Goal: Task Accomplishment & Management: Use online tool/utility

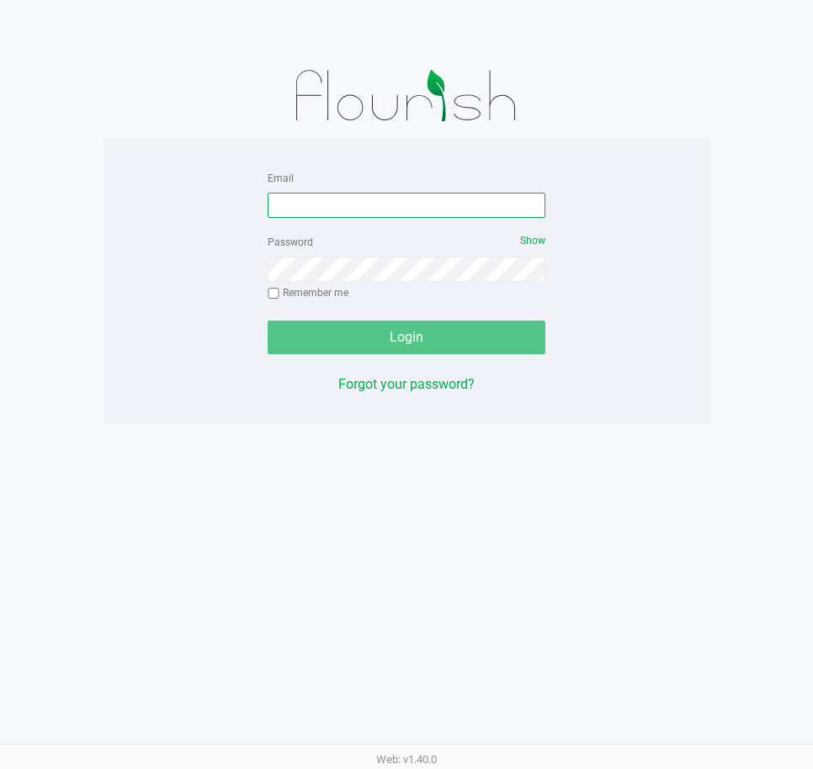
click at [408, 206] on input "Email" at bounding box center [407, 205] width 278 height 25
type input "[EMAIL_ADDRESS][DOMAIN_NAME]"
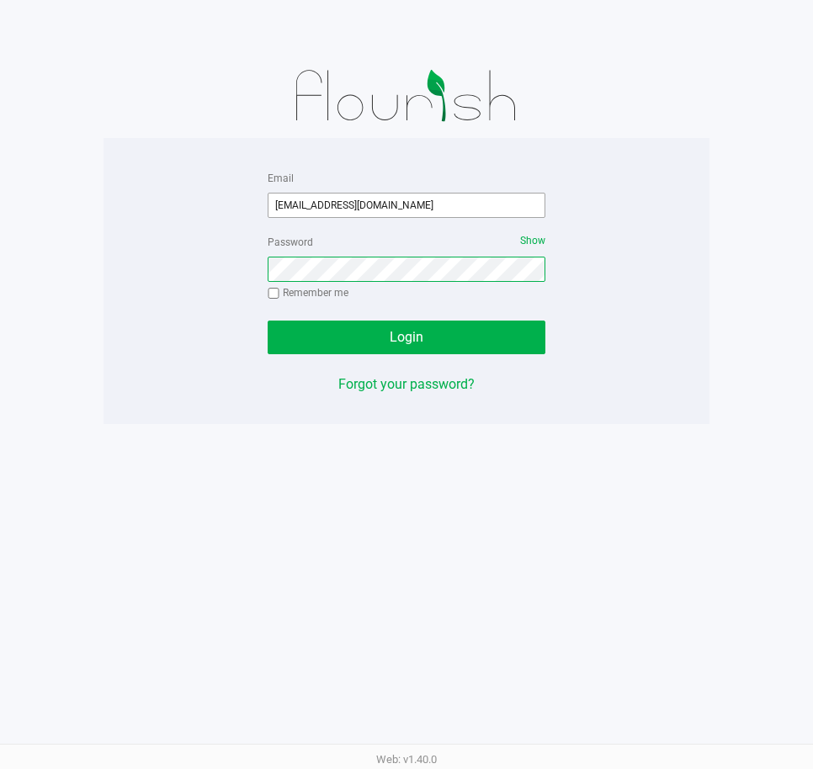
click at [268, 321] on button "Login" at bounding box center [407, 338] width 278 height 34
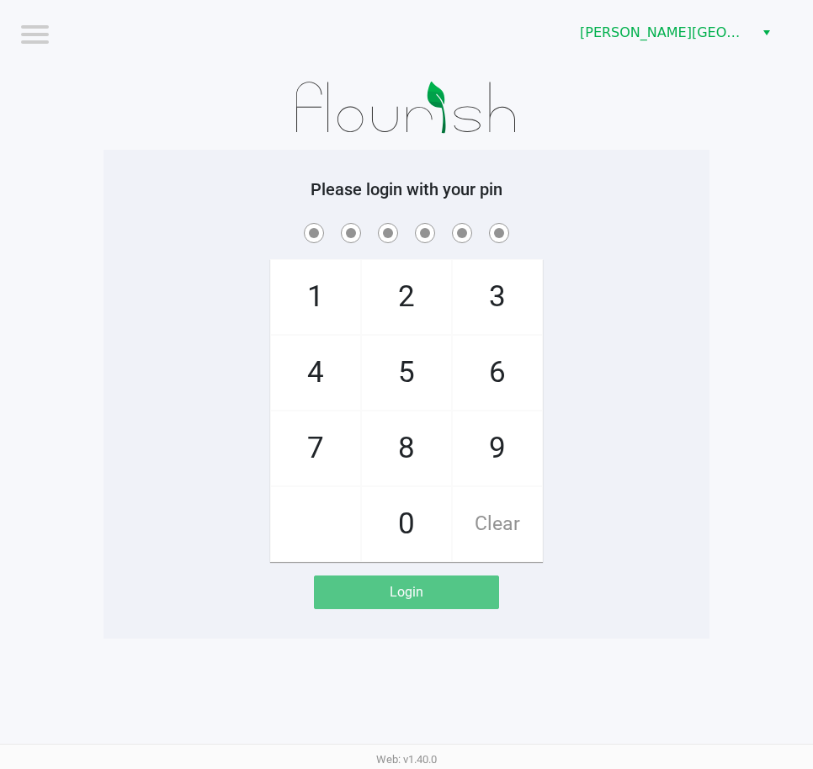
click at [91, 261] on app-pos-login-wrapper "Logout Bonita Springs WC Please login with your pin 1 4 7 2 5 8 0 3 6 9 Clear L…" at bounding box center [406, 319] width 813 height 639
click at [223, 319] on div "1 4 7 2 5 8 0 3 6 9 Clear" at bounding box center [407, 391] width 606 height 343
drag, startPoint x: 218, startPoint y: 449, endPoint x: 218, endPoint y: 440, distance: 9.3
click at [218, 443] on div "1 4 7 2 5 8 0 3 6 9 Clear" at bounding box center [407, 391] width 606 height 343
click at [261, 425] on div "1 4 7 2 5 8 0 3 6 9 Clear" at bounding box center [407, 391] width 606 height 343
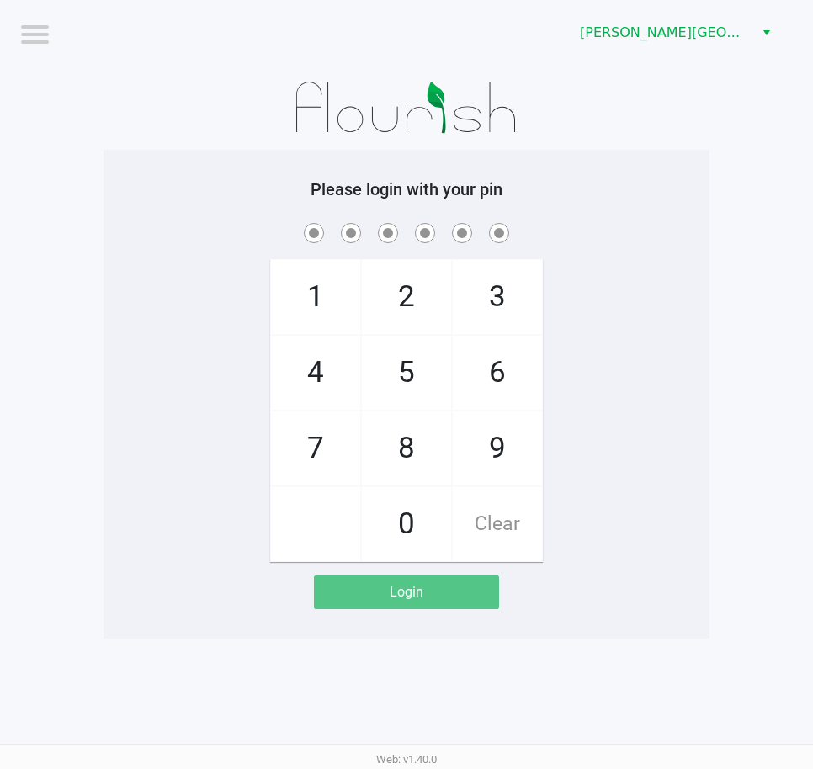
click at [82, 384] on app-pos-login-wrapper "Logout Bonita Springs WC Please login with your pin 1 4 7 2 5 8 0 3 6 9 Clear L…" at bounding box center [406, 319] width 813 height 639
click at [708, 428] on div "1 4 7 2 5 8 0 3 6 9 Clear" at bounding box center [407, 391] width 606 height 343
checkbox input "true"
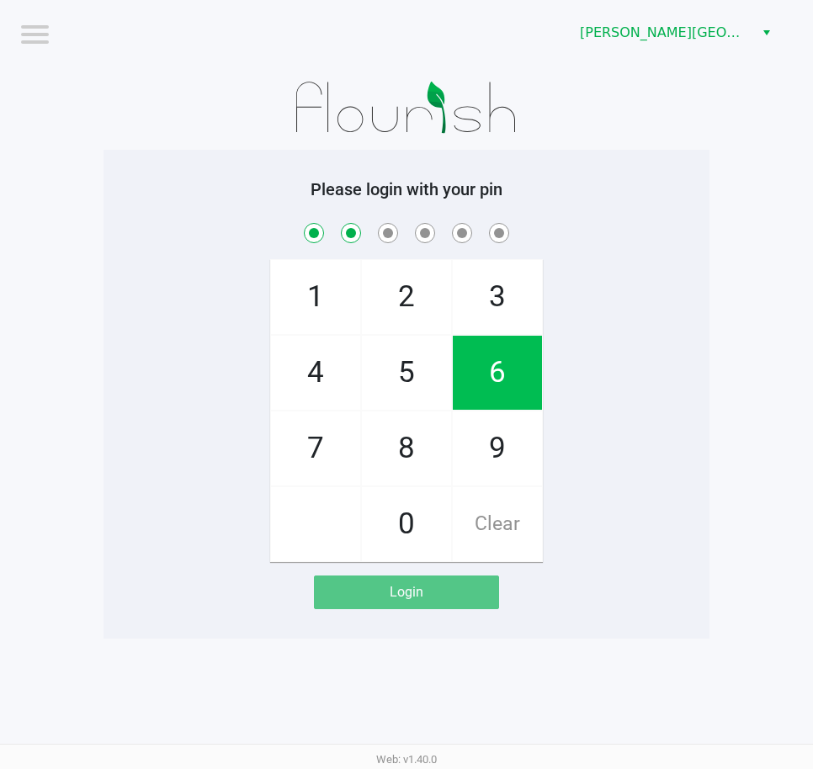
checkbox input "true"
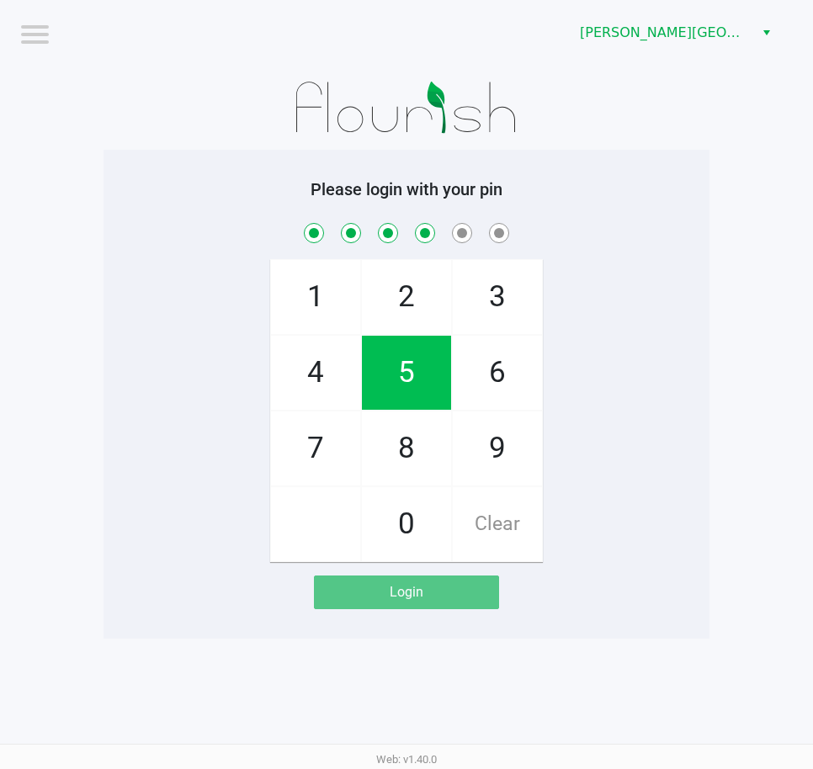
checkbox input "true"
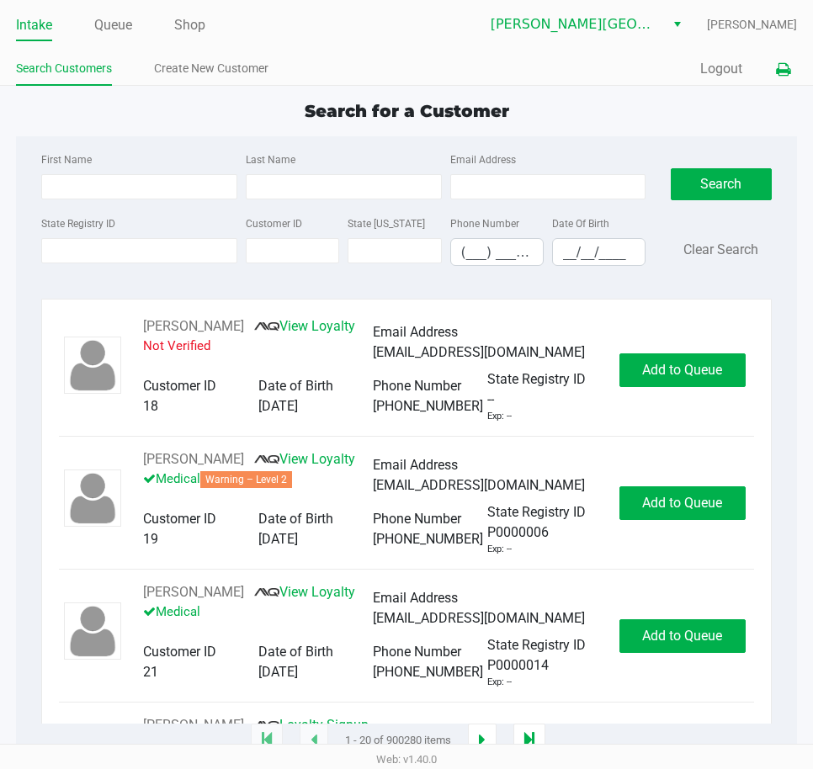
click at [788, 66] on icon at bounding box center [783, 70] width 14 height 12
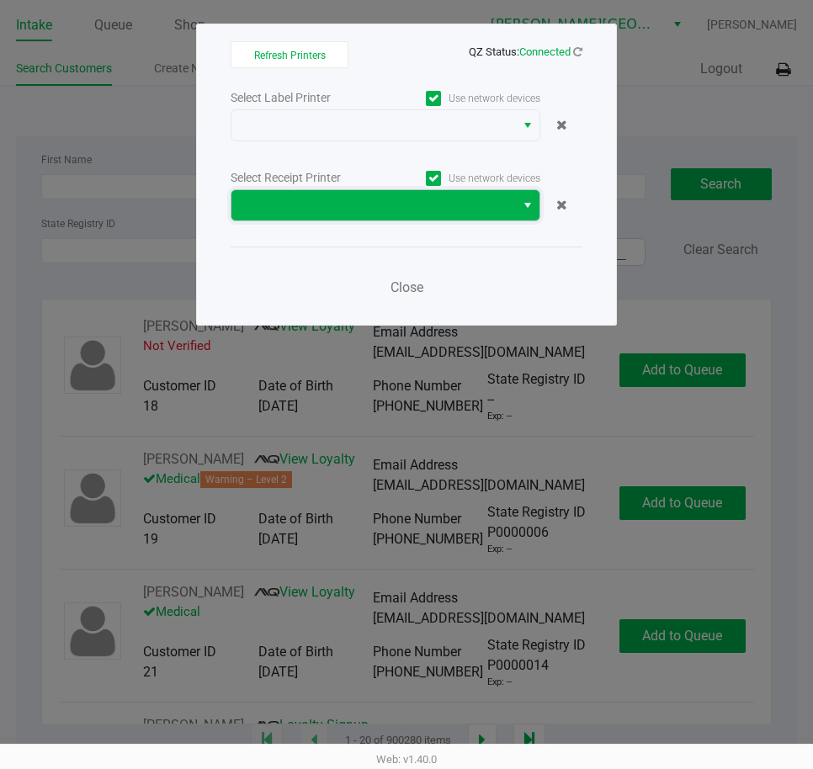
click at [409, 199] on span at bounding box center [373, 205] width 263 height 20
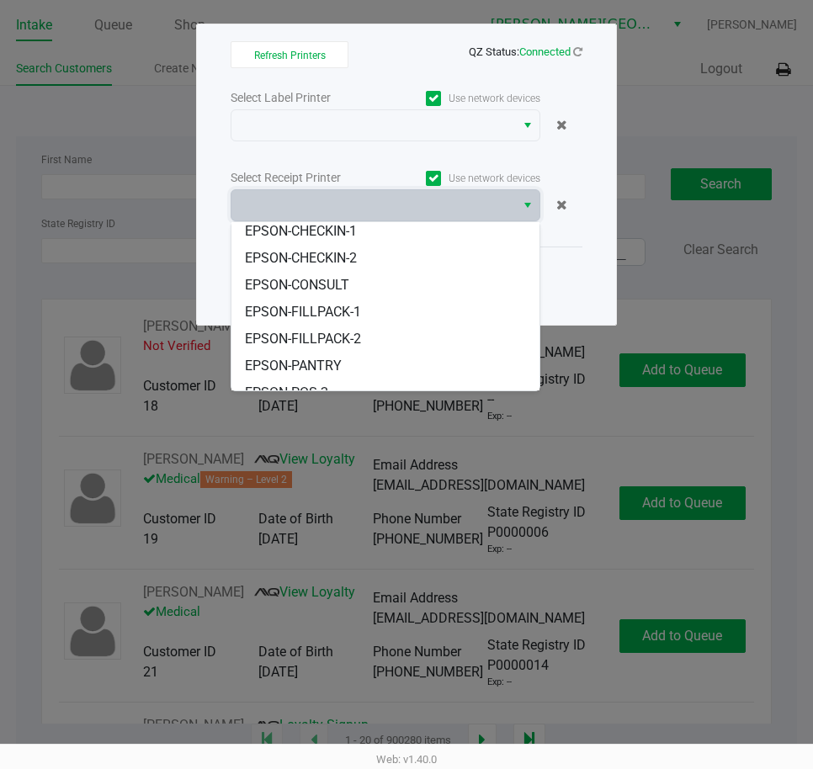
scroll to position [155, 0]
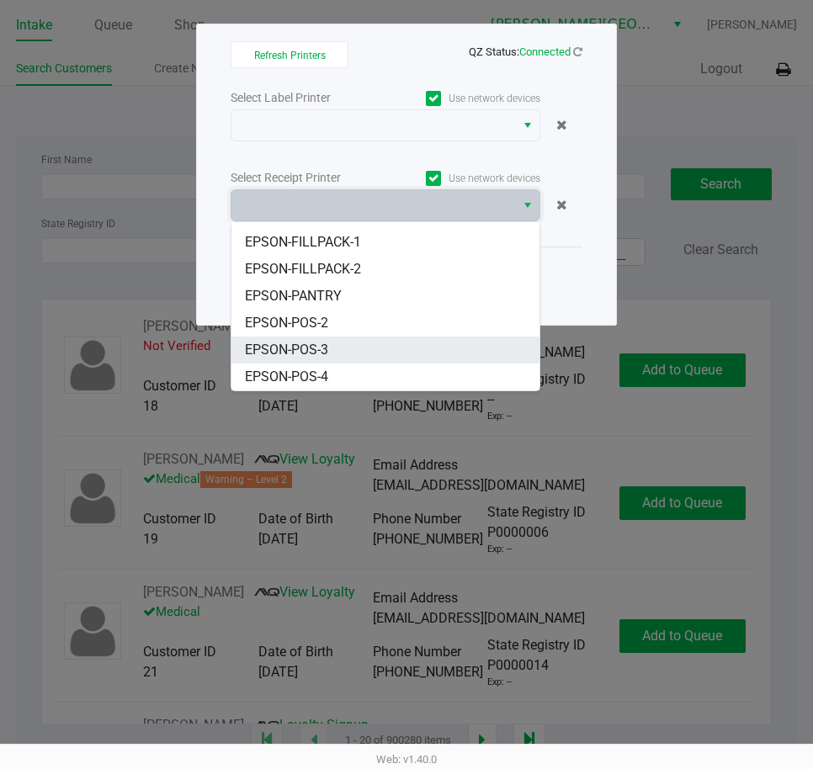
click at [355, 341] on li "EPSON-POS-3" at bounding box center [385, 350] width 308 height 27
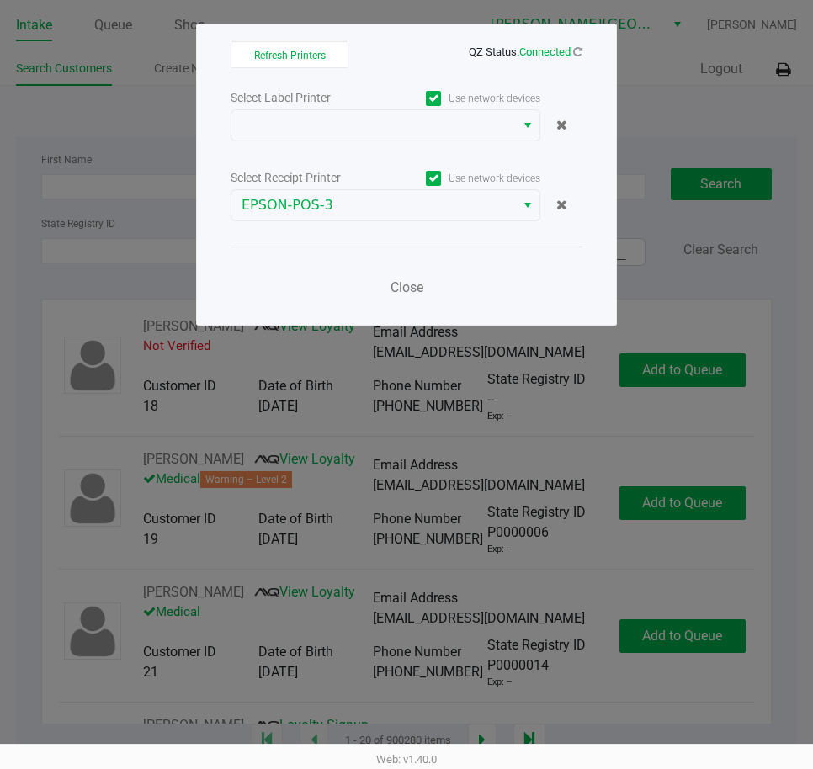
drag, startPoint x: 323, startPoint y: 103, endPoint x: 321, endPoint y: 114, distance: 12.1
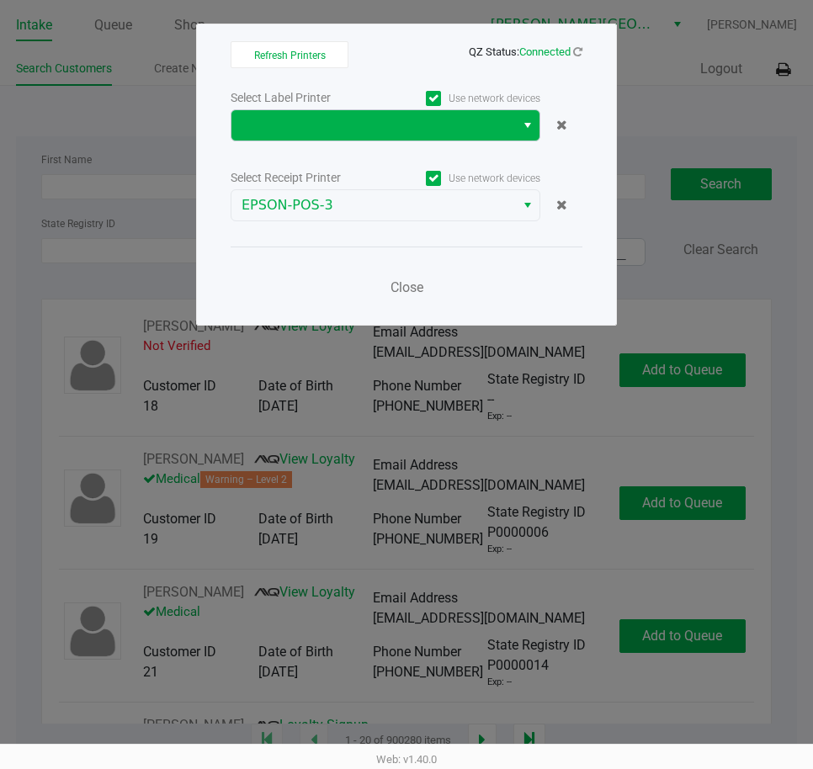
click at [322, 103] on div "Select Label Printer" at bounding box center [308, 98] width 155 height 18
click at [321, 114] on span at bounding box center [373, 125] width 284 height 30
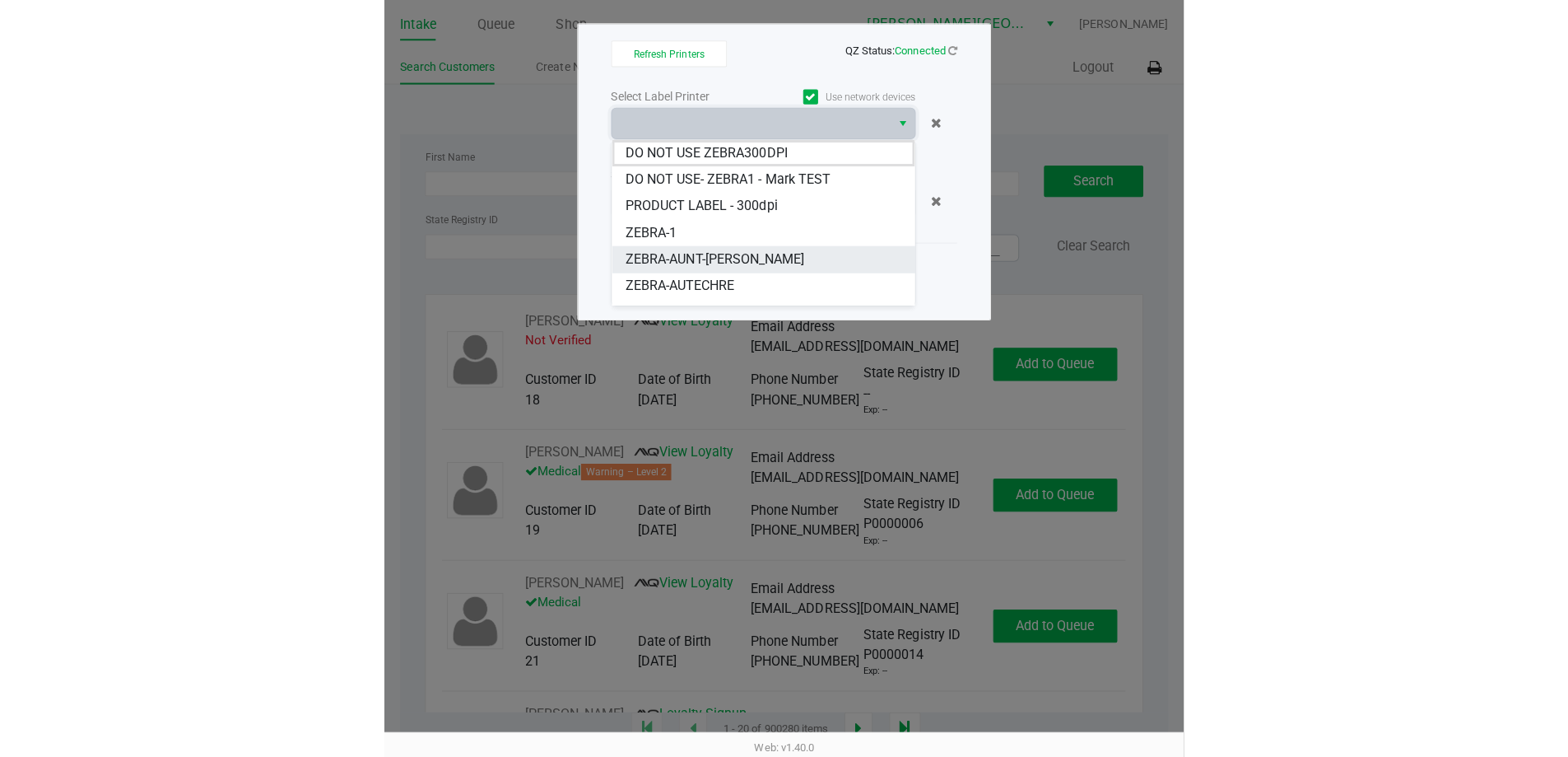
scroll to position [46, 0]
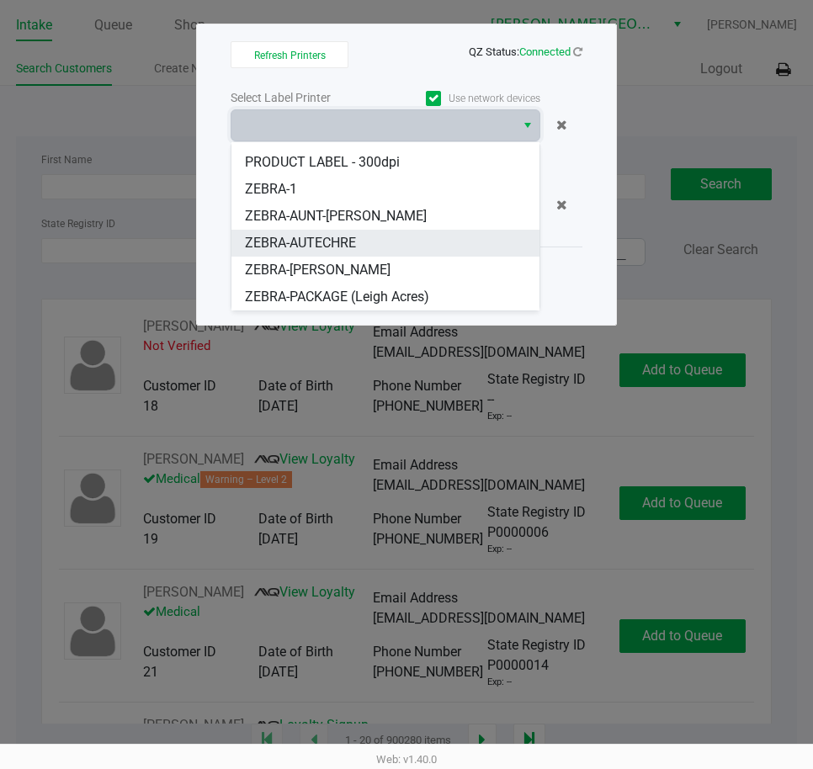
click at [370, 246] on li "ZEBRA-AUTECHRE" at bounding box center [385, 243] width 308 height 27
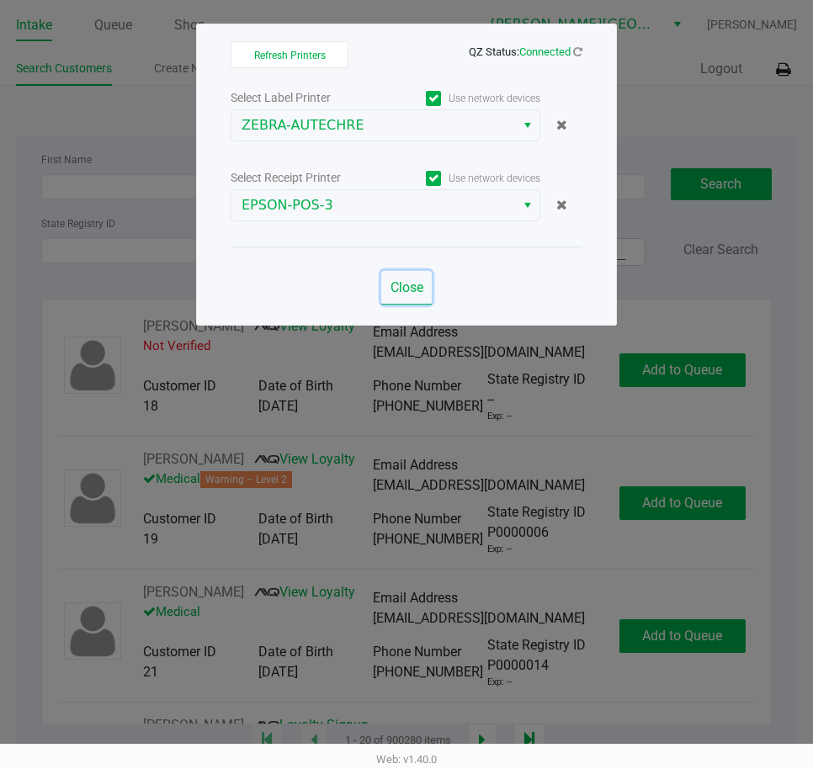
click at [414, 289] on span "Close" at bounding box center [407, 287] width 33 height 16
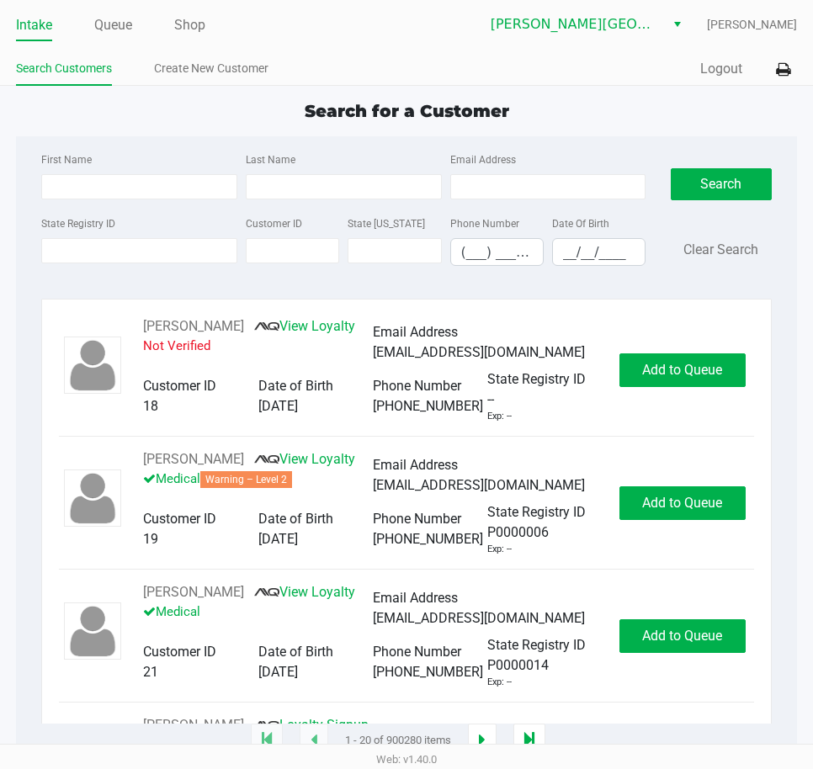
click at [607, 121] on div "Search for a Customer" at bounding box center [406, 110] width 806 height 25
click at [199, 109] on div "Search for a Customer" at bounding box center [406, 110] width 806 height 25
click at [227, 94] on app-point-of-sale "Intake Queue Shop Bonita Springs WC Gregory Duchesneau Search Customers Create …" at bounding box center [406, 371] width 813 height 742
drag, startPoint x: 524, startPoint y: 118, endPoint x: 220, endPoint y: 114, distance: 304.7
click at [220, 114] on div "Search for a Customer" at bounding box center [406, 110] width 806 height 25
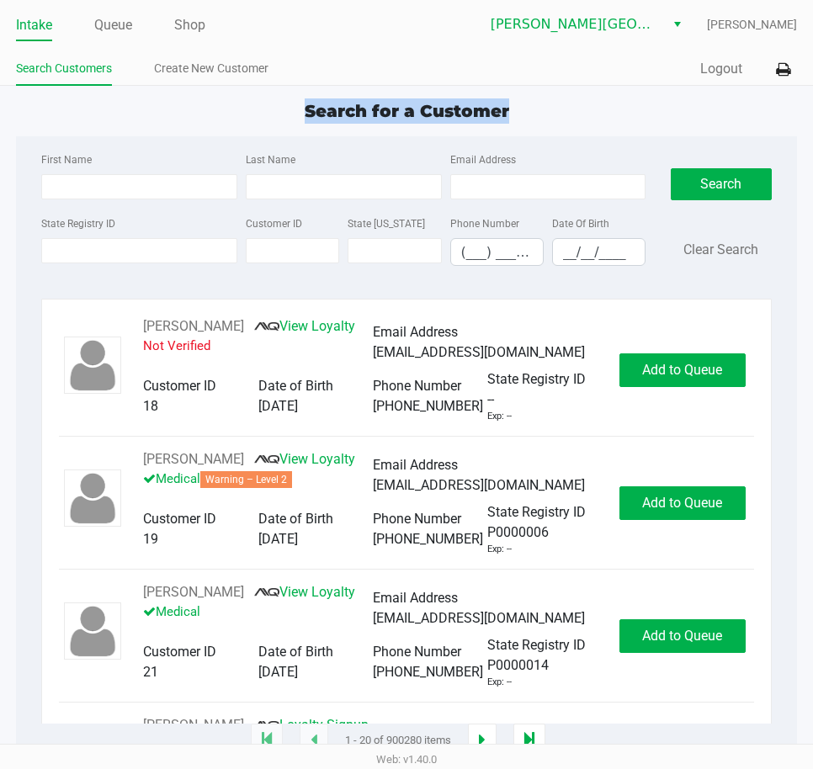
click at [224, 109] on div "Search for a Customer" at bounding box center [406, 110] width 806 height 25
click at [270, 129] on div "Search for a Customer First Name Last Name Email Address State Registry ID Cust…" at bounding box center [406, 419] width 780 height 643
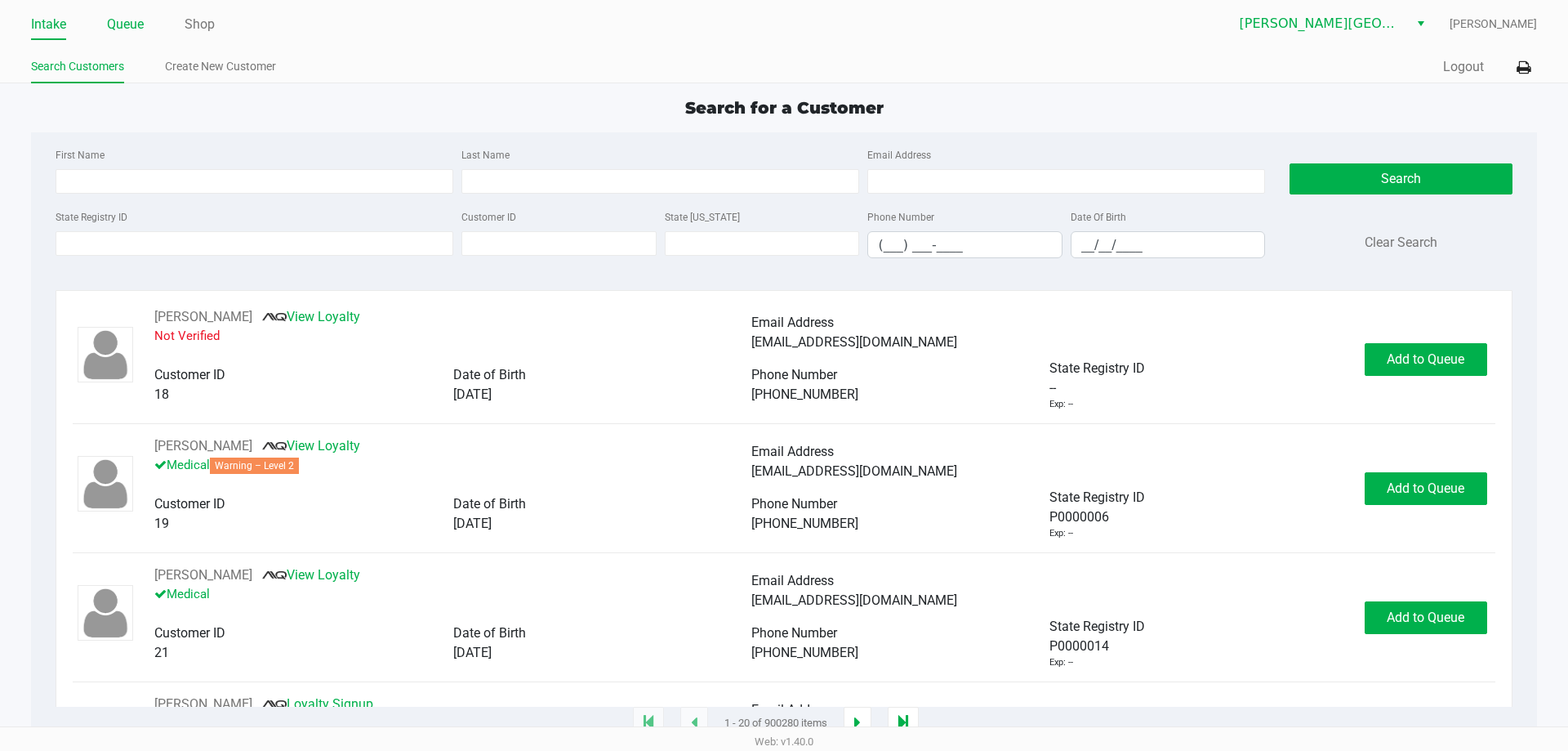
click at [124, 17] on link "Queue" at bounding box center [125, 24] width 37 height 23
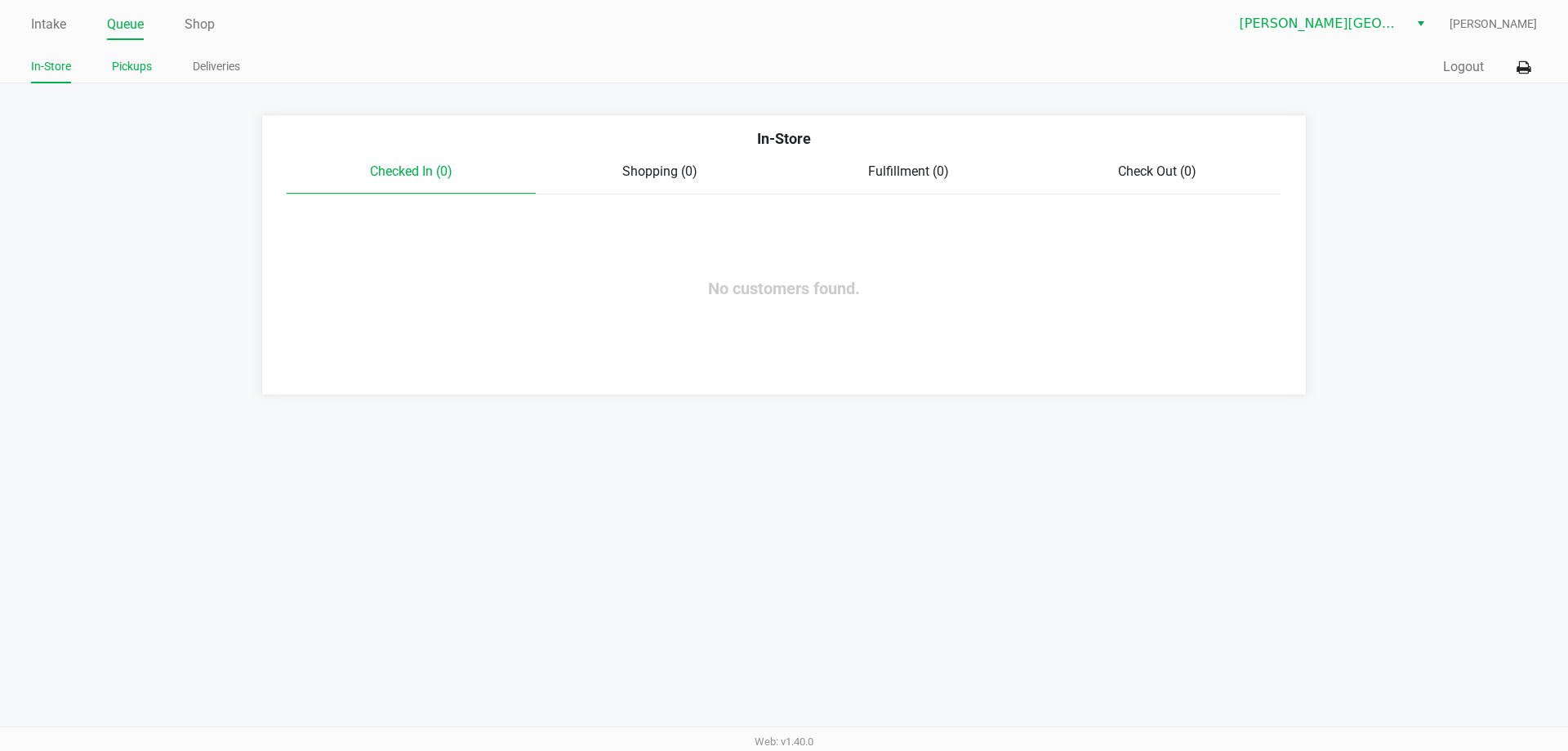
click at [143, 68] on link "Pickups" at bounding box center [131, 66] width 40 height 20
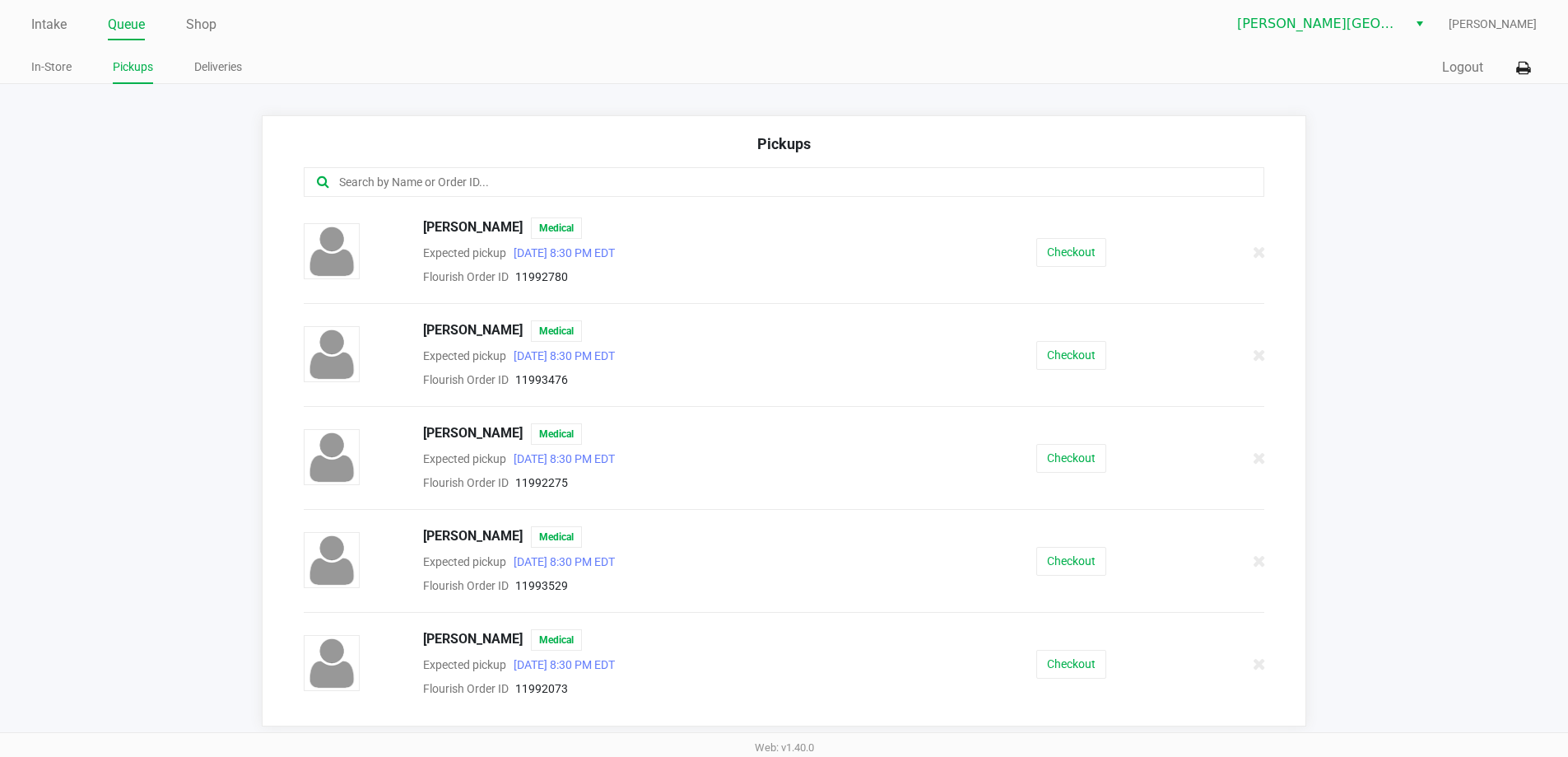
click at [393, 171] on div at bounding box center [784, 182] width 962 height 29
click at [619, 171] on div at bounding box center [784, 182] width 962 height 29
click at [616, 180] on input "text" at bounding box center [758, 182] width 841 height 19
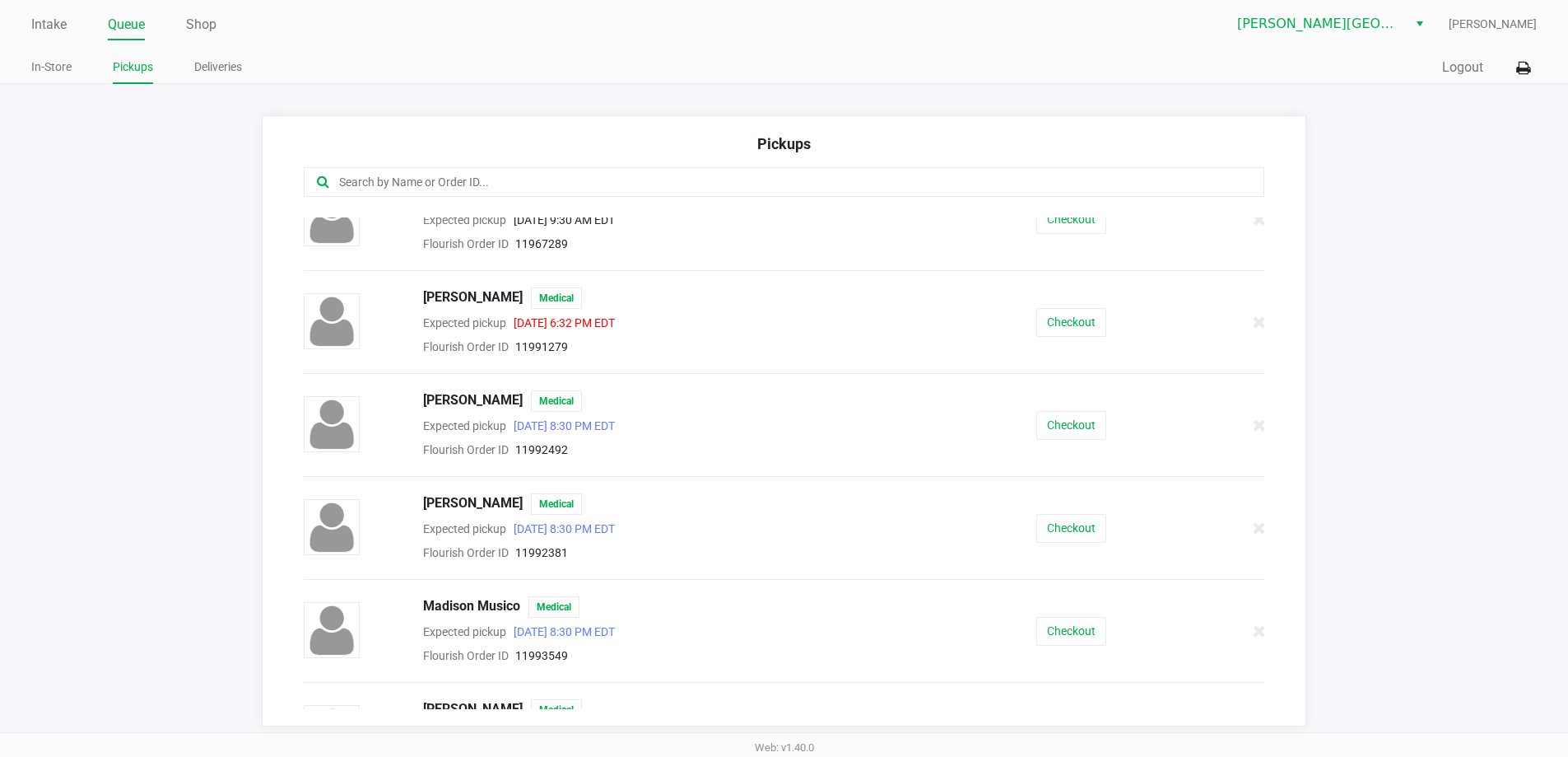
scroll to position [576, 0]
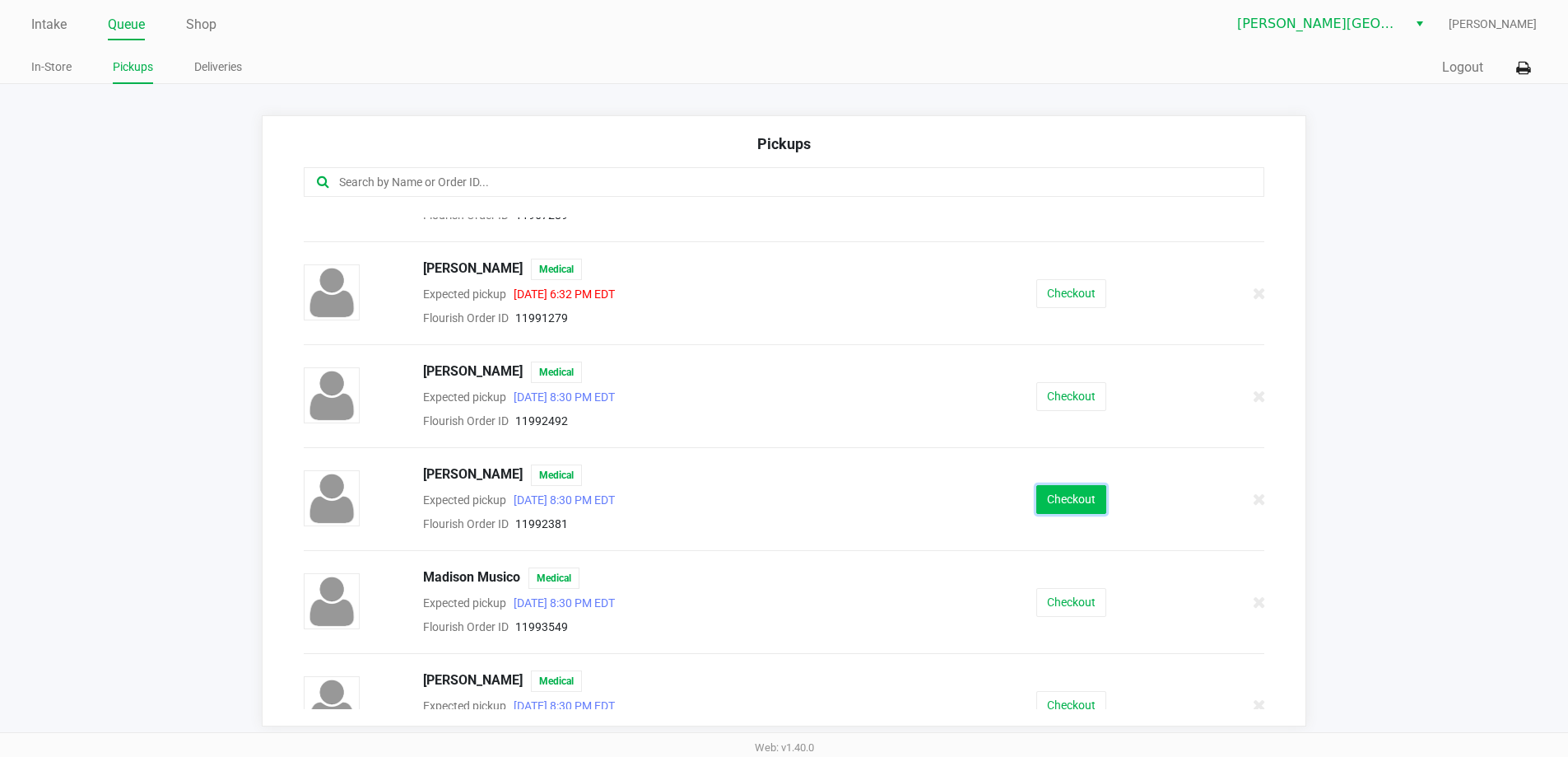
click at [794, 495] on button "Checkout" at bounding box center [1072, 499] width 70 height 28
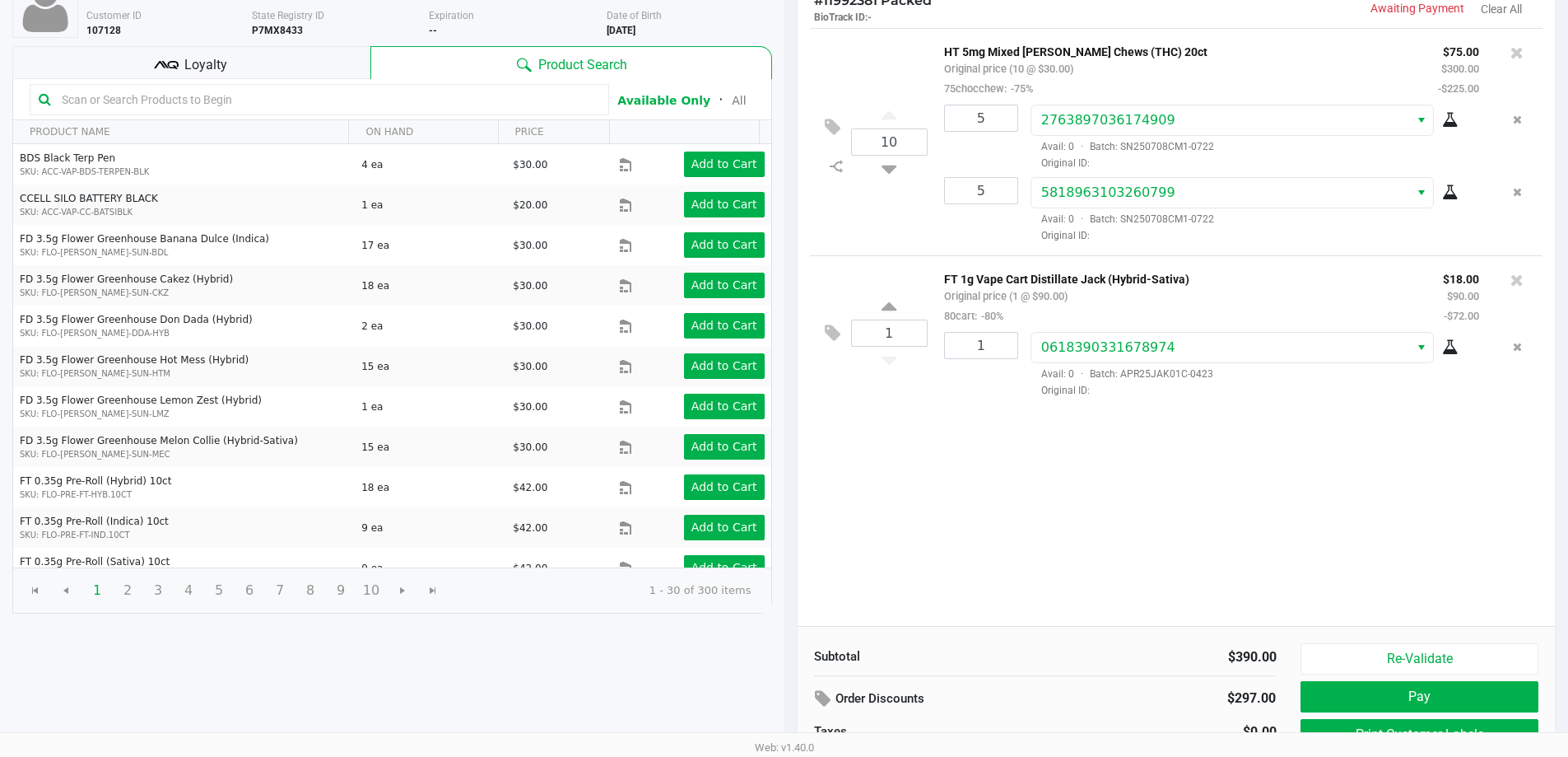
scroll to position [169, 0]
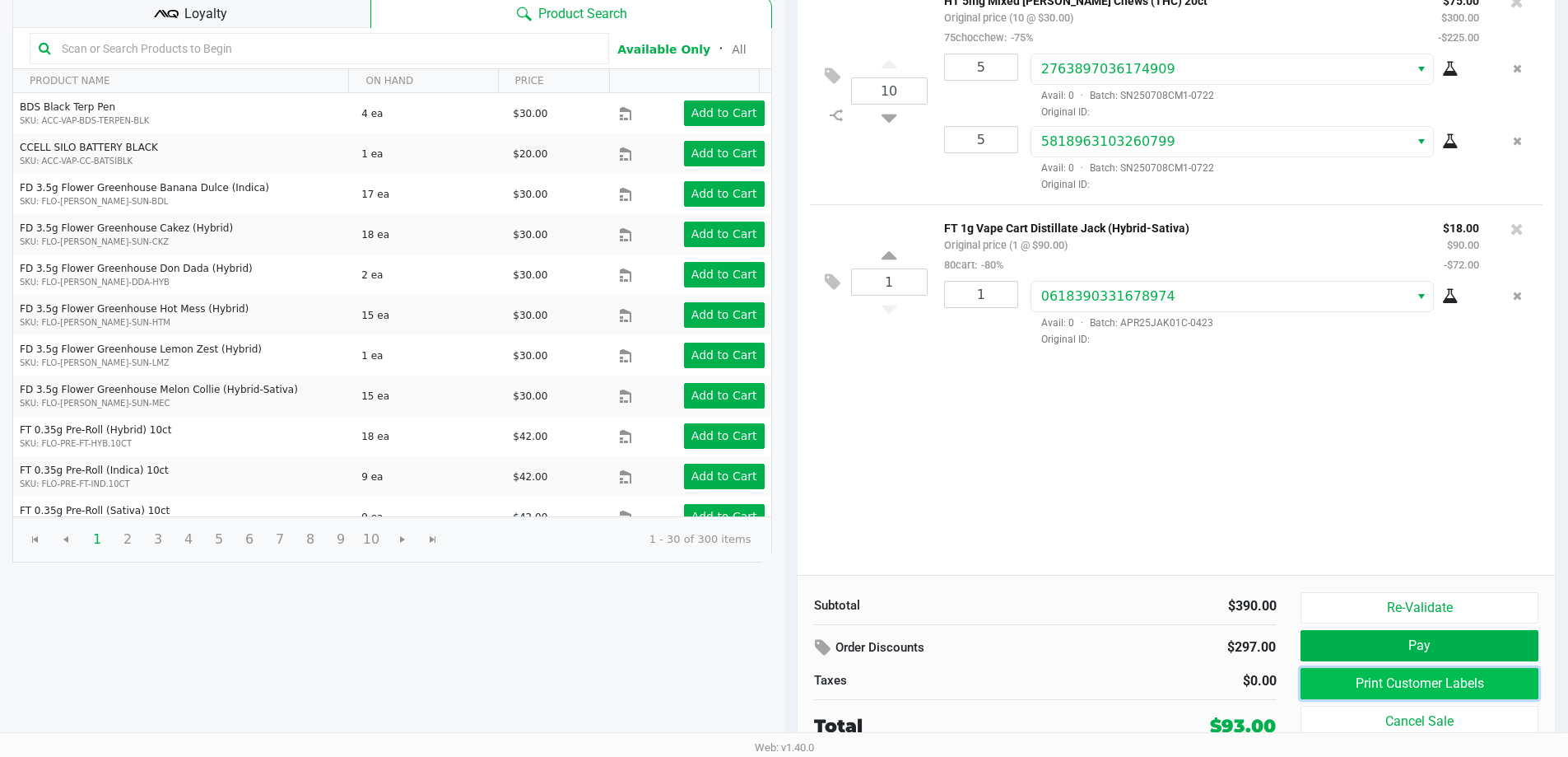
click at [794, 686] on button "Print Customer Labels" at bounding box center [1419, 684] width 237 height 31
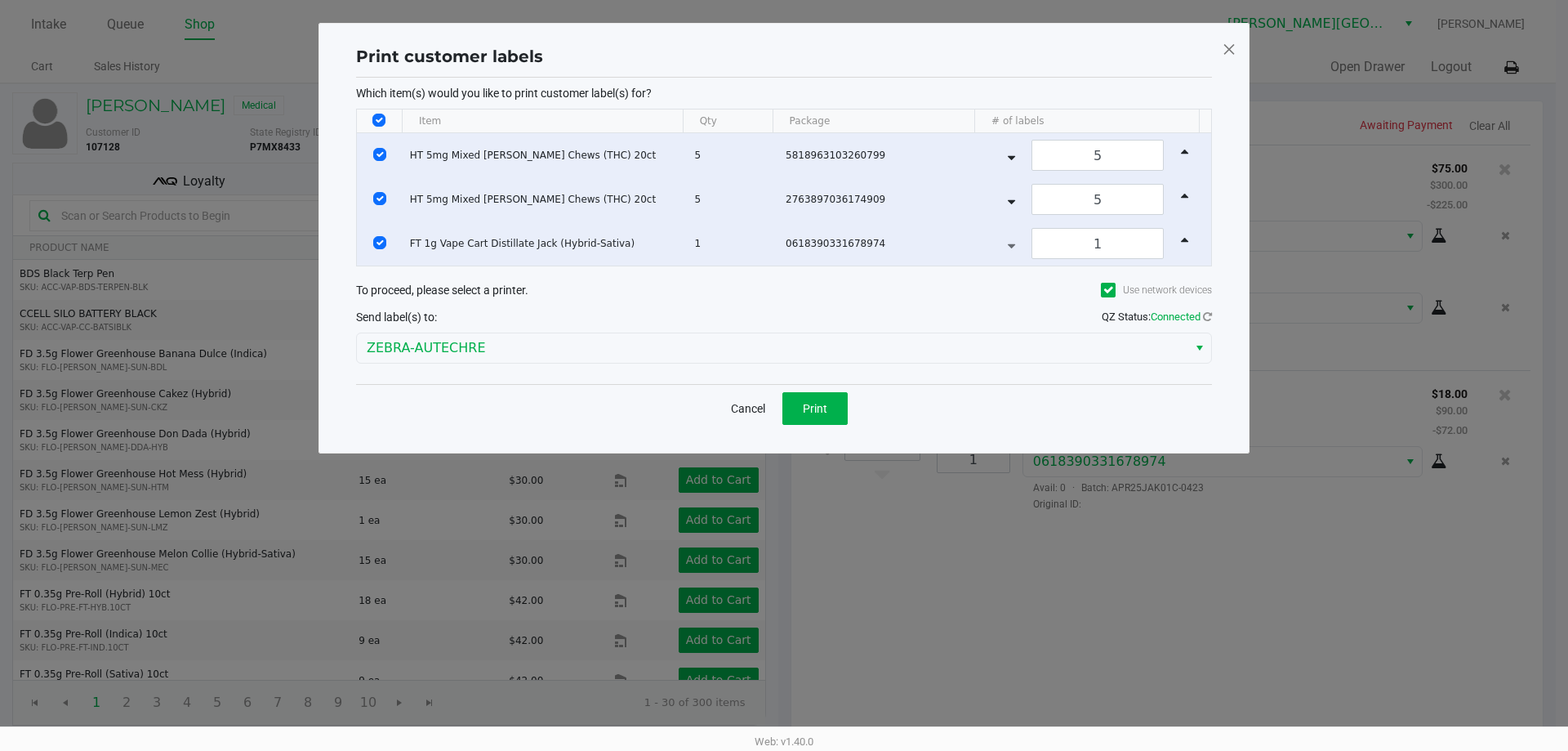
click at [788, 414] on div "Cancel Print" at bounding box center [784, 408] width 856 height 49
click at [788, 413] on button "Print" at bounding box center [814, 408] width 65 height 33
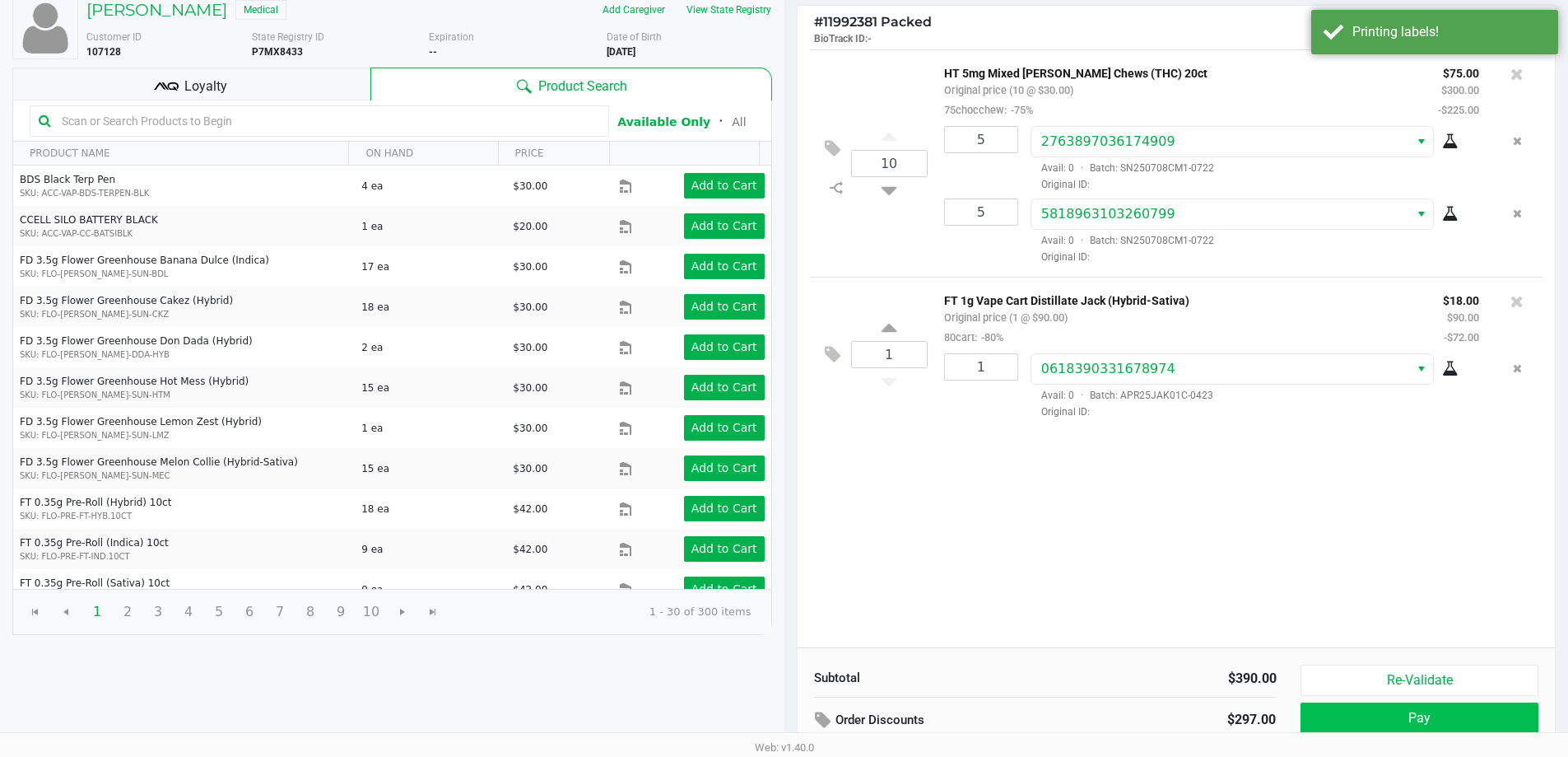
scroll to position [169, 0]
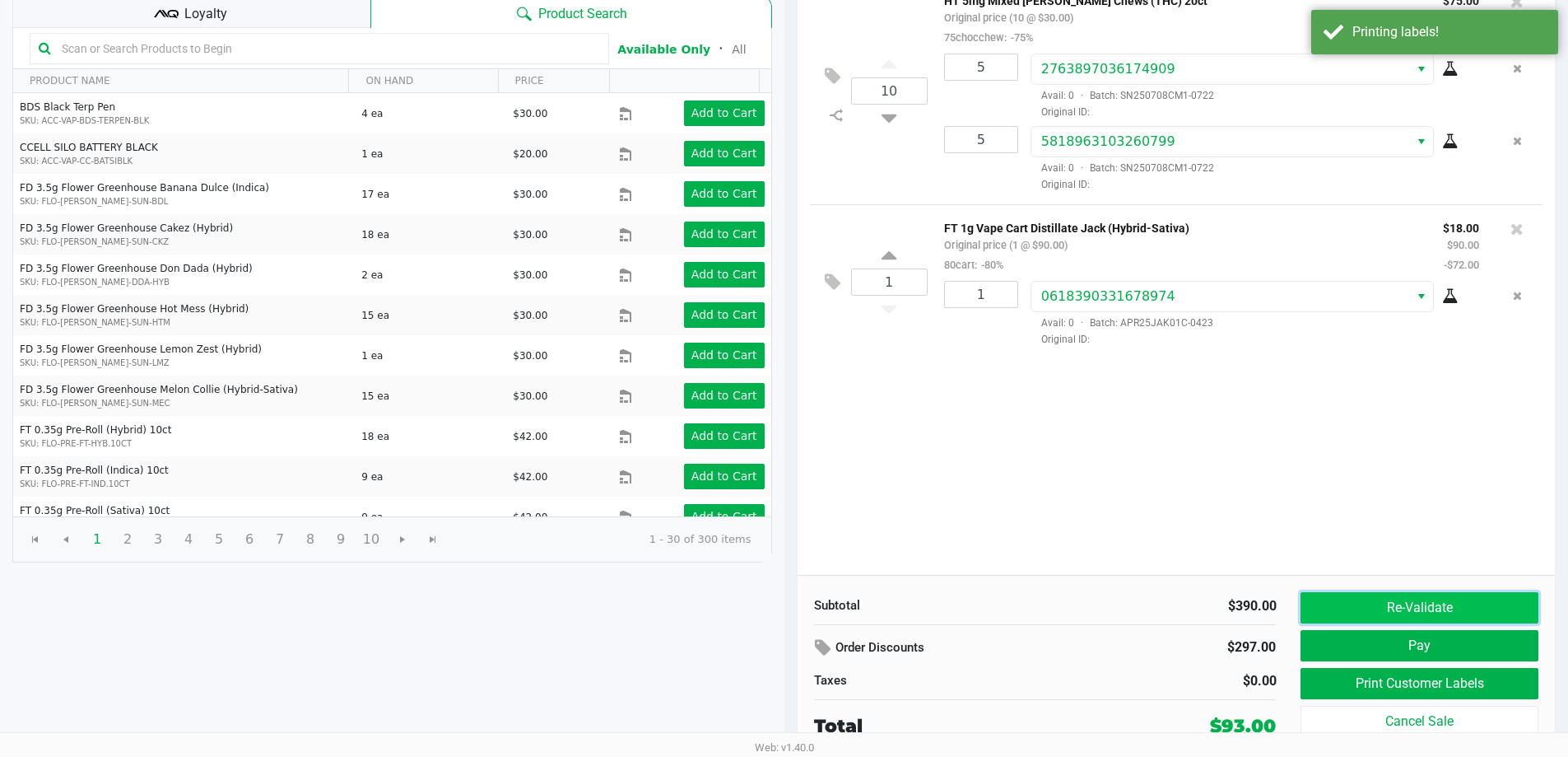
click at [794, 609] on button "Re-Validate" at bounding box center [1419, 607] width 237 height 31
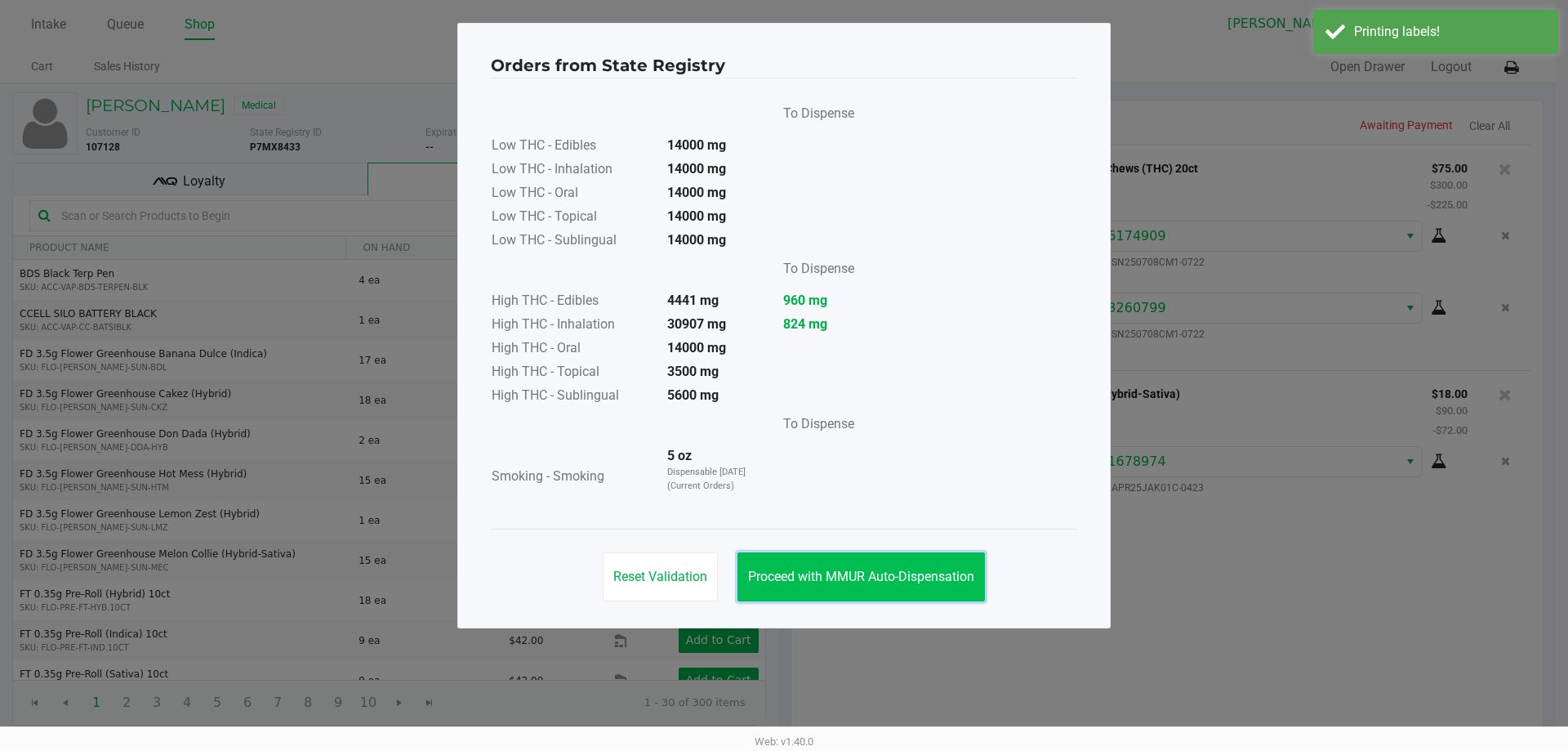
click at [788, 570] on span "Proceed with MMUR Auto-Dispensation" at bounding box center [861, 576] width 226 height 16
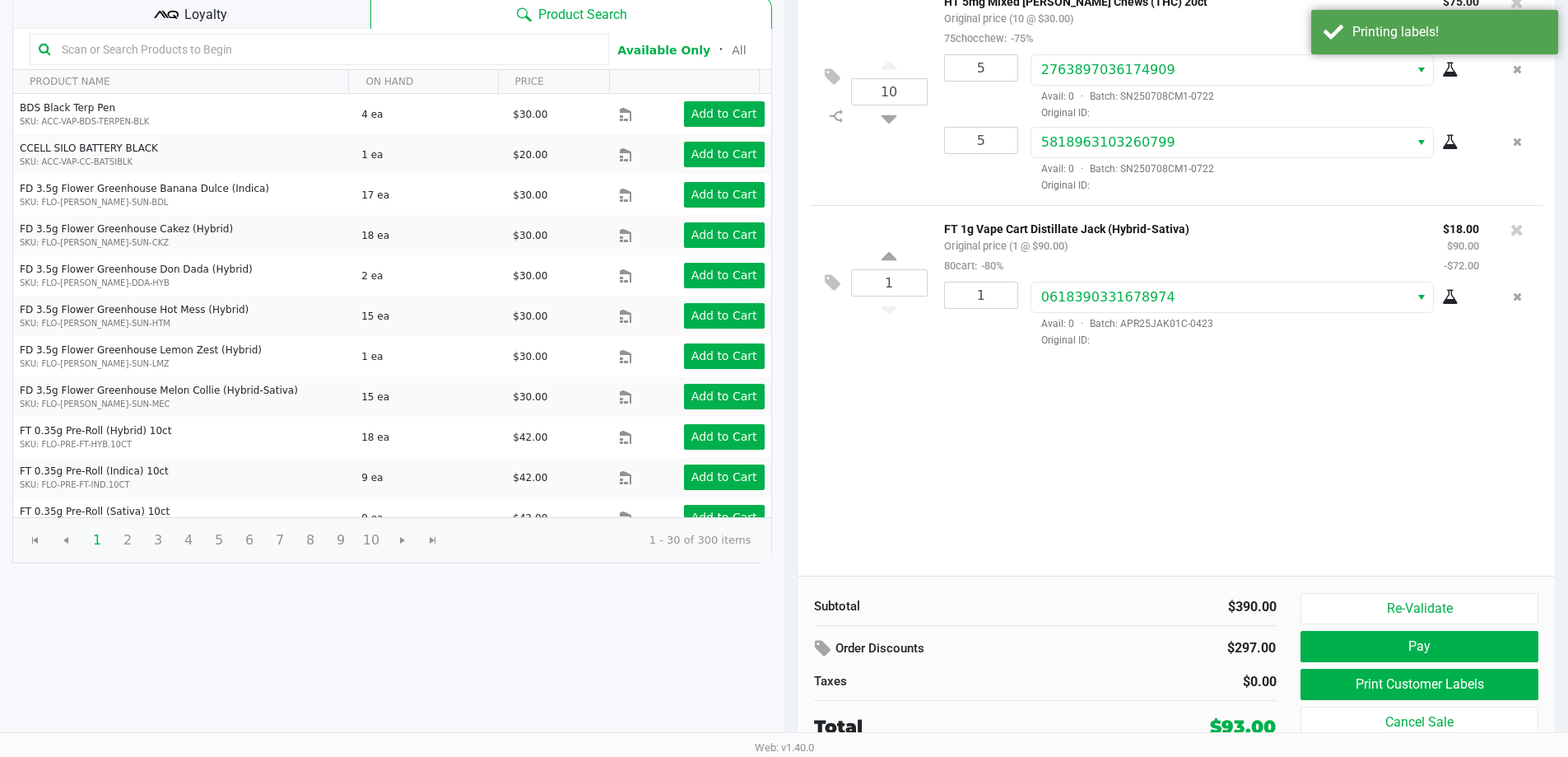
scroll to position [169, 0]
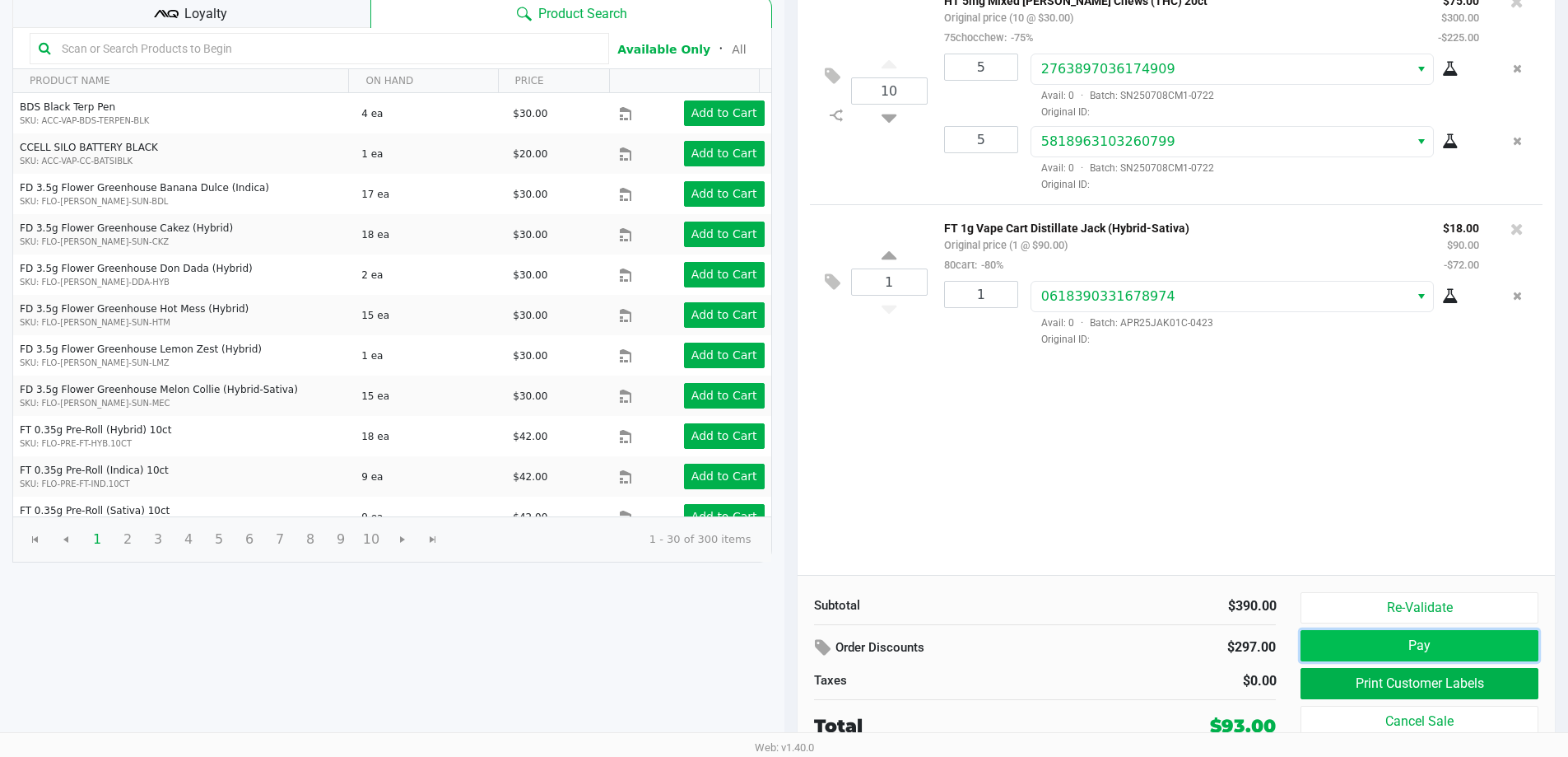
click at [794, 645] on button "Pay" at bounding box center [1419, 646] width 237 height 31
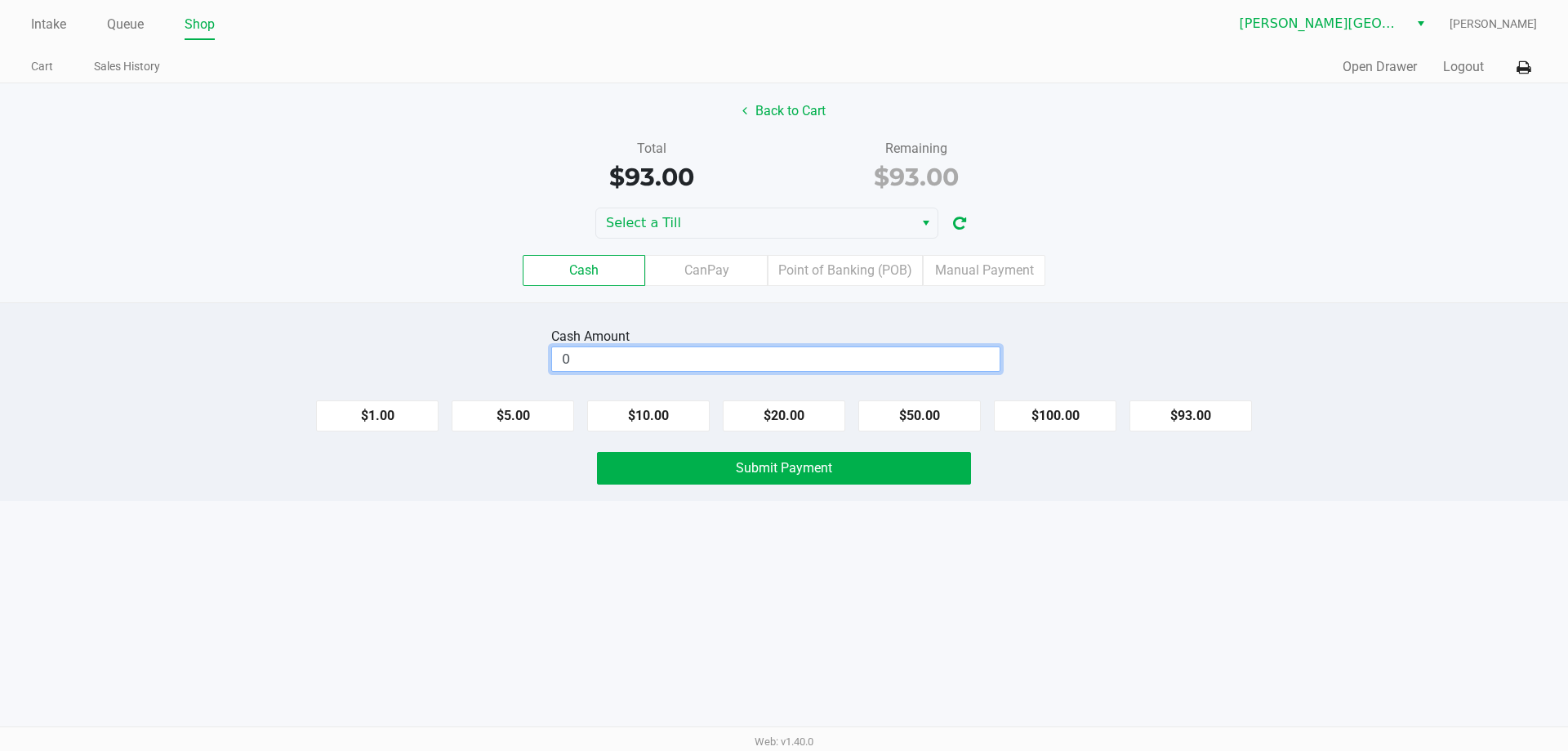
click at [623, 361] on input "0" at bounding box center [775, 359] width 447 height 23
type input "$100.00"
click at [619, 564] on div "Intake Queue Shop Bonita Springs WC Gregory Duchesneau Cart Sales History Quick…" at bounding box center [784, 376] width 1568 height 751
click at [651, 488] on div "Cash Amount $100.00 Clear $1.00 $5.00 $10.00 $20.00 $50.00 $100.00 $93.00 Submi…" at bounding box center [784, 401] width 1568 height 199
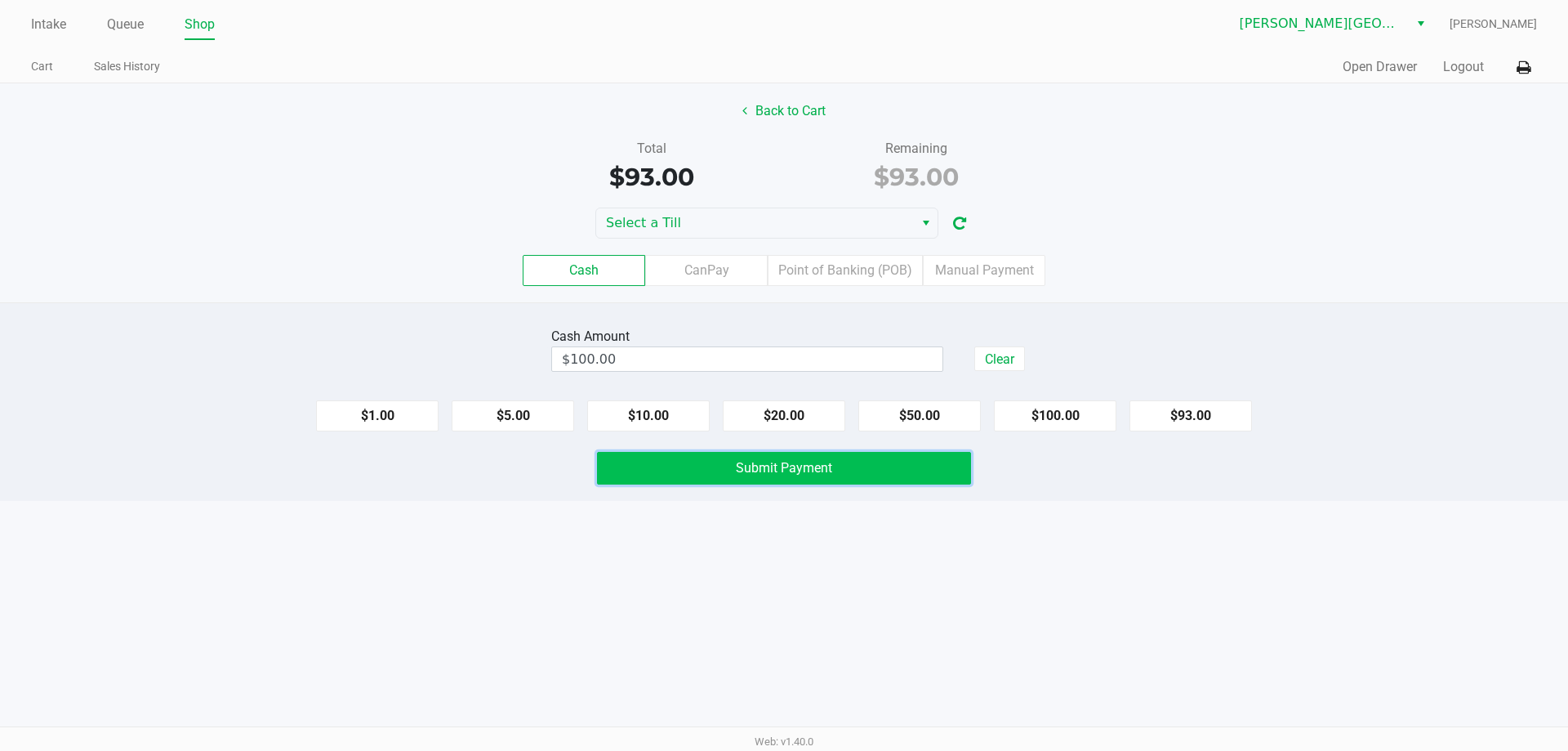
click at [663, 471] on button "Submit Payment" at bounding box center [784, 468] width 375 height 33
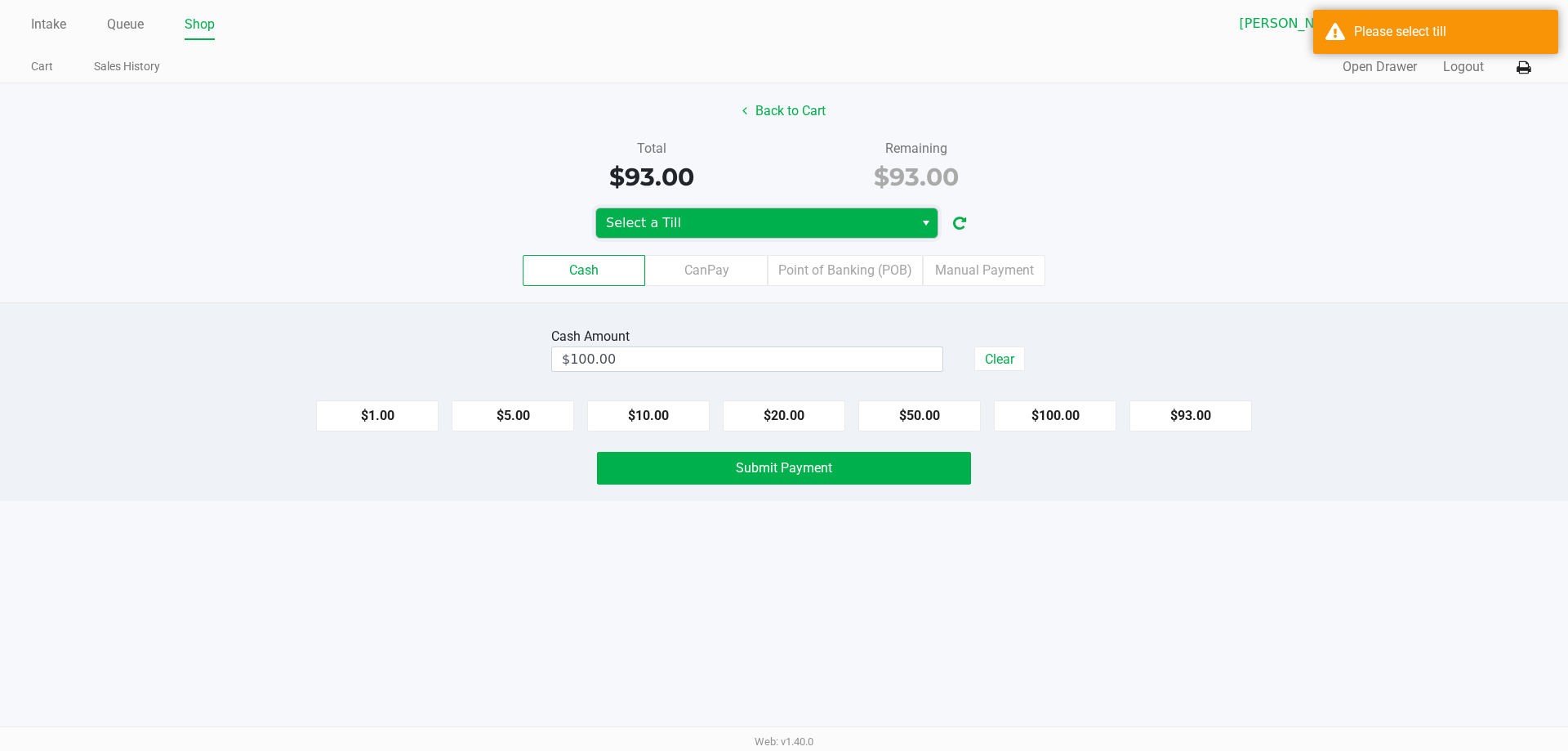
click at [720, 220] on span "Select a Till" at bounding box center [755, 223] width 298 height 19
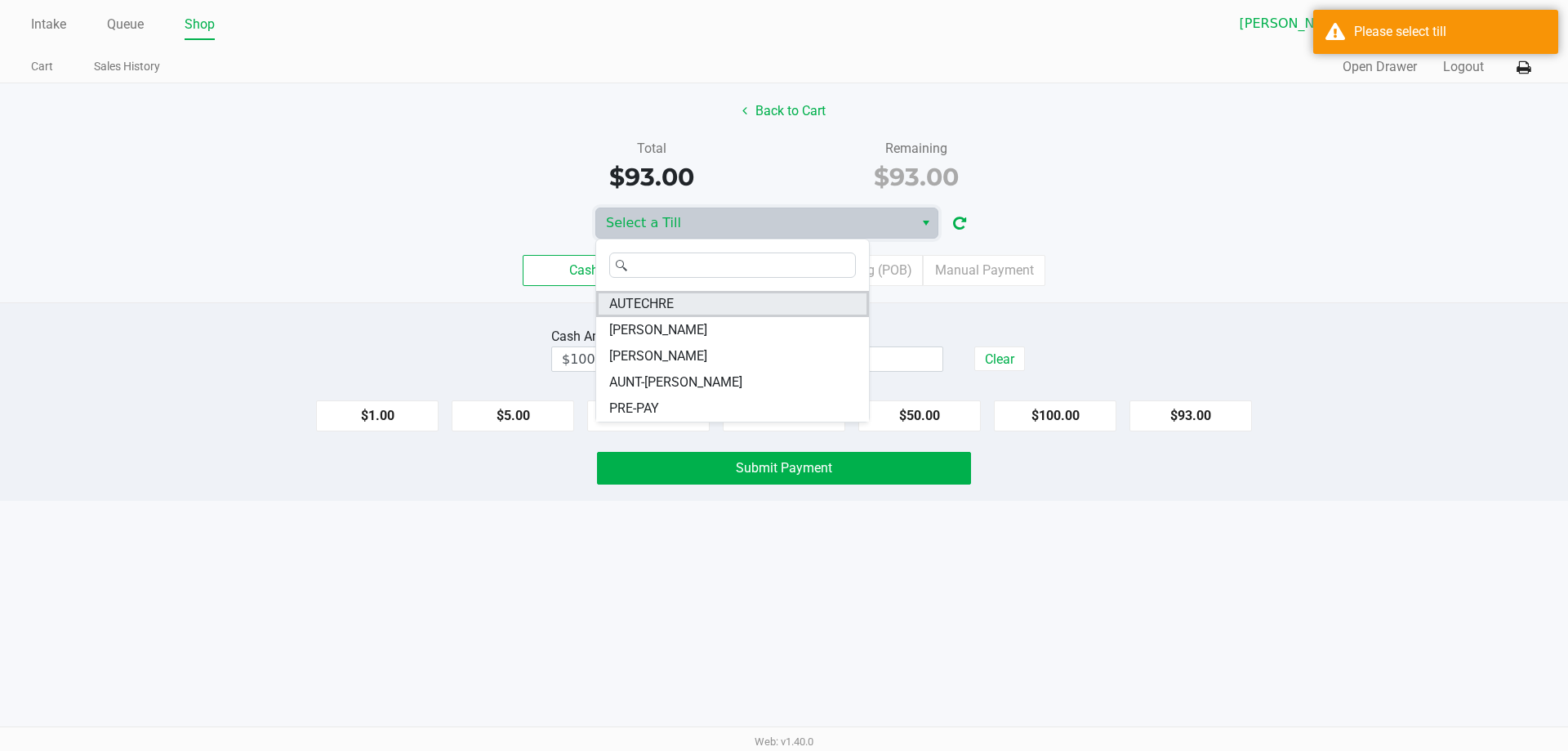
click at [723, 302] on li "AUTECHRE" at bounding box center [732, 304] width 273 height 26
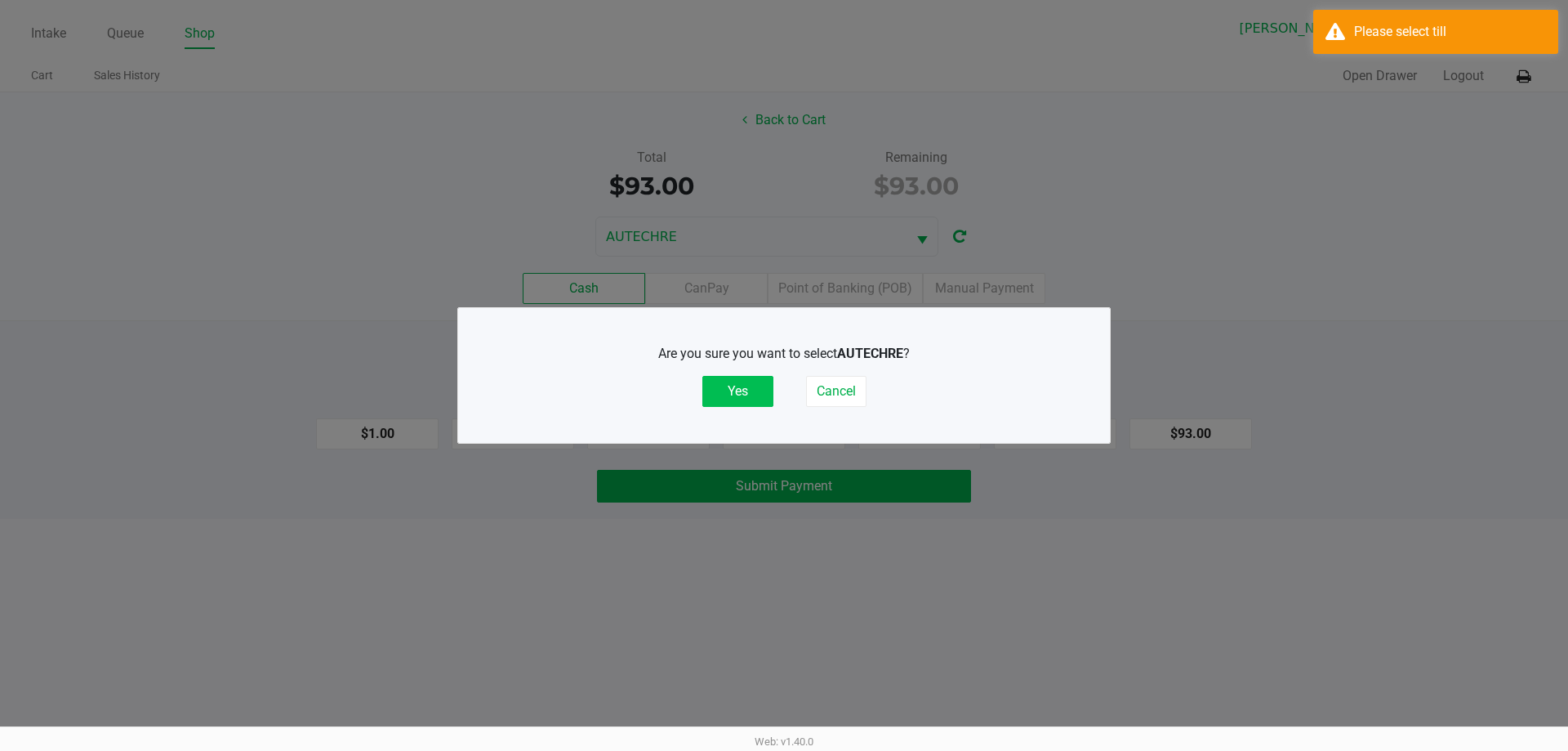
click at [730, 379] on button "Yes" at bounding box center [737, 391] width 71 height 31
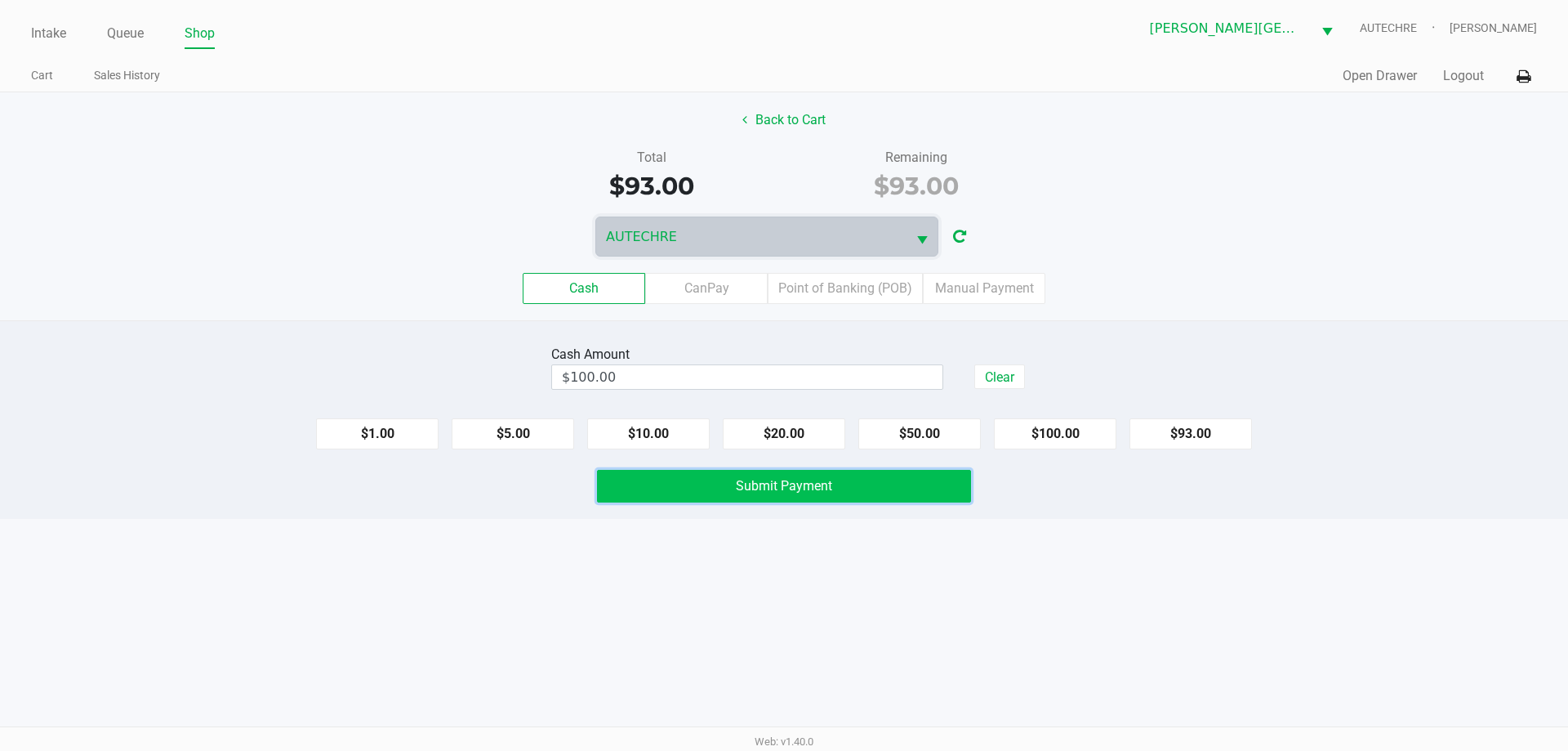
click at [767, 497] on button "Submit Payment" at bounding box center [784, 486] width 375 height 33
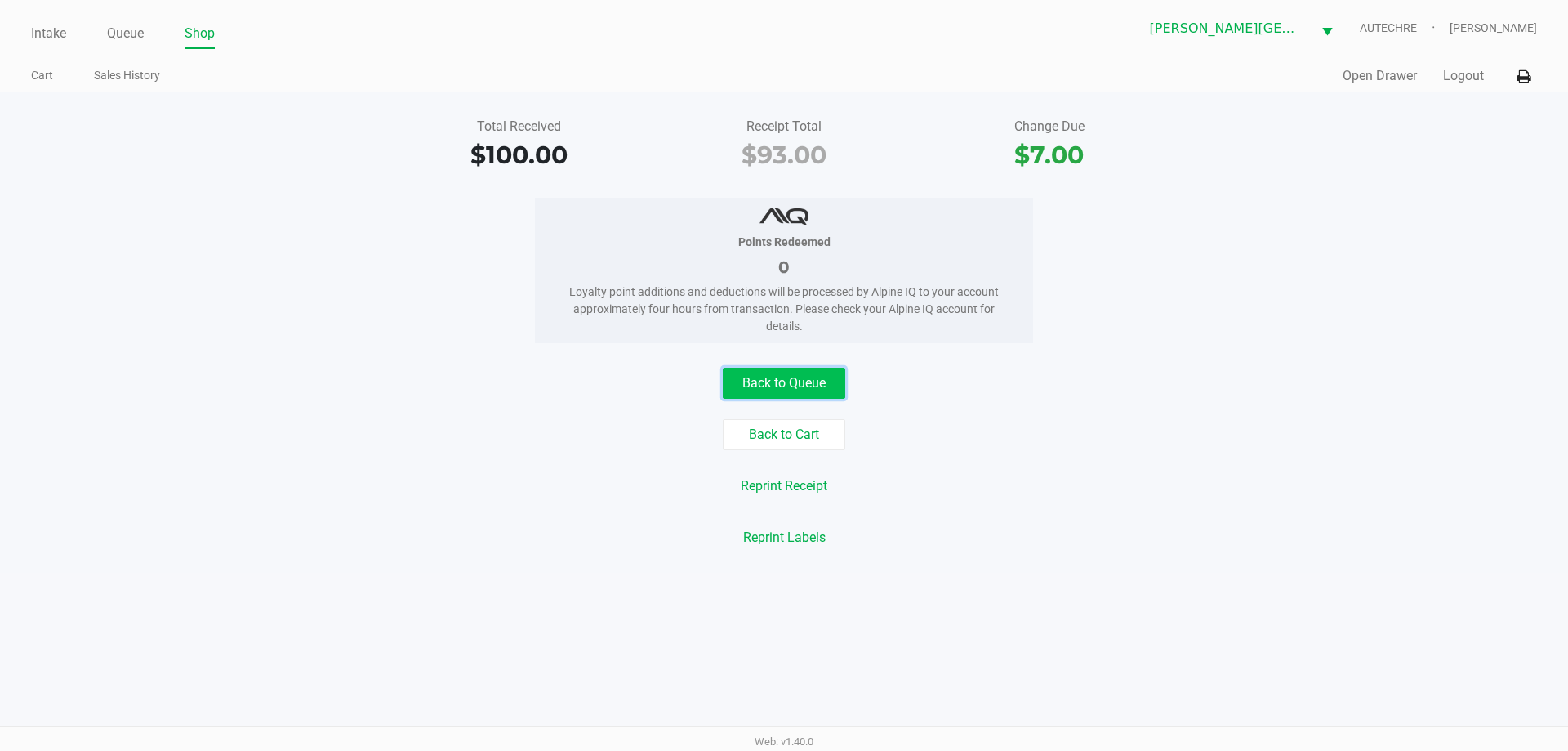
click at [788, 384] on button "Back to Queue" at bounding box center [784, 383] width 122 height 31
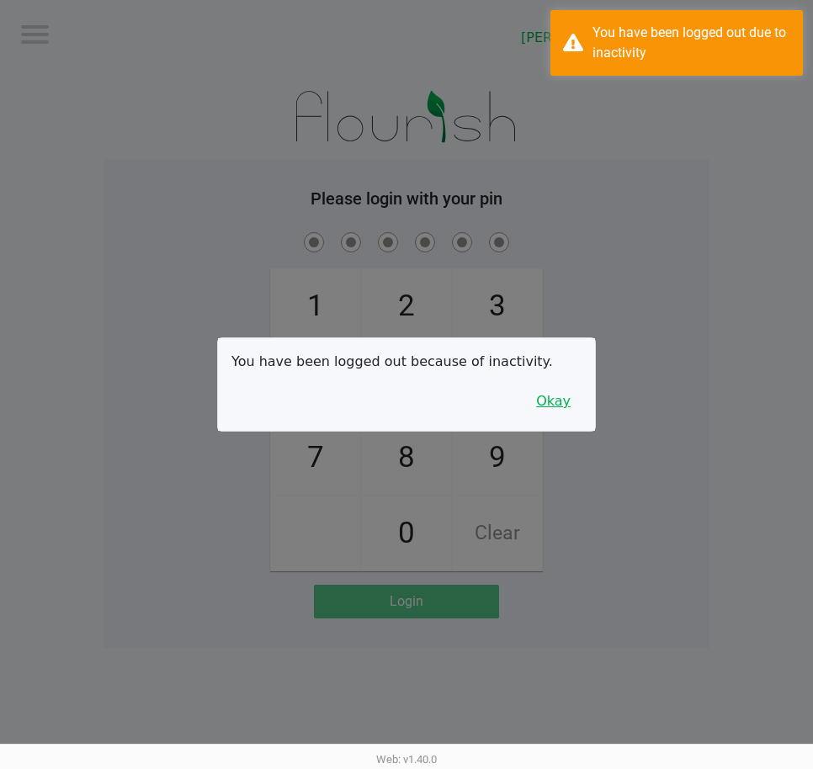
click at [571, 407] on button "Okay" at bounding box center [553, 402] width 56 height 32
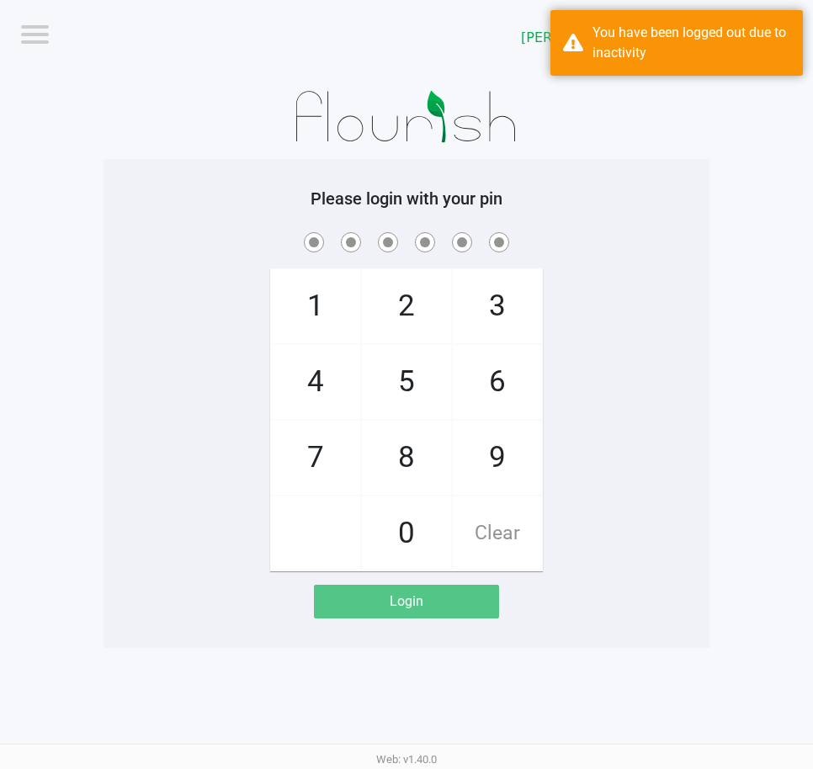
click at [578, 380] on div "1 4 7 2 5 8 0 3 6 9 Clear" at bounding box center [407, 400] width 606 height 343
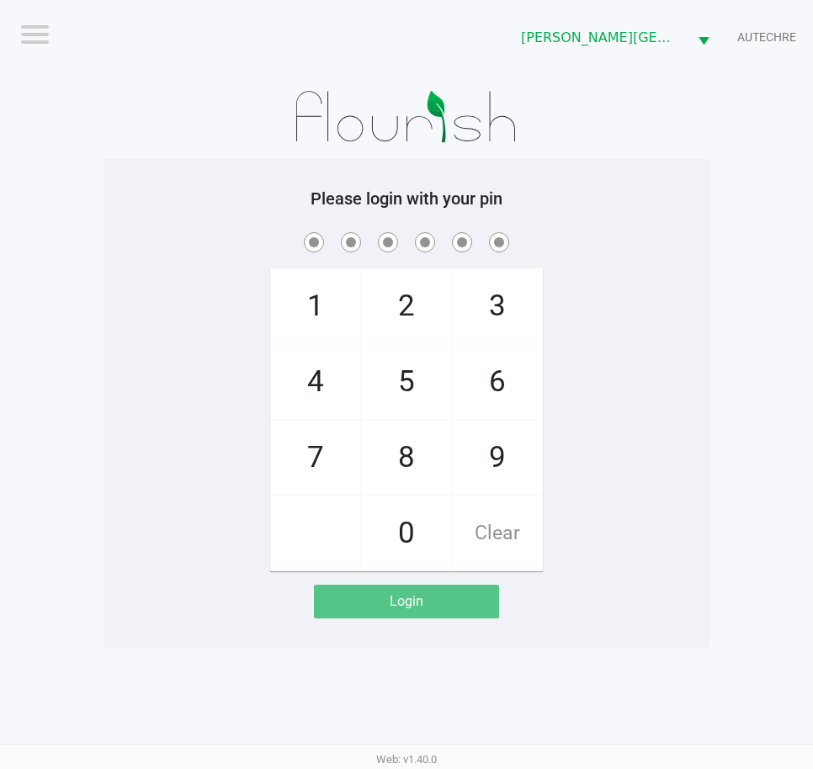
click at [203, 391] on div "1 4 7 2 5 8 0 3 6 9 Clear" at bounding box center [407, 400] width 606 height 343
checkbox input "true"
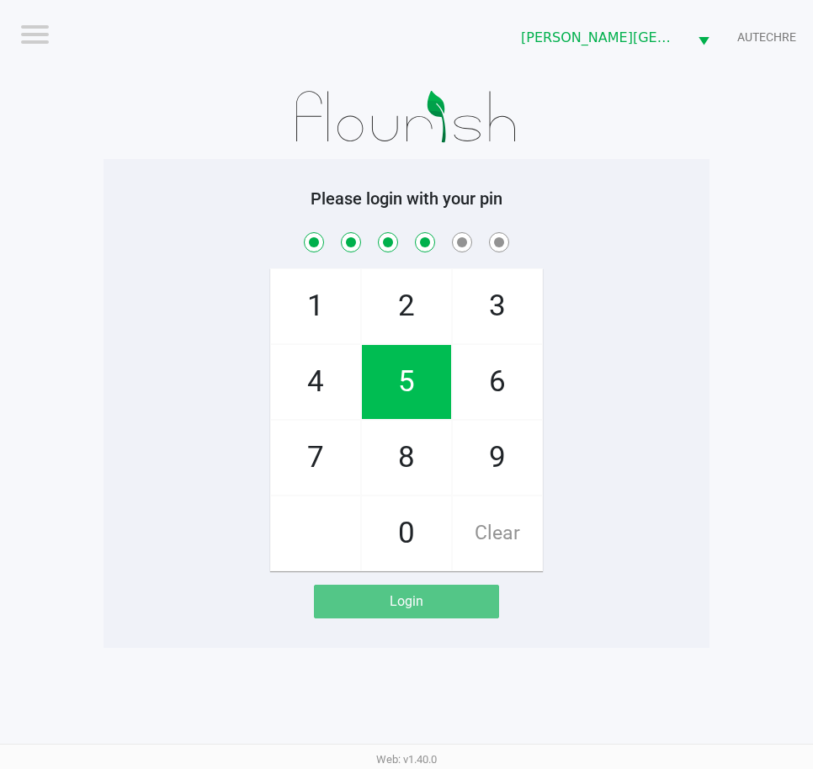
checkbox input "true"
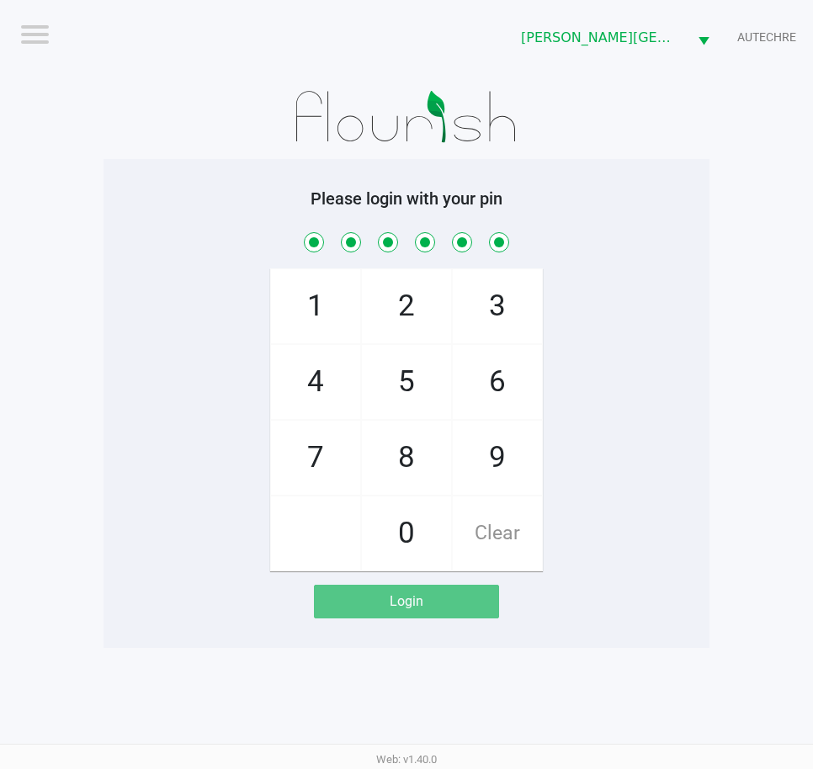
checkbox input "true"
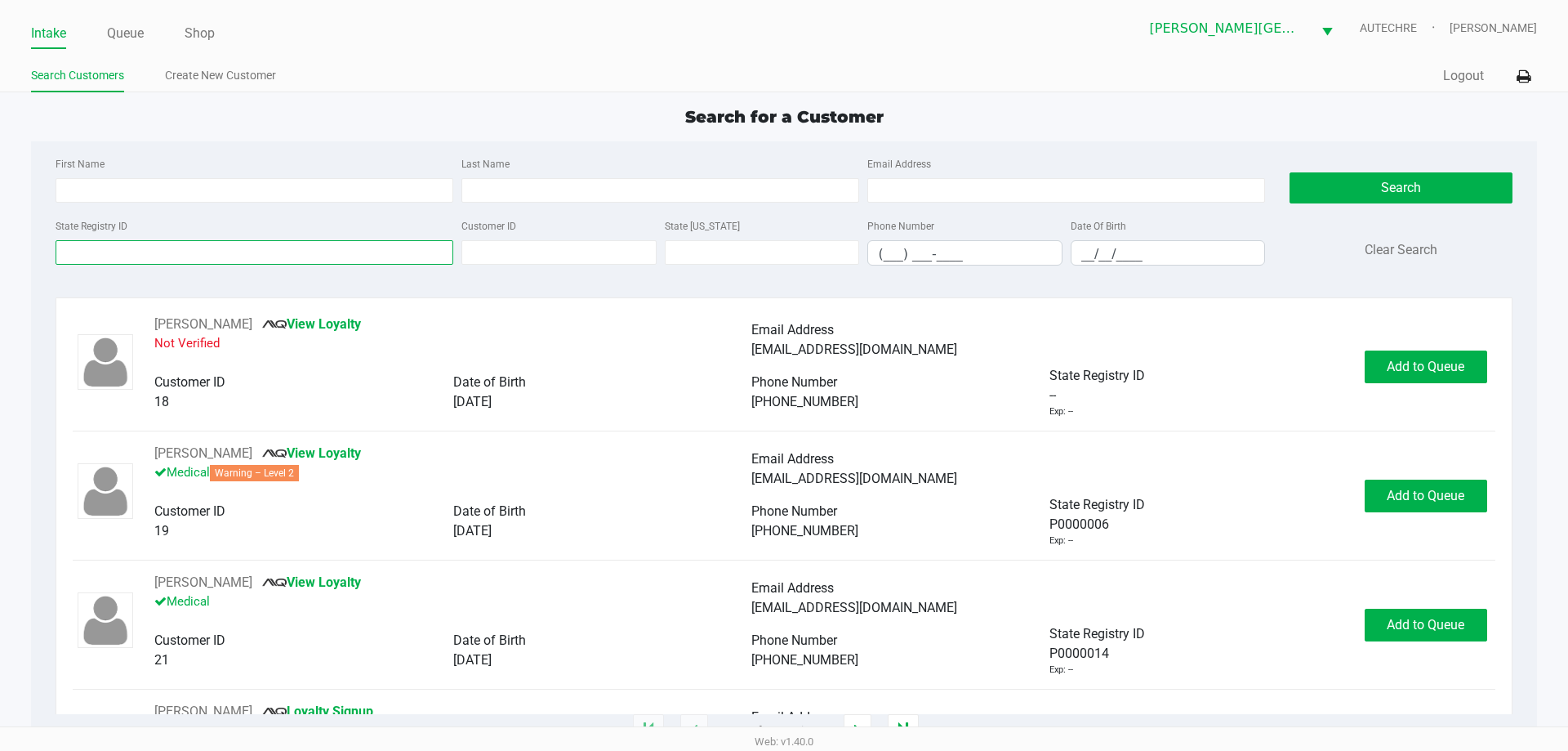
click at [227, 252] on input "State Registry ID" at bounding box center [254, 251] width 398 height 24
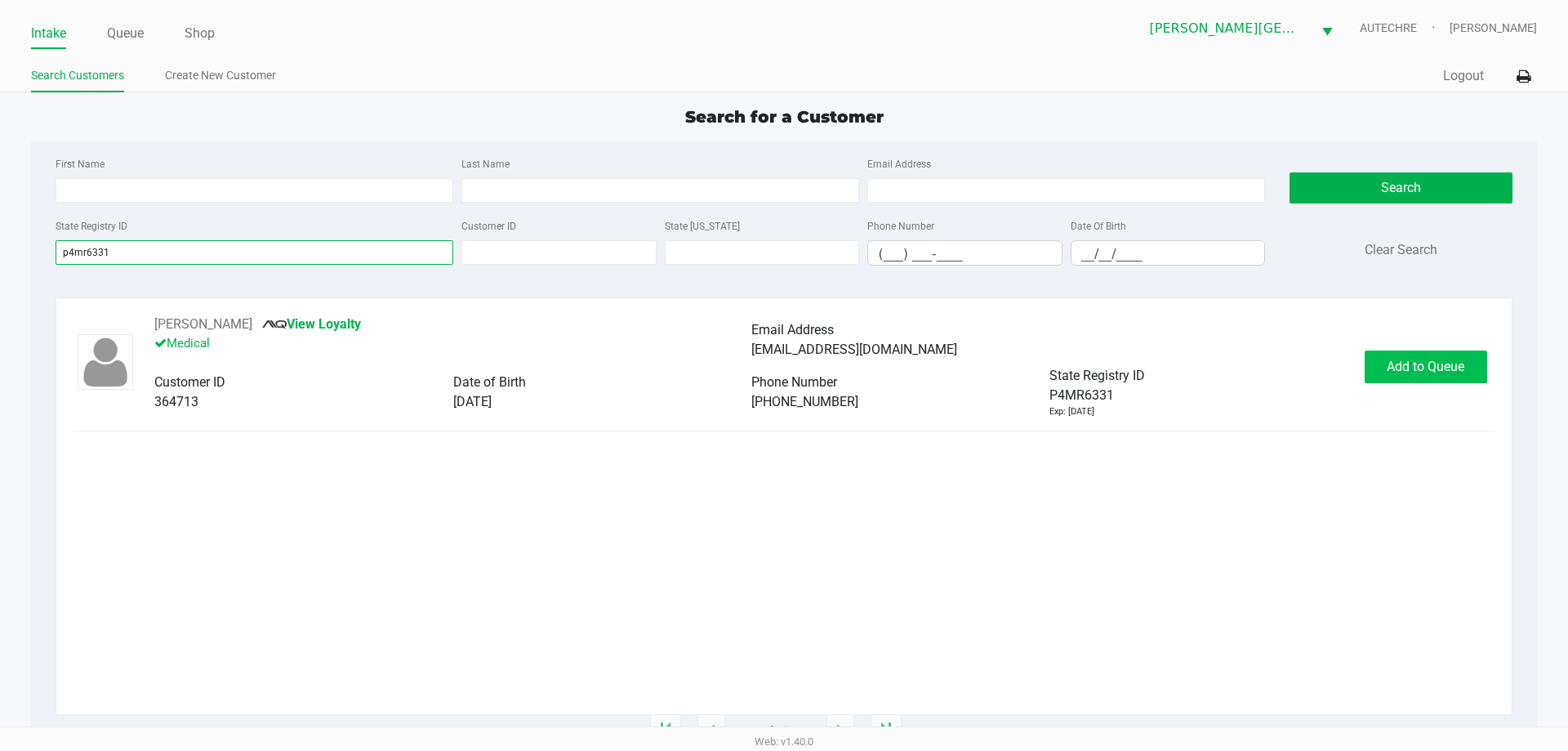
type input "p4mr6331"
click at [788, 372] on span "Add to Queue" at bounding box center [1425, 367] width 78 height 16
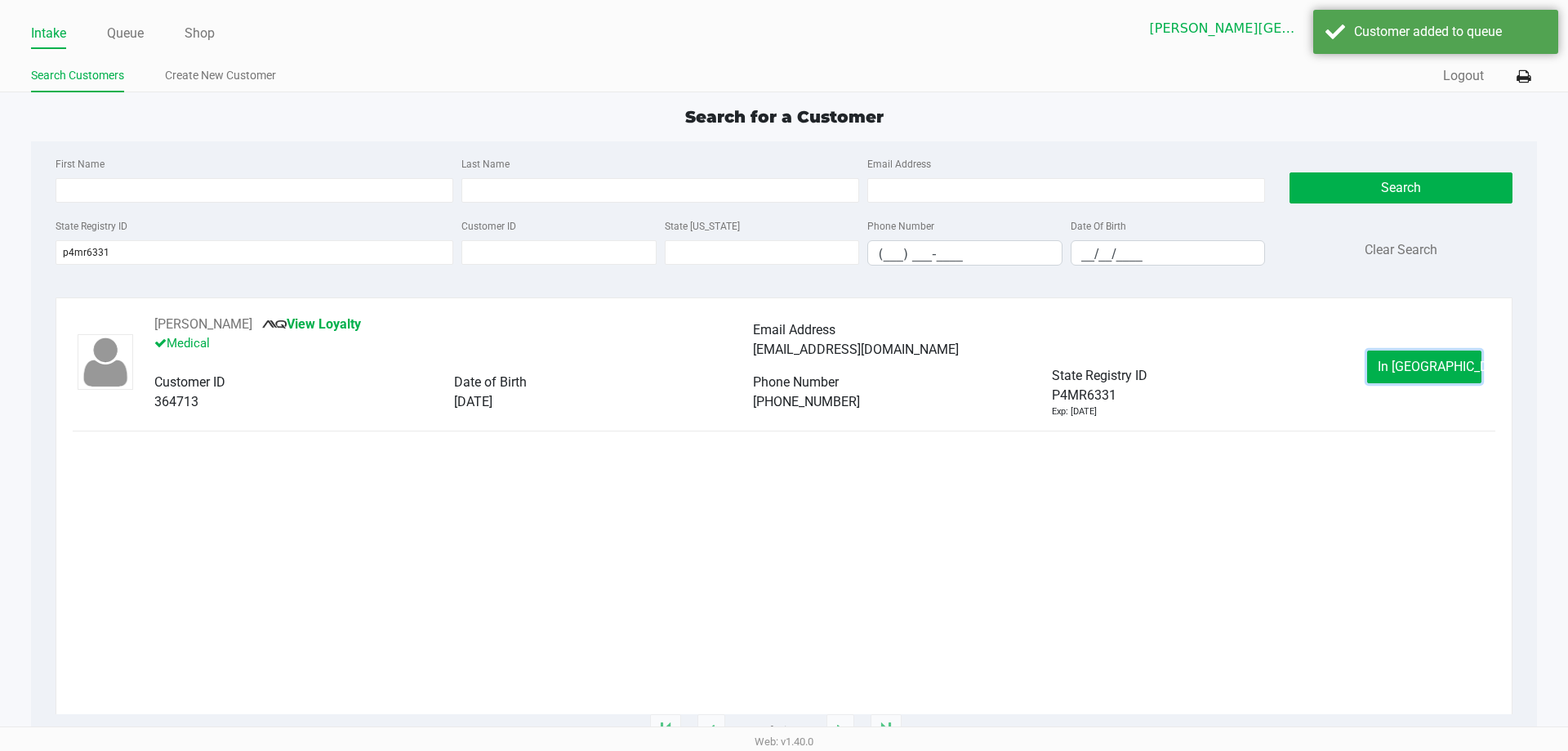
click at [788, 375] on button "In Queue" at bounding box center [1424, 367] width 114 height 33
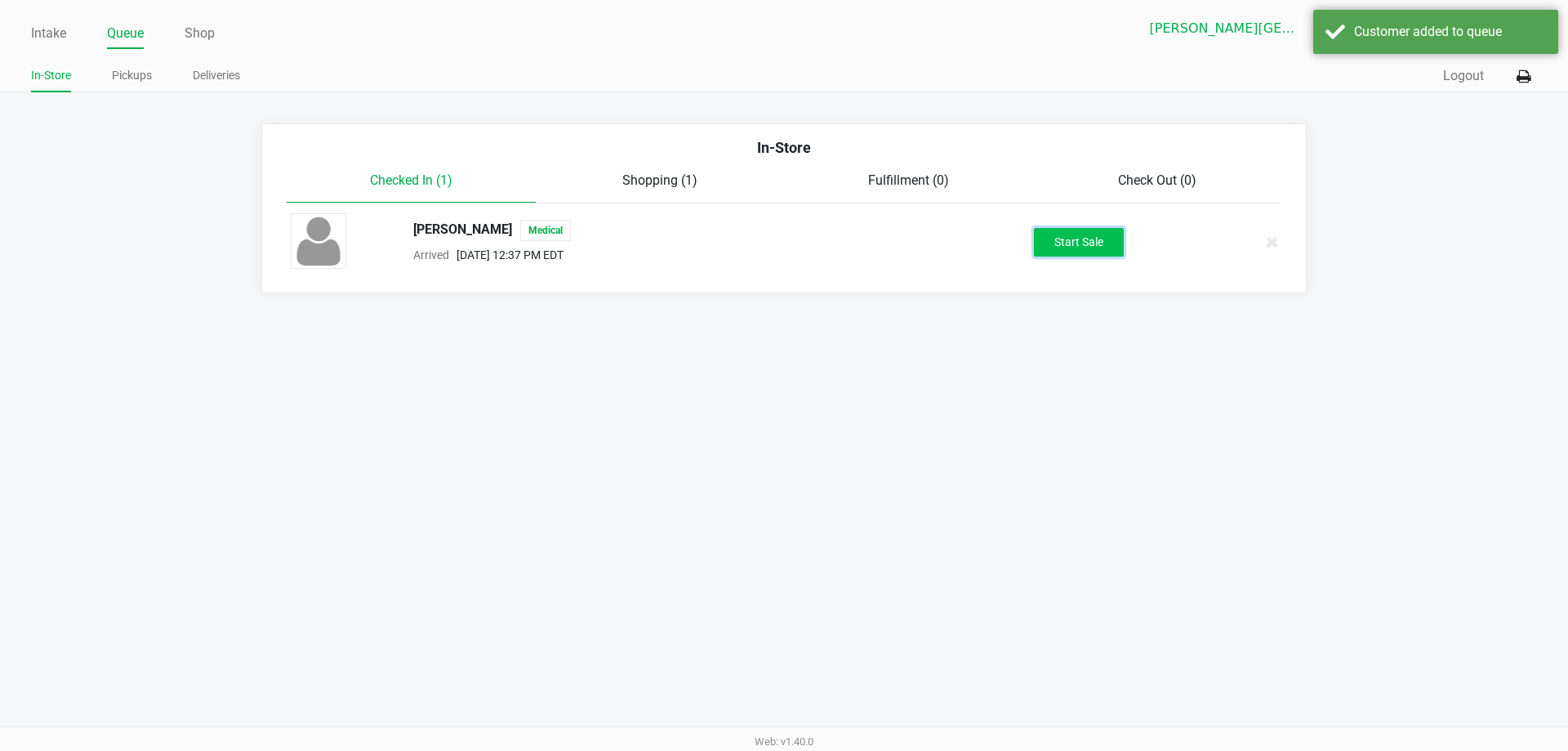
click at [788, 254] on button "Start Sale" at bounding box center [1079, 242] width 90 height 28
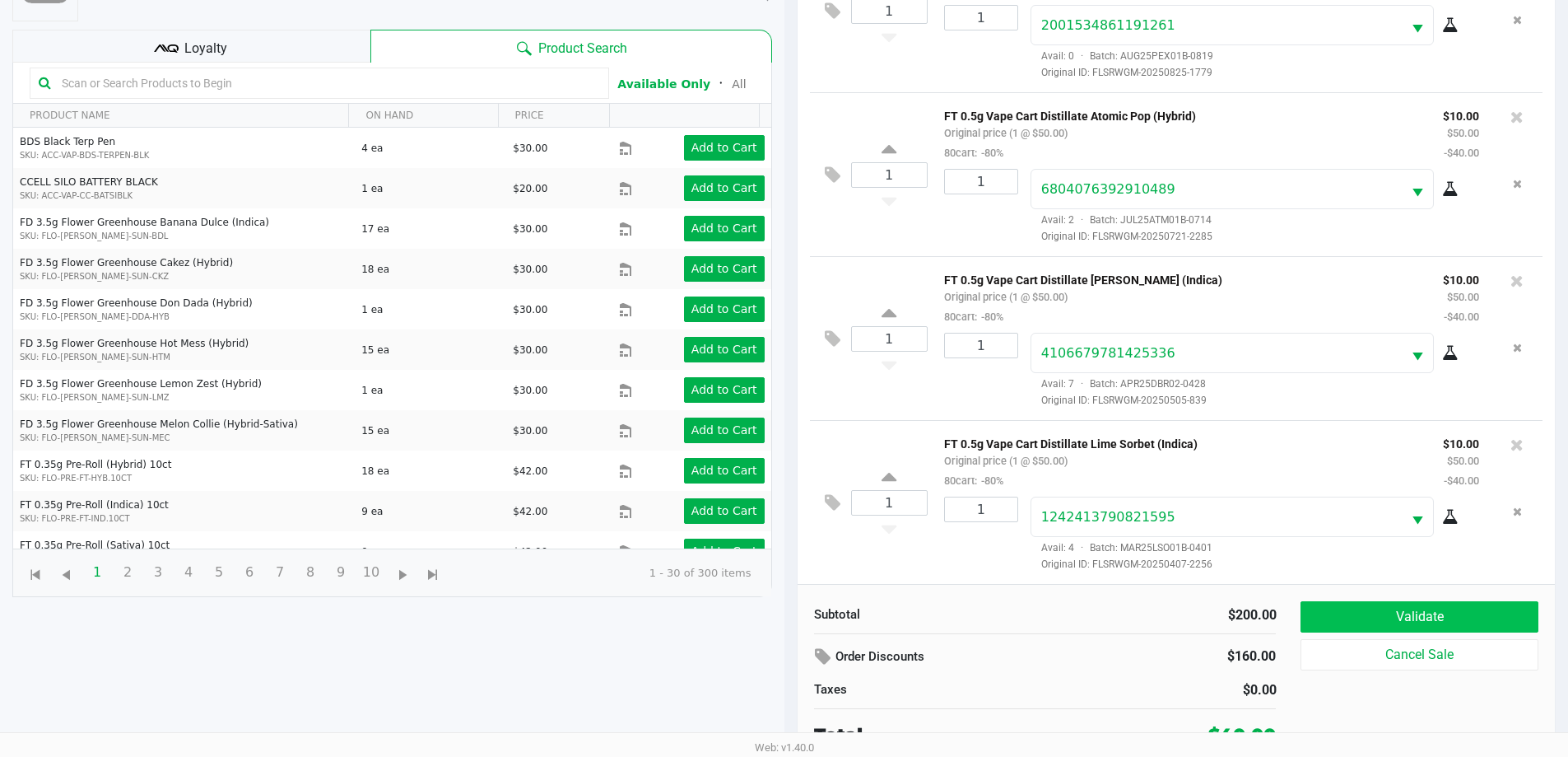
scroll to position [178, 0]
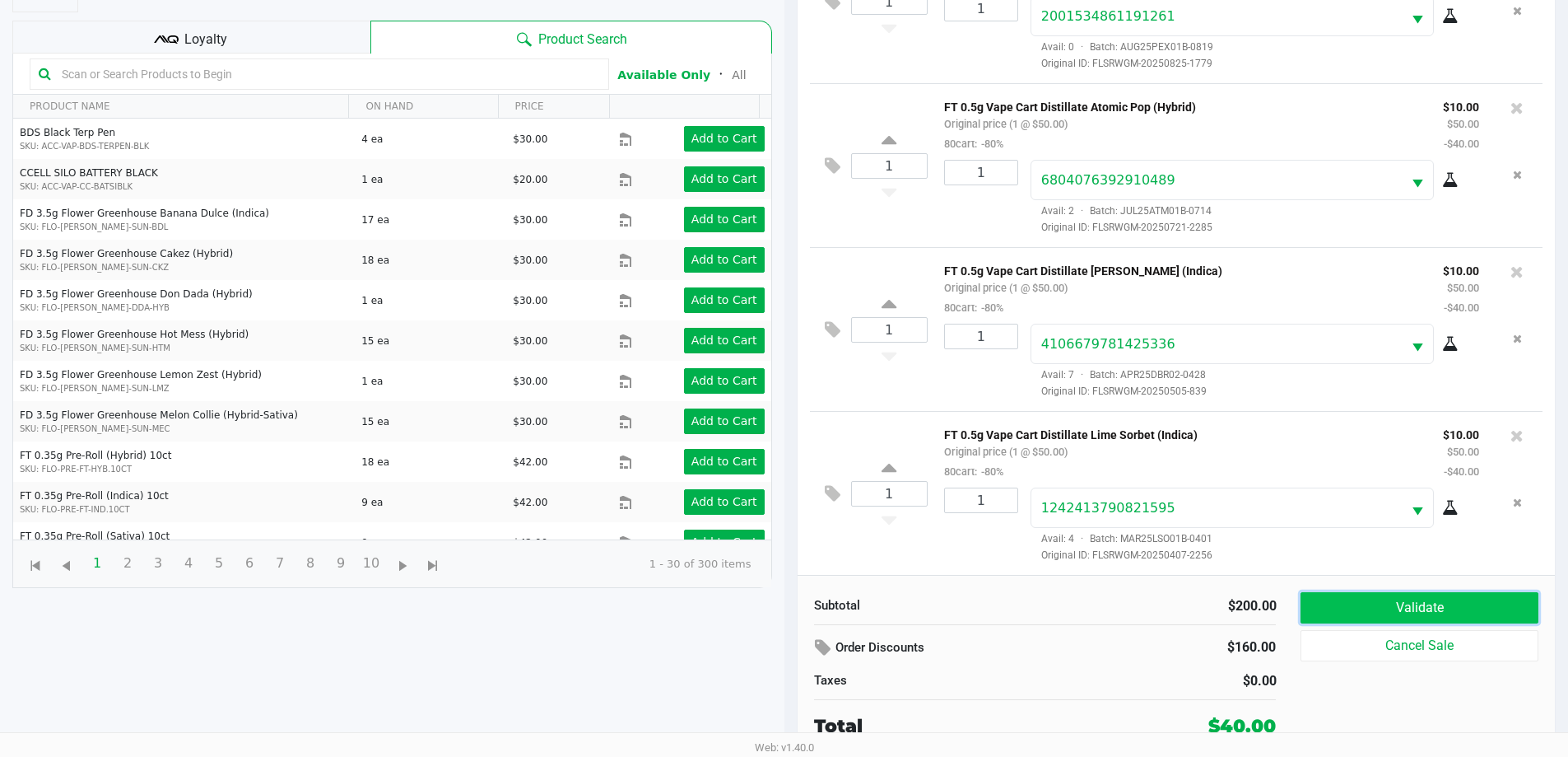
click at [794, 607] on button "Validate" at bounding box center [1419, 607] width 237 height 31
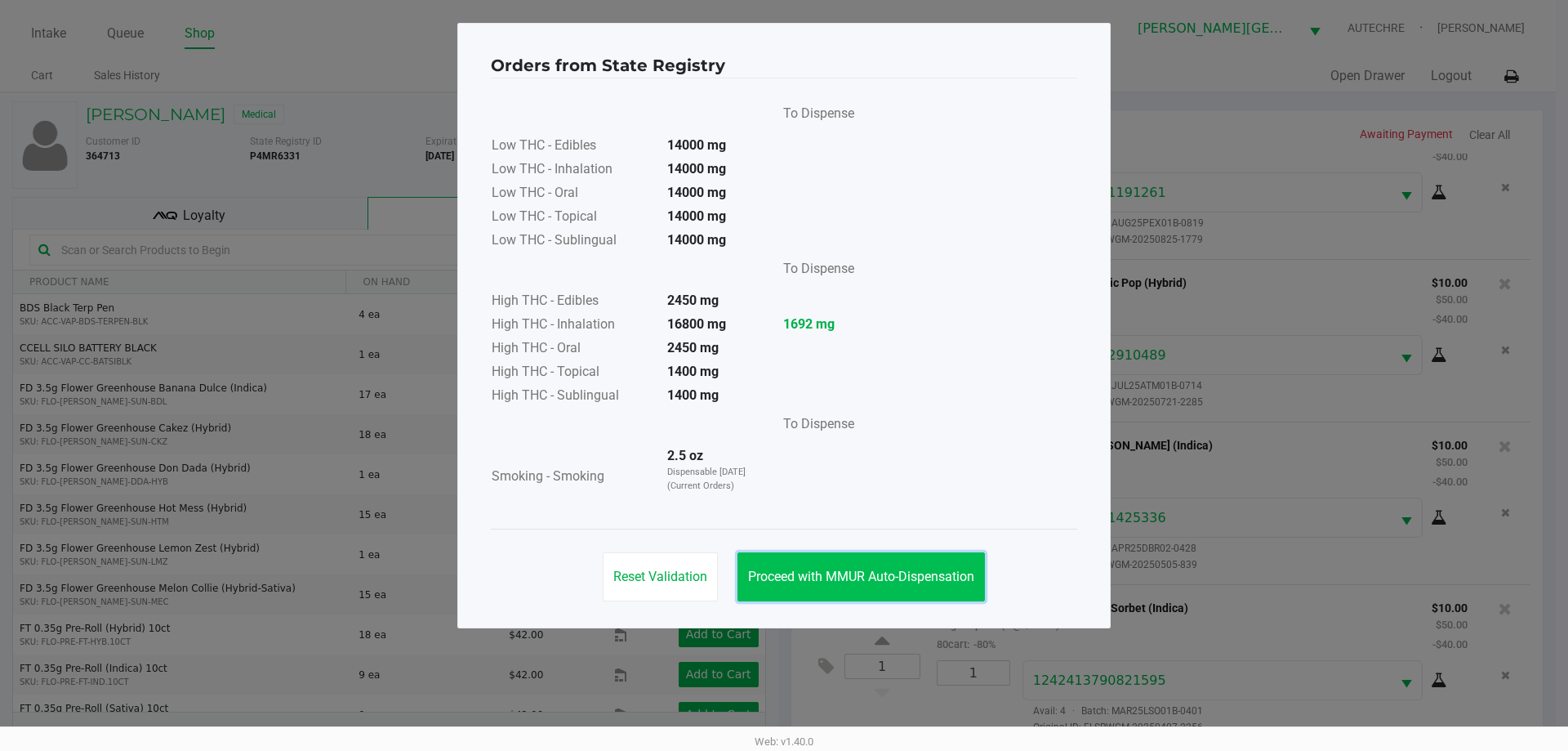
click at [788, 592] on button "Proceed with MMUR Auto-Dispensation" at bounding box center [861, 576] width 247 height 49
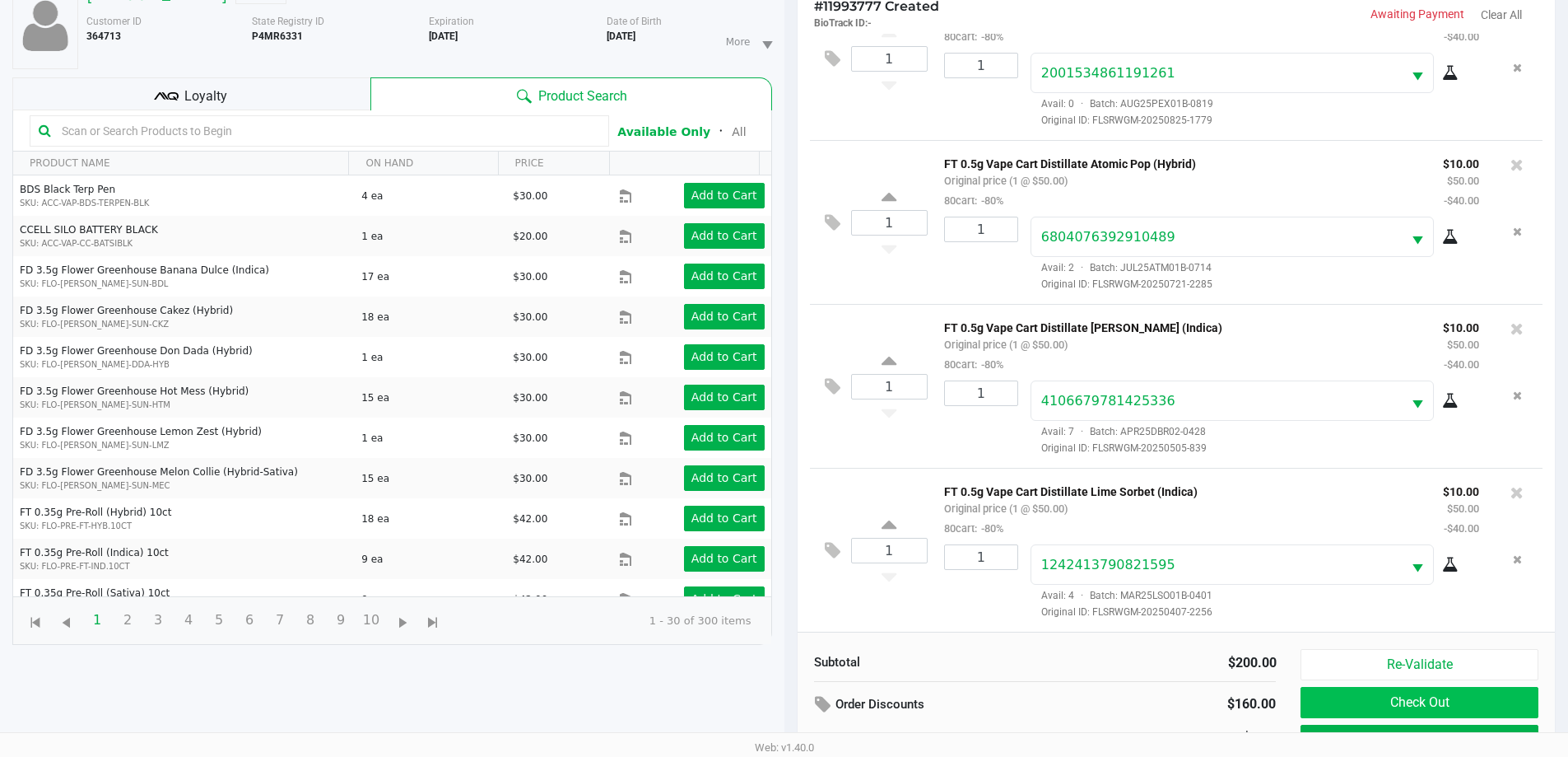
scroll to position [178, 0]
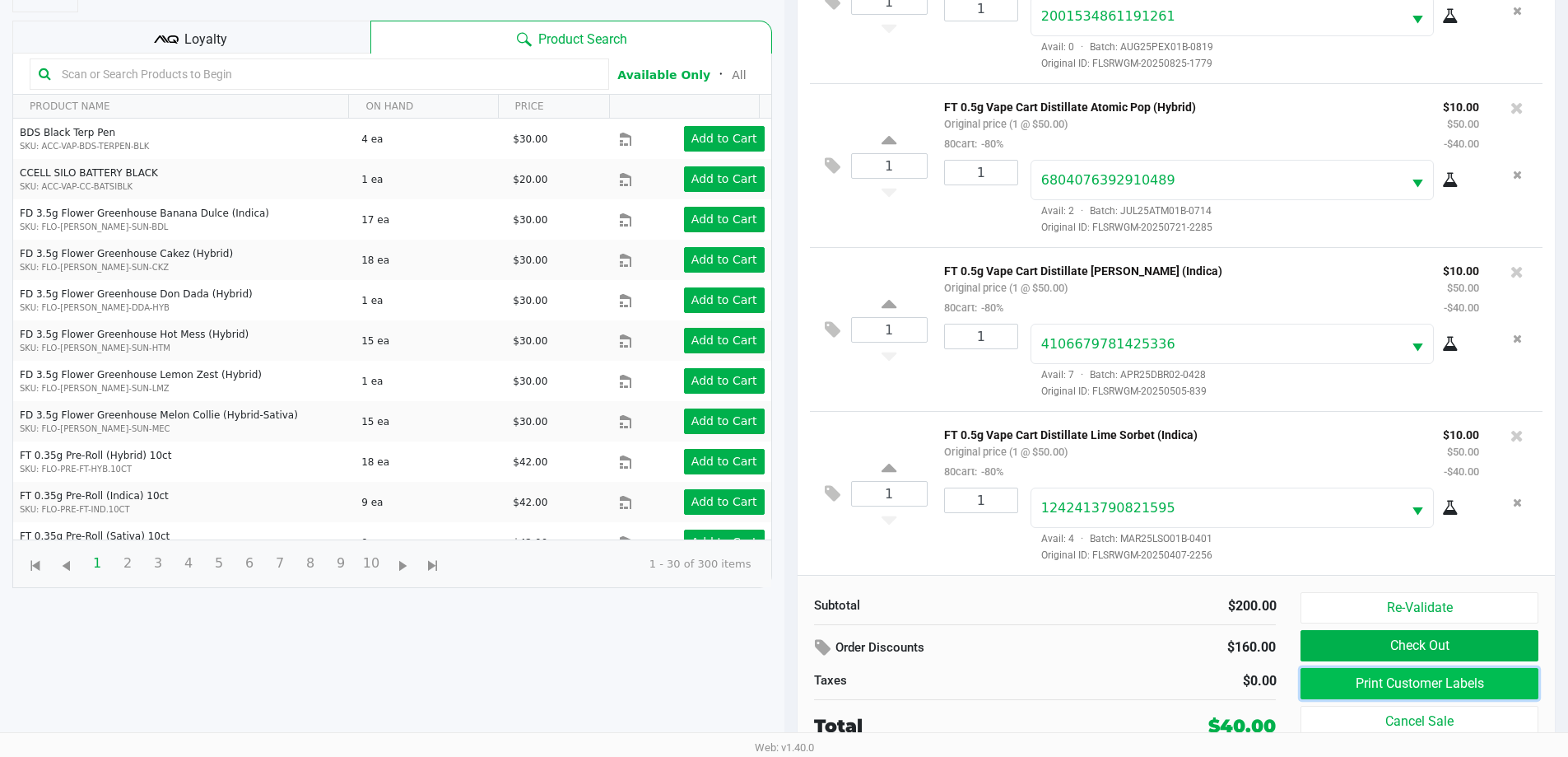
click at [794, 676] on button "Print Customer Labels" at bounding box center [1419, 684] width 237 height 31
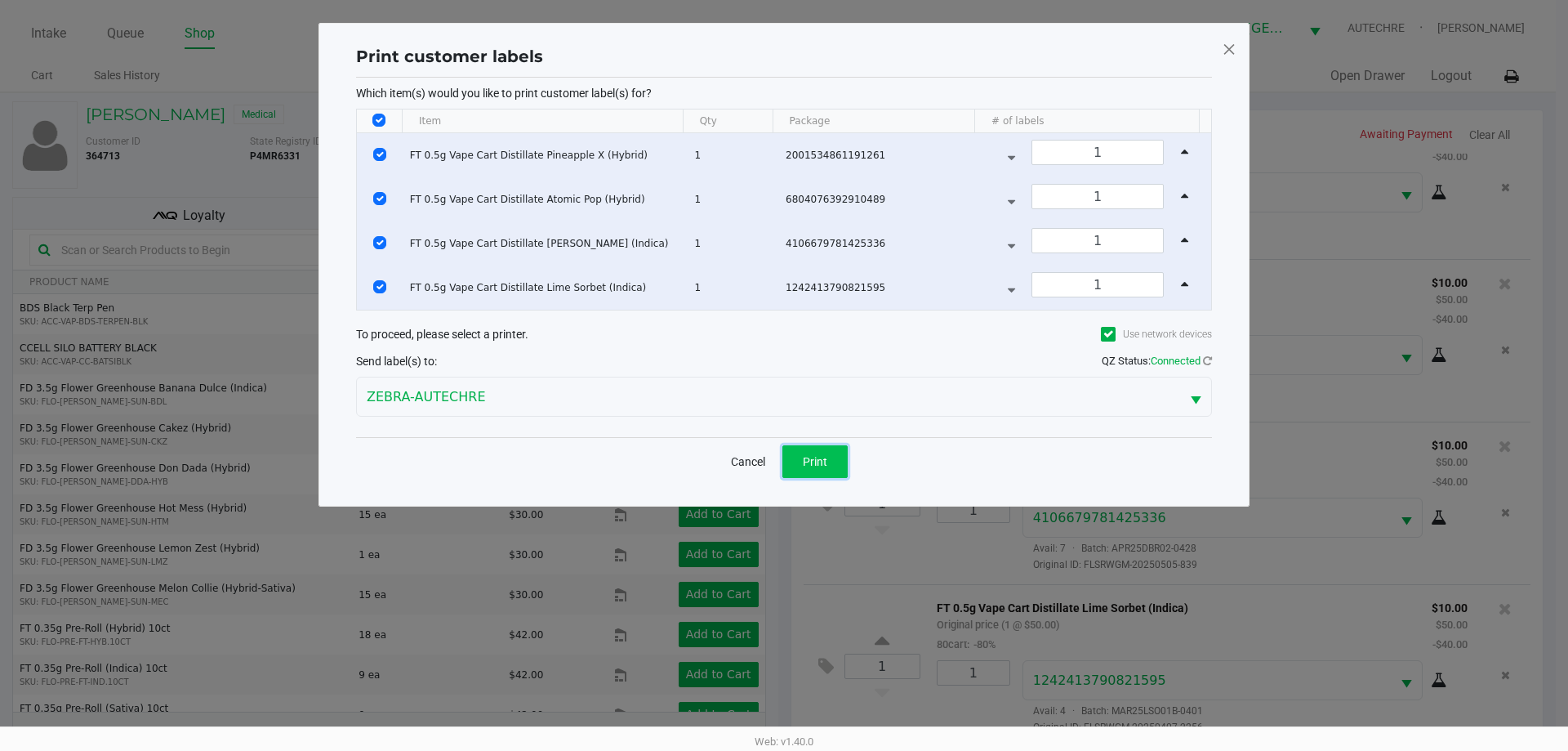
click at [788, 466] on span "Print" at bounding box center [814, 461] width 24 height 13
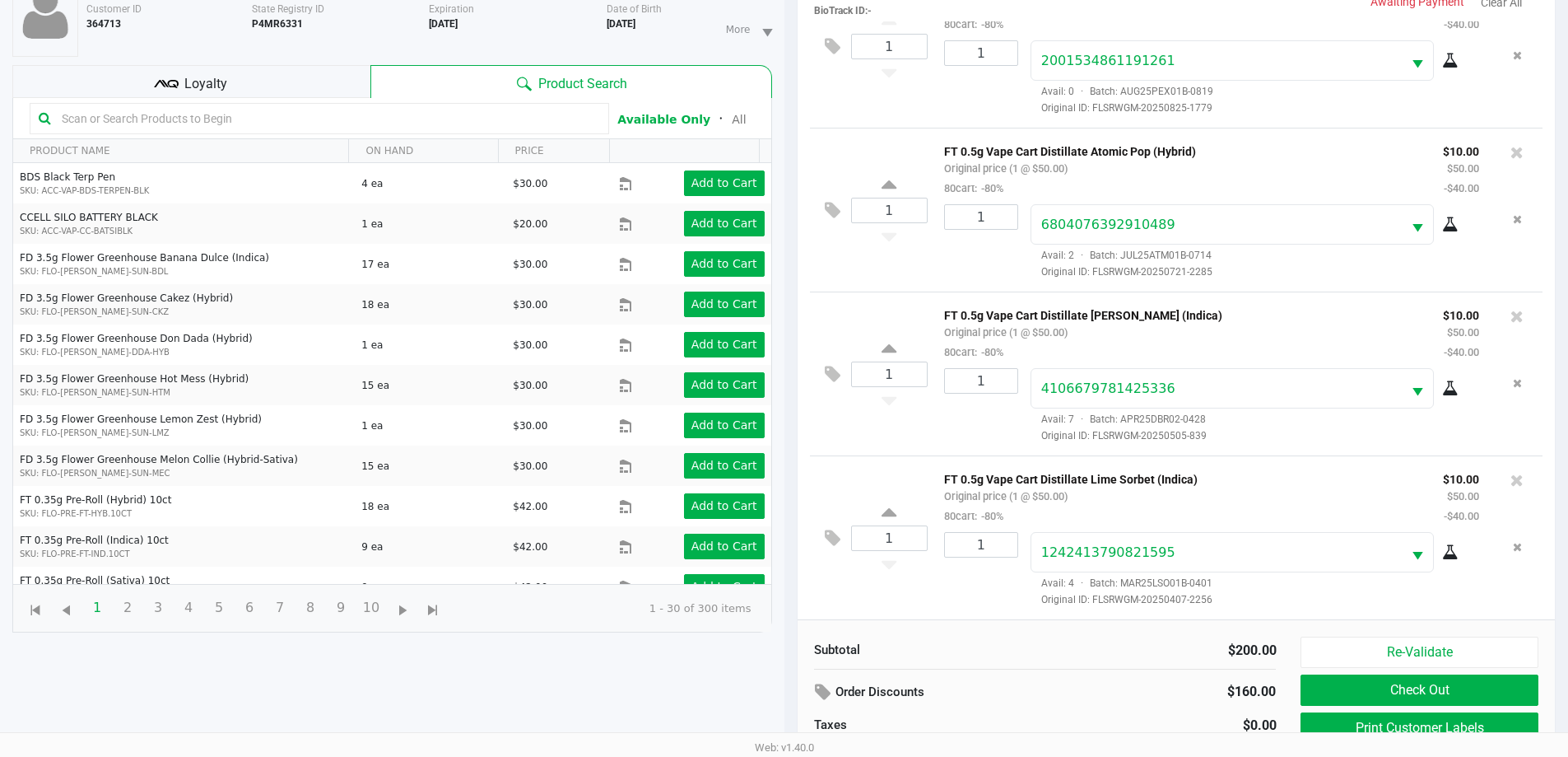
scroll to position [178, 0]
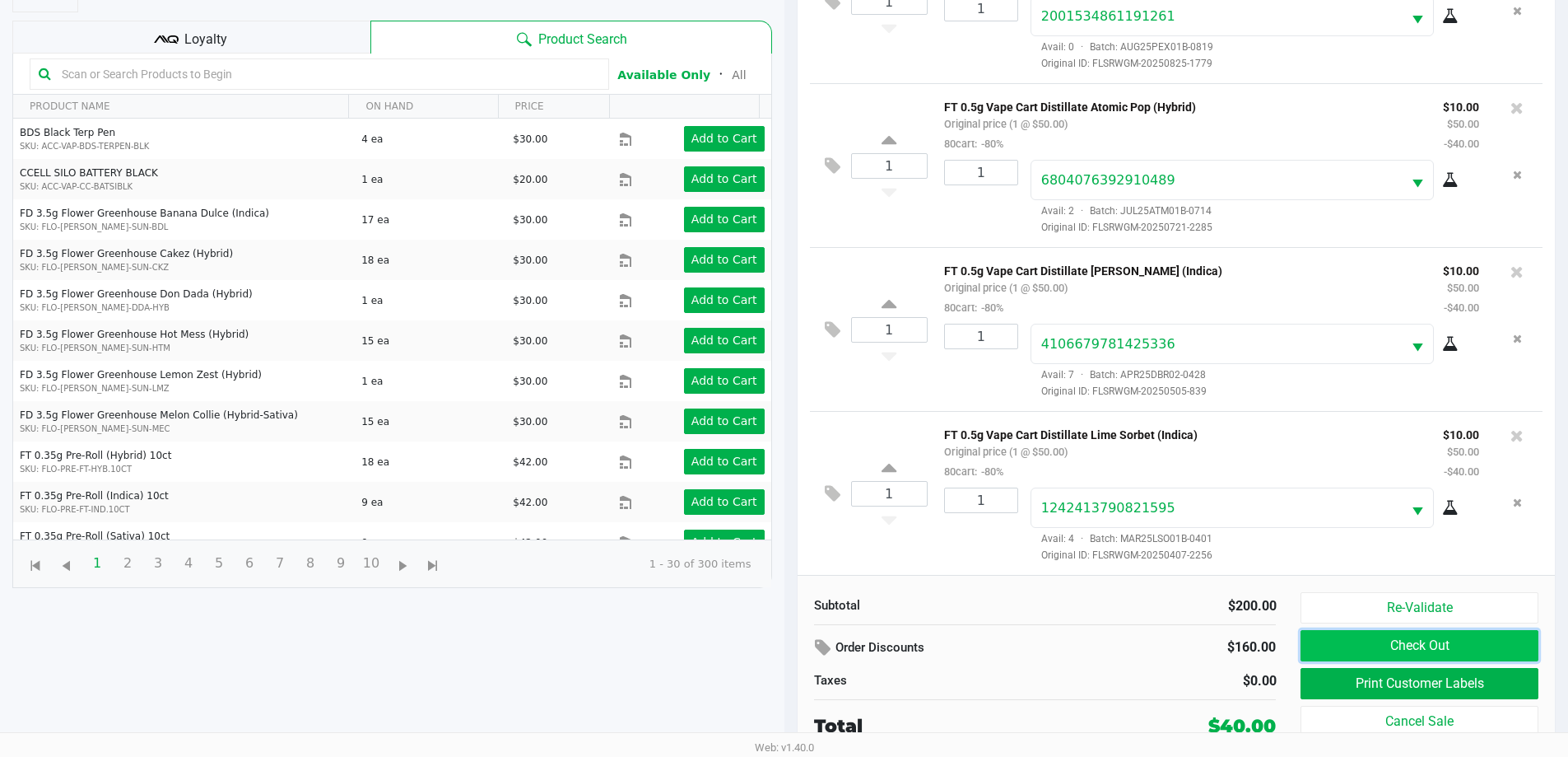
click at [794, 635] on button "Check Out" at bounding box center [1419, 646] width 237 height 31
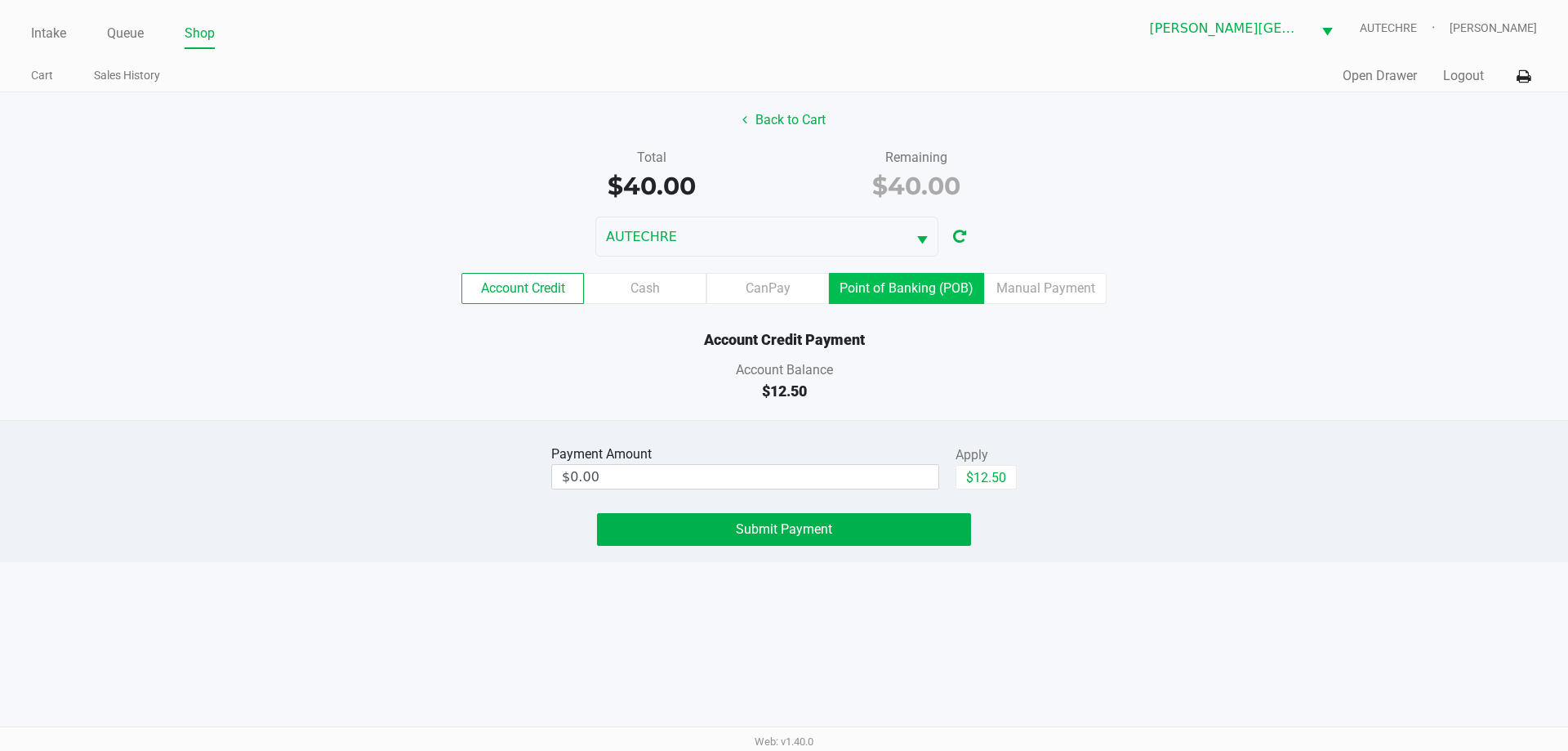
click at [788, 286] on label "Point of Banking (POB)" at bounding box center [906, 288] width 155 height 31
click at [0, 0] on 8 "Point of Banking (POB)" at bounding box center [0, 0] width 0 height 0
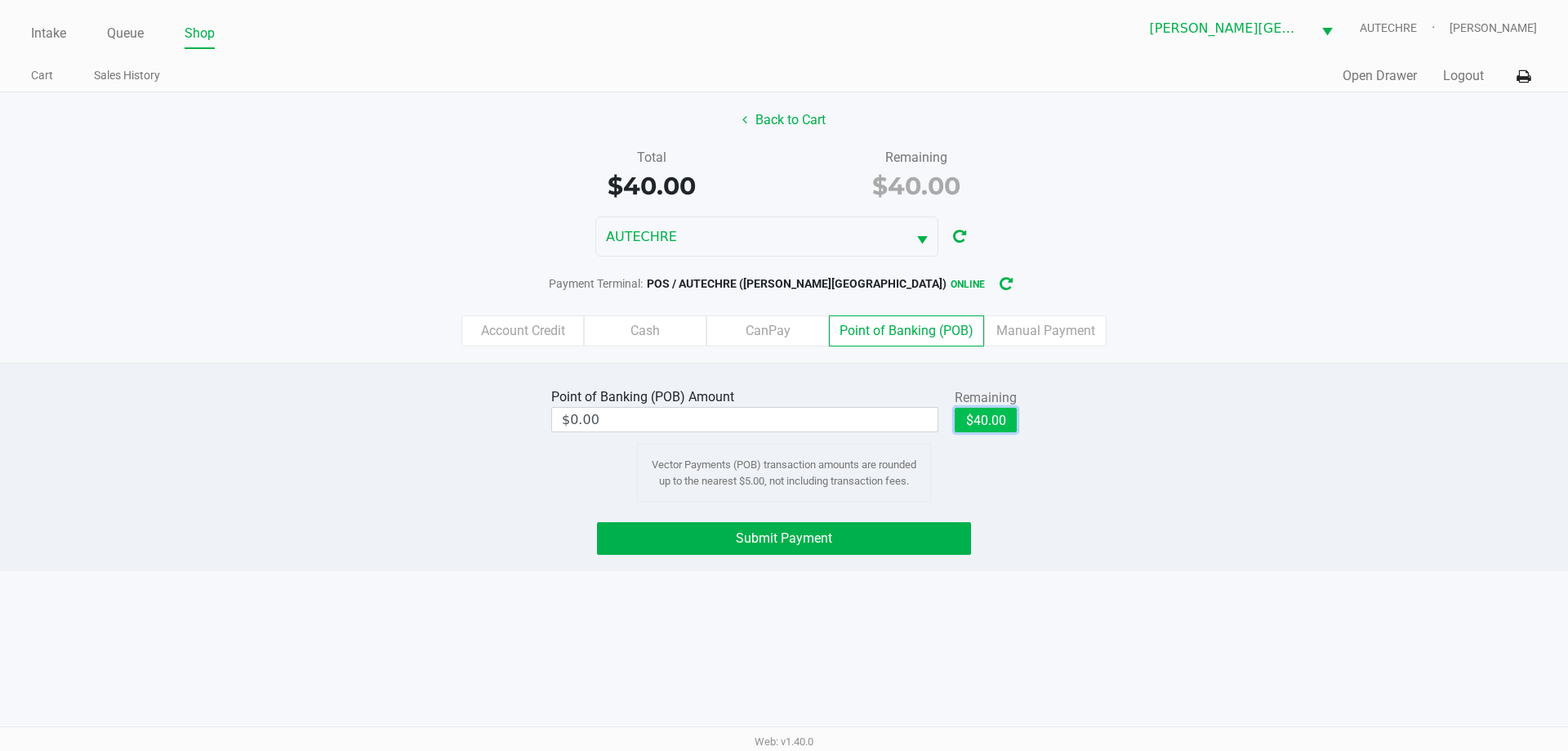
click at [788, 422] on button "$40.00" at bounding box center [986, 419] width 62 height 24
type input "$40.00"
click at [788, 534] on button "Submit Payment" at bounding box center [784, 539] width 375 height 33
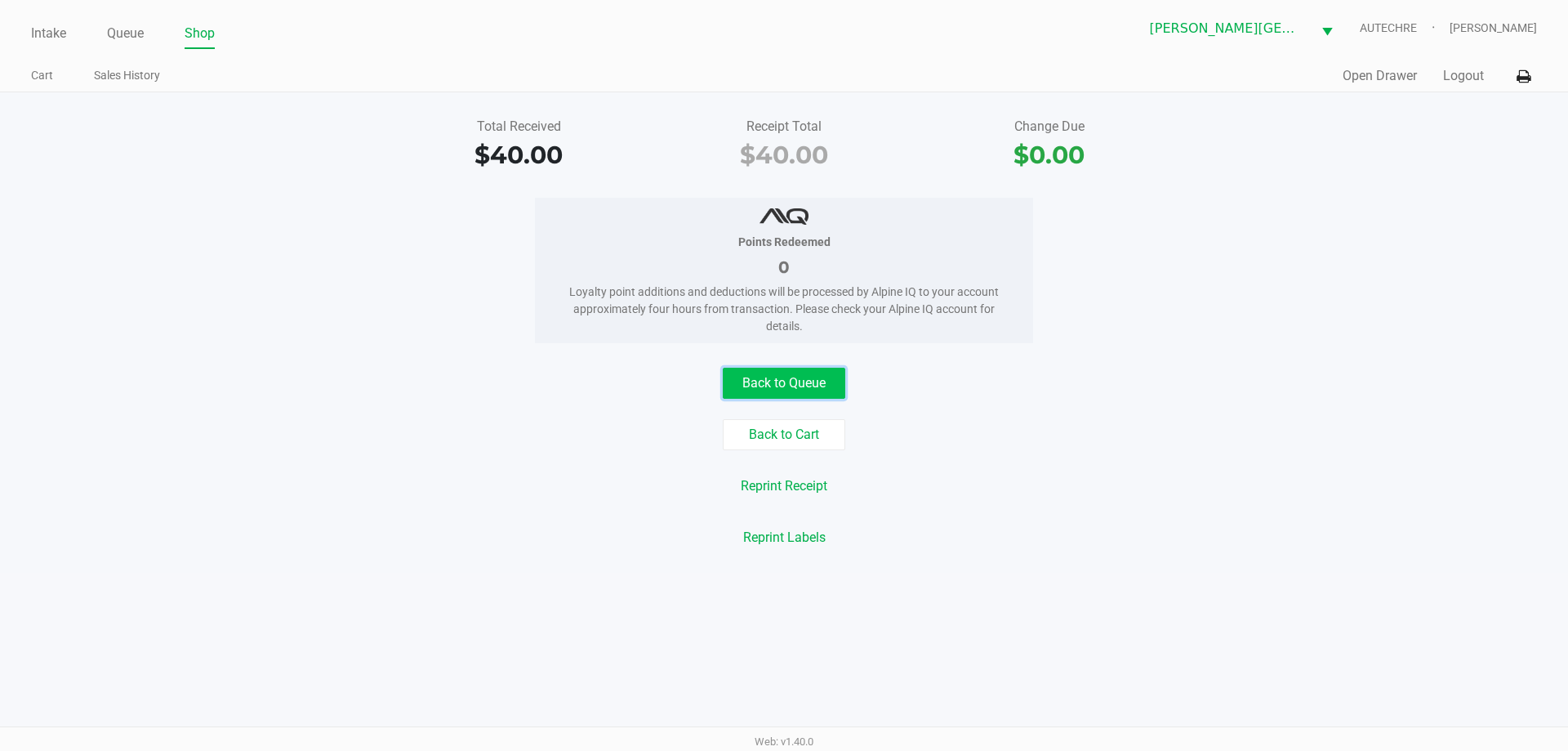
click at [753, 377] on button "Back to Queue" at bounding box center [784, 383] width 122 height 31
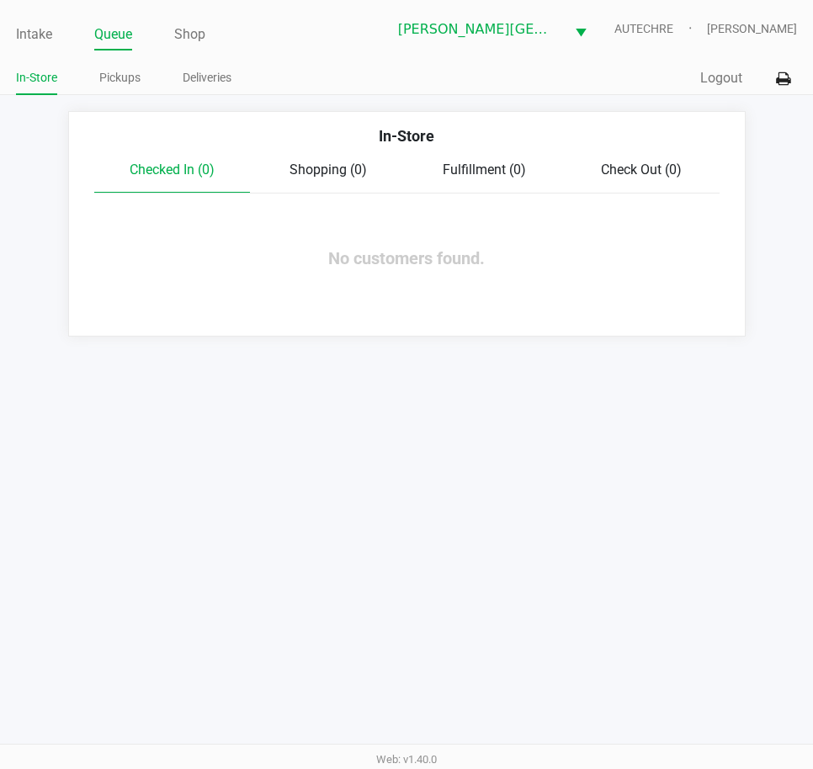
click at [515, 521] on div "Intake Queue Shop Bonita Springs WC AUTECHRE Gregory Duchesneau In-Store Pickup…" at bounding box center [406, 384] width 813 height 769
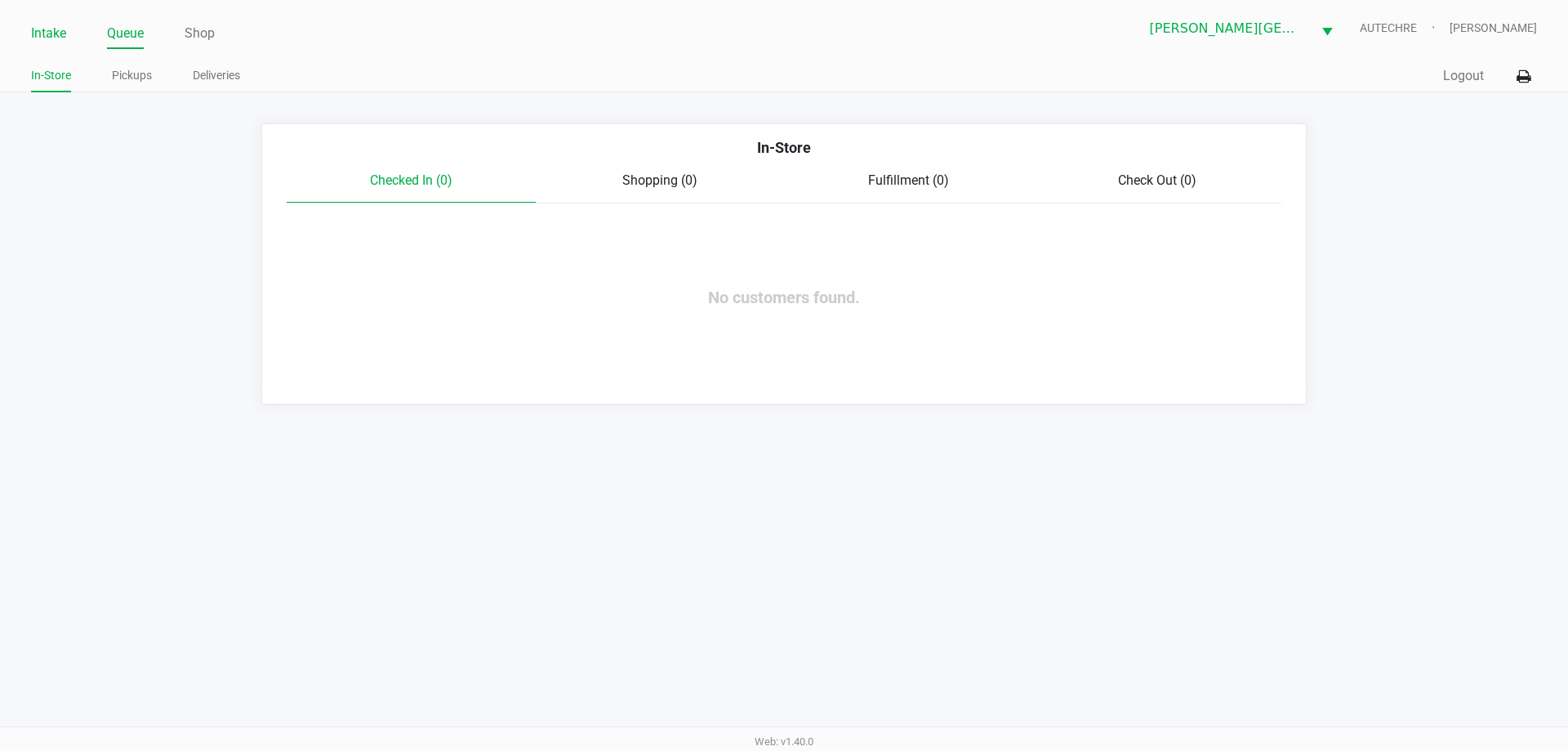
click at [53, 27] on link "Intake" at bounding box center [49, 34] width 35 height 23
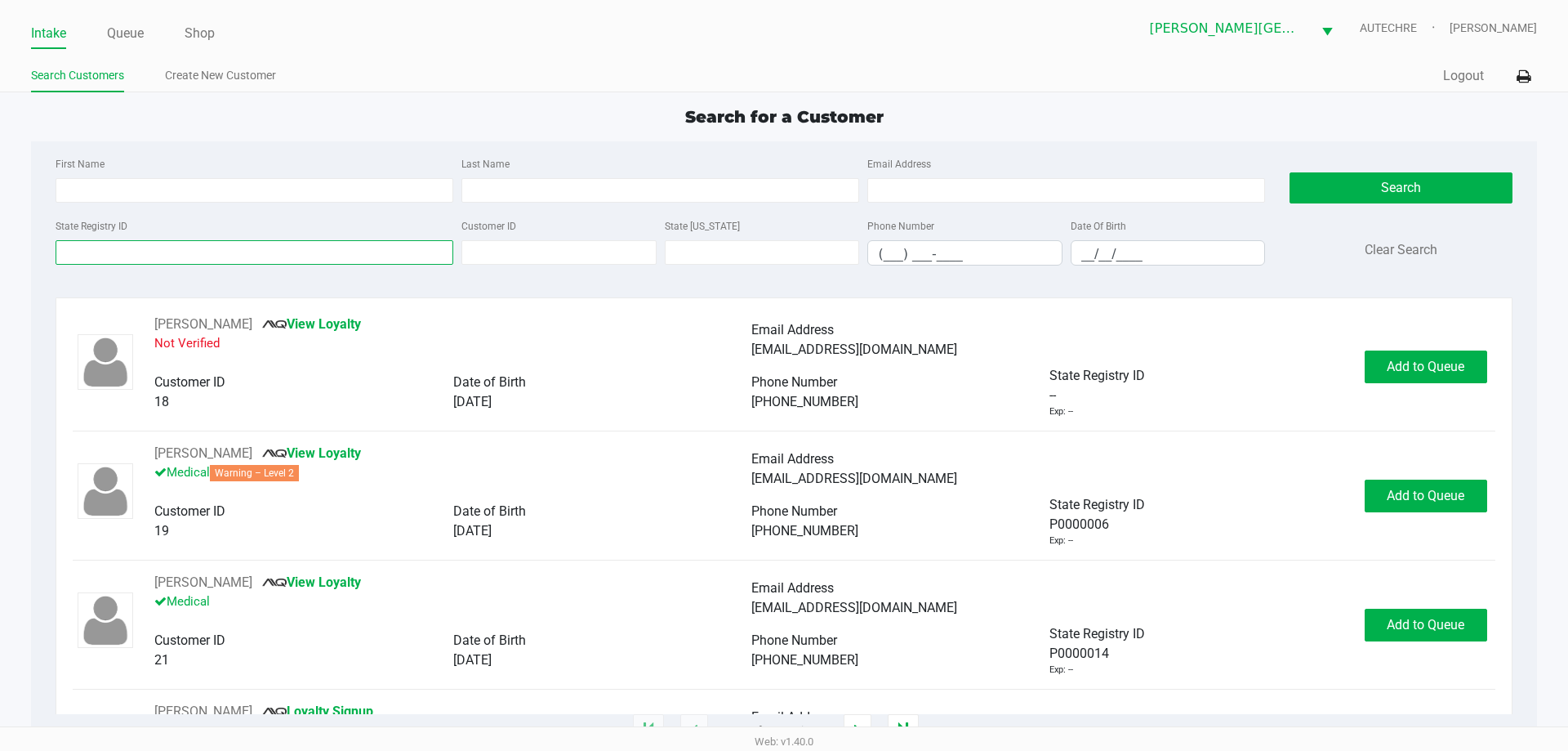
click at [110, 250] on input "State Registry ID" at bounding box center [254, 251] width 398 height 24
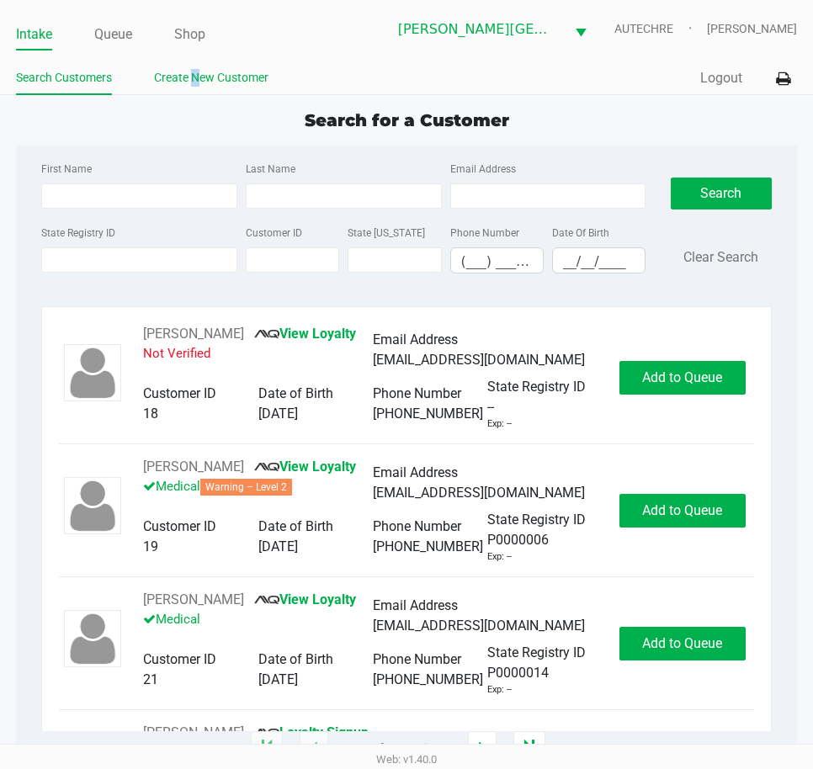
click at [200, 86] on link "Create New Customer" at bounding box center [211, 77] width 114 height 21
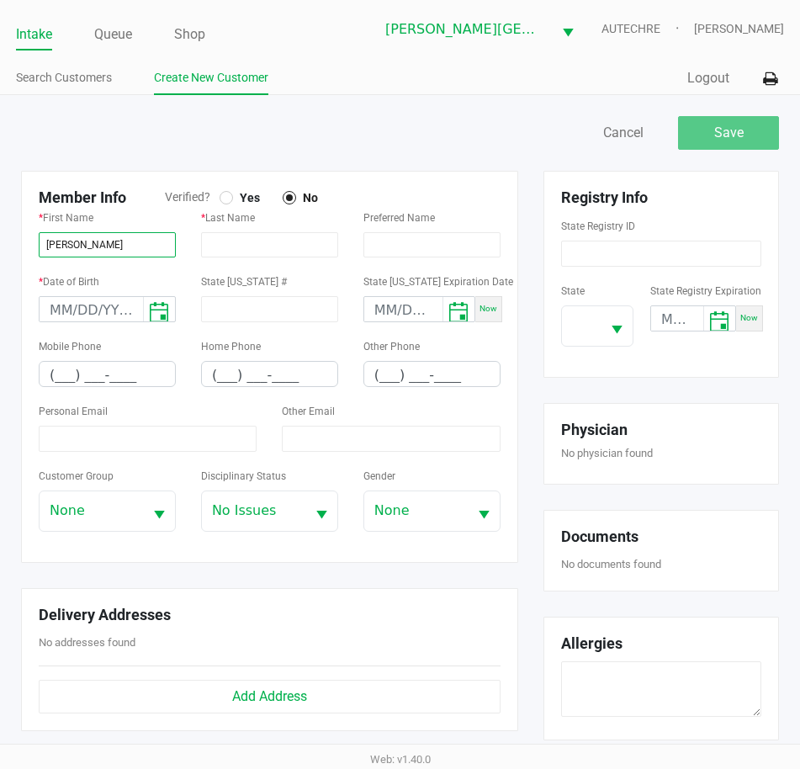
type input "LUZ"
type input "NIETO"
click at [233, 197] on span "Yes" at bounding box center [246, 197] width 27 height 15
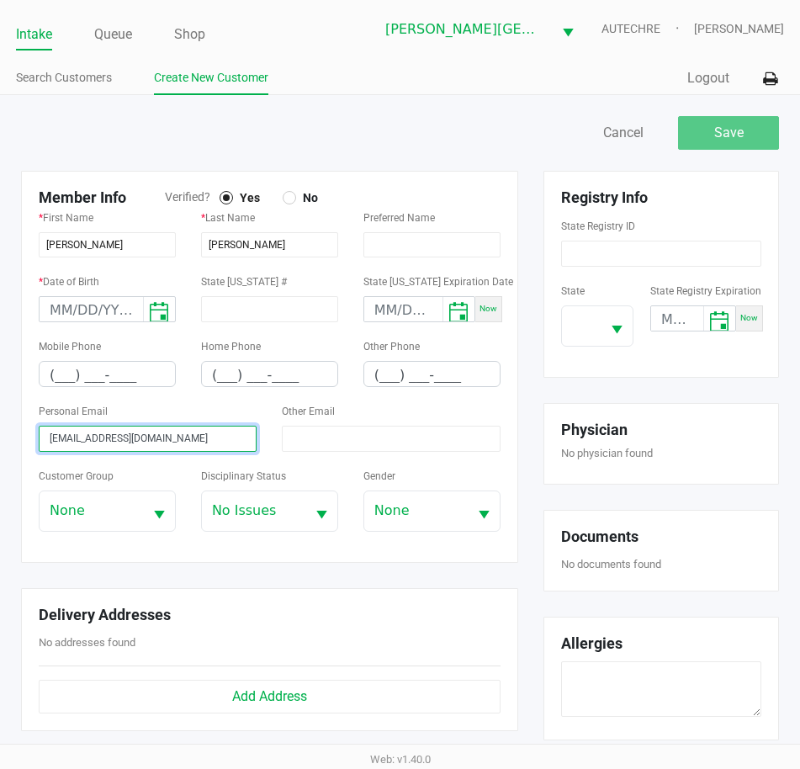
click at [49, 437] on input "luzmarie2016@gmail.com" at bounding box center [148, 439] width 218 height 26
type input "luzmarie2016@gmail.com"
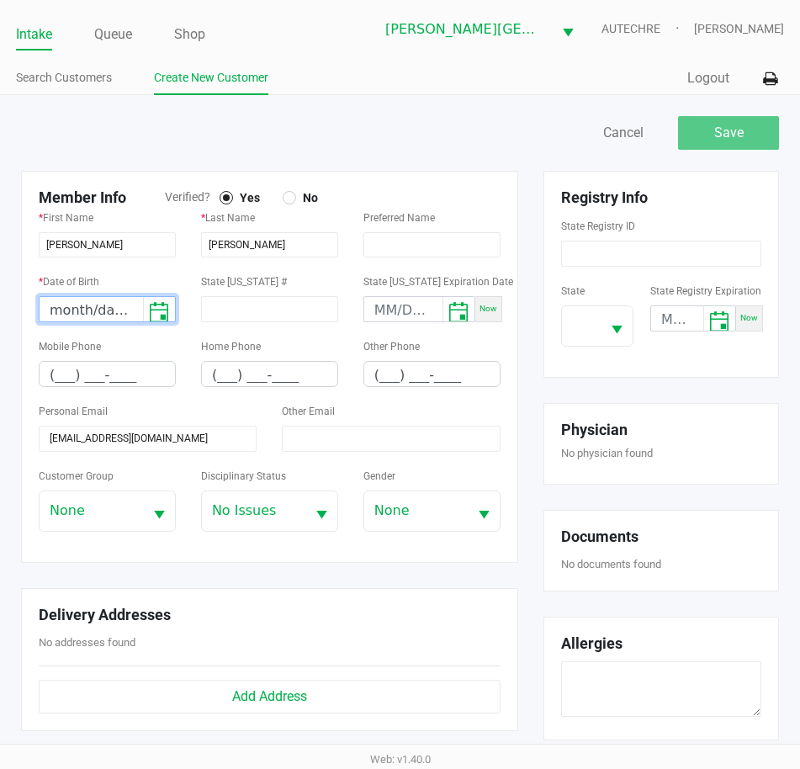
click at [70, 312] on input "month/day/year" at bounding box center [92, 310] width 104 height 26
type input "11/03/1997"
click at [71, 369] on input "(___) ___-____" at bounding box center [108, 375] width 136 height 26
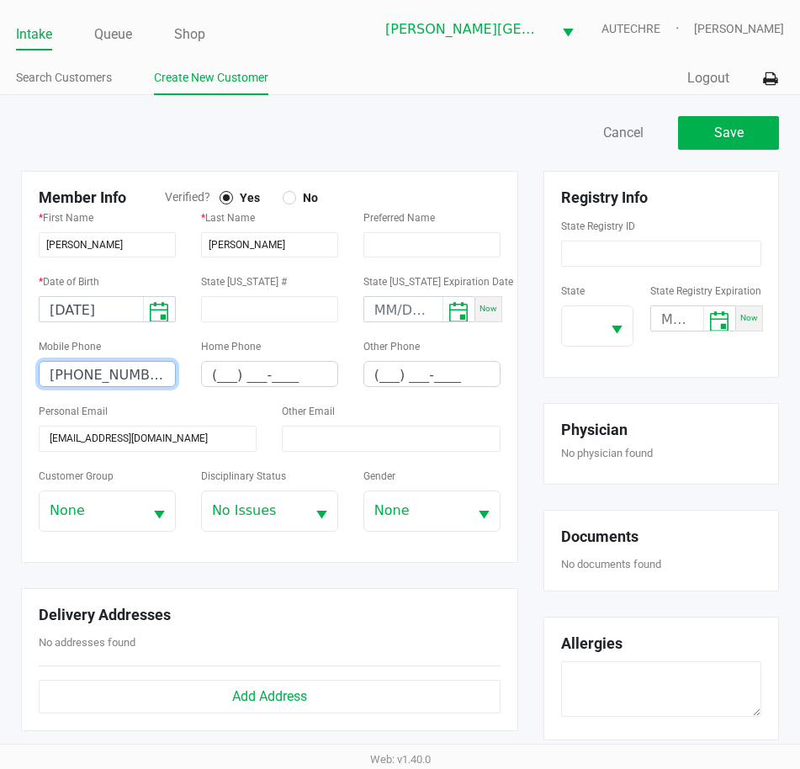
type input "(239) 658-4027"
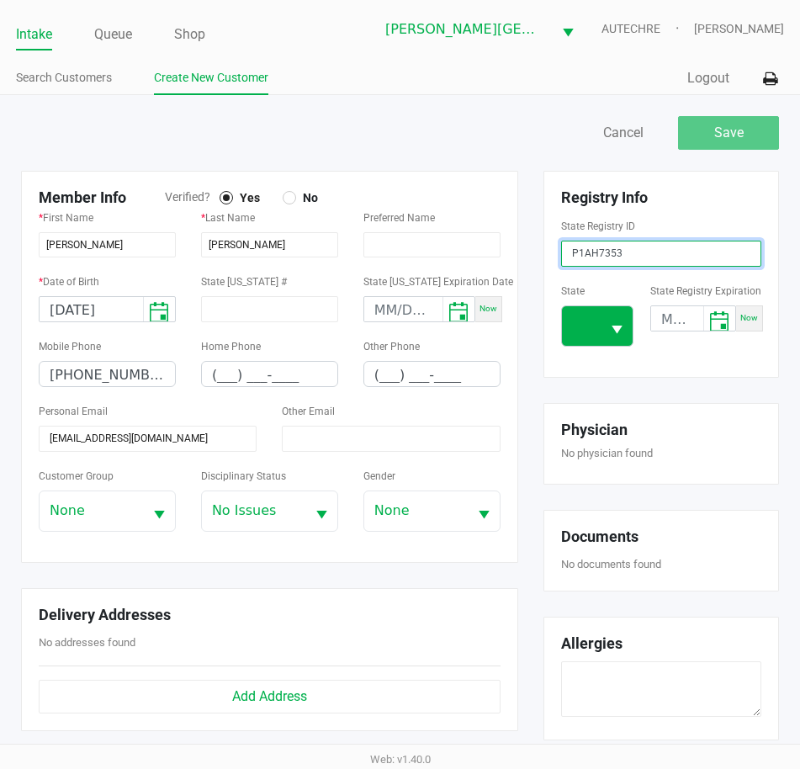
type input "P1AH7353"
click at [600, 329] on span at bounding box center [581, 326] width 39 height 40
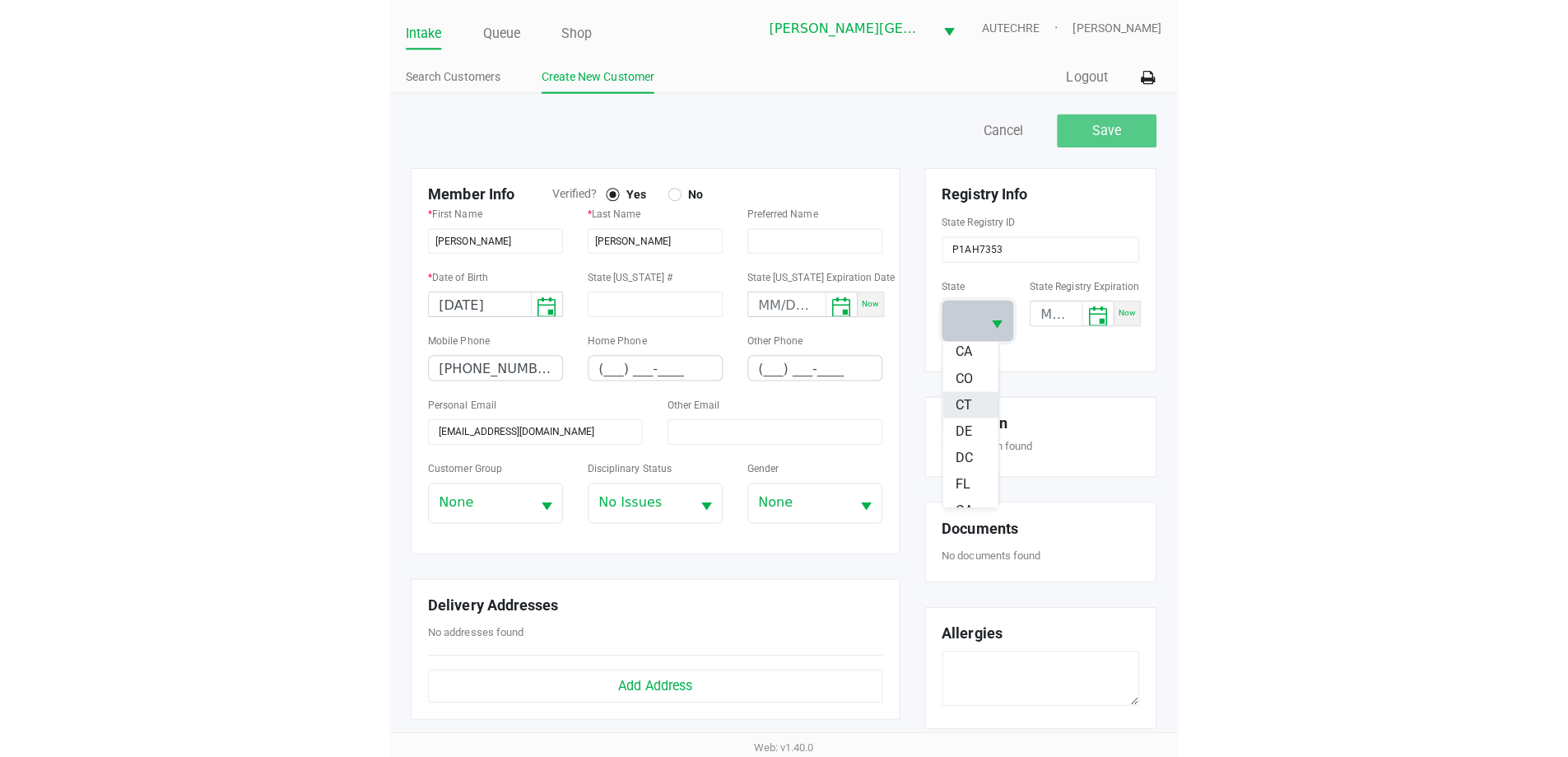
scroll to position [164, 0]
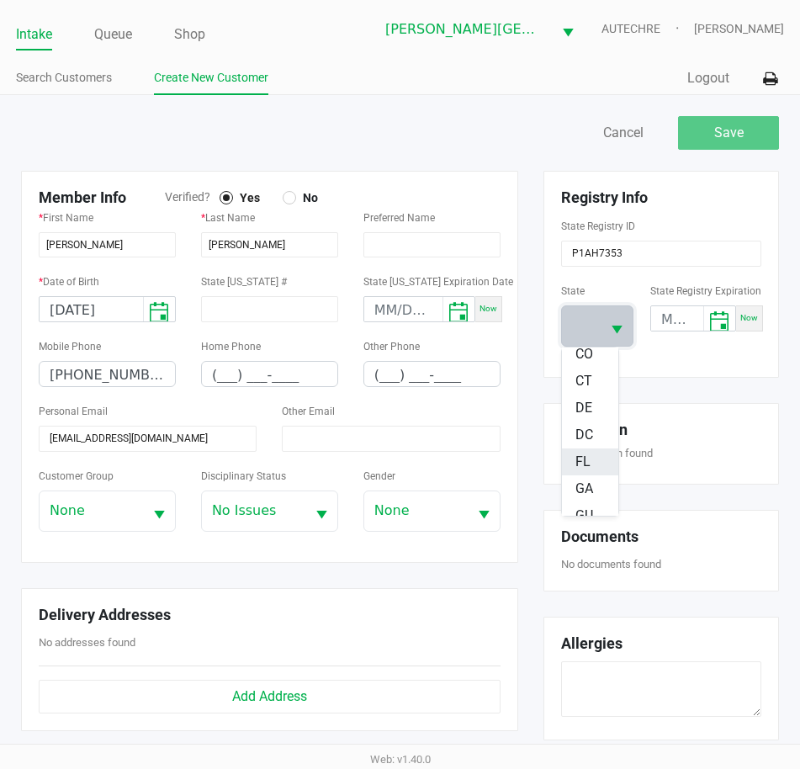
click at [591, 463] on li "FL" at bounding box center [590, 462] width 57 height 27
click at [745, 317] on span "Now" at bounding box center [750, 318] width 18 height 9
type input "[DATE]"
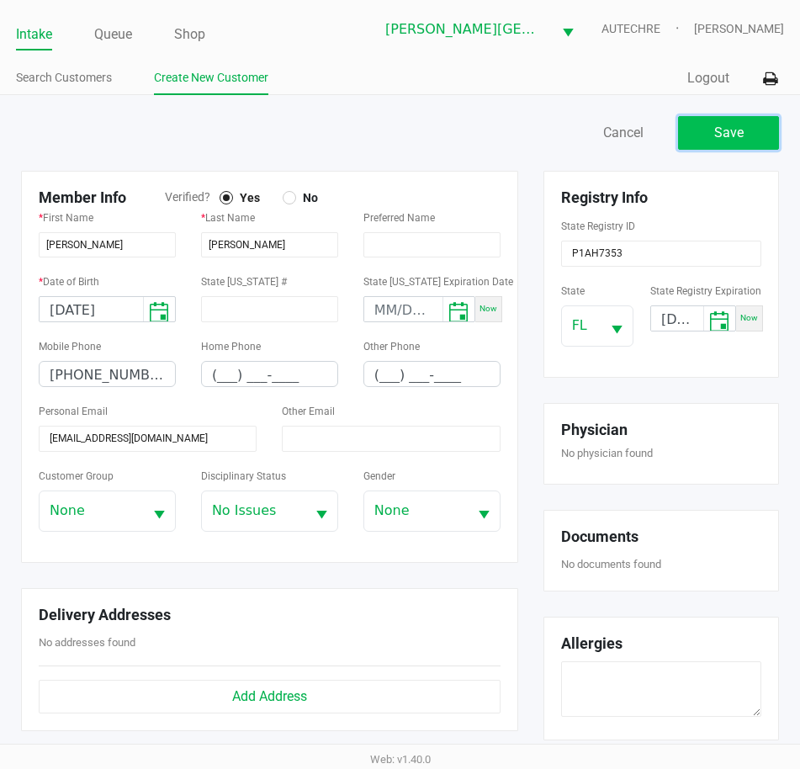
click at [708, 129] on button "Save" at bounding box center [728, 133] width 101 height 34
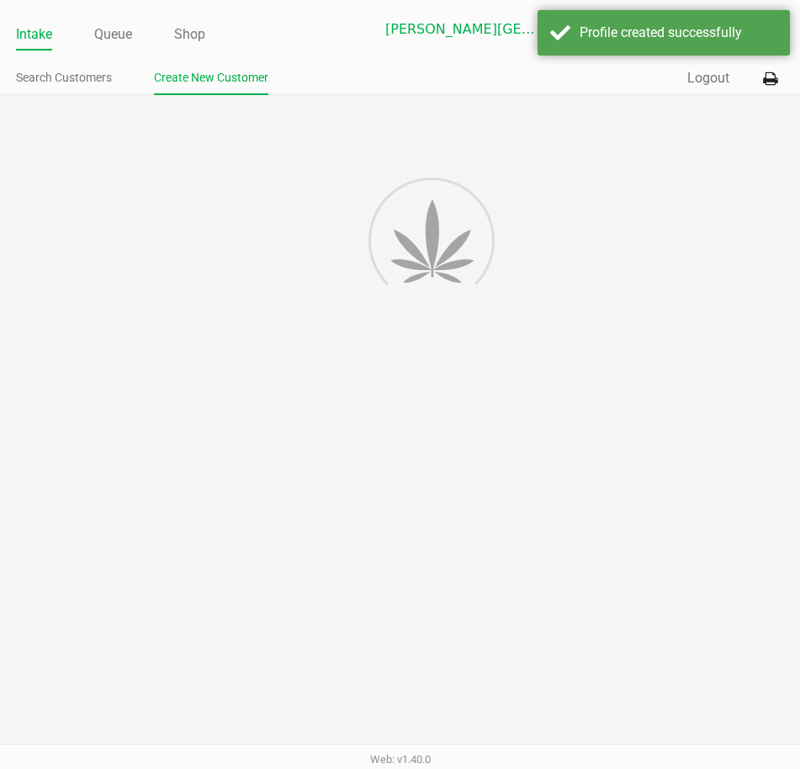
type input "---"
type input "( __) ___-____"
type input "---"
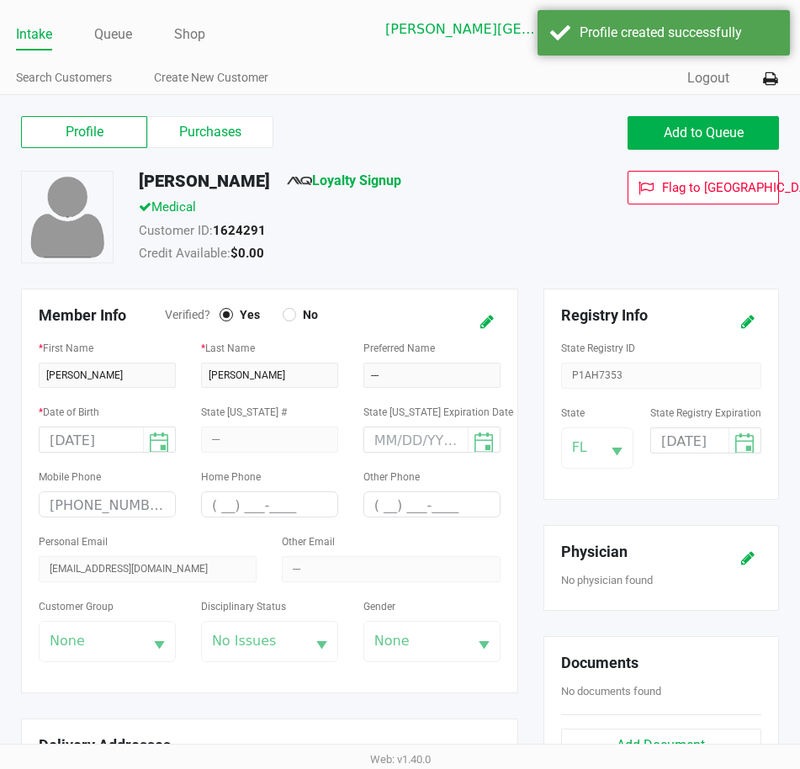
drag, startPoint x: 100, startPoint y: 39, endPoint x: 39, endPoint y: 51, distance: 62.7
click at [101, 39] on link "Queue" at bounding box center [113, 35] width 38 height 24
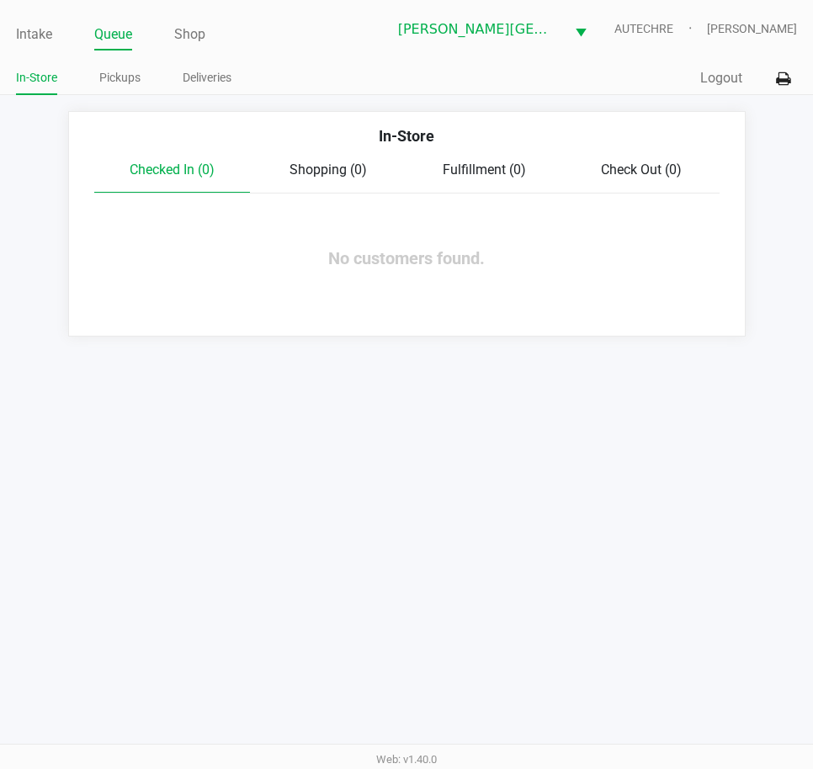
drag, startPoint x: 71, startPoint y: 396, endPoint x: 81, endPoint y: 394, distance: 10.2
click at [71, 396] on div "Intake Queue Shop Bonita Springs WC AUTECHRE Gregory Duchesneau In-Store Pickup…" at bounding box center [406, 384] width 813 height 769
click at [45, 33] on link "Intake" at bounding box center [34, 35] width 36 height 24
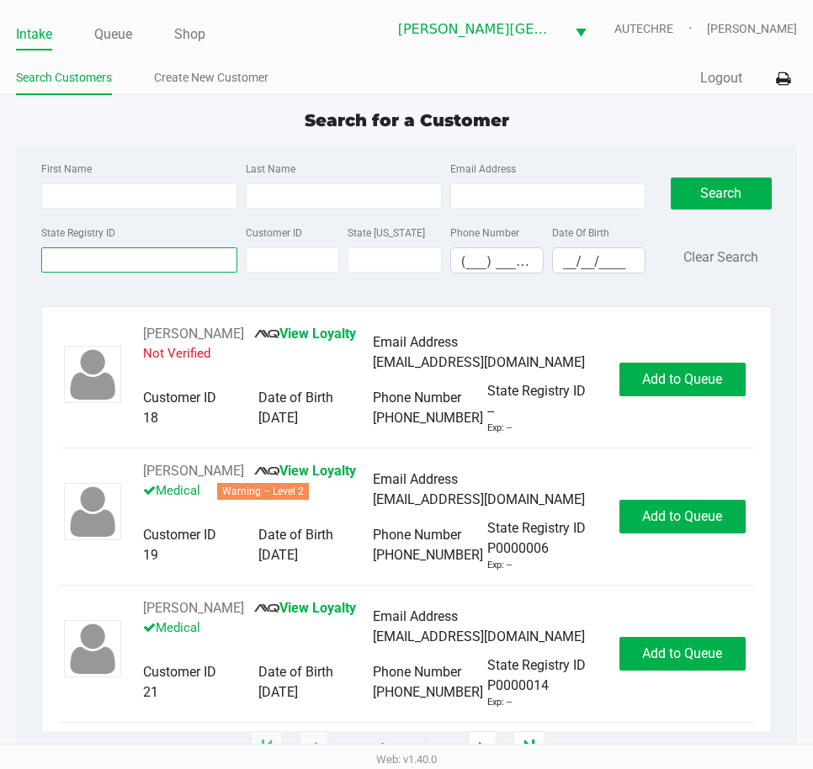
click at [125, 269] on input "State Registry ID" at bounding box center [139, 259] width 196 height 25
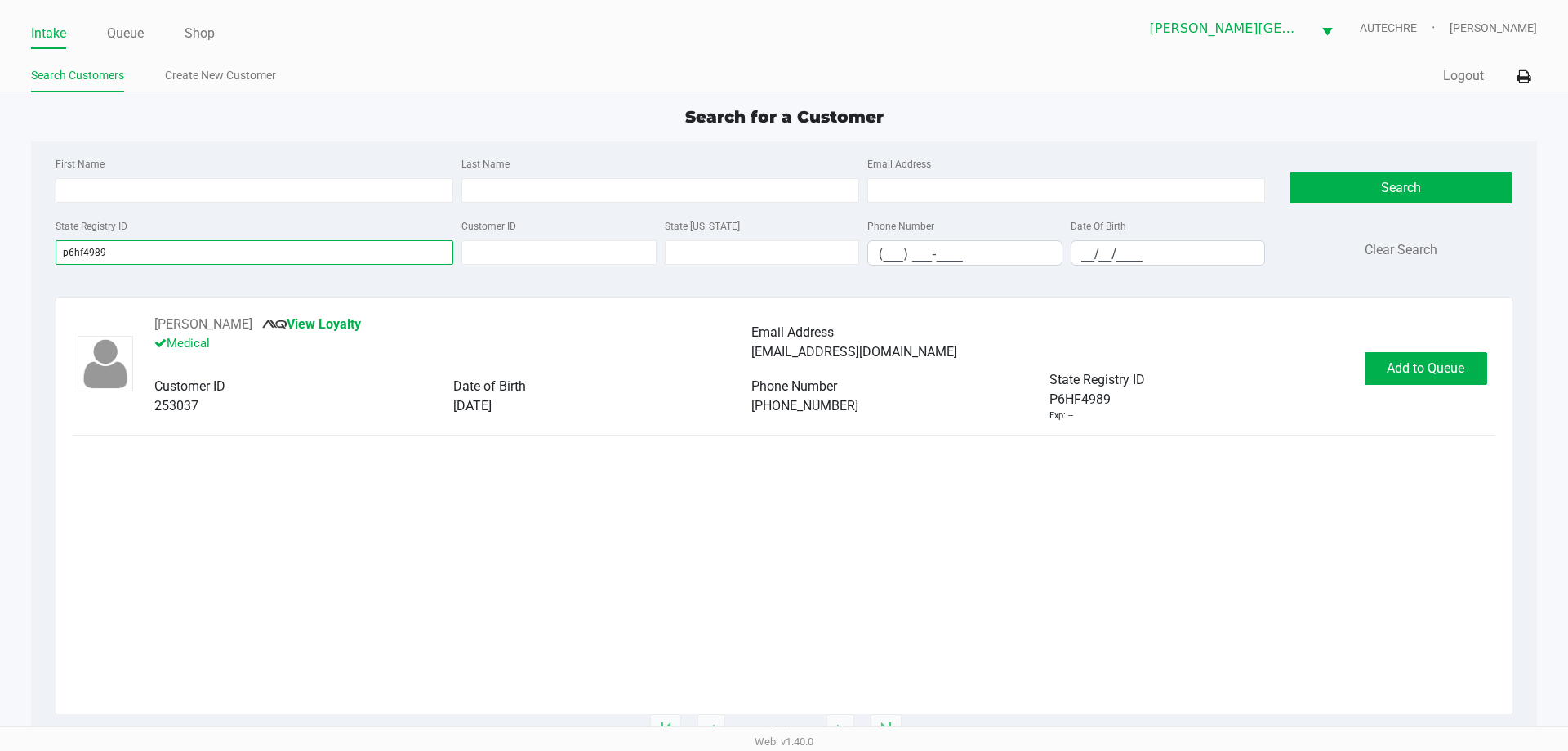
type input "p6hf4989"
click at [788, 386] on div "ANDREW HALL View Loyalty Medical Email Address Andrew123Hall@yahoo.com Customer…" at bounding box center [783, 368] width 1421 height 108
click at [788, 383] on button "Add to Queue" at bounding box center [1426, 369] width 122 height 33
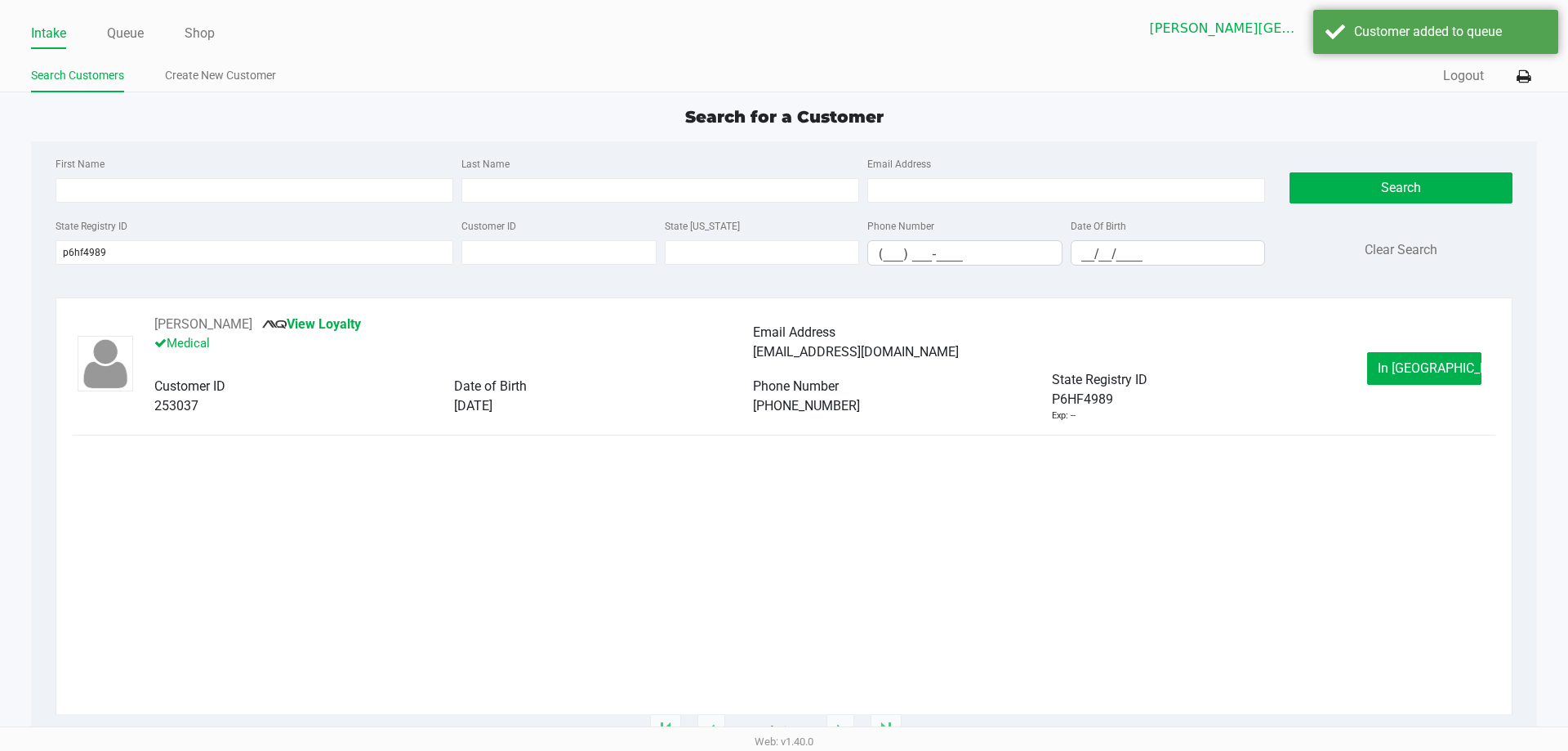
click at [788, 375] on span "In Queue" at bounding box center [1446, 368] width 137 height 16
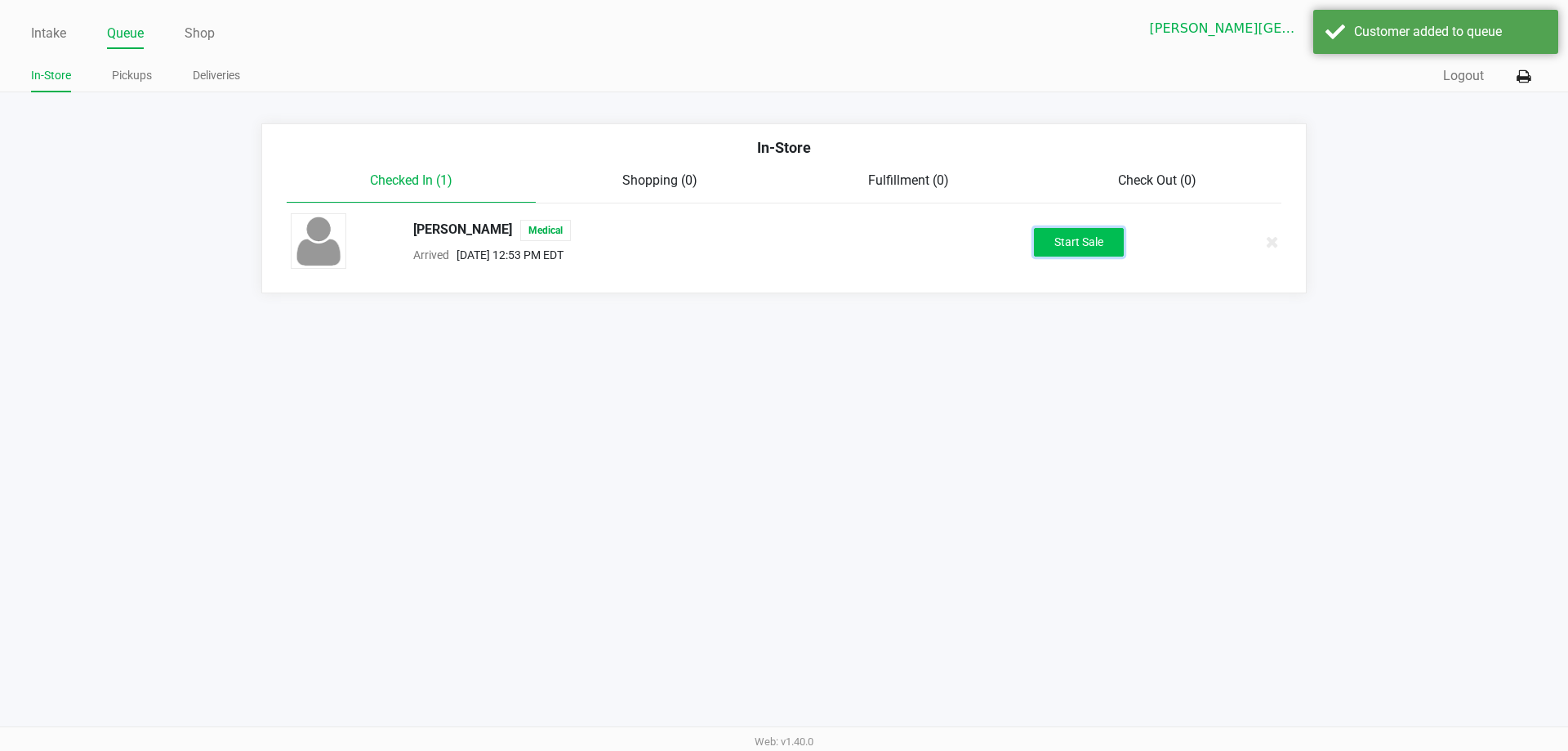
click at [788, 252] on button "Start Sale" at bounding box center [1079, 242] width 90 height 28
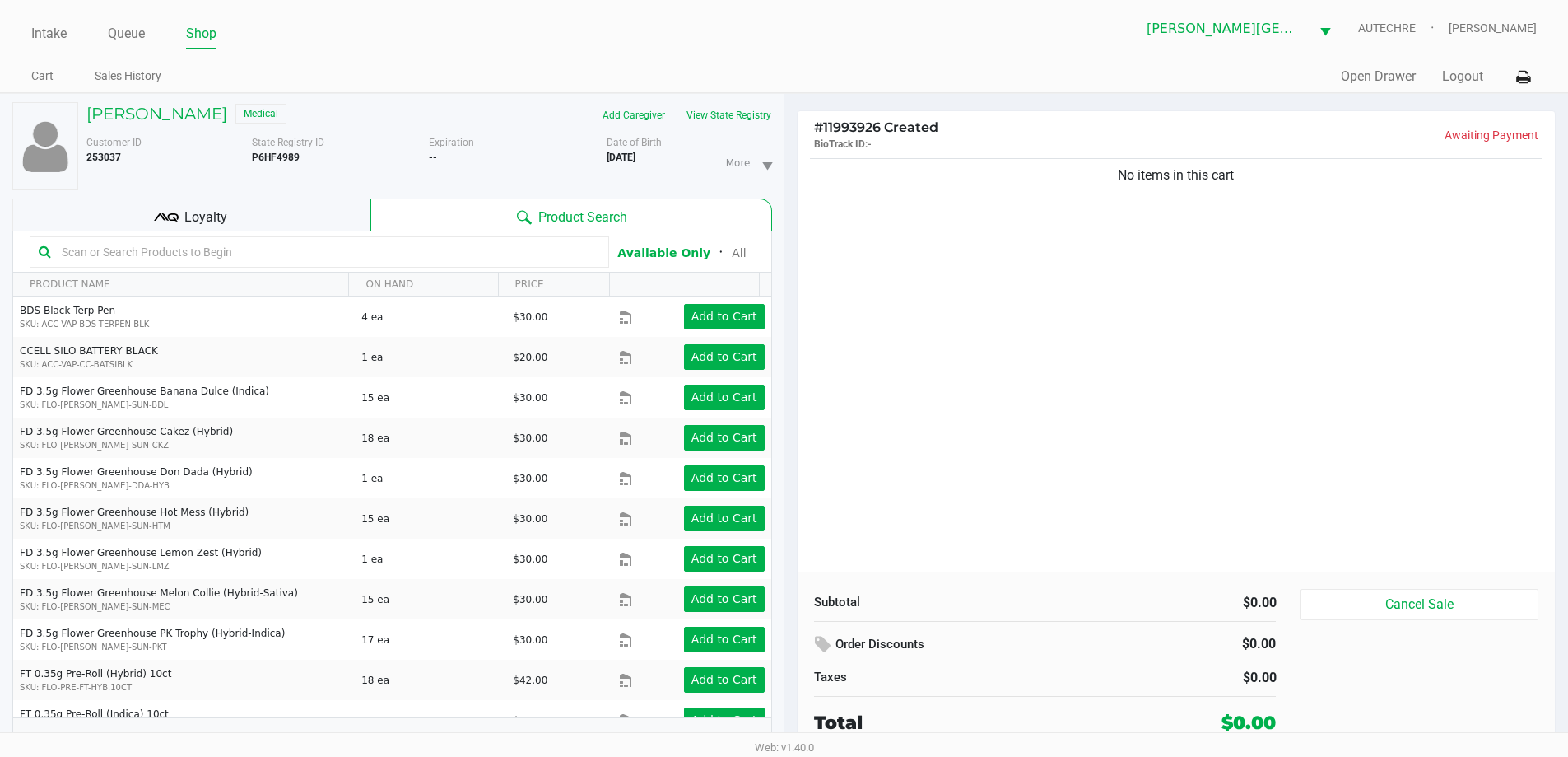
click at [794, 334] on div "No items in this cart" at bounding box center [1177, 363] width 758 height 417
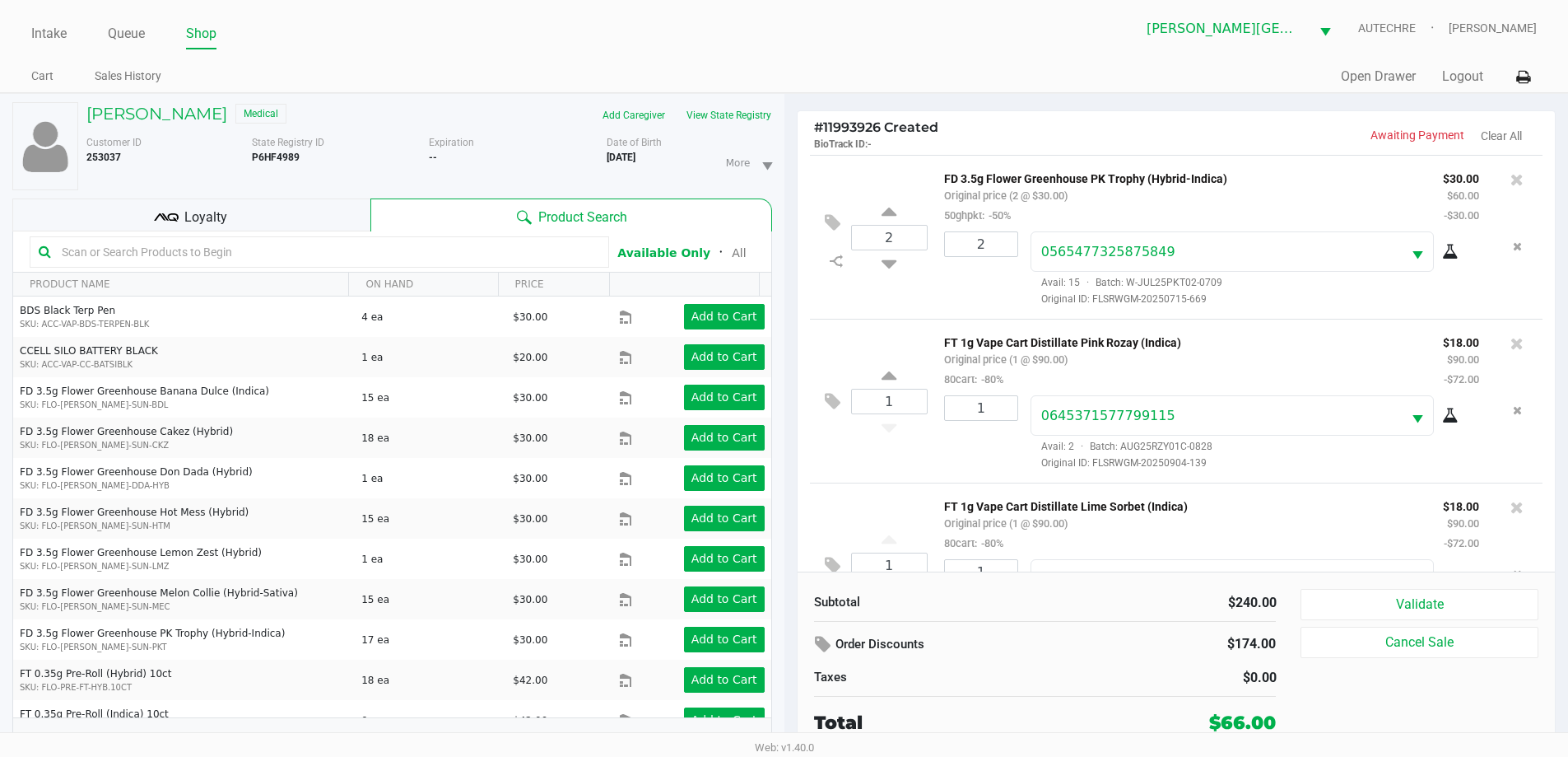
scroll to position [77, 0]
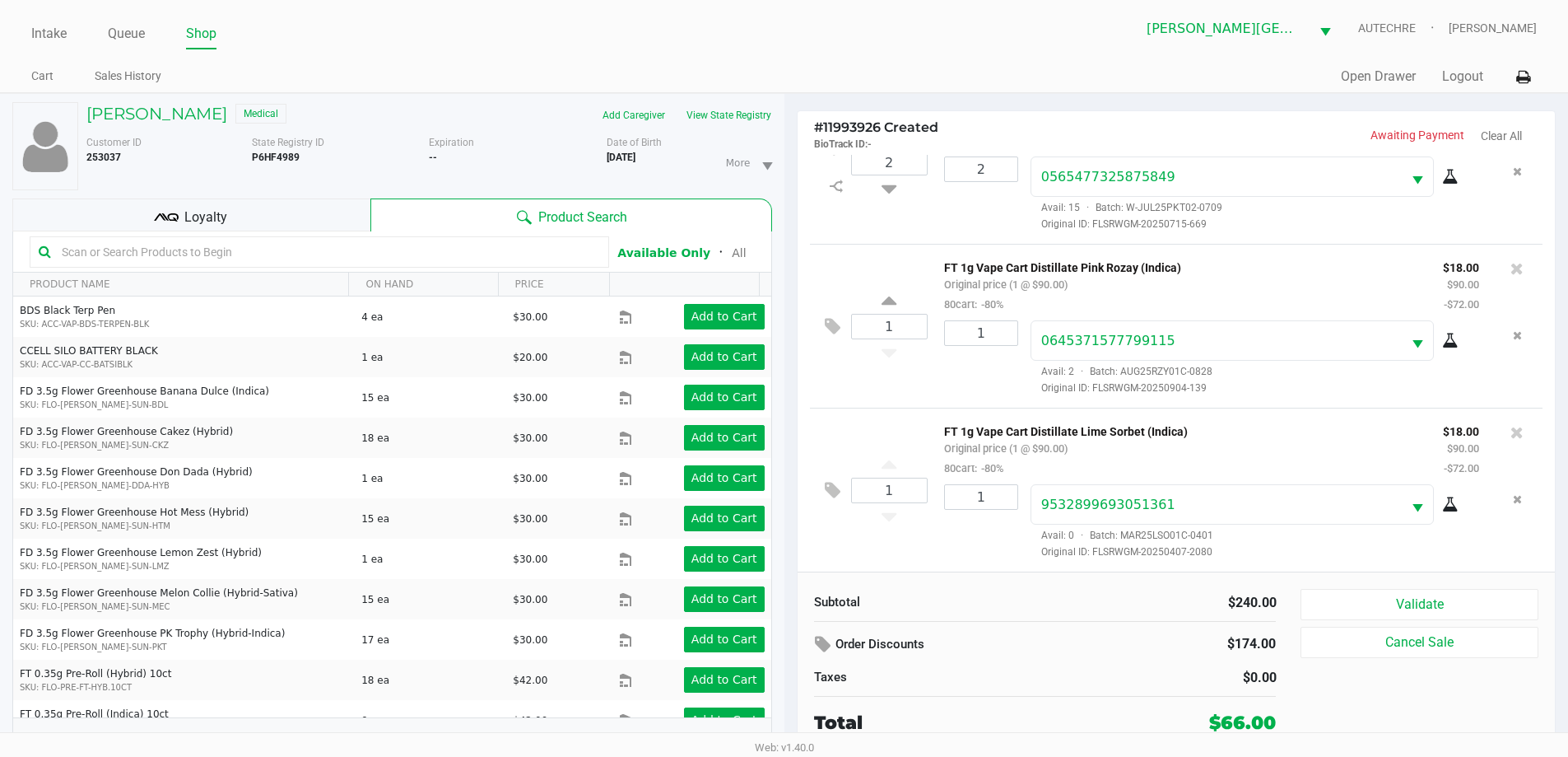
click at [307, 221] on div "Loyalty" at bounding box center [192, 215] width 358 height 33
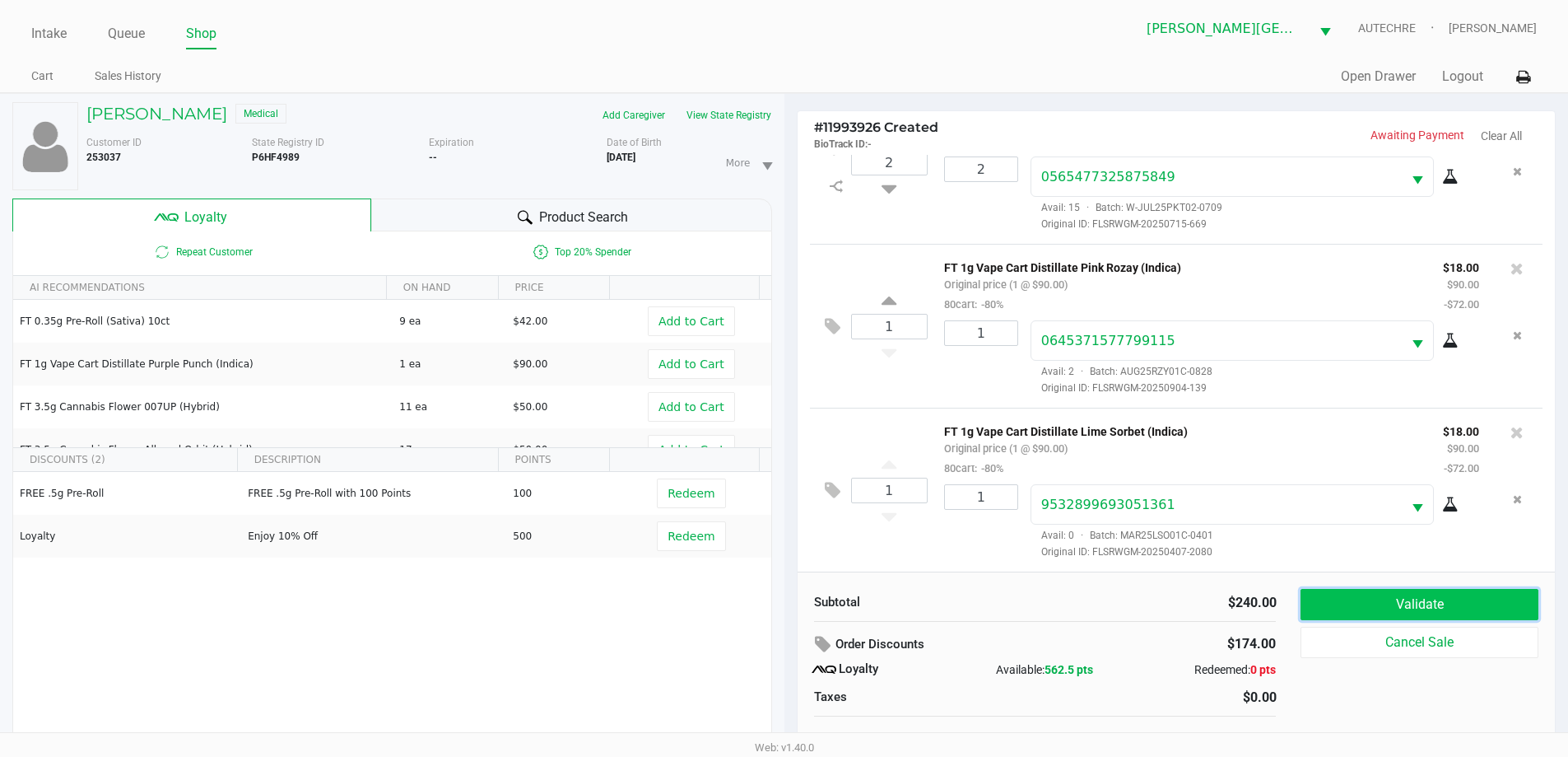
click at [794, 608] on button "Validate" at bounding box center [1419, 604] width 237 height 31
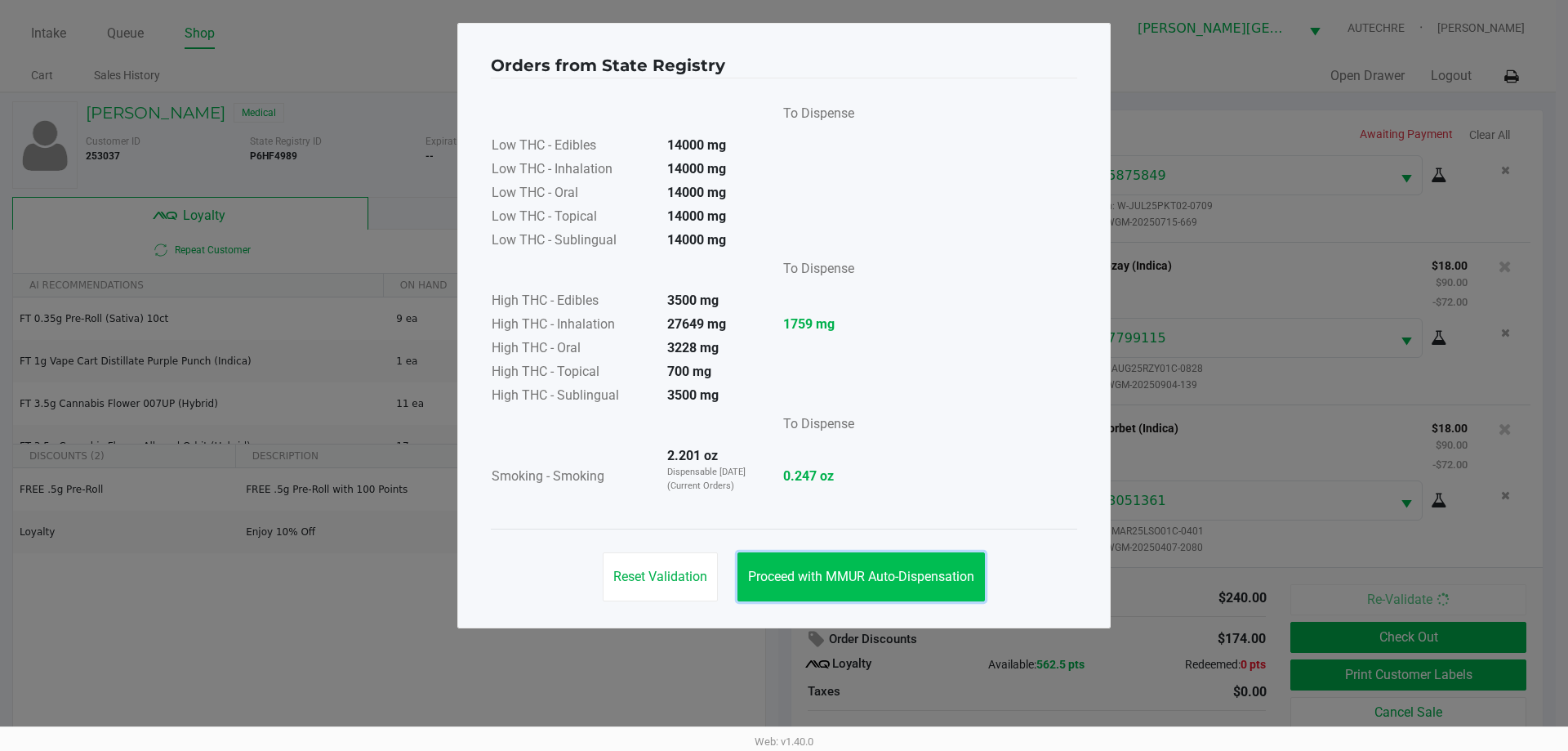
click at [788, 565] on button "Proceed with MMUR Auto-Dispensation" at bounding box center [861, 576] width 247 height 49
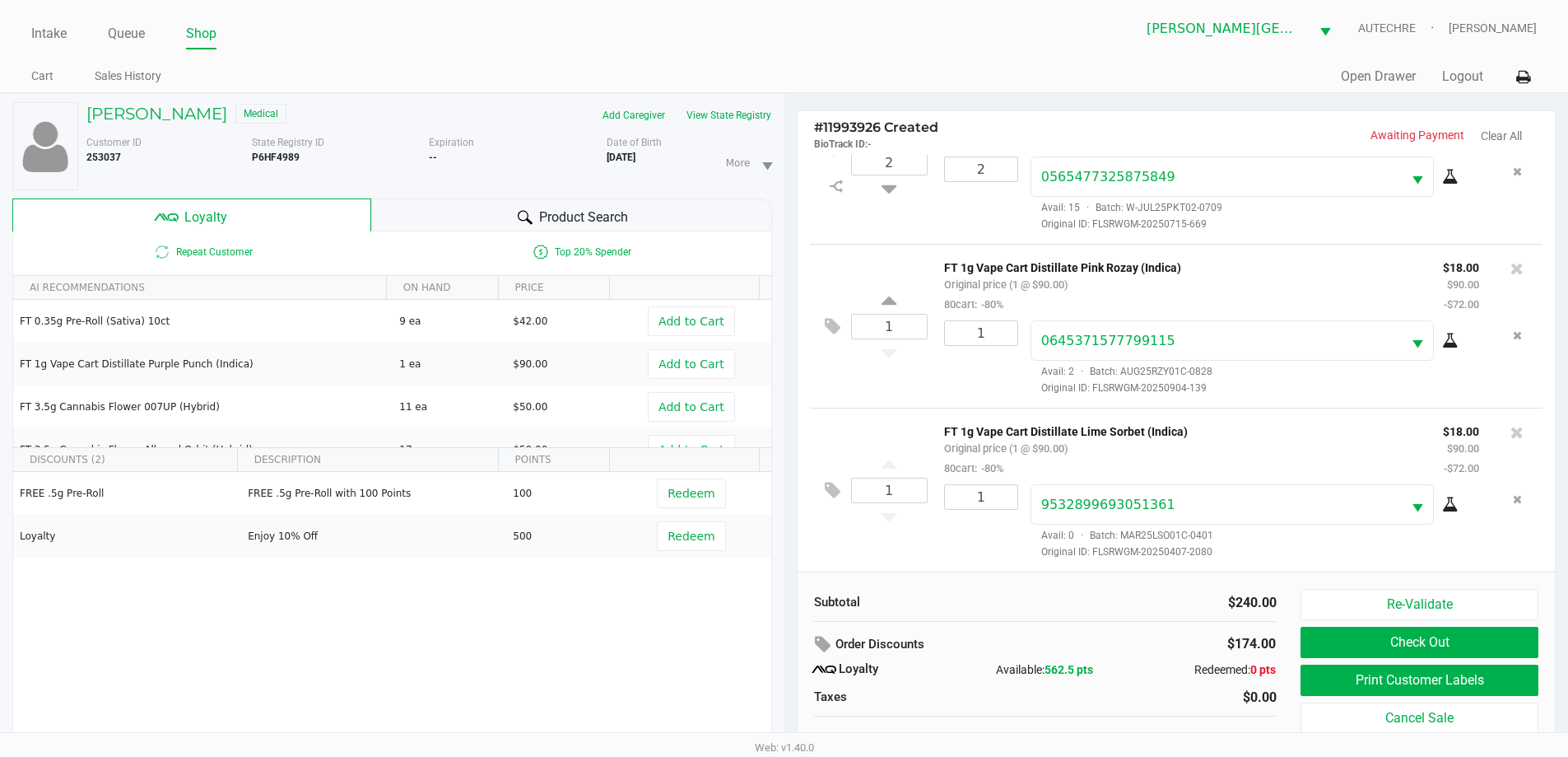
scroll to position [18, 0]
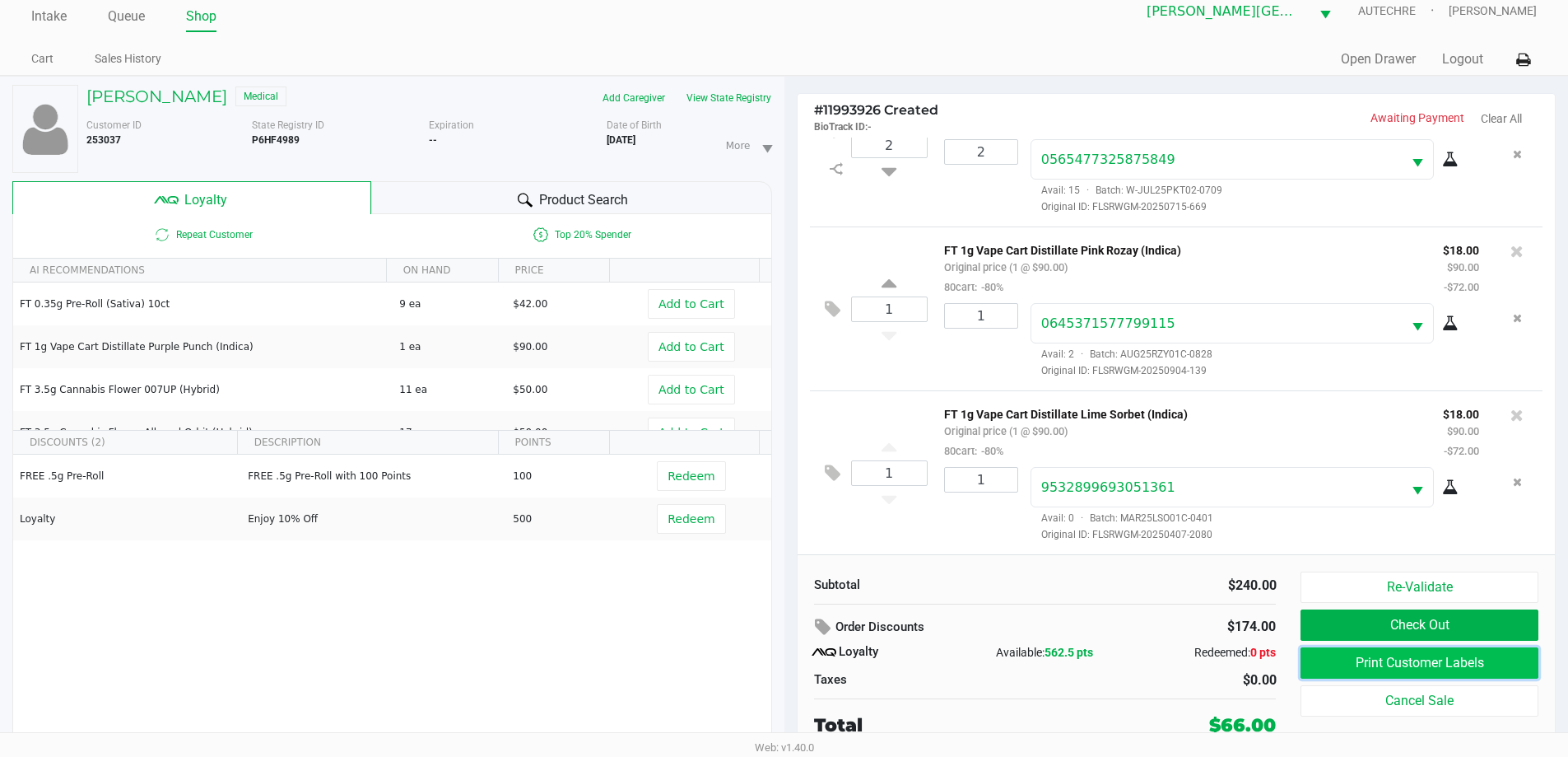
click at [794, 660] on button "Print Customer Labels" at bounding box center [1419, 663] width 237 height 31
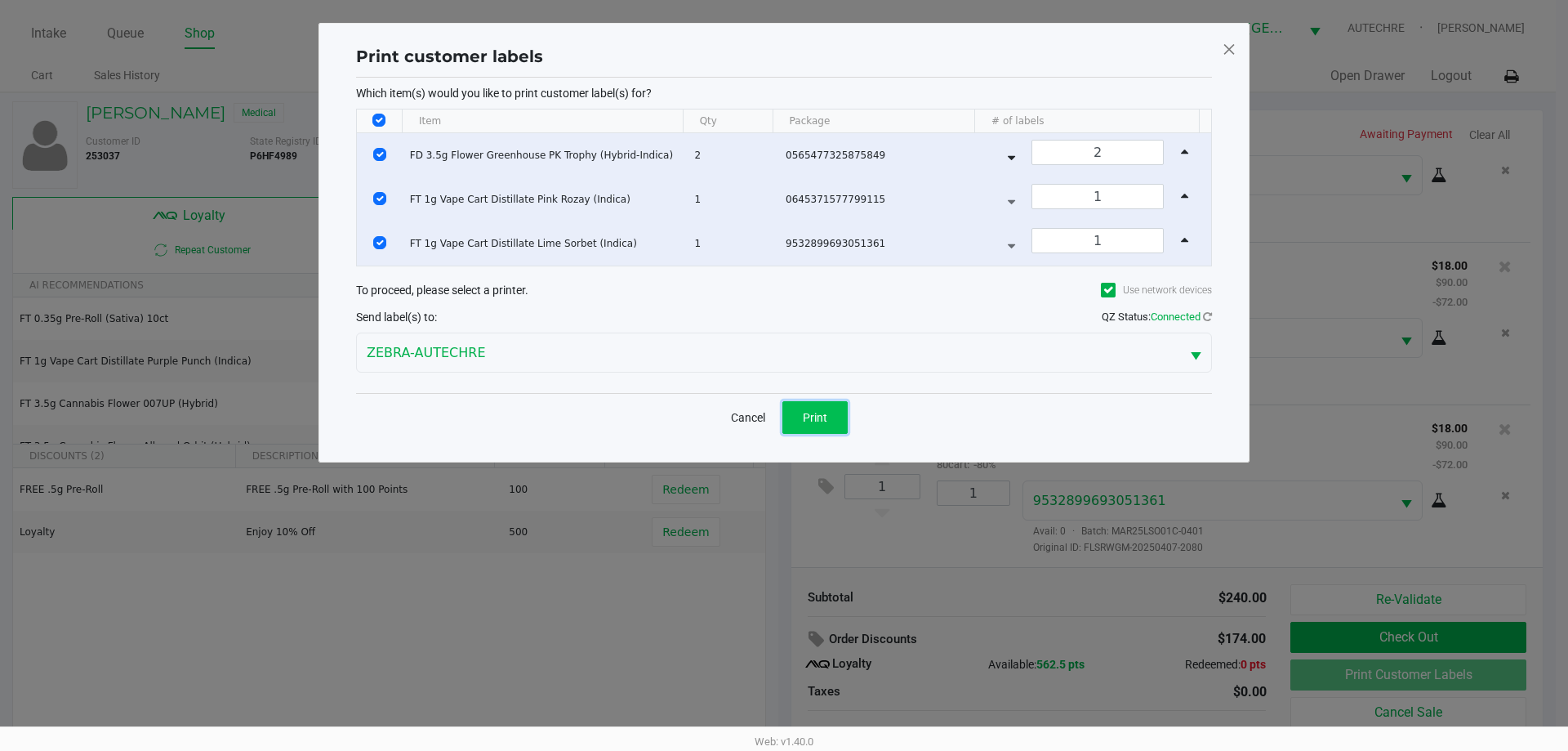
click at [788, 409] on button "Print" at bounding box center [814, 417] width 65 height 33
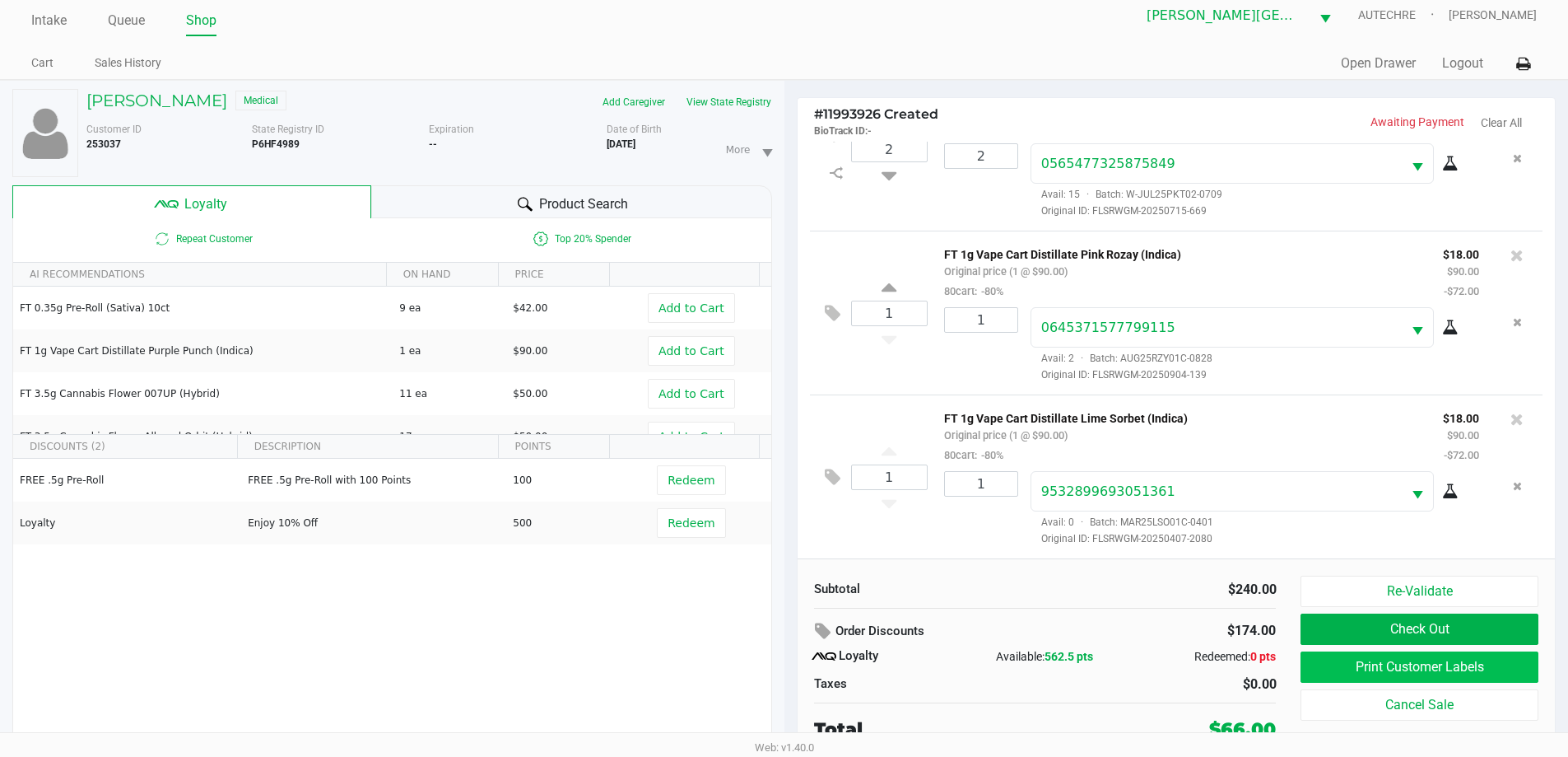
scroll to position [18, 0]
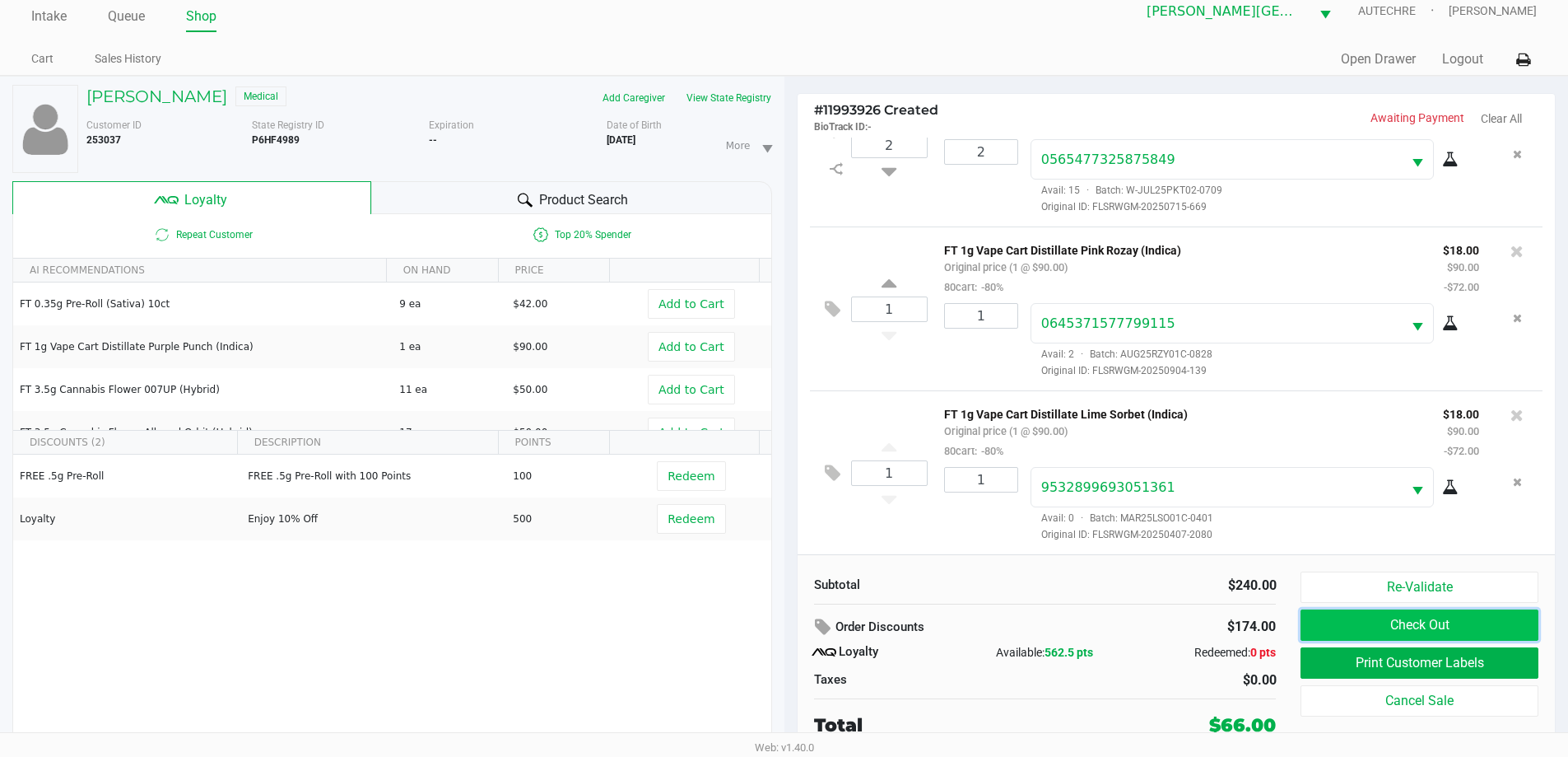
click at [794, 632] on button "Check Out" at bounding box center [1419, 625] width 237 height 31
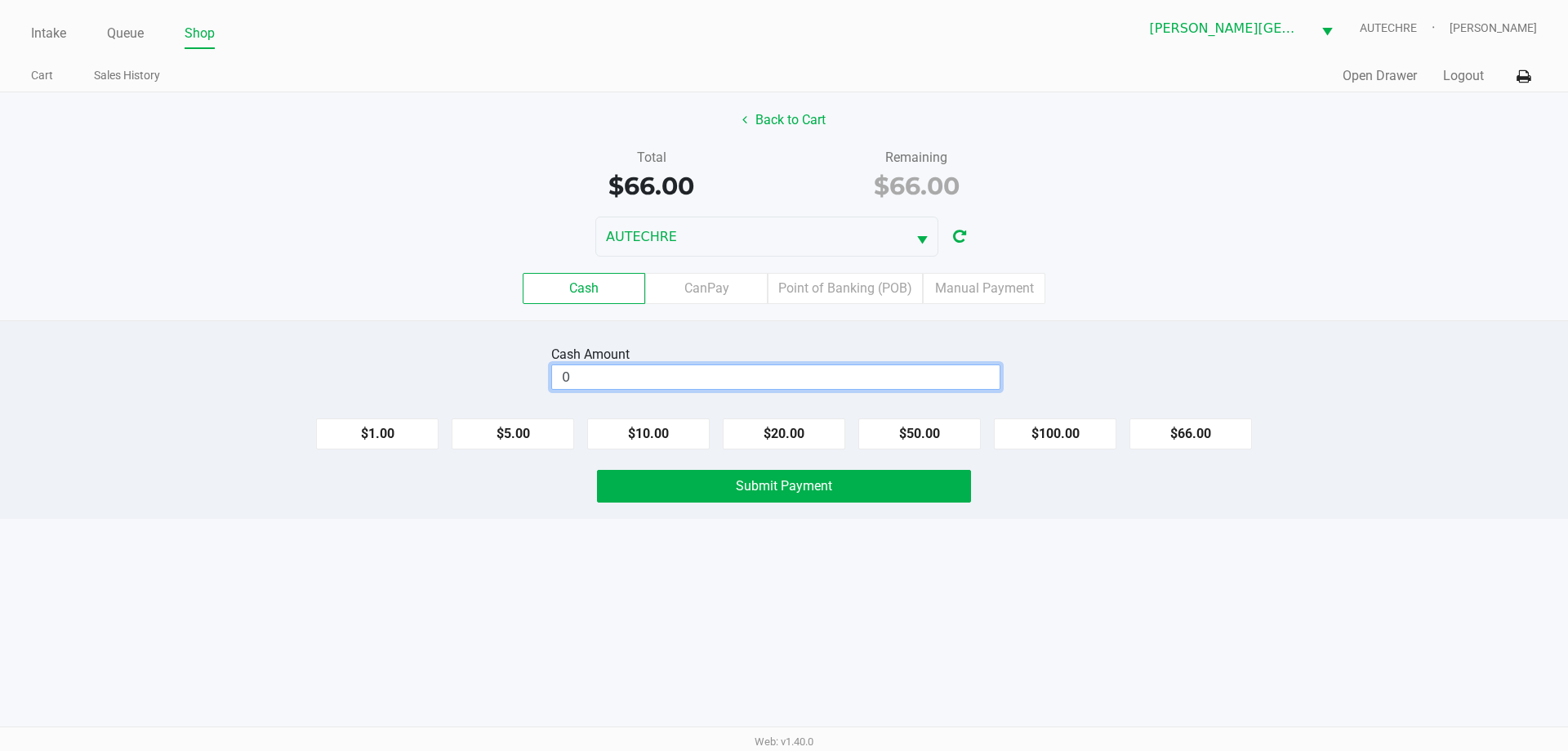
click at [788, 376] on input "0" at bounding box center [775, 376] width 447 height 23
type input "$100.00"
drag, startPoint x: 766, startPoint y: 616, endPoint x: 762, endPoint y: 533, distance: 83.1
click at [768, 604] on div "Intake Queue Shop Bonita Springs WC AUTECHRE Gregory Duchesneau Cart Sales Hist…" at bounding box center [784, 376] width 1568 height 751
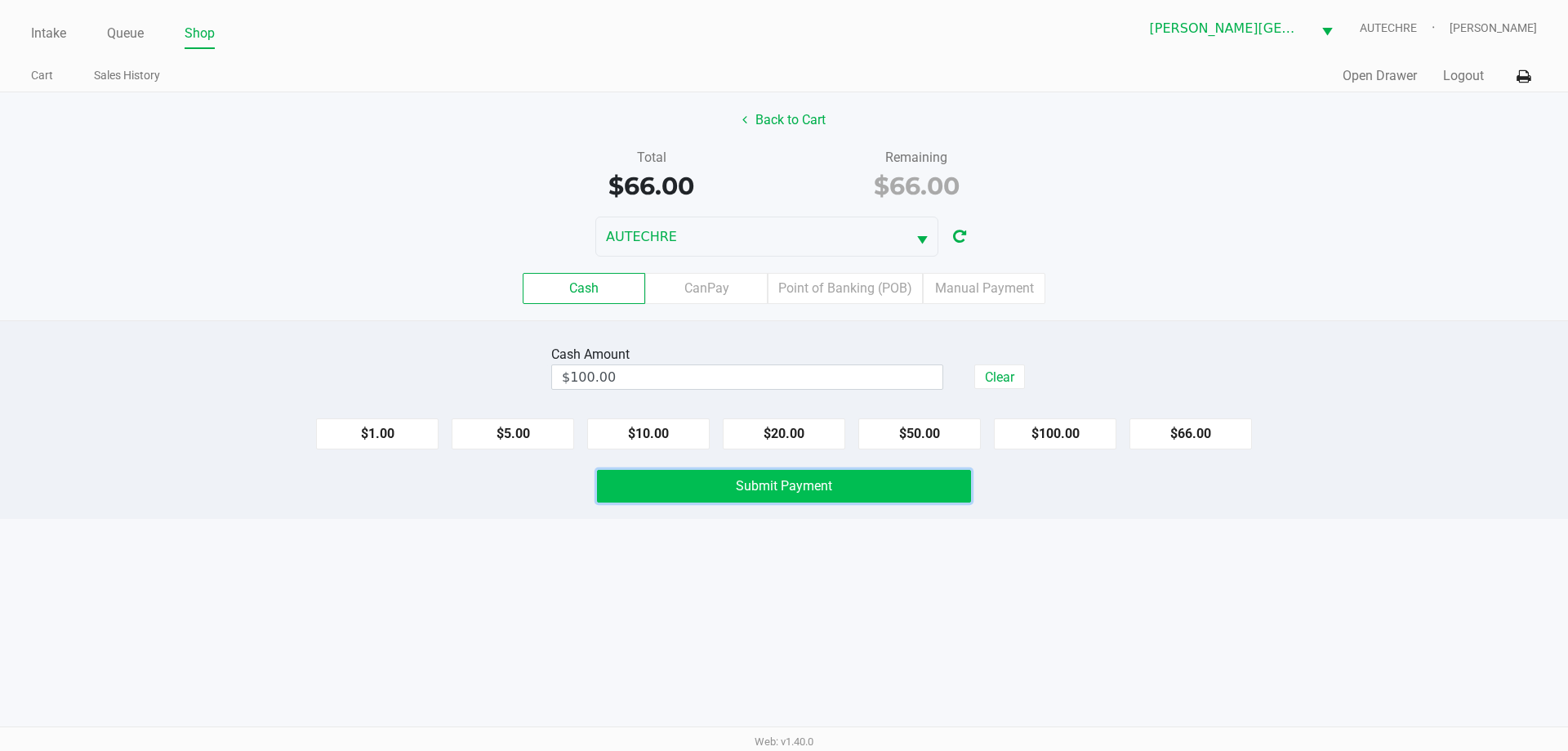
click at [752, 498] on button "Submit Payment" at bounding box center [784, 486] width 375 height 33
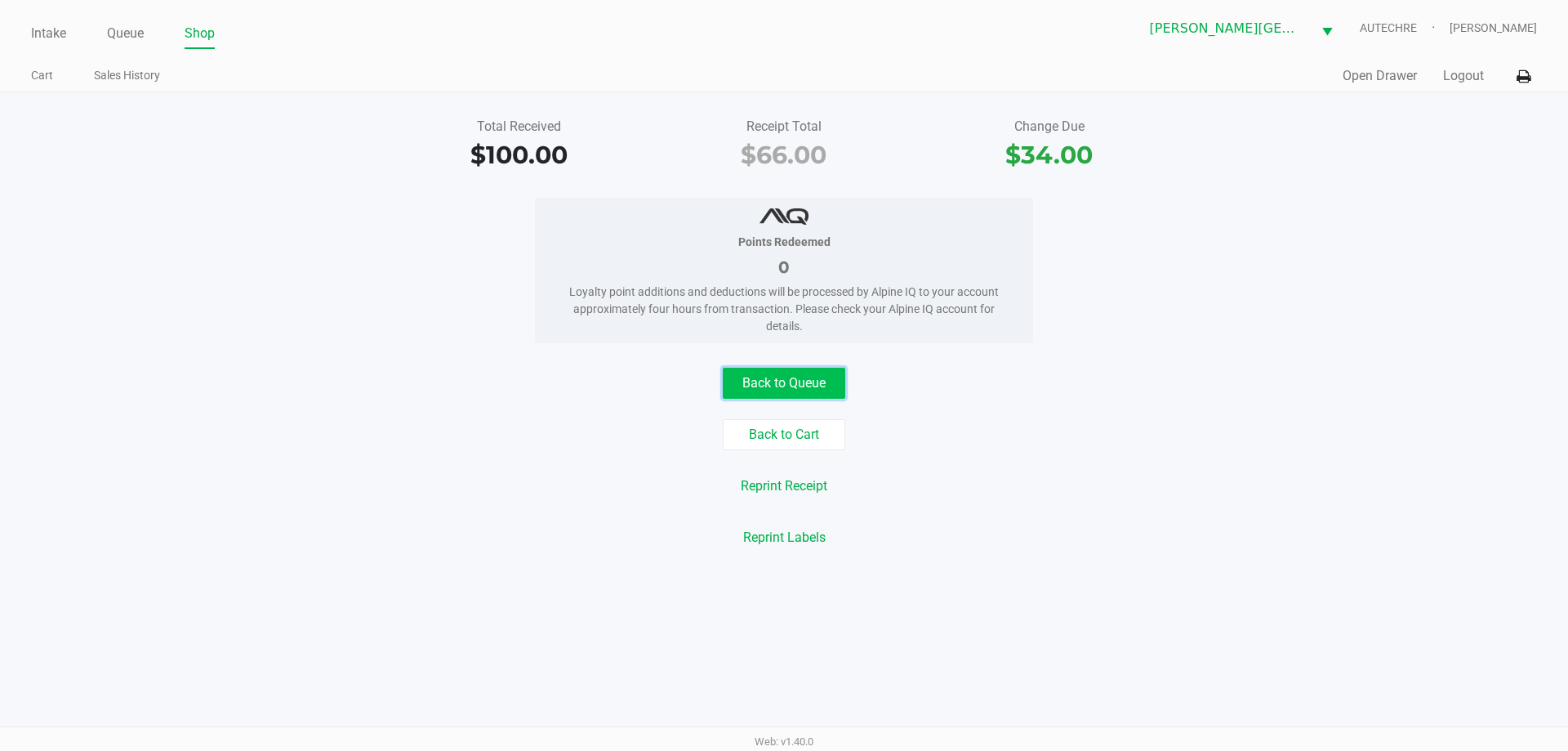
click at [761, 373] on button "Back to Queue" at bounding box center [784, 383] width 122 height 31
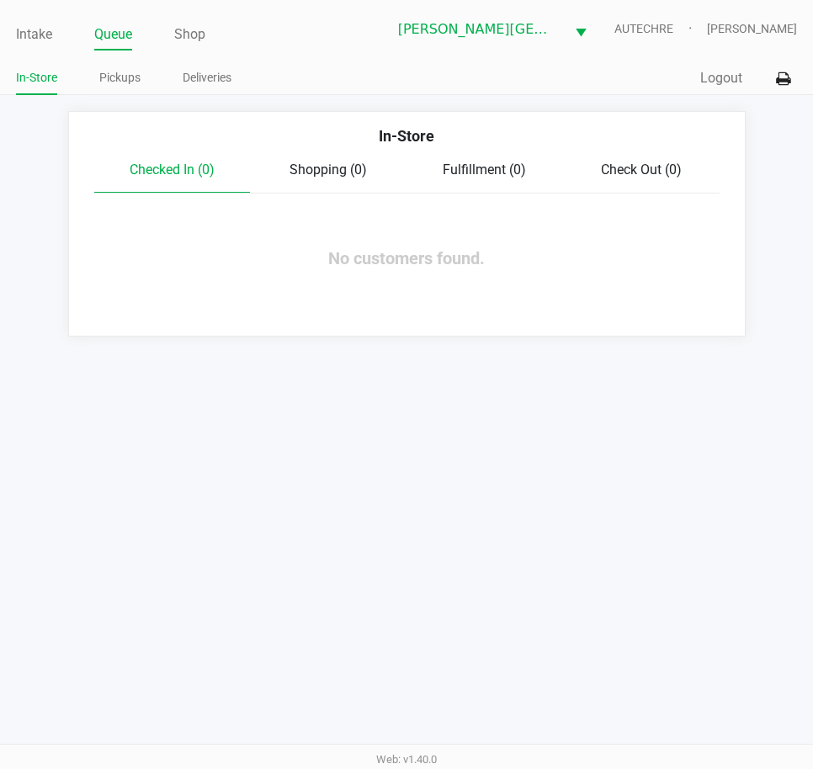
drag, startPoint x: 512, startPoint y: 511, endPoint x: 480, endPoint y: 465, distance: 56.3
click at [512, 511] on div "Intake Queue Shop Bonita Springs WC AUTECHRE Gregory Duchesneau In-Store Pickup…" at bounding box center [406, 384] width 813 height 769
click at [27, 40] on link "Intake" at bounding box center [34, 35] width 36 height 24
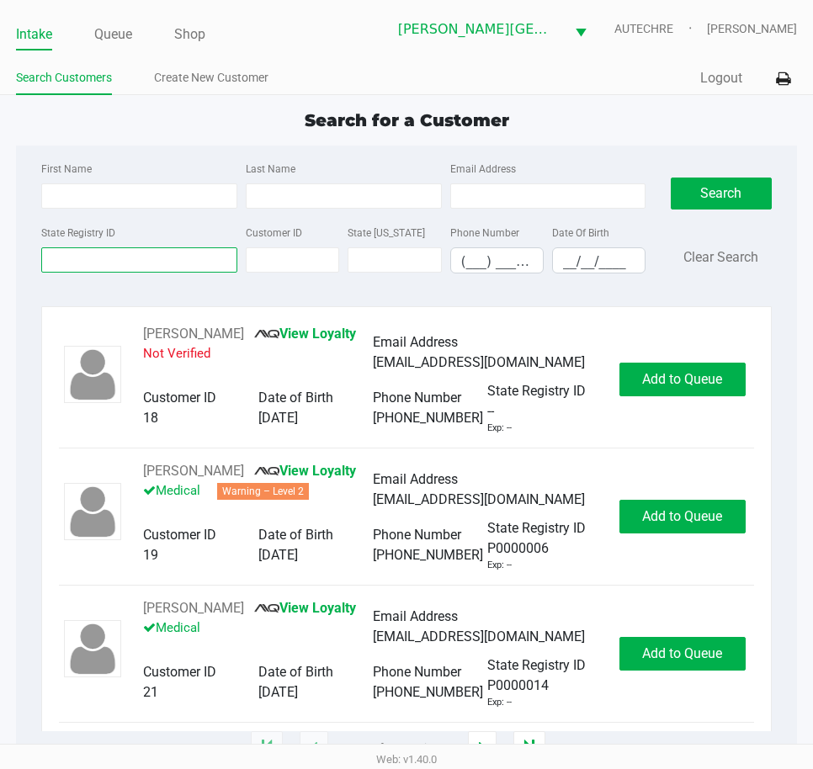
click at [84, 264] on input "State Registry ID" at bounding box center [139, 259] width 196 height 25
click at [429, 89] on div "Quick Sale Logout" at bounding box center [602, 78] width 391 height 31
click at [221, 111] on div "Search for a Customer" at bounding box center [406, 120] width 806 height 25
click at [173, 130] on div "Search for a Customer" at bounding box center [406, 120] width 806 height 25
click at [149, 115] on div "Search for a Customer" at bounding box center [406, 120] width 806 height 25
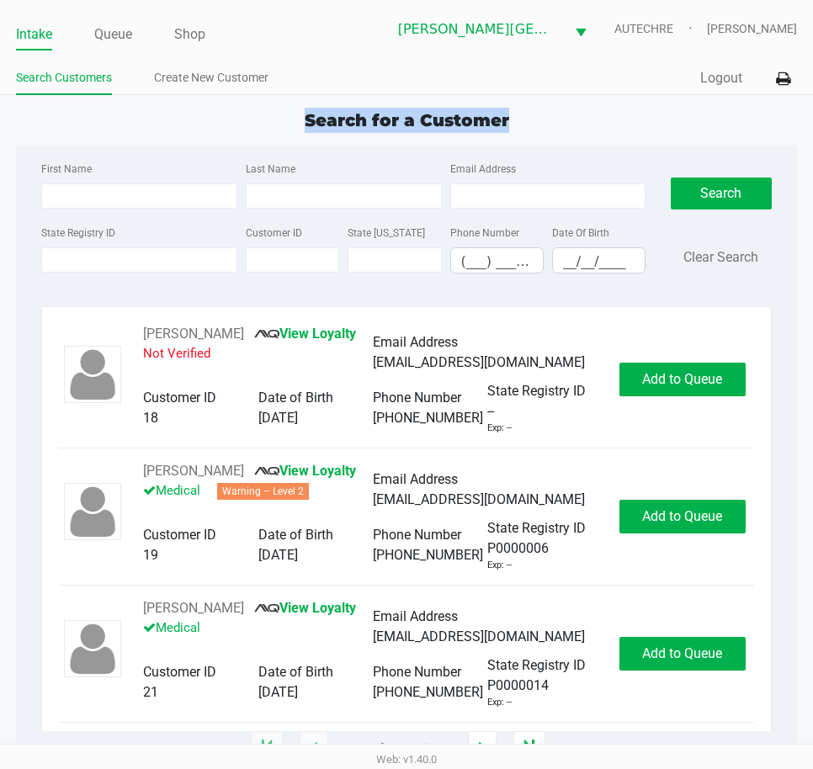
drag, startPoint x: 539, startPoint y: 120, endPoint x: 256, endPoint y: 120, distance: 282.8
click at [255, 120] on div "Search for a Customer" at bounding box center [406, 120] width 806 height 25
click at [332, 110] on span "Search for a Customer" at bounding box center [407, 120] width 205 height 20
click at [389, 114] on span "Search for a Customer" at bounding box center [407, 120] width 205 height 20
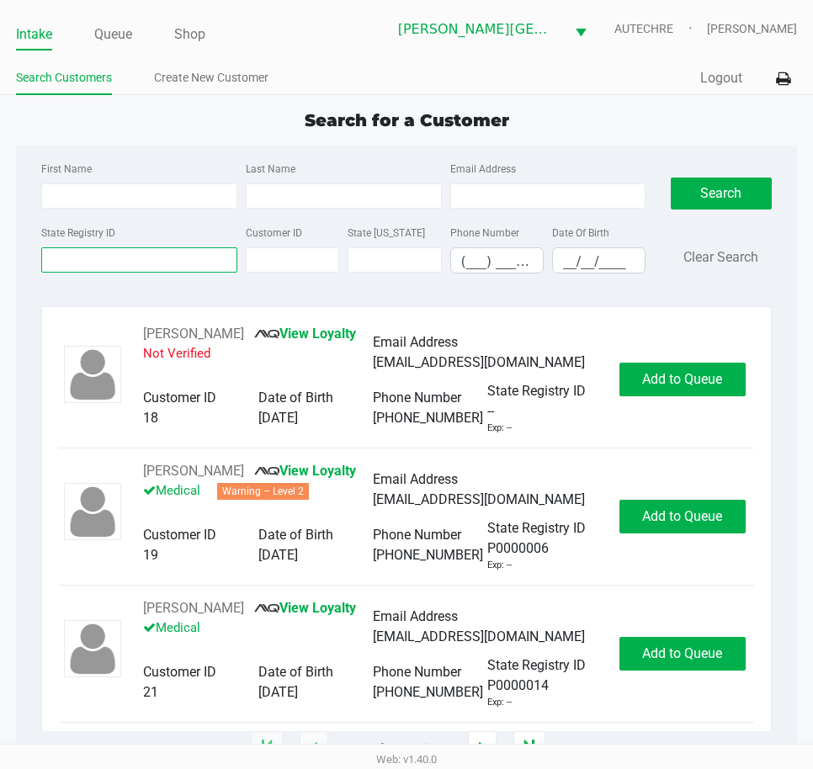
click at [114, 270] on input "State Registry ID" at bounding box center [139, 259] width 196 height 25
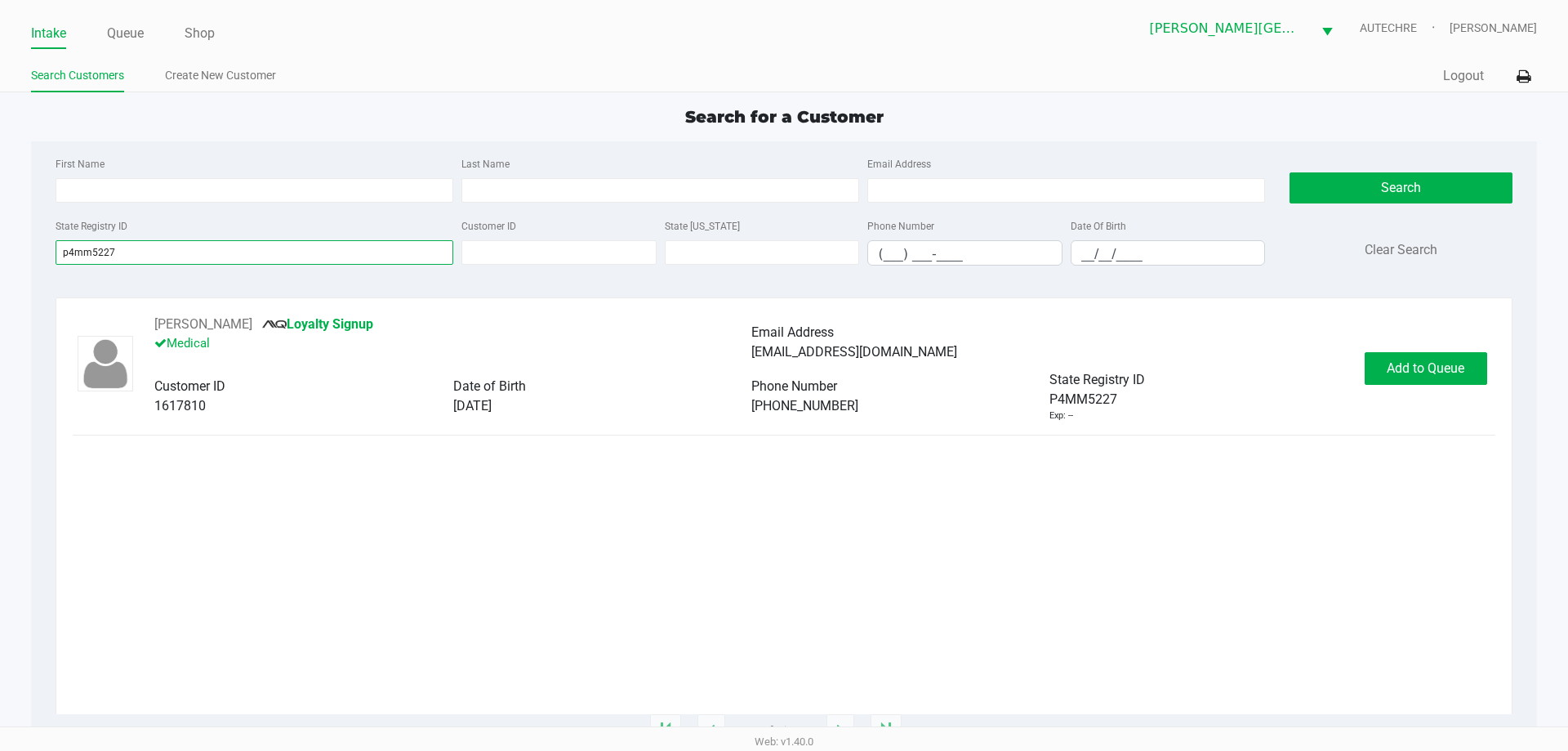
type input "p4mm5227"
click at [788, 339] on div "STUART KENNEY Loyalty Signup Medical Email Address stuartkenney2005@gmail.com C…" at bounding box center [784, 513] width 1481 height 434
click at [788, 358] on button "Add to Queue" at bounding box center [1426, 369] width 122 height 33
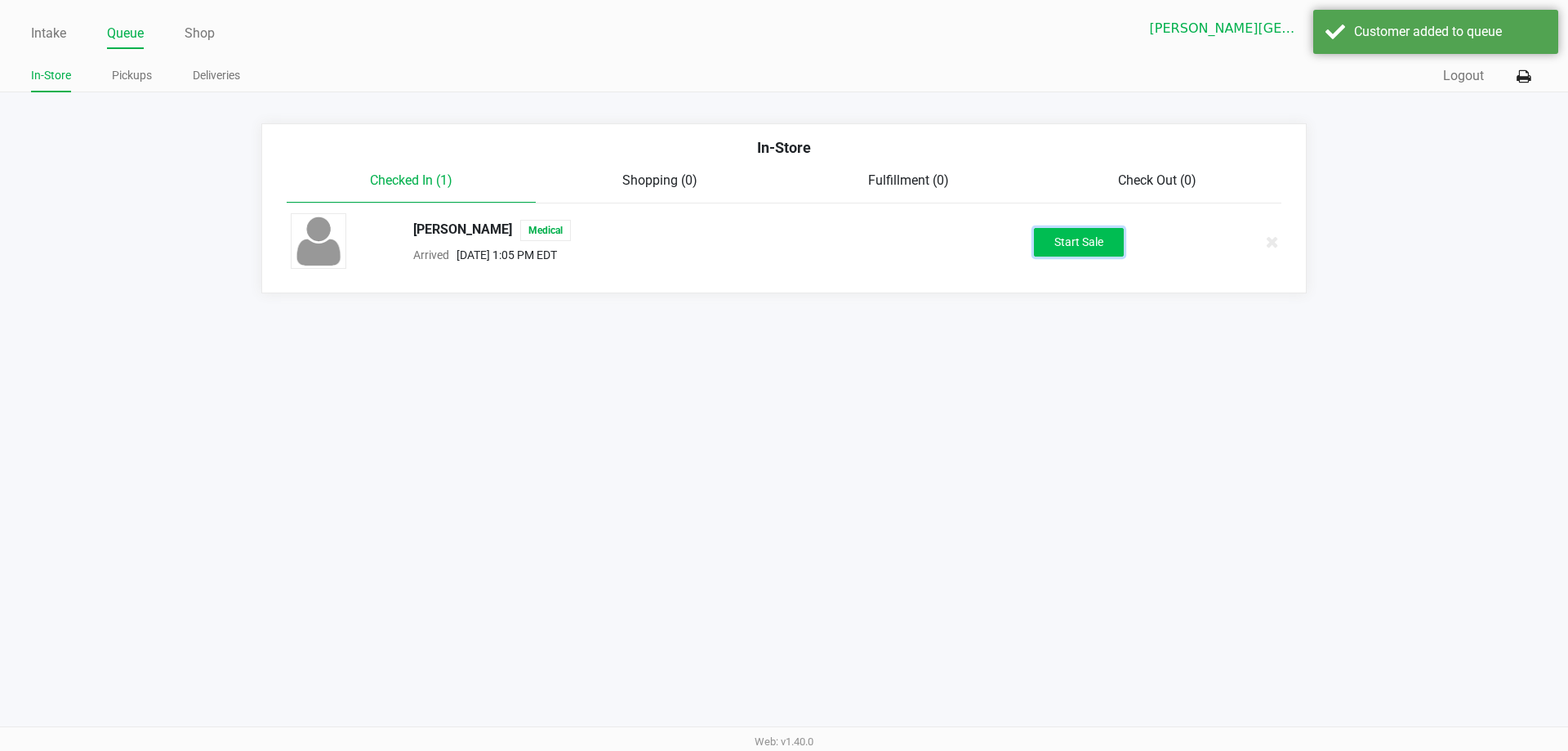
click at [788, 250] on button "Start Sale" at bounding box center [1079, 242] width 90 height 28
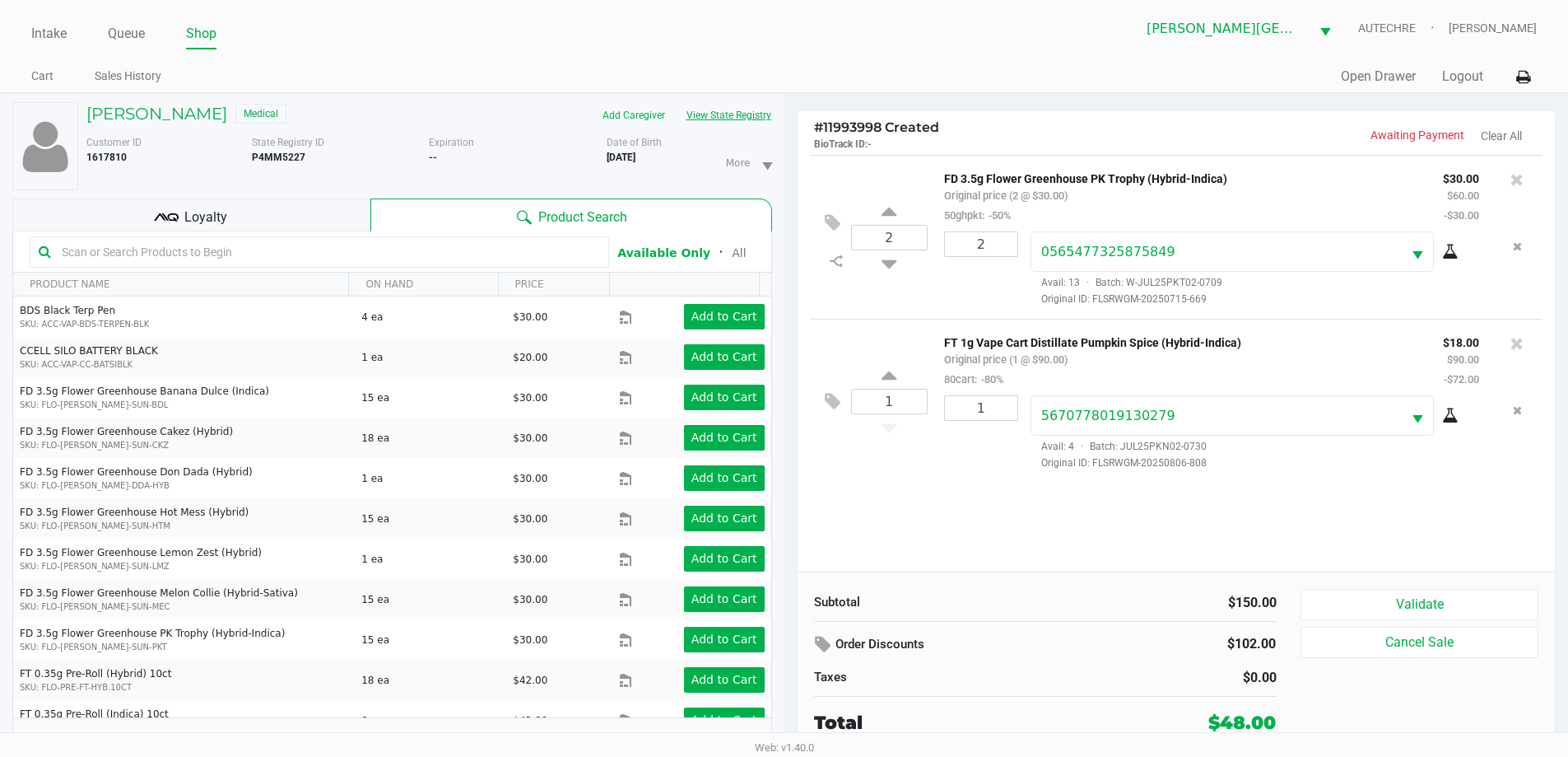
click at [713, 109] on button "View State Registry" at bounding box center [724, 114] width 96 height 26
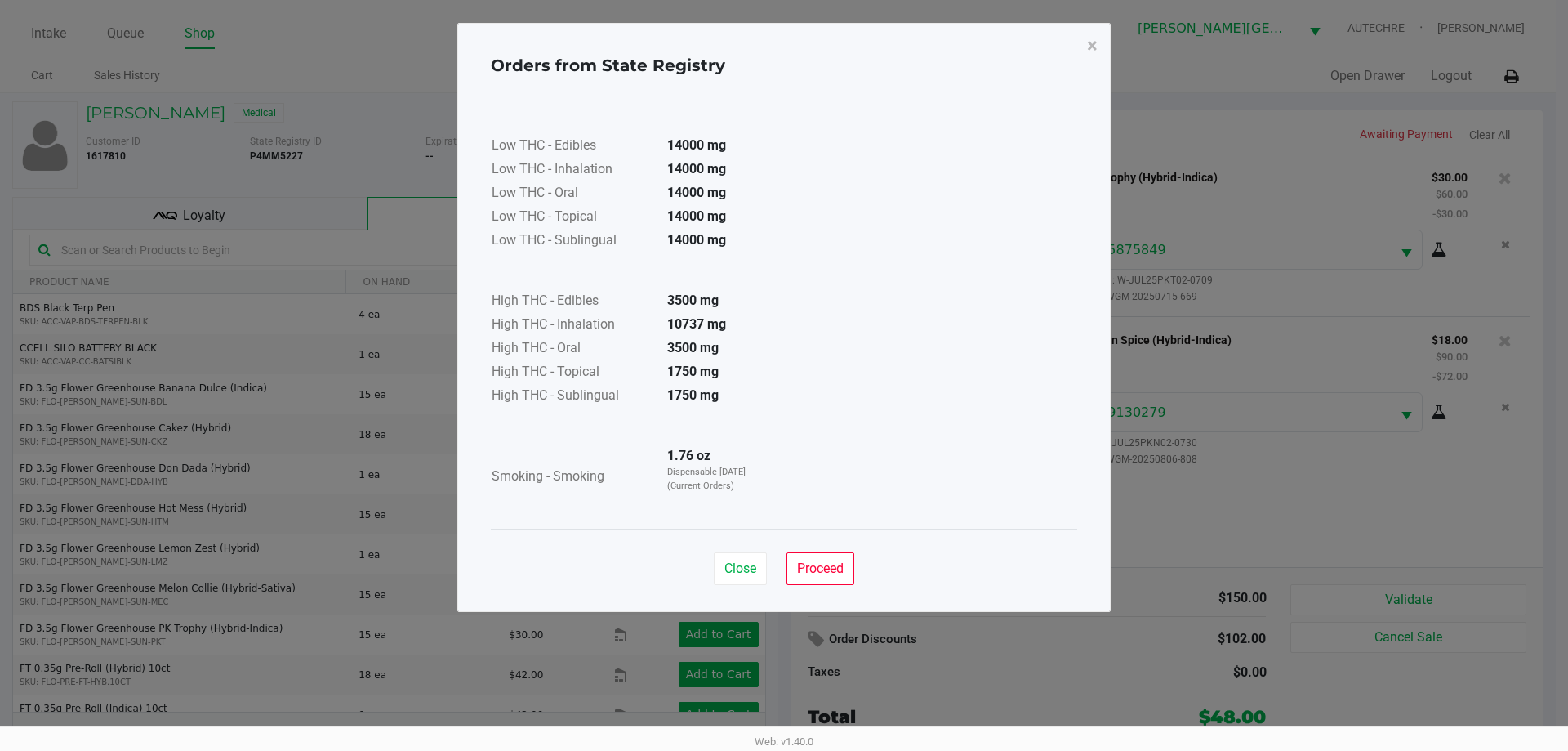
click at [788, 595] on div "Orders from State Registry × Low THC - Edibles 14000 mg Low THC - Inhalation 14…" at bounding box center [783, 317] width 653 height 589
click at [788, 571] on span "Proceed" at bounding box center [821, 568] width 47 height 16
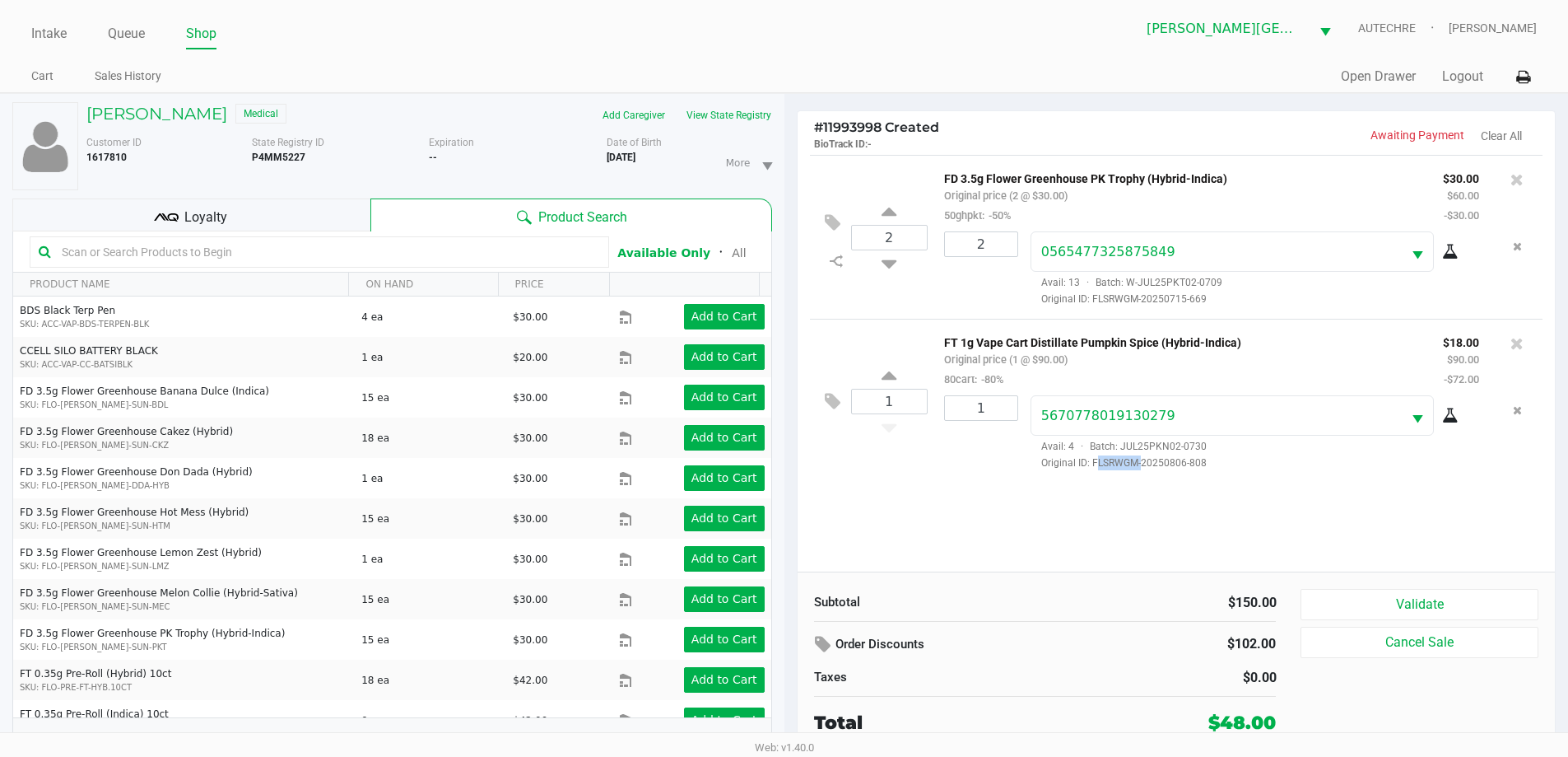
click at [794, 570] on div "2 FD 3.5g Flower Greenhouse PK Trophy (Hybrid-Indica) Original price (2 @ $30.0…" at bounding box center [1177, 363] width 758 height 417
click at [794, 541] on div "2 FD 3.5g Flower Greenhouse PK Trophy (Hybrid-Indica) Original price (2 @ $30.0…" at bounding box center [1177, 363] width 758 height 417
click at [794, 466] on span "Original ID: FLSRWGM-20250806-808" at bounding box center [1255, 462] width 449 height 15
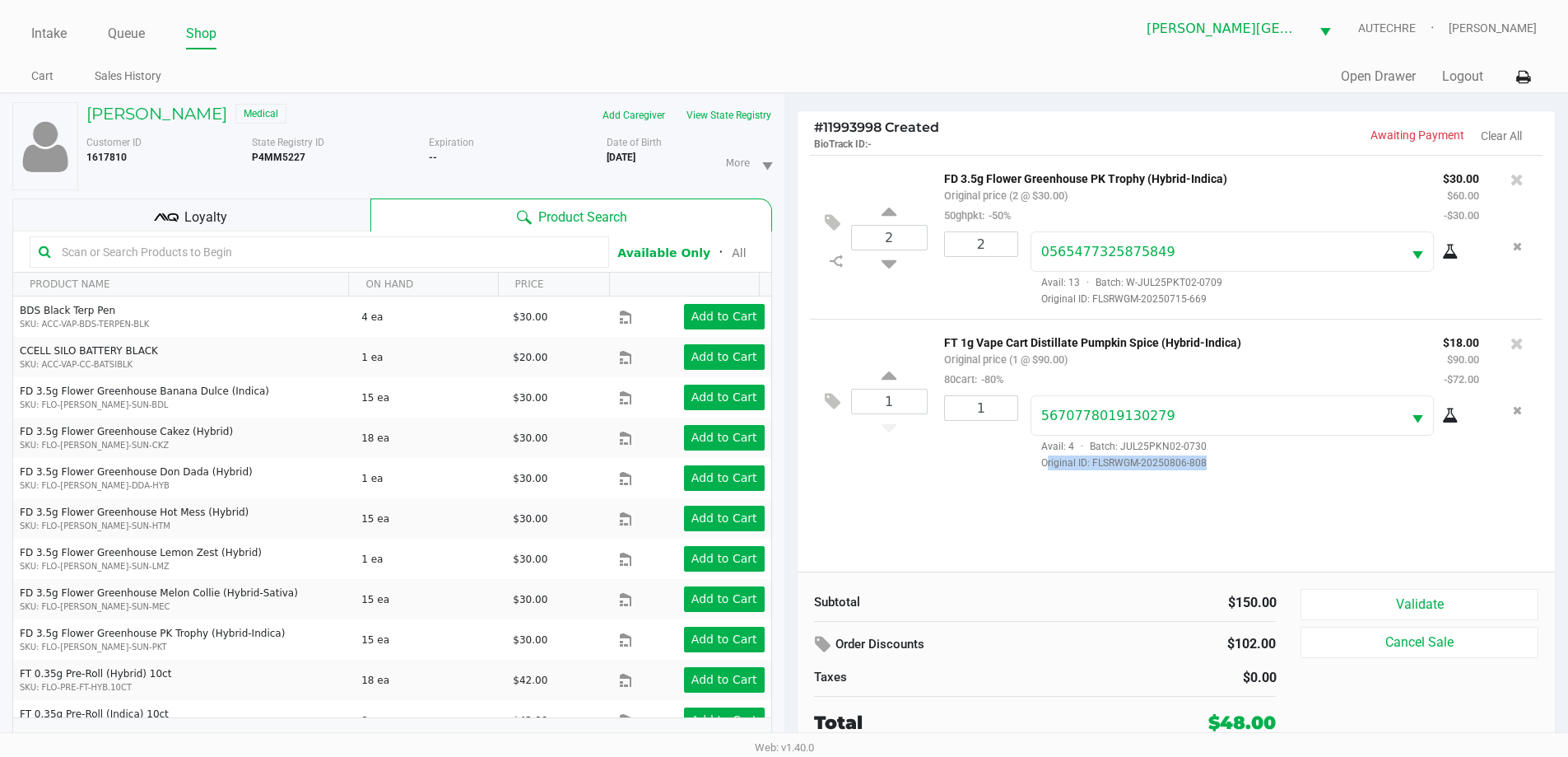
click at [794, 499] on div "2 FD 3.5g Flower Greenhouse PK Trophy (Hybrid-Indica) Original price (2 @ $30.0…" at bounding box center [1177, 363] width 758 height 417
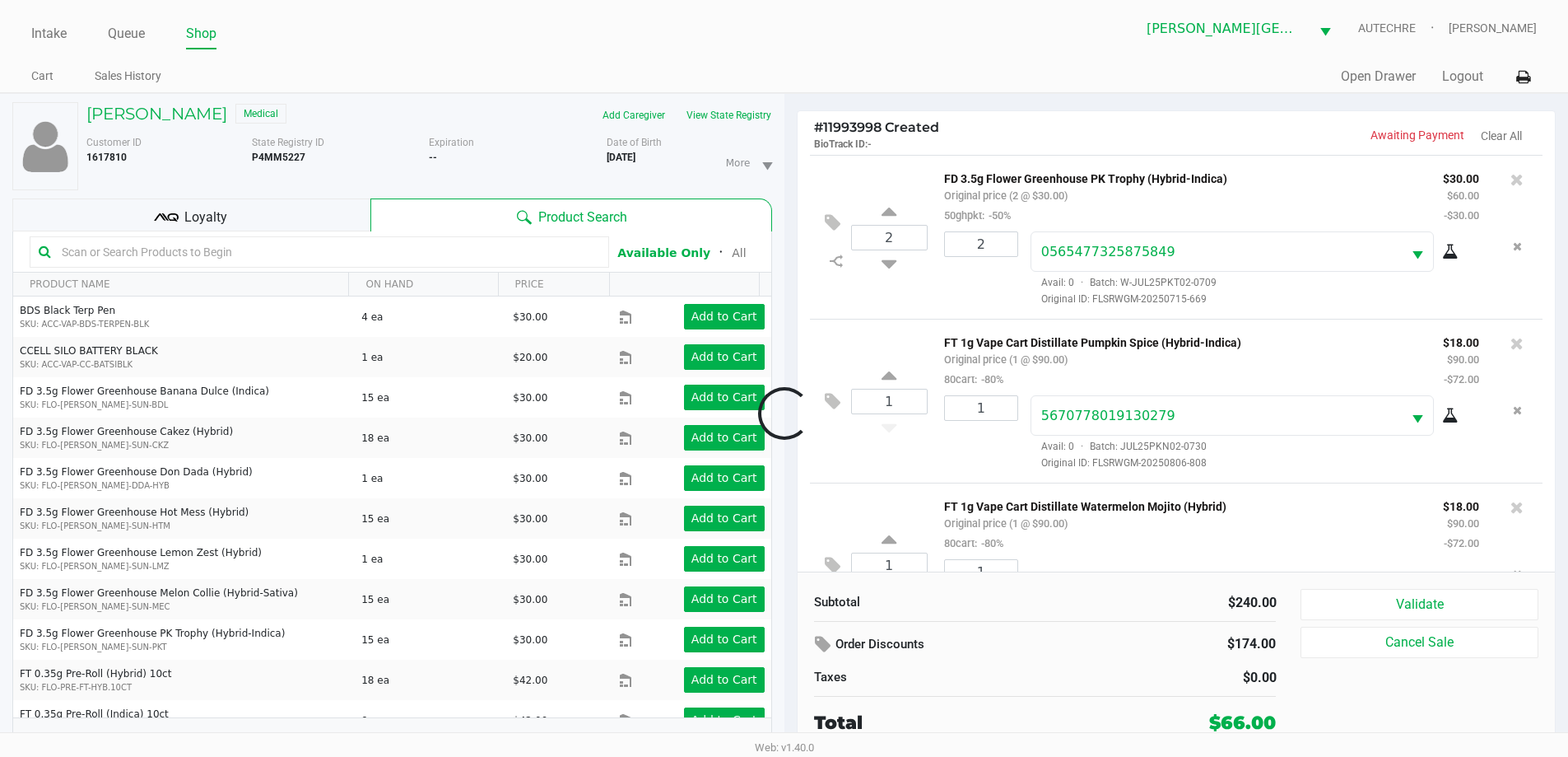
scroll to position [77, 0]
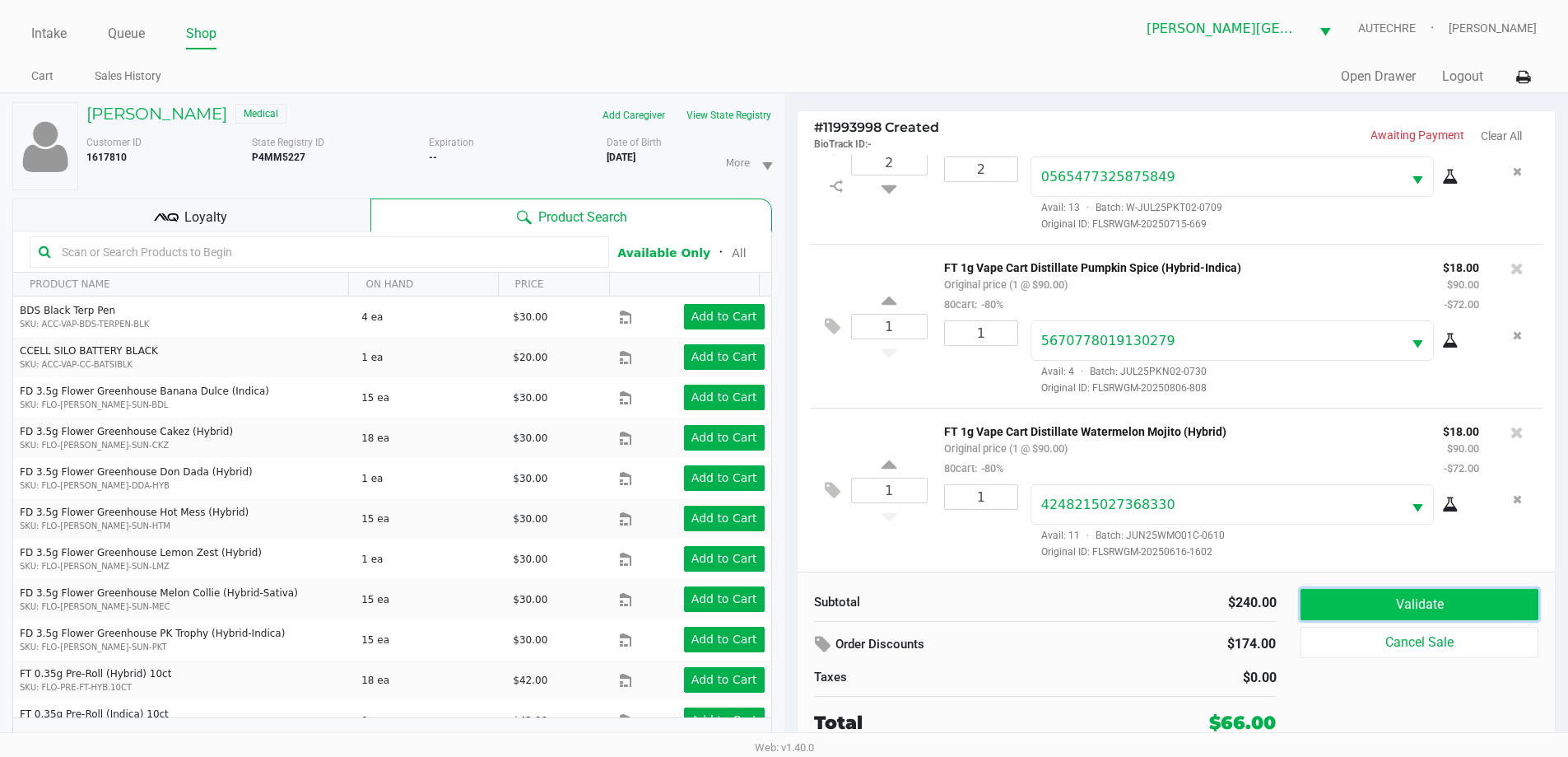
click at [794, 596] on button "Validate" at bounding box center [1419, 604] width 237 height 31
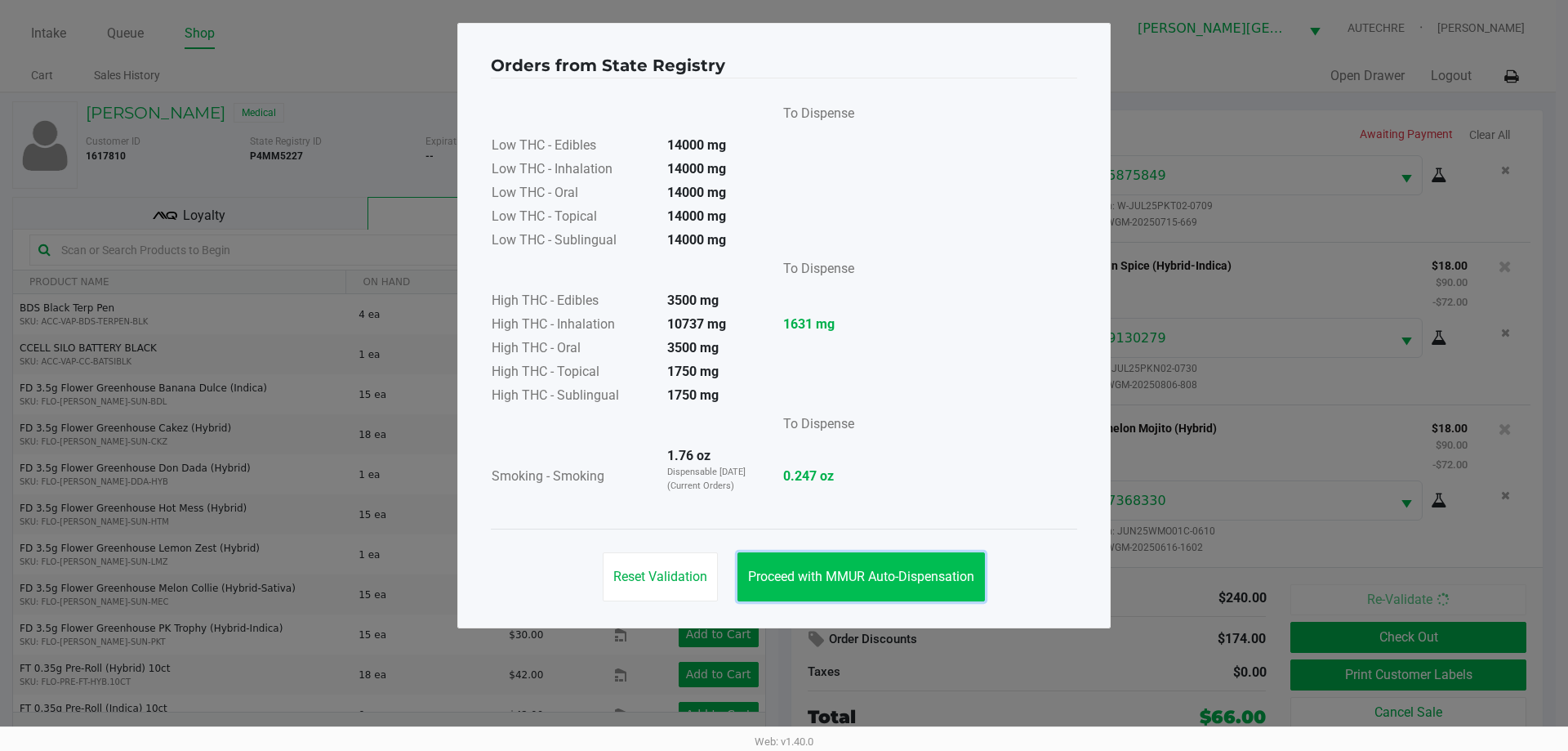
click at [788, 586] on button "Proceed with MMUR Auto-Dispensation" at bounding box center [861, 576] width 247 height 49
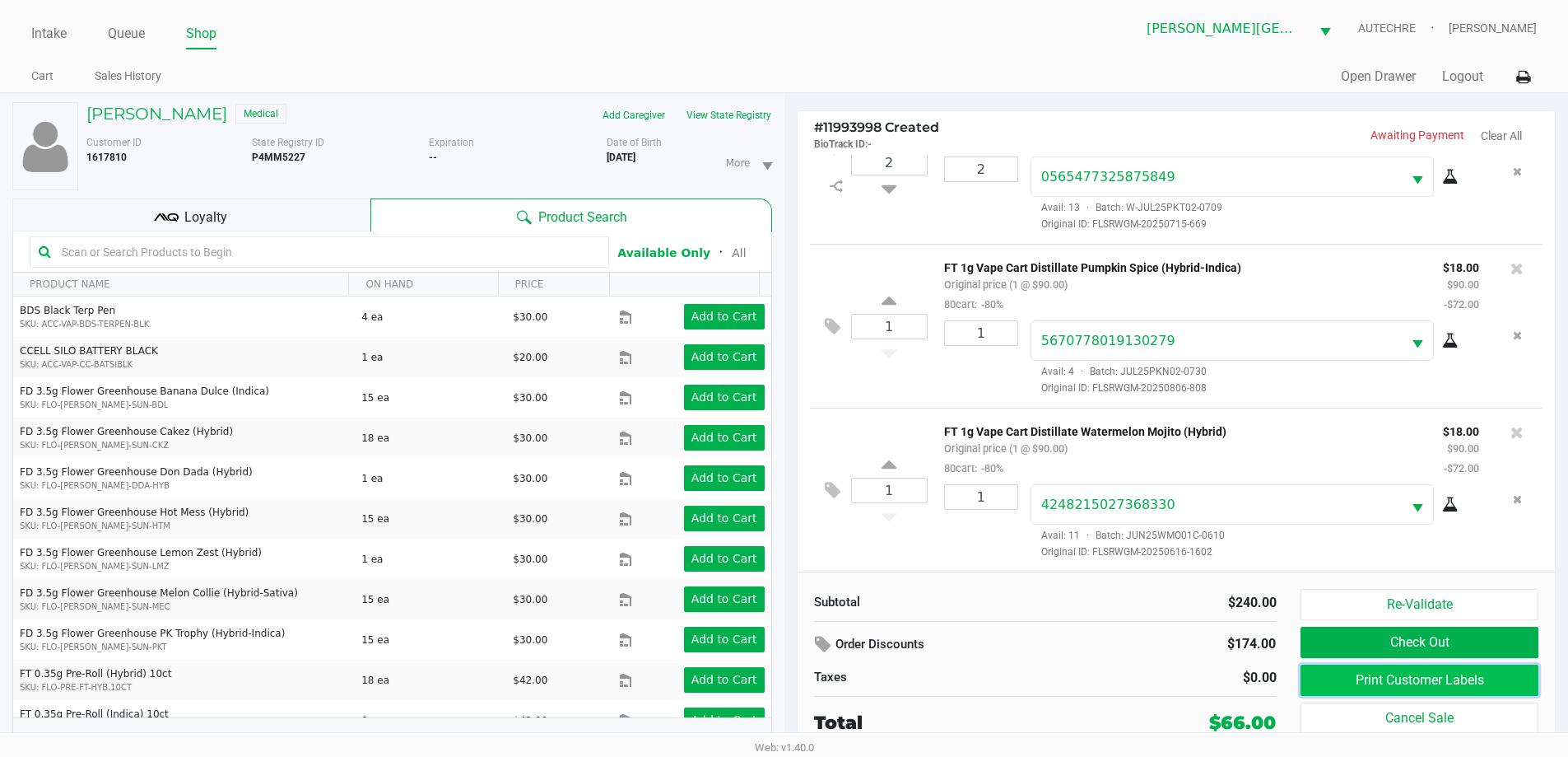
click at [794, 685] on button "Print Customer Labels" at bounding box center [1419, 680] width 237 height 31
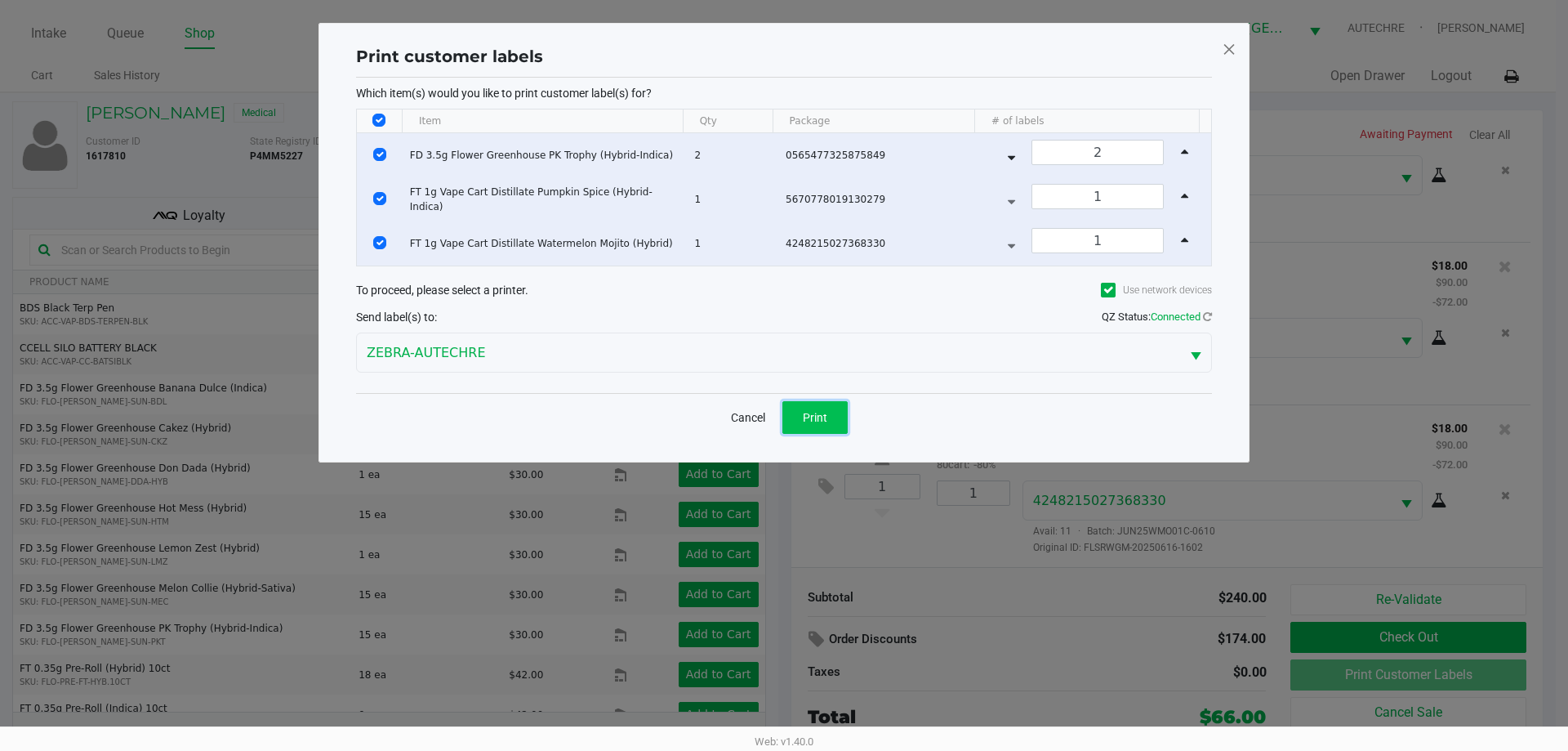
click at [788, 423] on span "Print" at bounding box center [814, 416] width 24 height 13
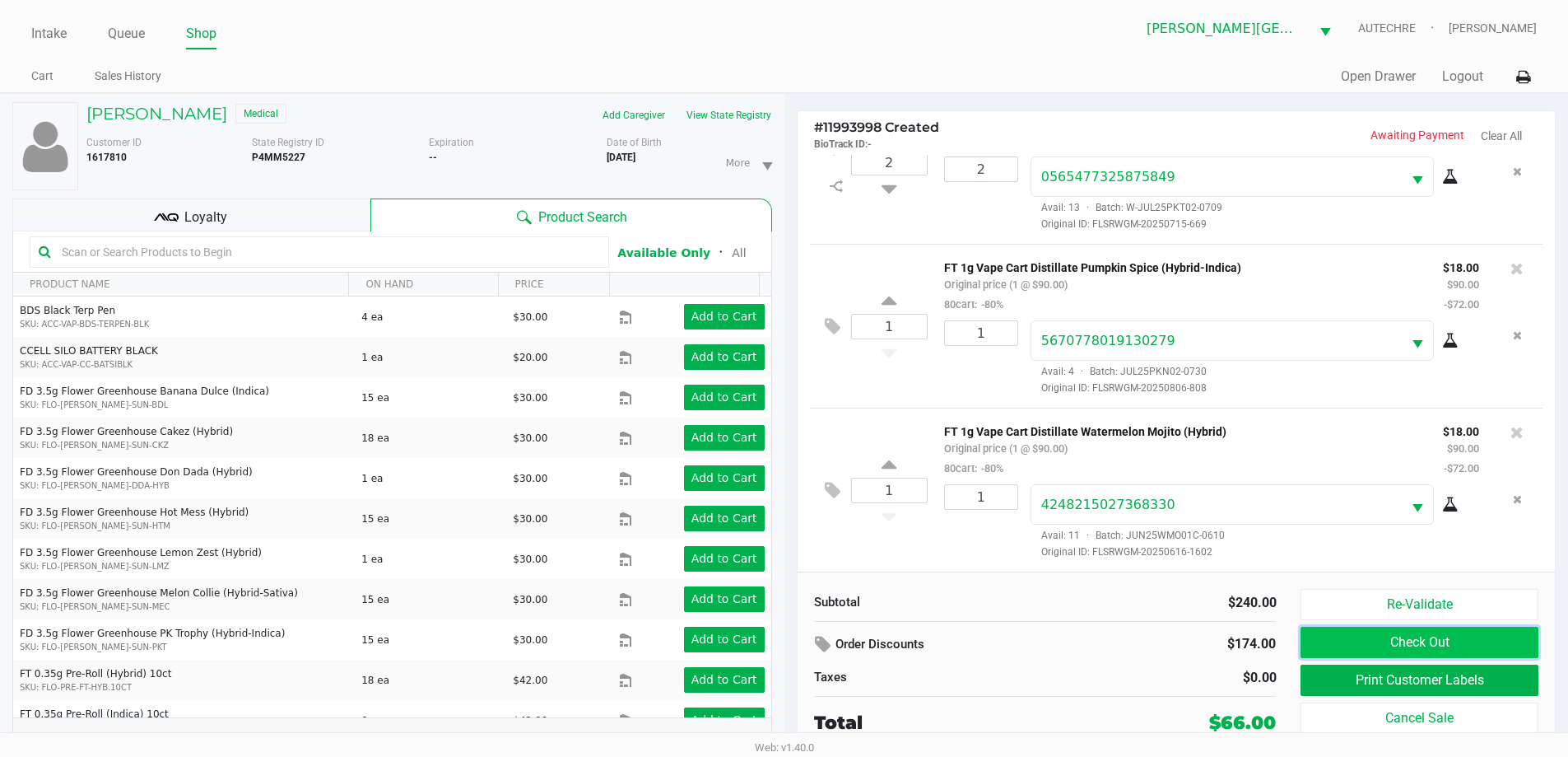
click at [794, 643] on button "Check Out" at bounding box center [1419, 643] width 237 height 31
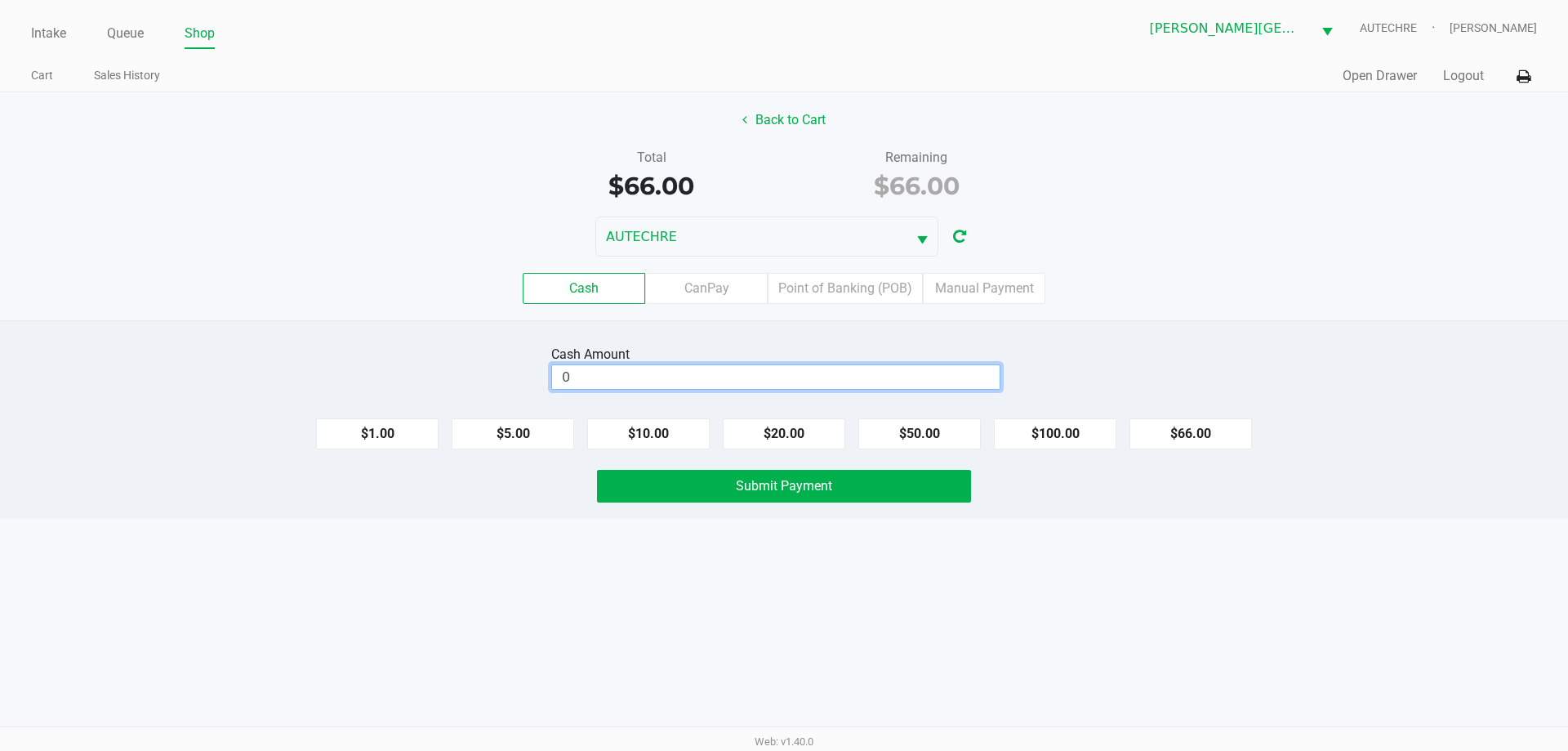
click at [690, 376] on input "0" at bounding box center [775, 376] width 447 height 23
type input "$100.00"
click at [562, 604] on div "Intake Queue Shop Bonita Springs WC AUTECHRE Gregory Duchesneau Cart Sales Hist…" at bounding box center [784, 376] width 1568 height 751
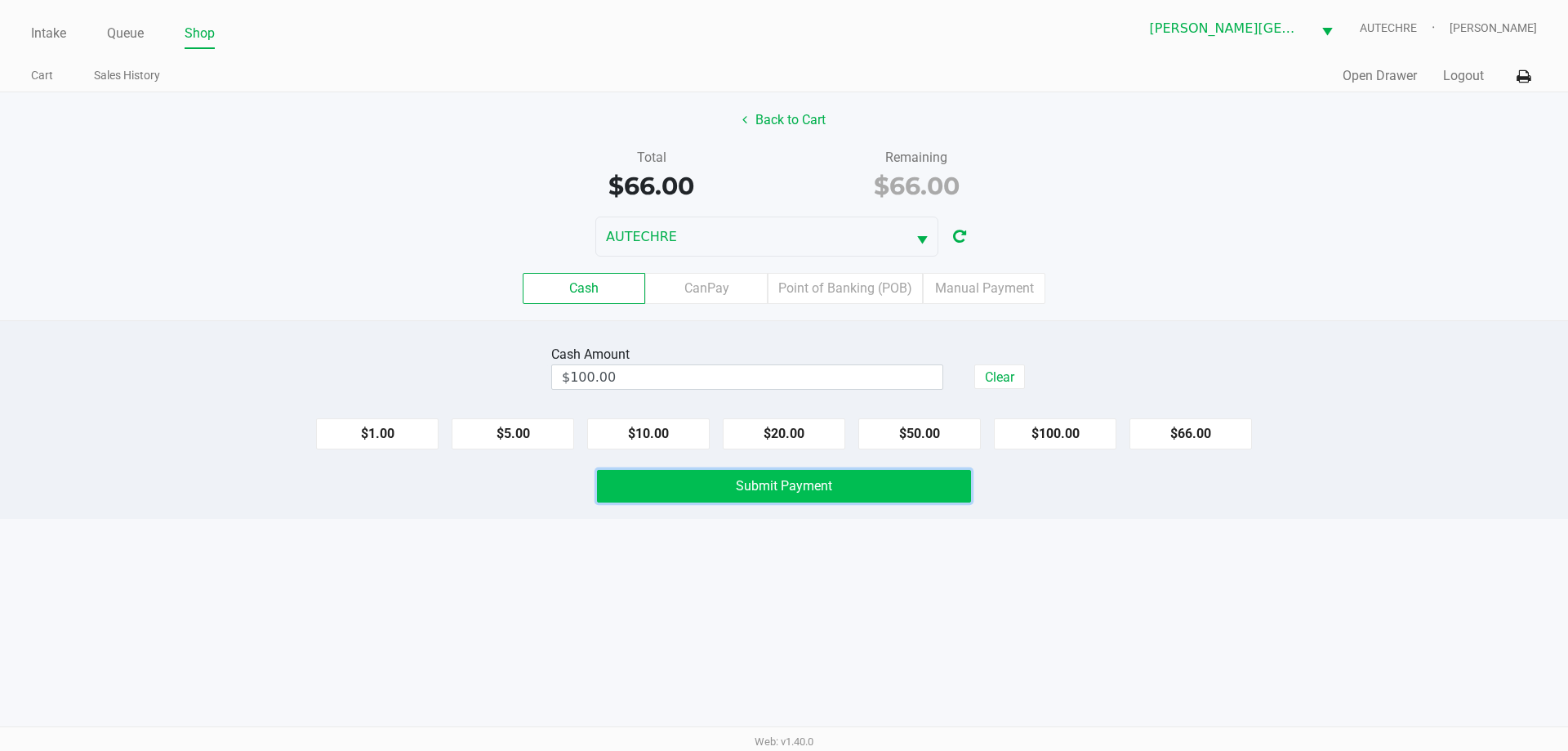
click at [687, 494] on button "Submit Payment" at bounding box center [784, 486] width 375 height 33
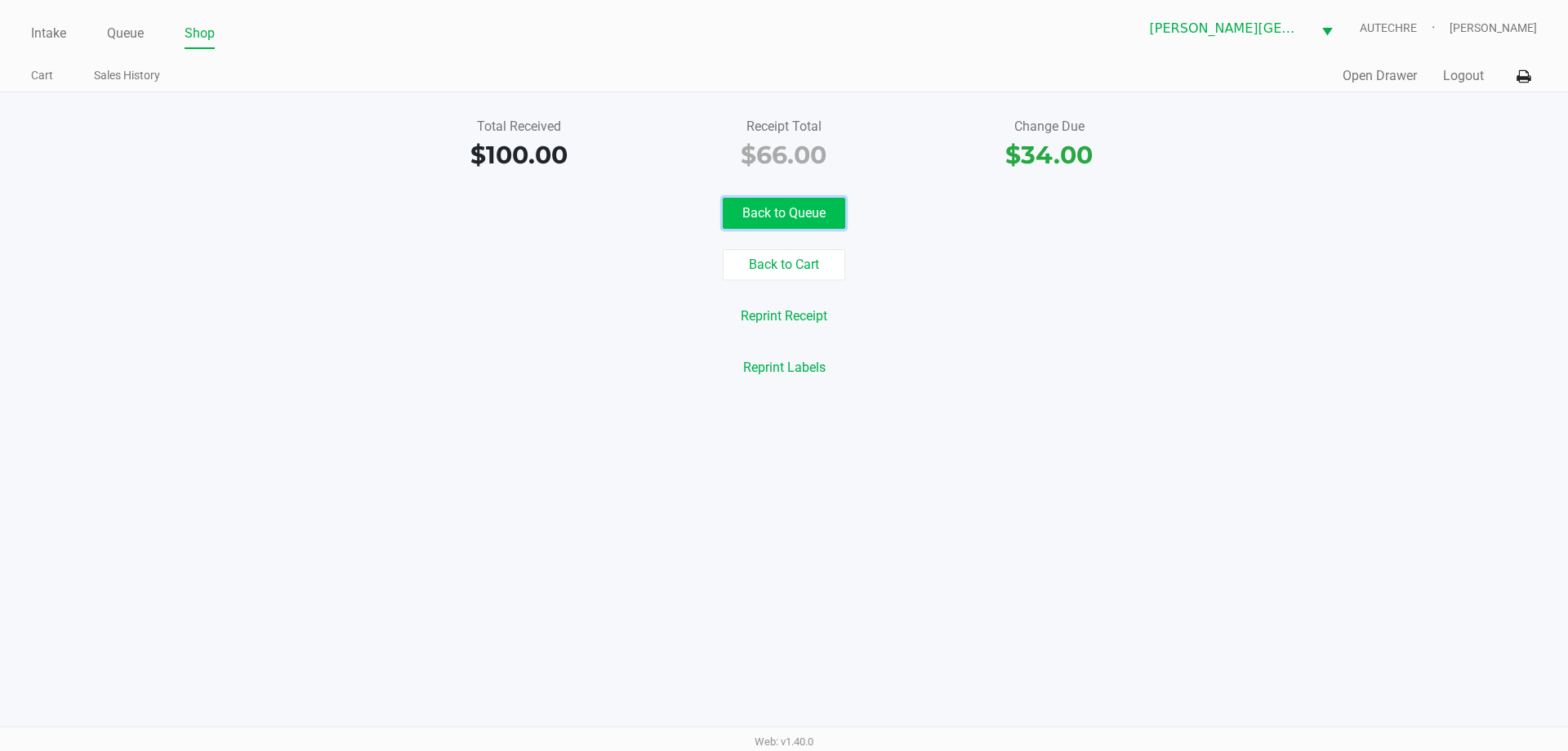
click at [788, 205] on button "Back to Queue" at bounding box center [784, 213] width 122 height 31
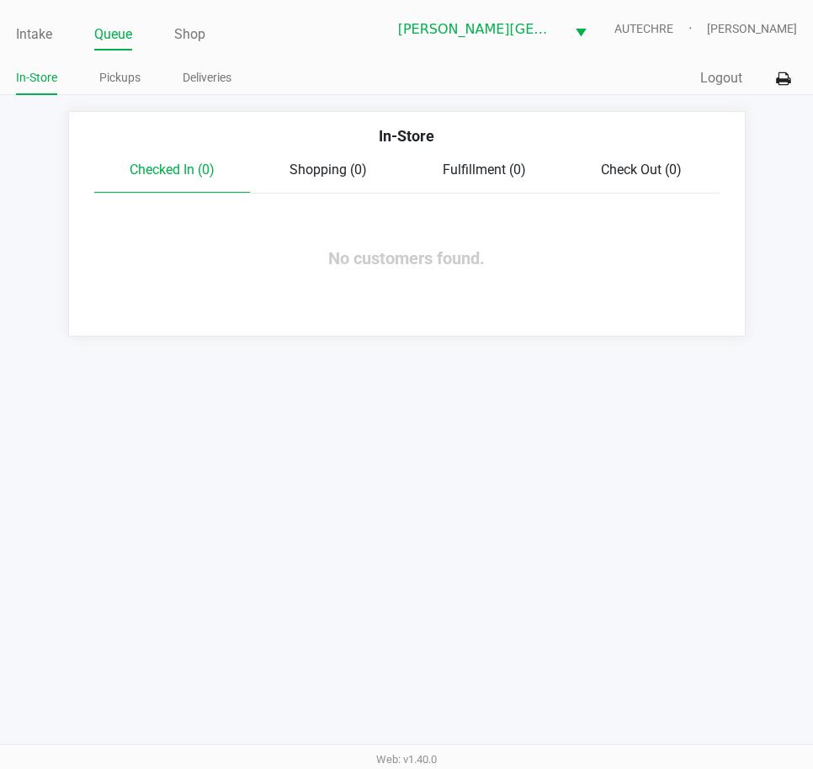
drag, startPoint x: 418, startPoint y: 408, endPoint x: 402, endPoint y: 410, distance: 16.1
click at [413, 410] on div "Intake Queue Shop Bonita Springs WC AUTECHRE Gregory Duchesneau In-Store Pickup…" at bounding box center [406, 384] width 813 height 769
click at [136, 541] on div "Intake Queue Shop Bonita Springs WC AUTECHRE Gregory Duchesneau In-Store Pickup…" at bounding box center [406, 384] width 813 height 769
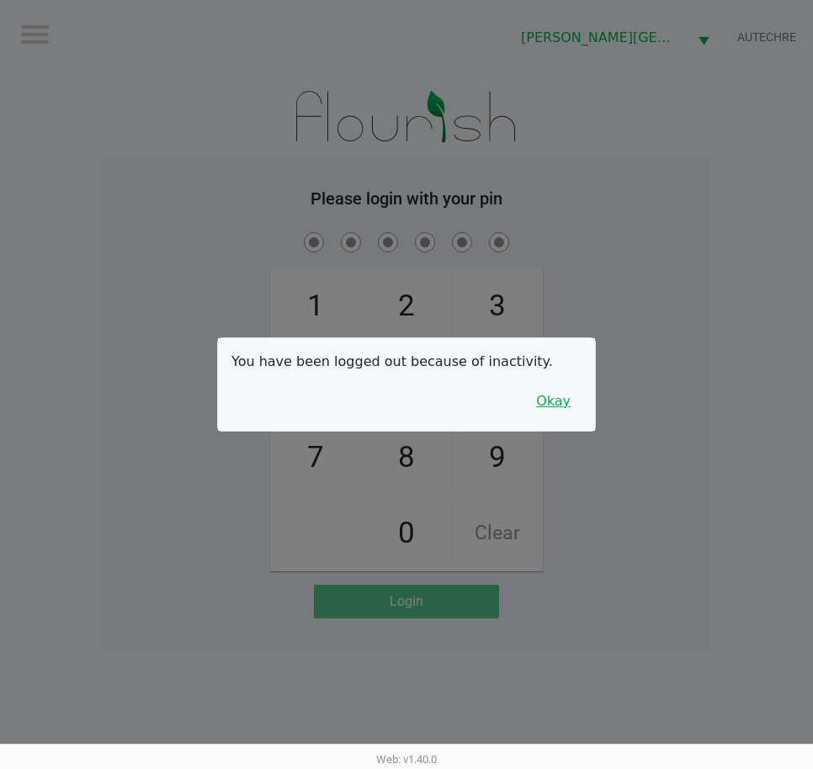
click at [550, 403] on button "Okay" at bounding box center [553, 402] width 56 height 32
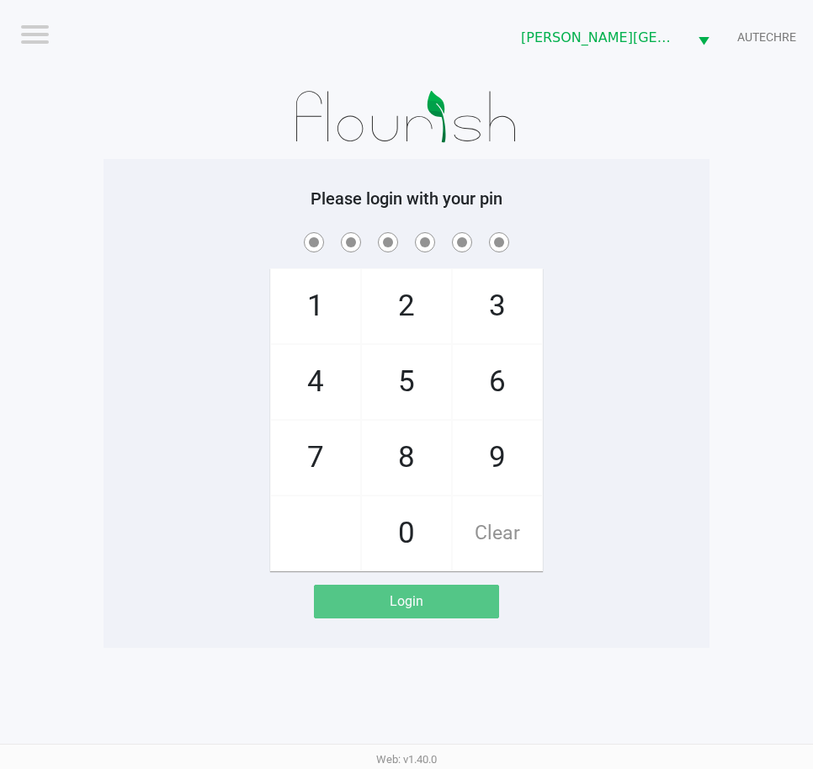
click at [107, 295] on div "1 4 7 2 5 8 0 3 6 9 Clear" at bounding box center [407, 400] width 606 height 343
checkbox input "true"
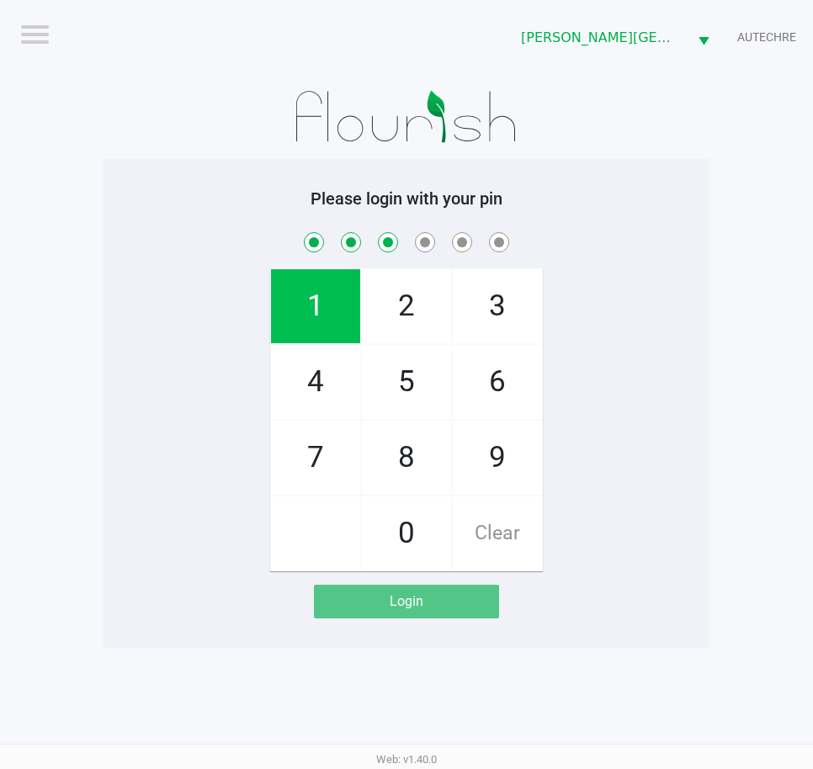
checkbox input "true"
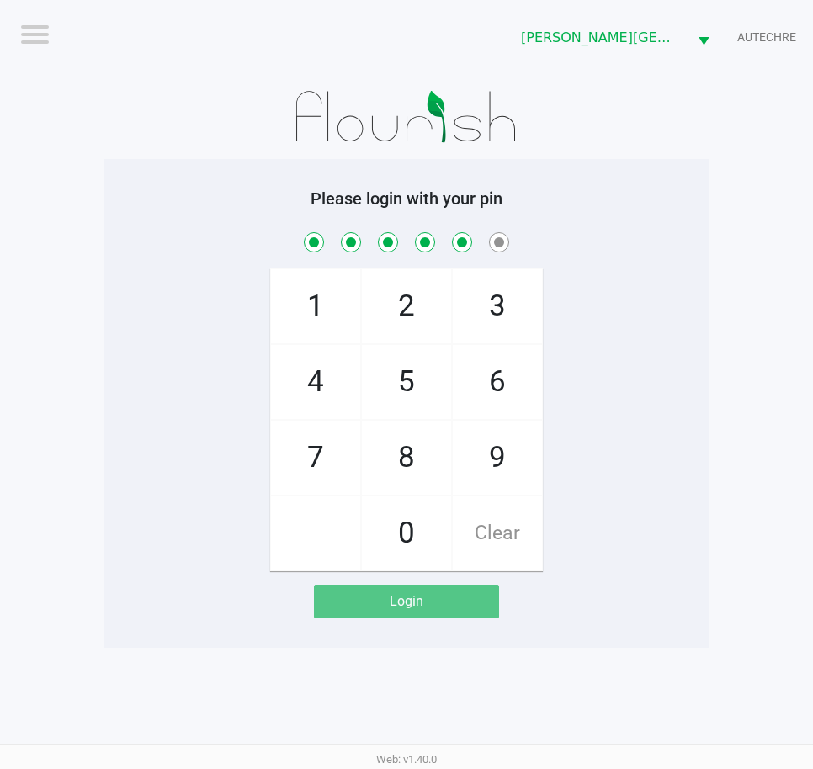
checkbox input "true"
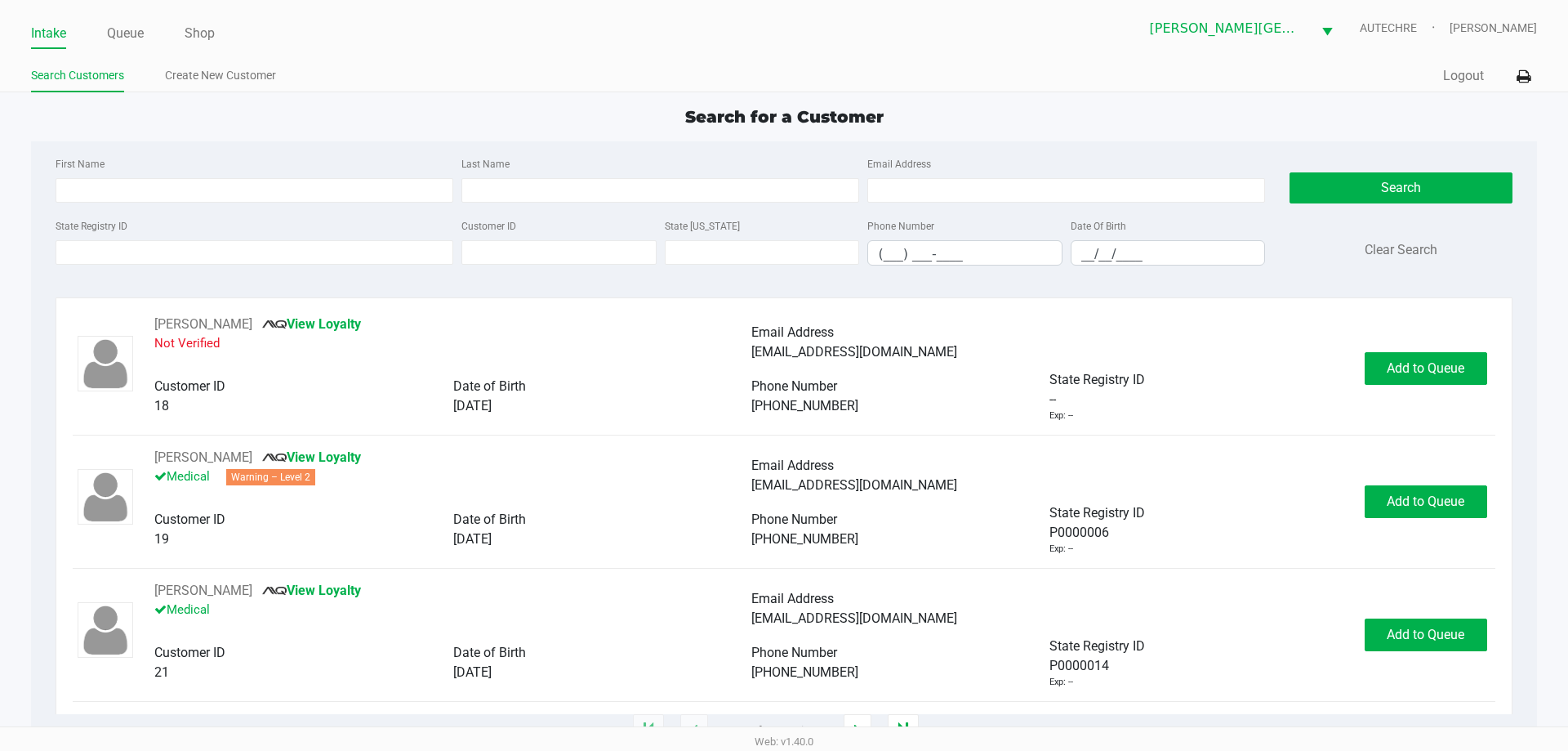
click at [271, 233] on div "State Registry ID" at bounding box center [254, 240] width 406 height 49
click at [271, 246] on input "State Registry ID" at bounding box center [254, 251] width 398 height 24
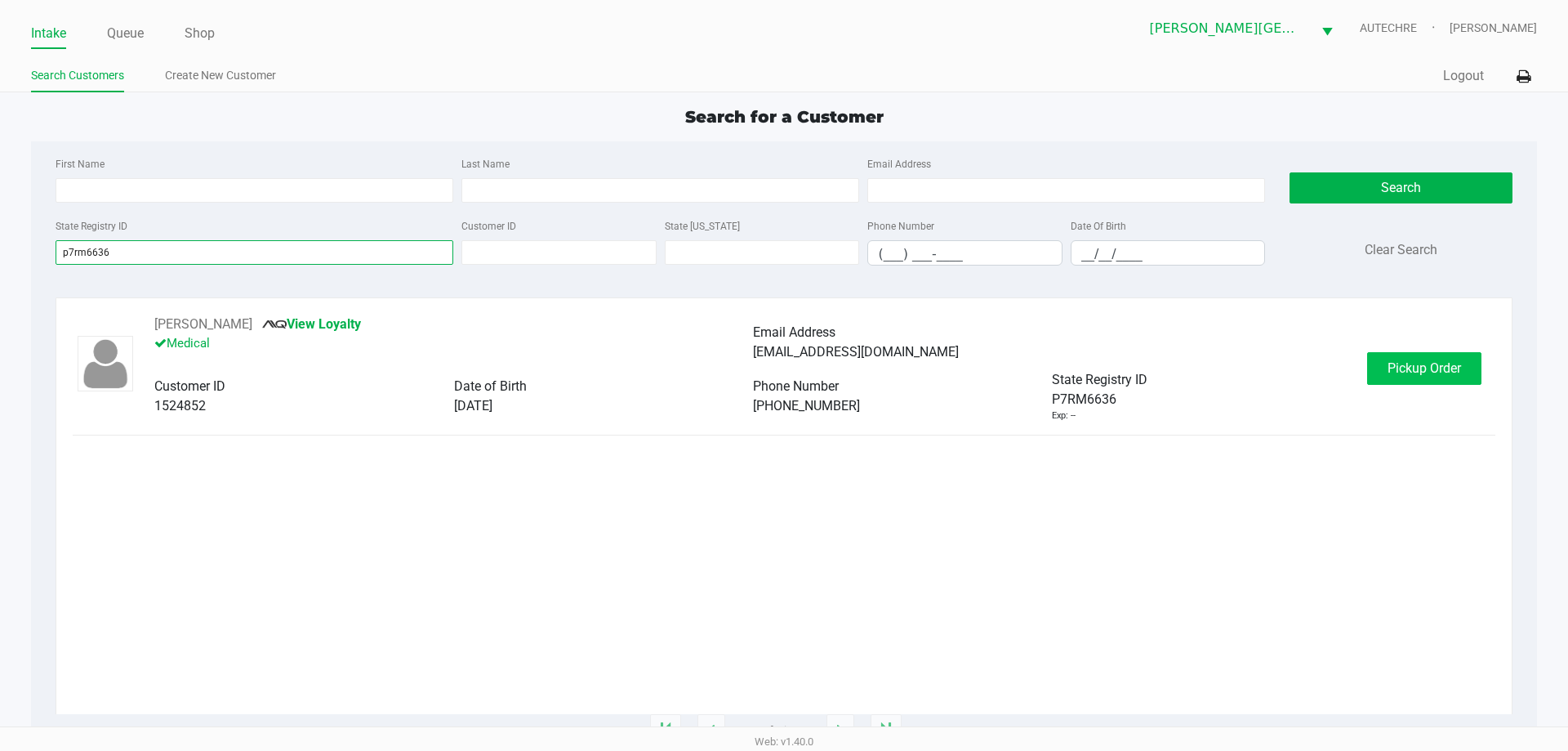
type input "p7rm6636"
click at [788, 376] on button "Pickup Order" at bounding box center [1424, 369] width 114 height 33
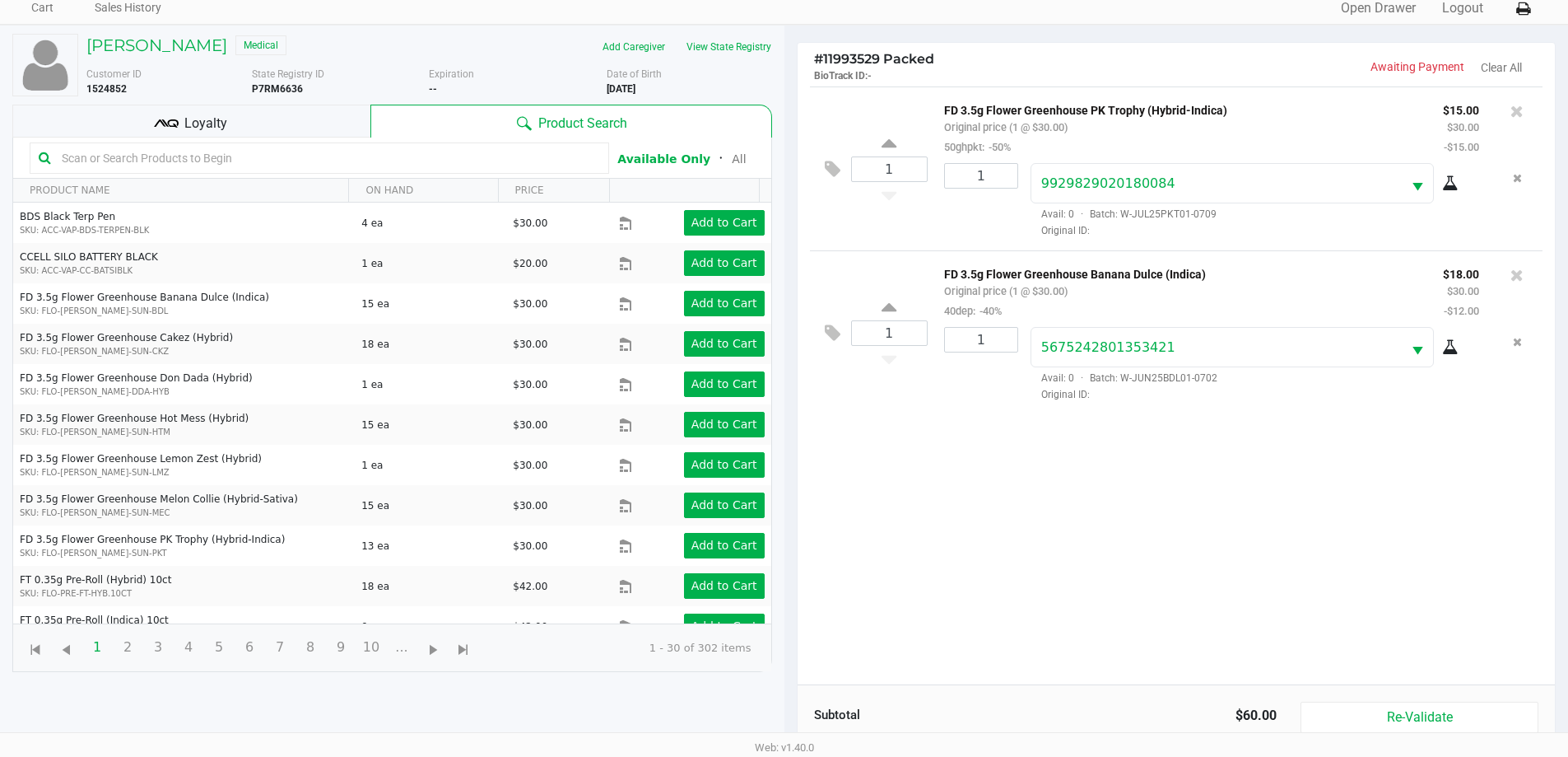
scroll to position [178, 0]
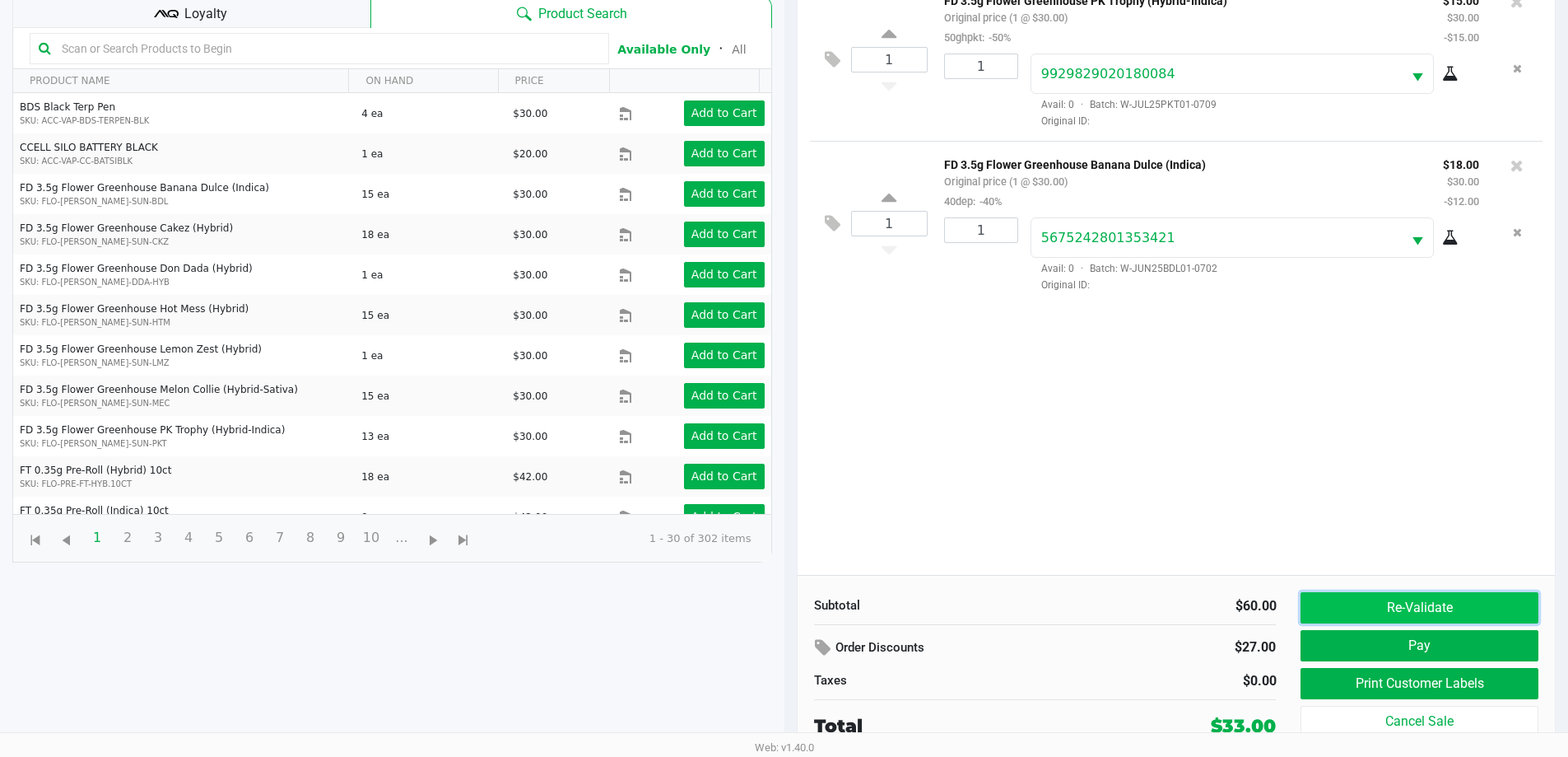
click at [794, 613] on button "Re-Validate" at bounding box center [1419, 607] width 237 height 31
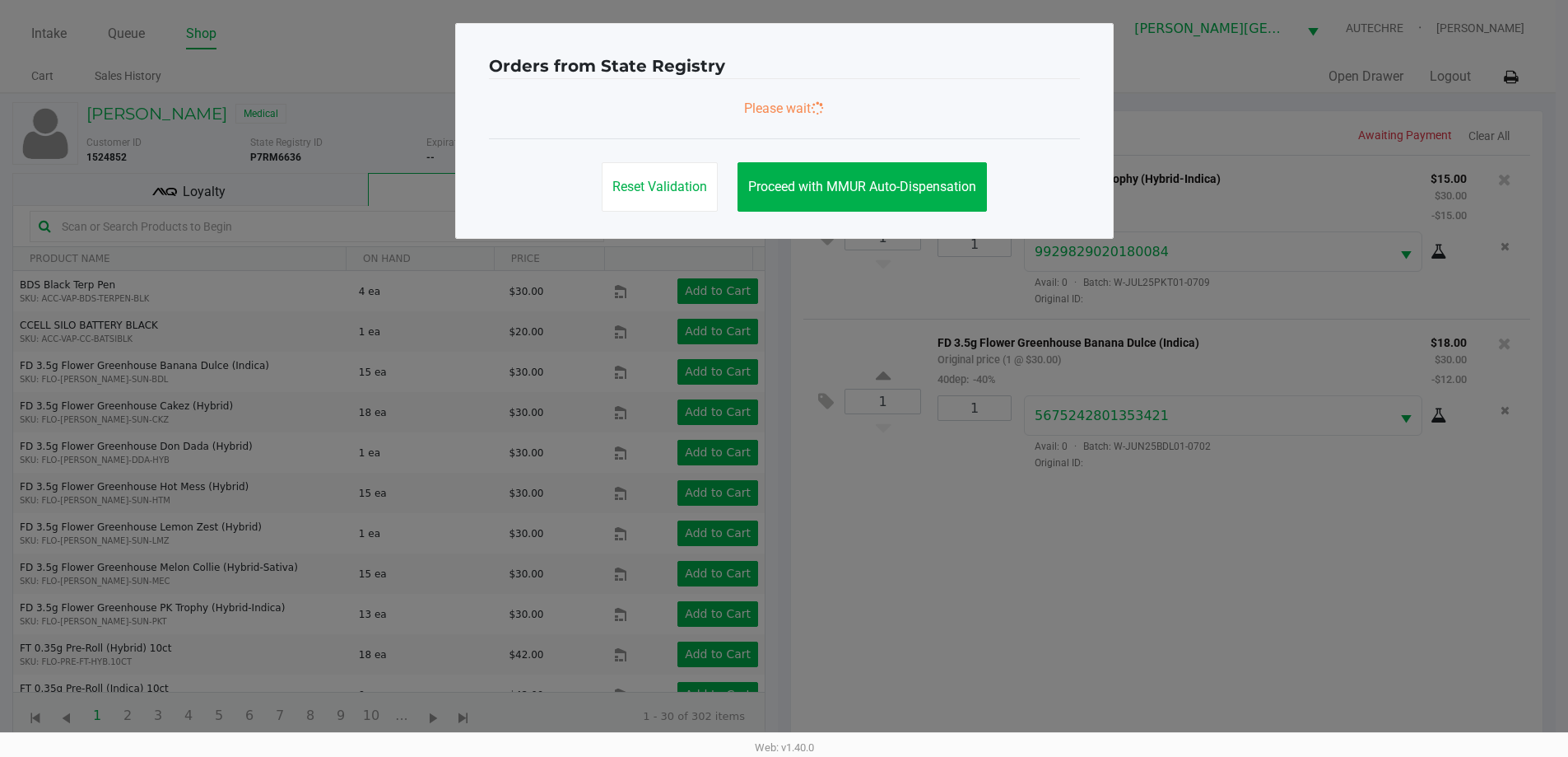
scroll to position [0, 0]
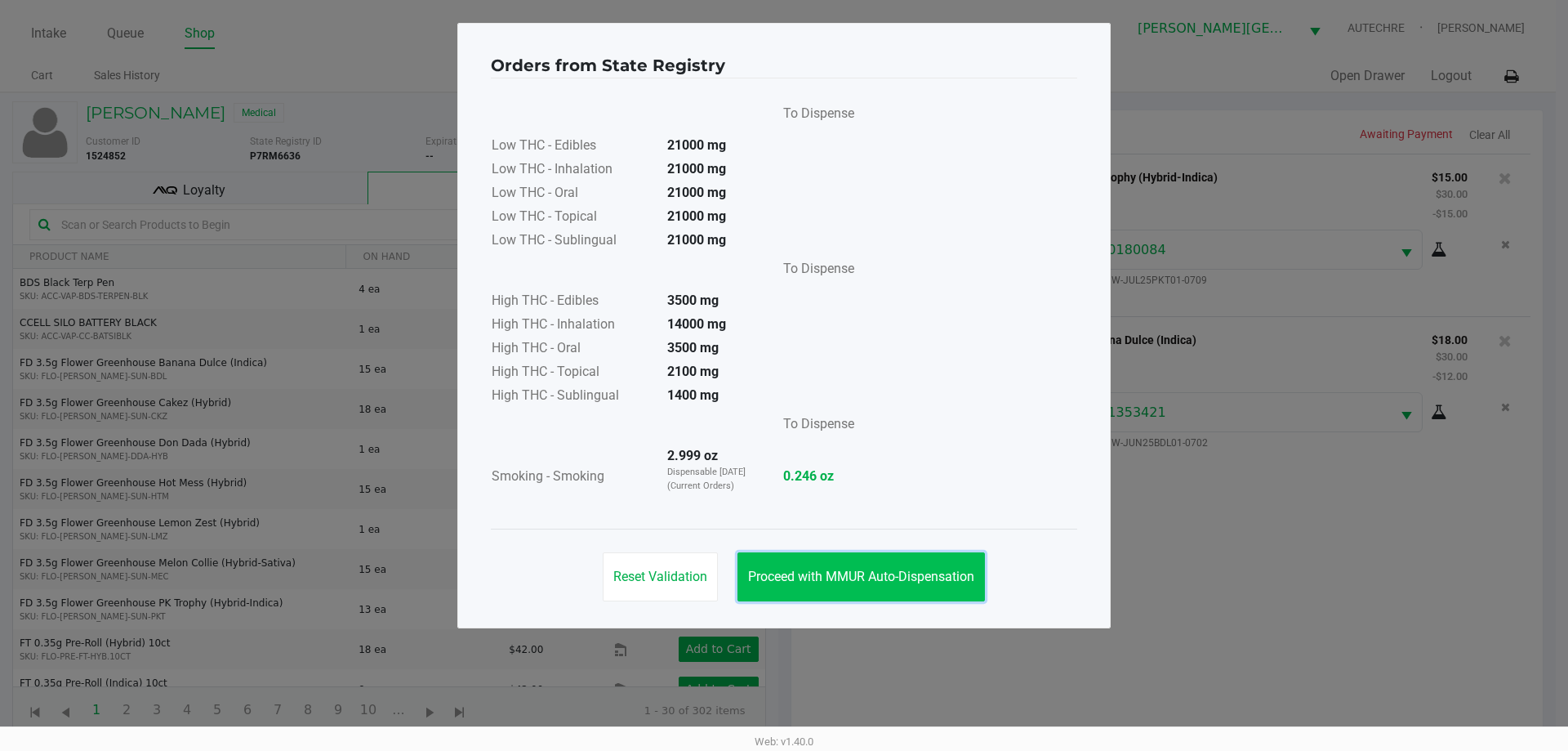
click at [788, 562] on button "Proceed with MMUR Auto-Dispensation" at bounding box center [861, 576] width 247 height 49
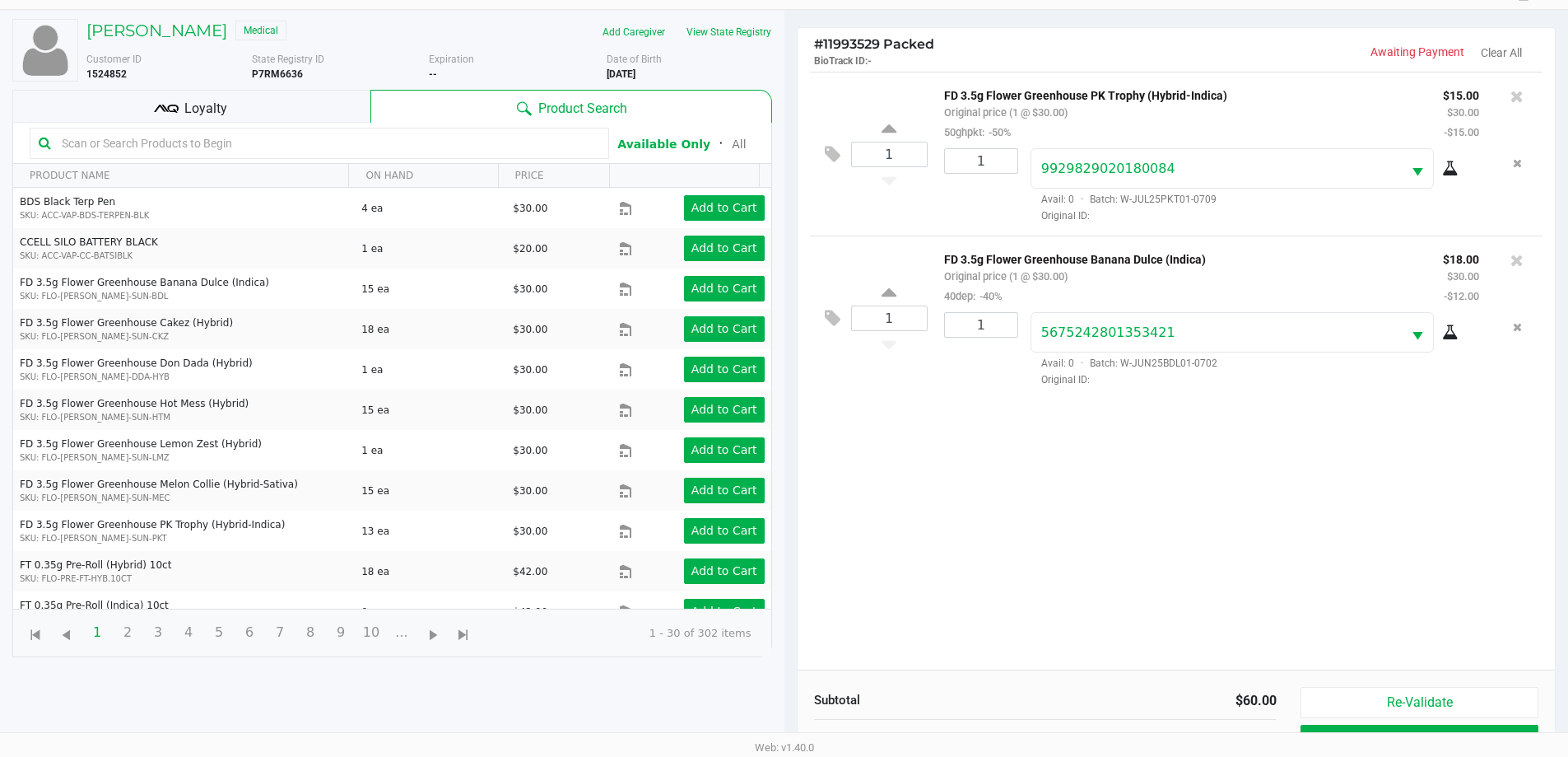
scroll to position [178, 0]
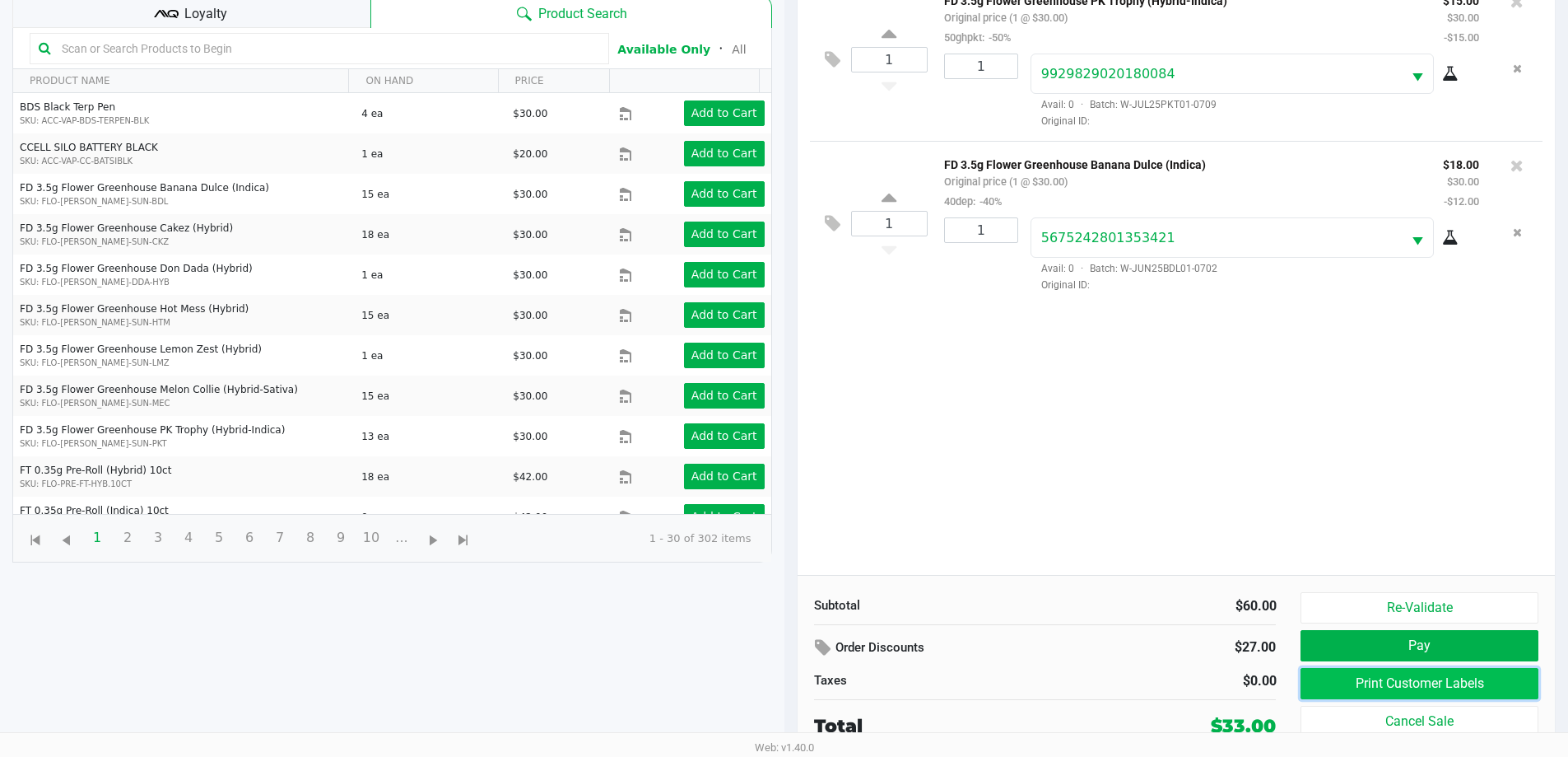
click at [794, 685] on button "Print Customer Labels" at bounding box center [1419, 684] width 237 height 31
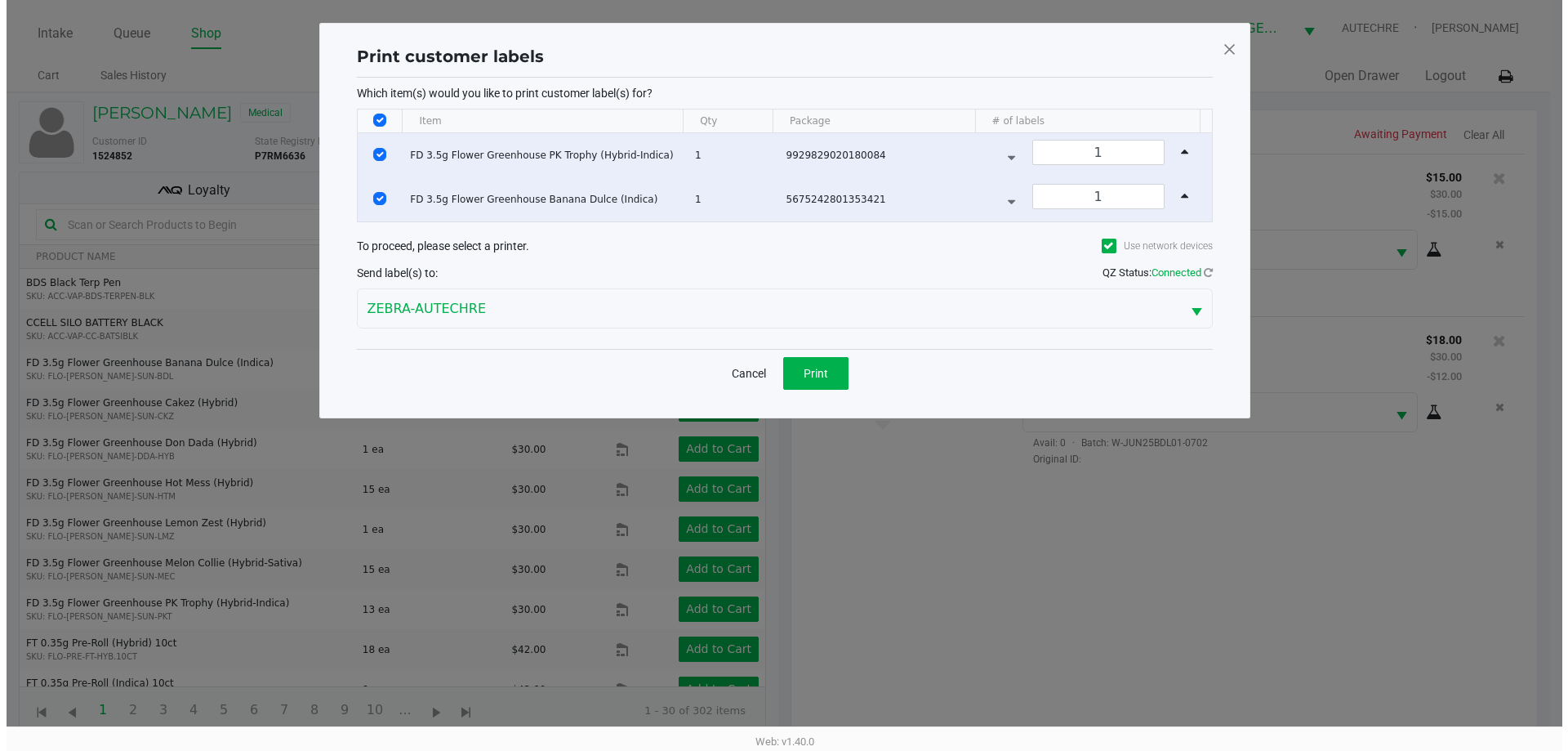
scroll to position [0, 0]
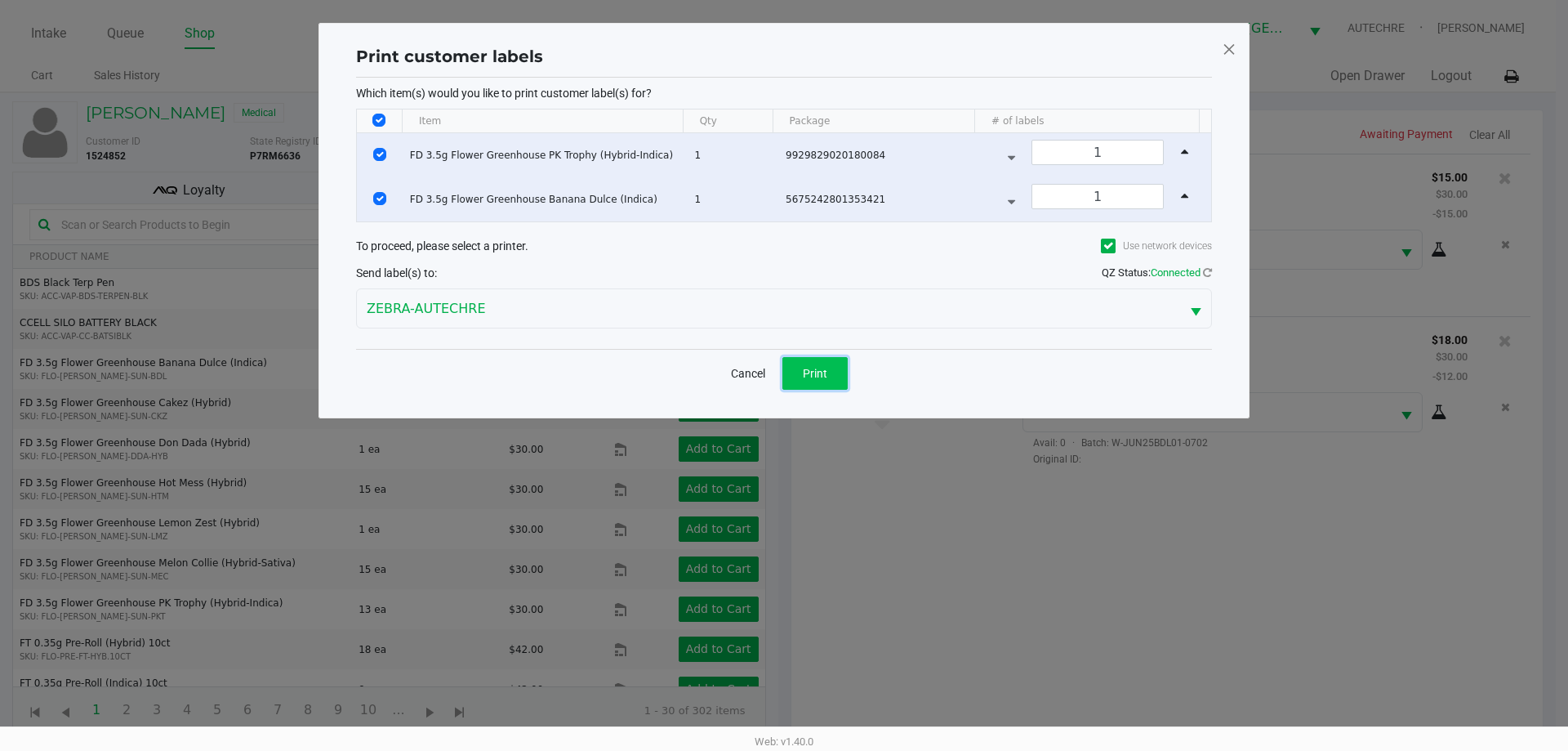
click at [788, 375] on button "Print" at bounding box center [814, 374] width 65 height 33
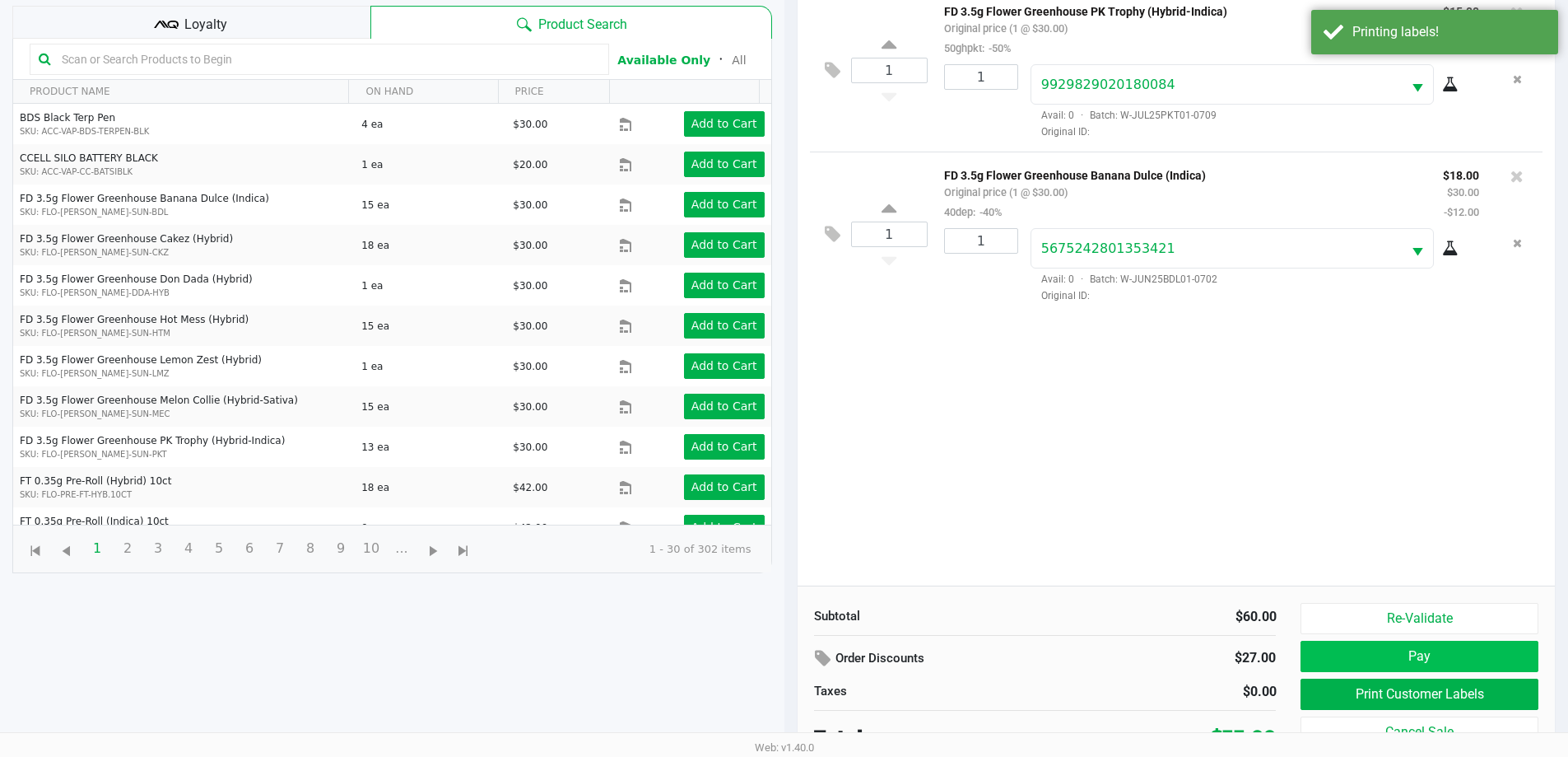
scroll to position [178, 0]
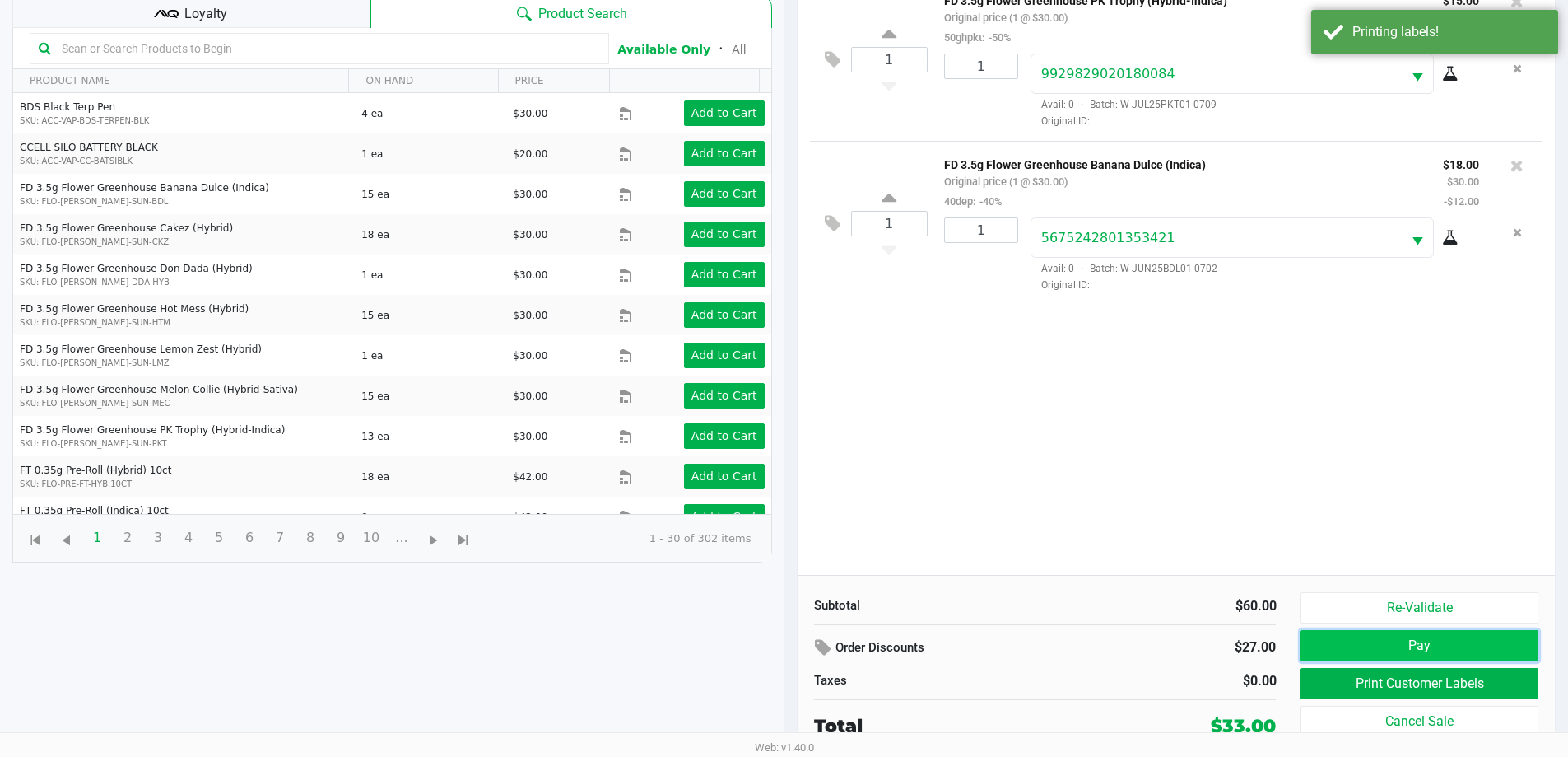
click at [794, 643] on button "Pay" at bounding box center [1419, 646] width 237 height 31
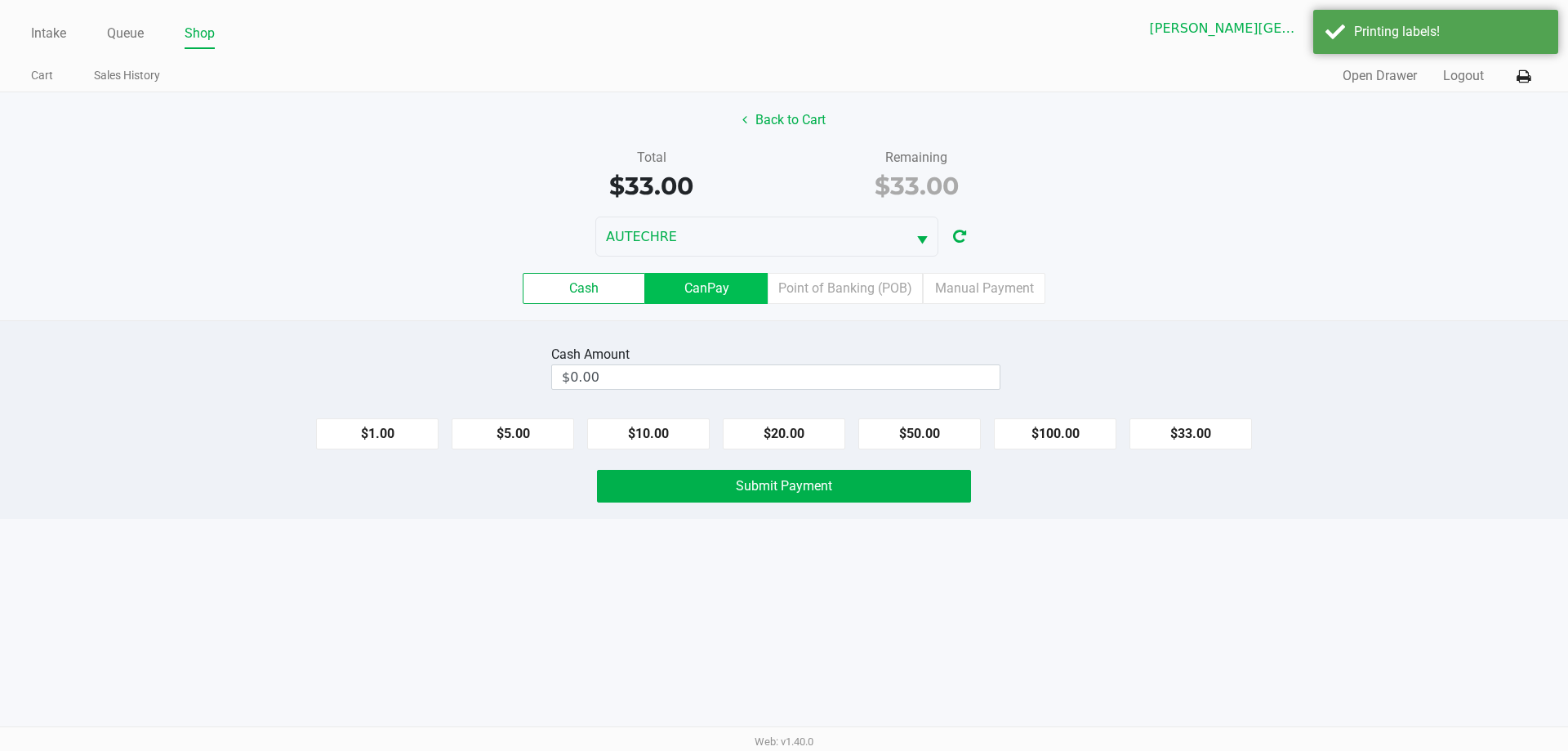
click at [696, 290] on label "CanPay" at bounding box center [706, 288] width 122 height 31
click at [0, 0] on 2 "CanPay" at bounding box center [0, 0] width 0 height 0
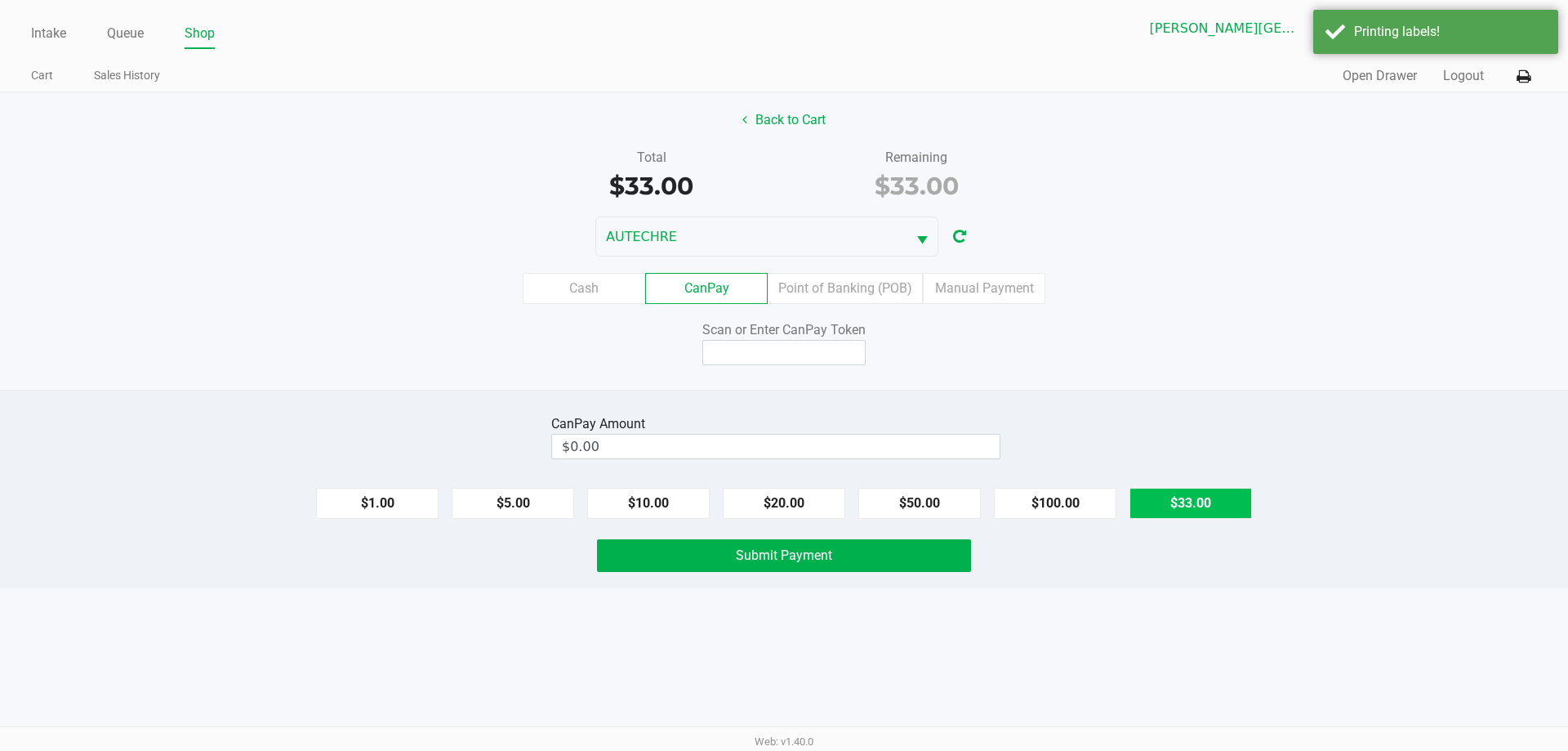
click at [788, 504] on button "$33.00" at bounding box center [1191, 504] width 122 height 31
type input "$33.00"
click at [726, 356] on input at bounding box center [784, 352] width 163 height 25
type input "X2168103Q"
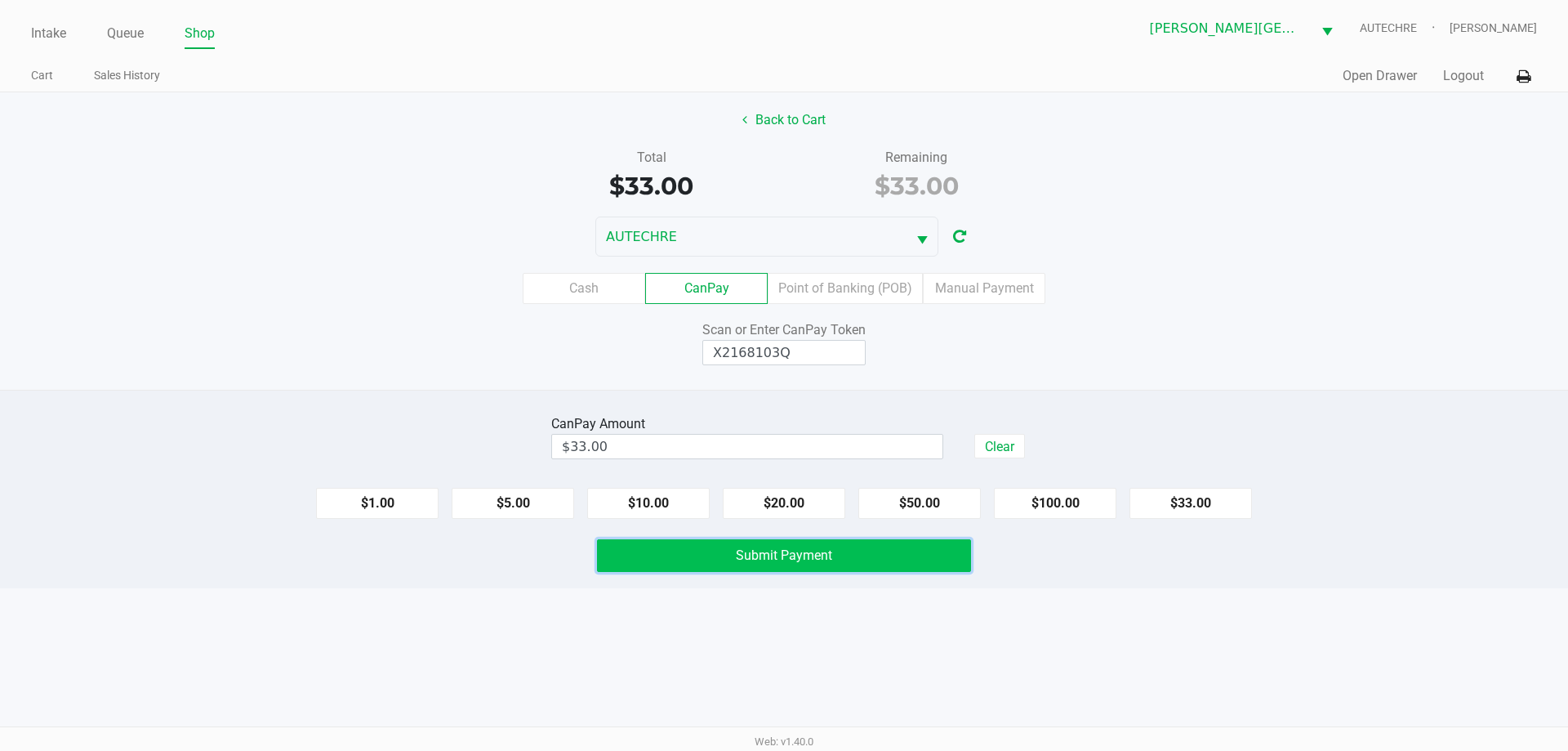
click at [788, 565] on button "Submit Payment" at bounding box center [784, 556] width 375 height 33
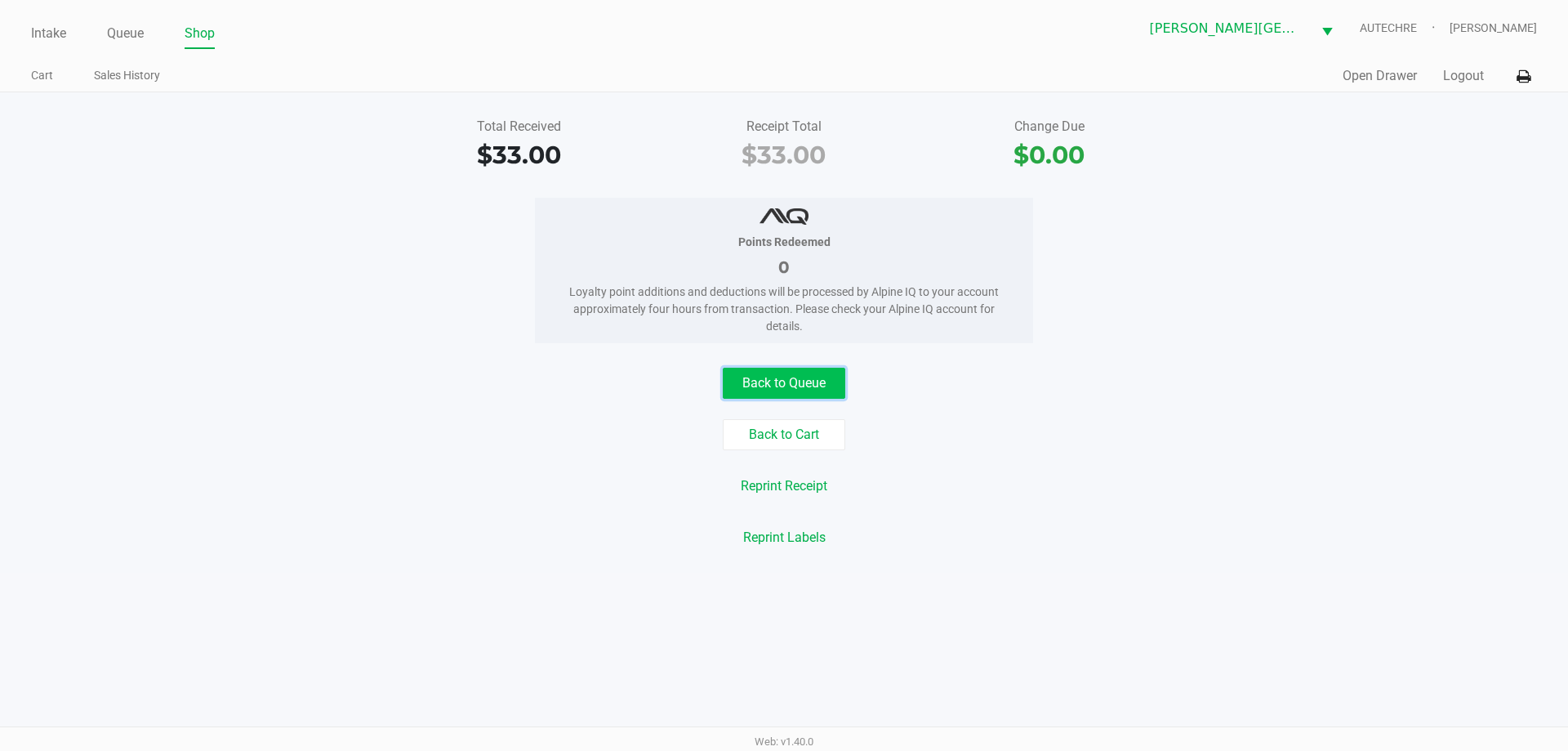
click at [788, 388] on button "Back to Queue" at bounding box center [784, 383] width 122 height 31
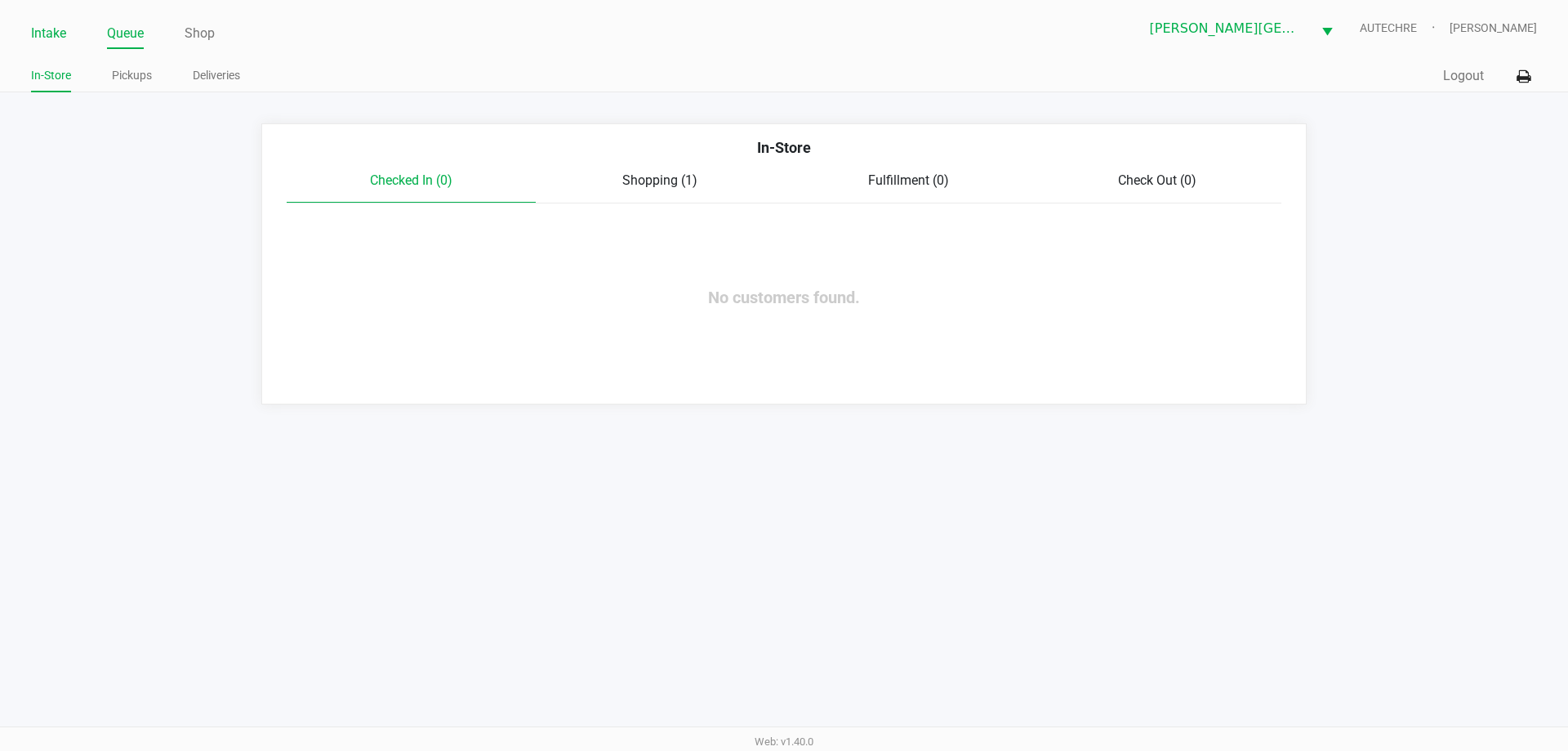
click at [56, 34] on link "Intake" at bounding box center [49, 34] width 35 height 23
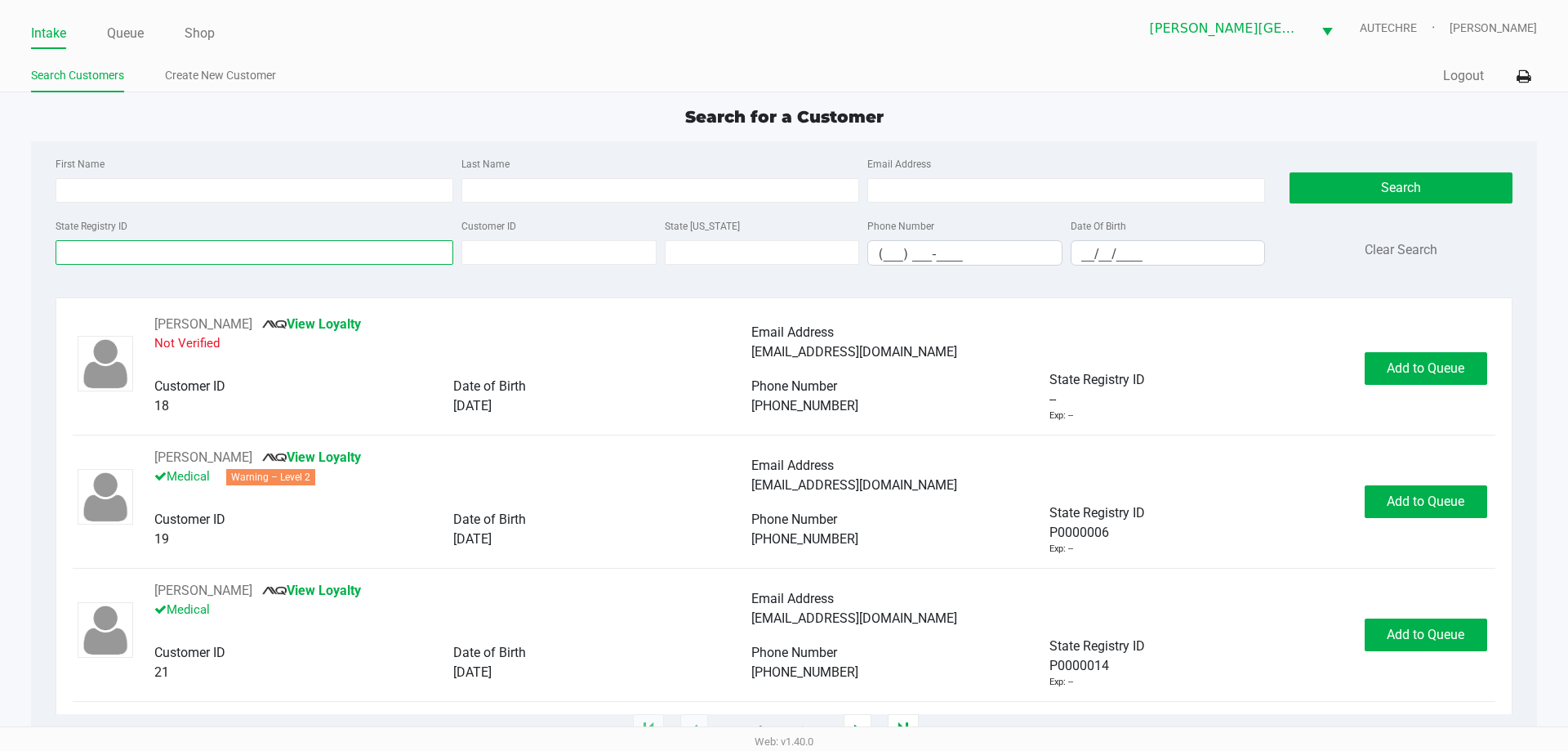
click at [129, 248] on input "State Registry ID" at bounding box center [254, 251] width 398 height 24
click at [281, 186] on input "First Name" at bounding box center [254, 189] width 398 height 24
type input "daniel"
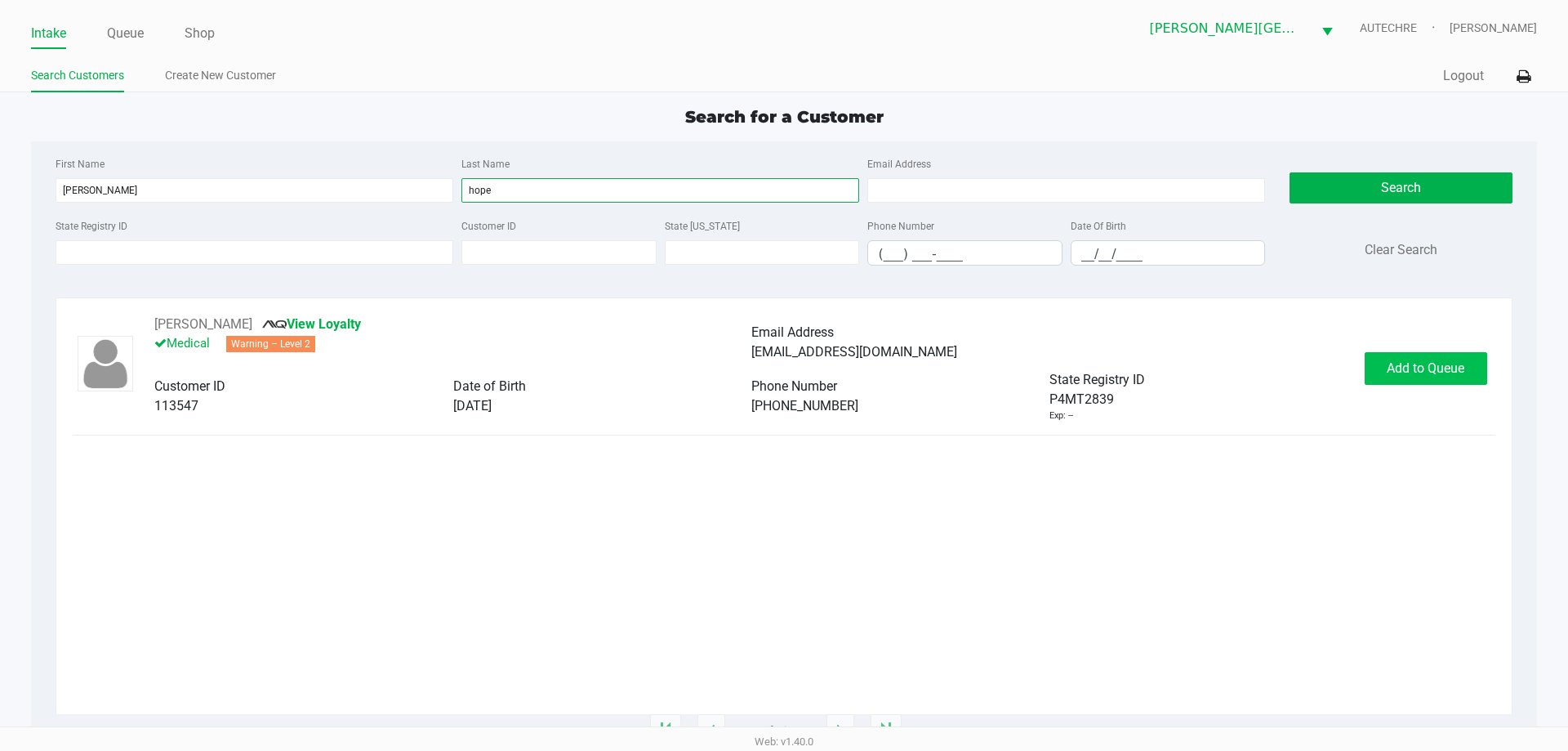
type input "hope"
click at [788, 364] on span "Add to Queue" at bounding box center [1425, 368] width 78 height 16
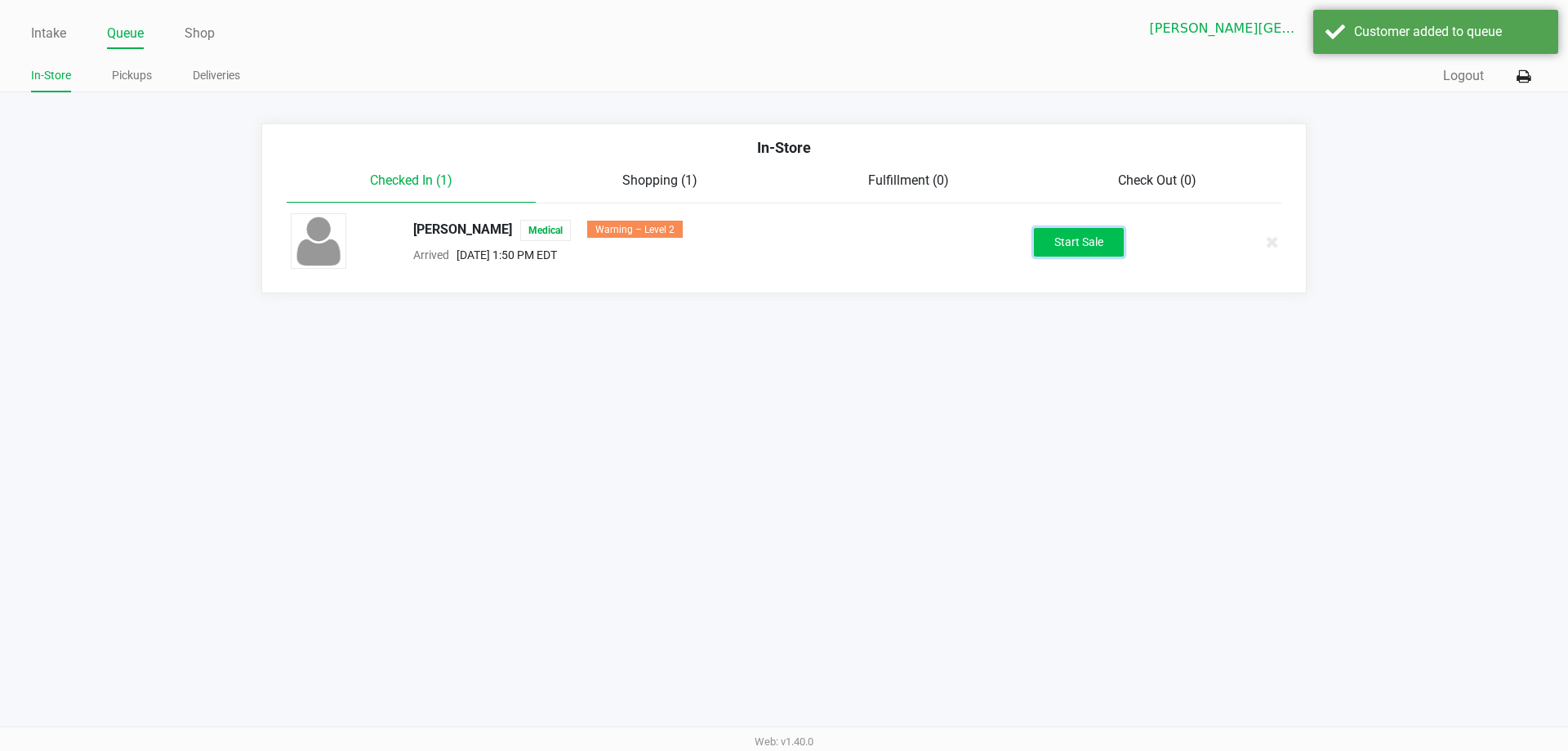
click at [788, 232] on button "Start Sale" at bounding box center [1079, 242] width 90 height 28
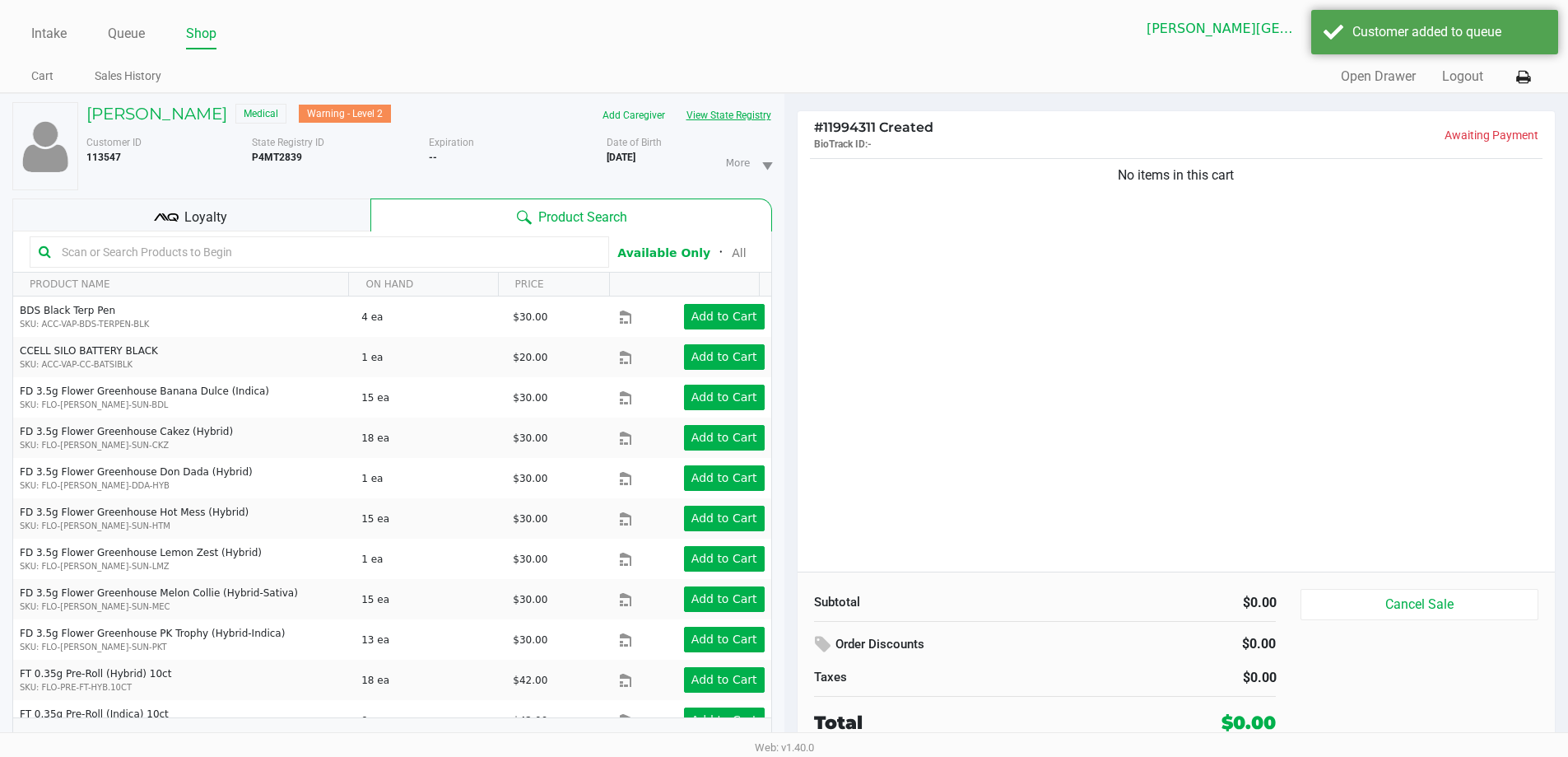
click at [737, 110] on button "View State Registry" at bounding box center [724, 114] width 96 height 26
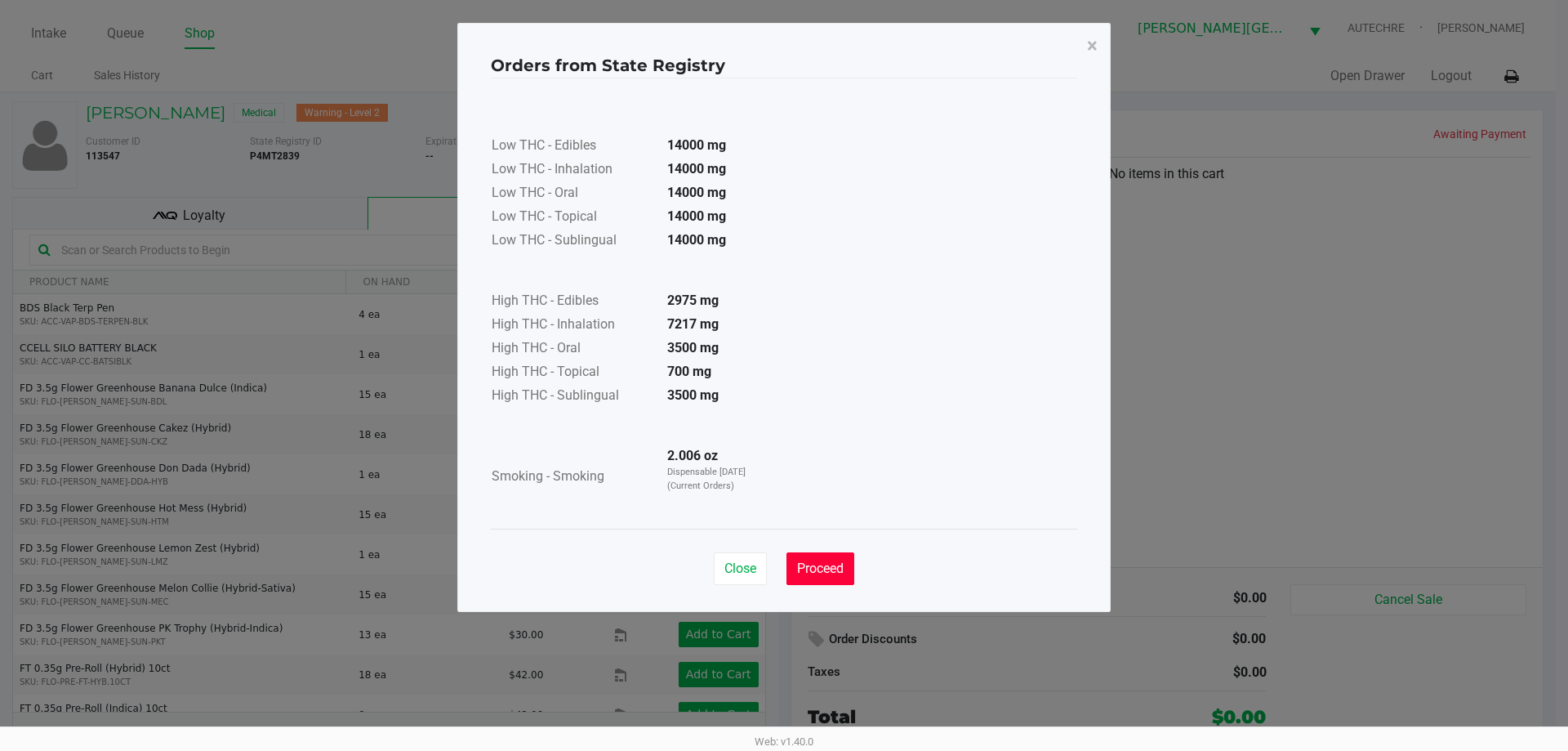
click at [788, 566] on span "Proceed" at bounding box center [821, 568] width 47 height 16
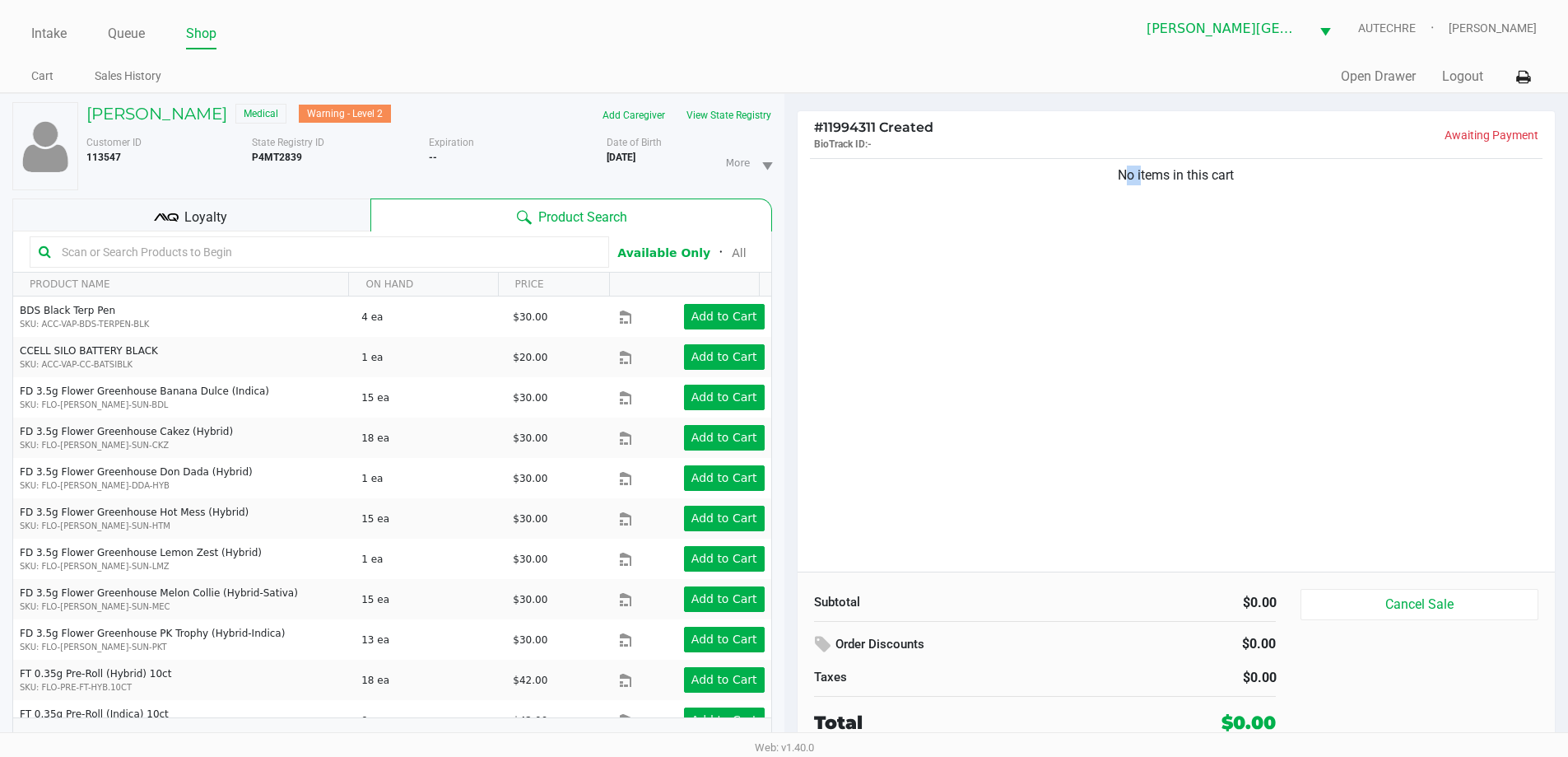
click at [794, 508] on div "No items in this cart" at bounding box center [1177, 363] width 758 height 417
click at [794, 70] on button "Open Drawer" at bounding box center [1378, 76] width 75 height 20
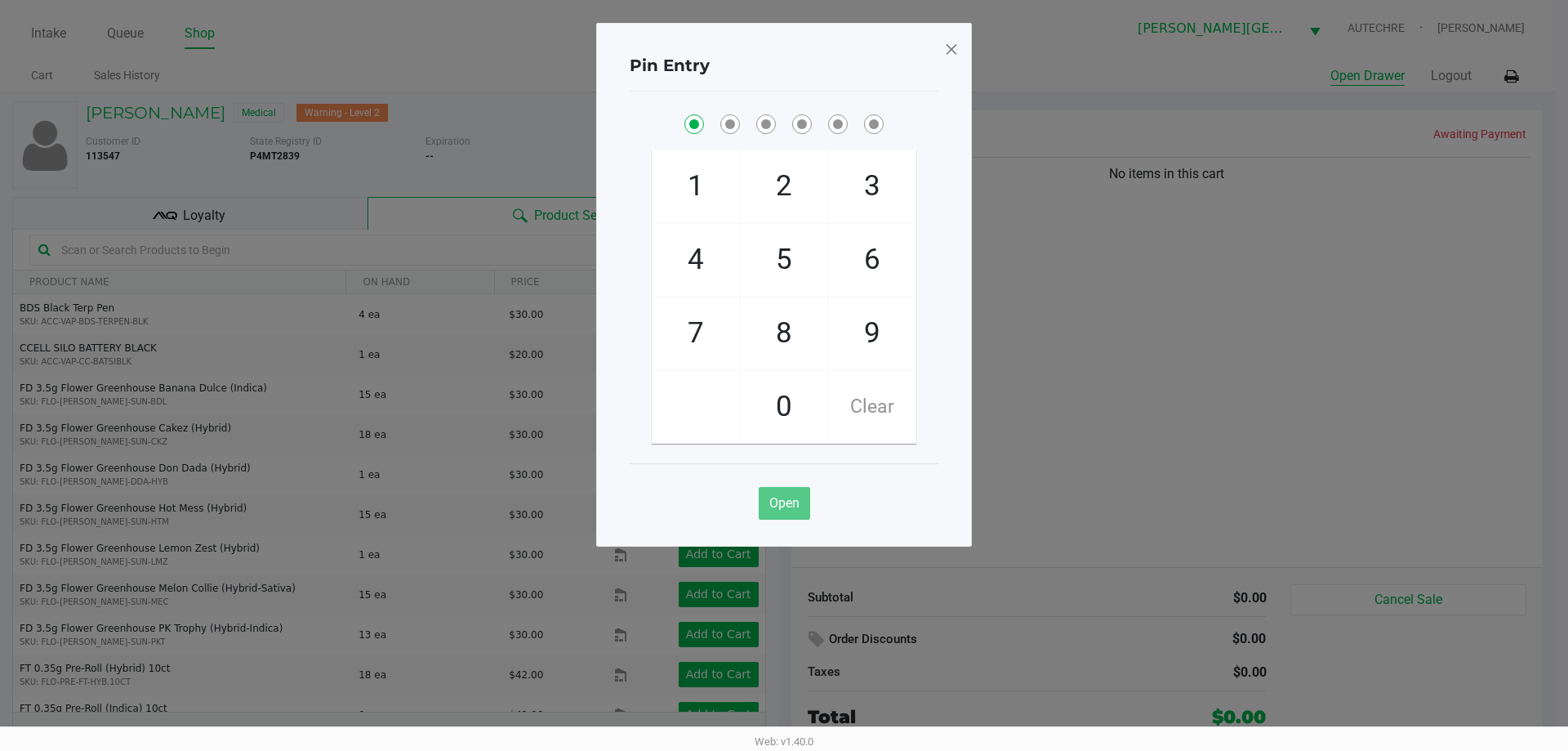
checkbox input "true"
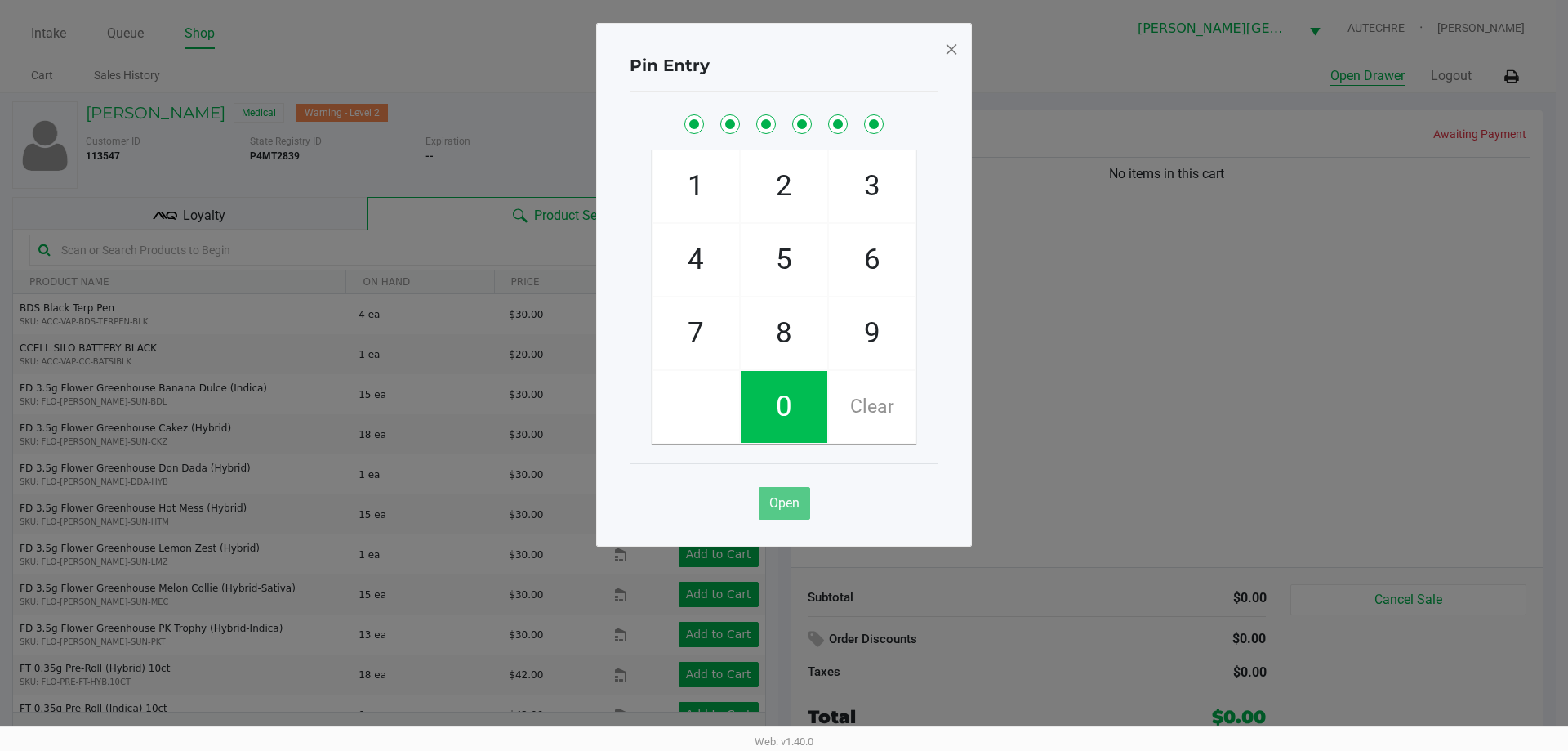
checkbox input "true"
click at [788, 66] on button "Open Drawer" at bounding box center [1367, 76] width 75 height 19
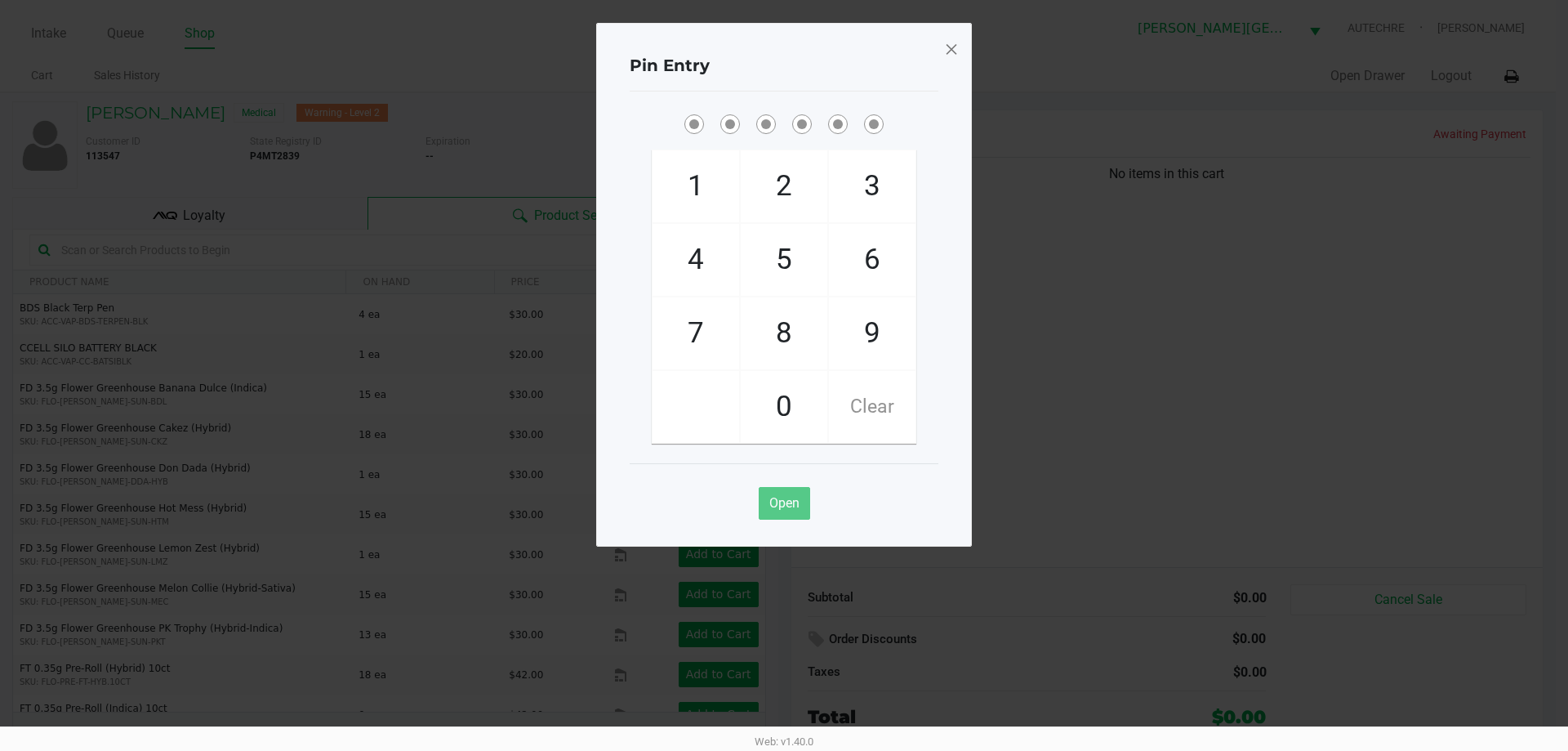
click at [788, 44] on span at bounding box center [951, 49] width 15 height 26
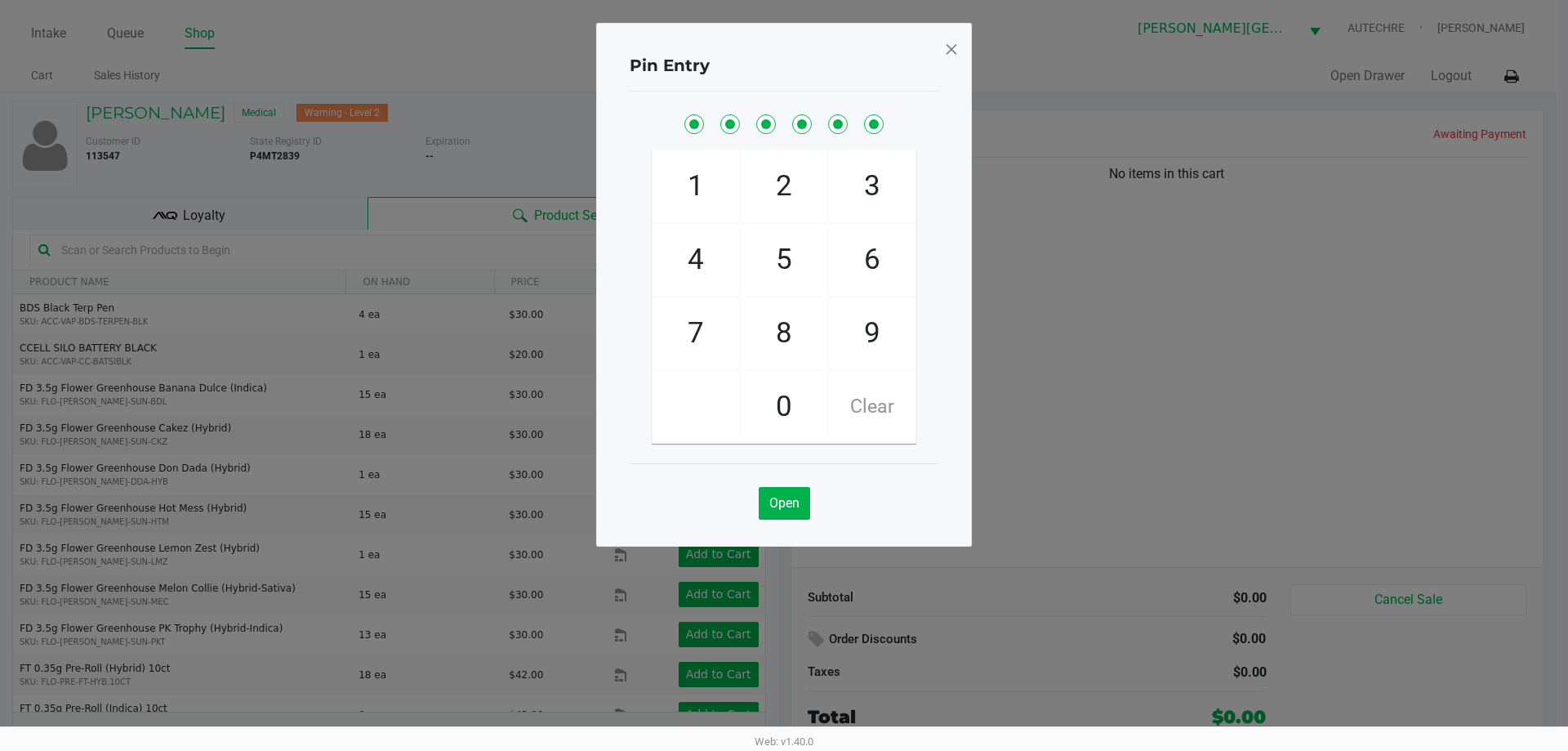
click at [788, 44] on span at bounding box center [951, 49] width 15 height 26
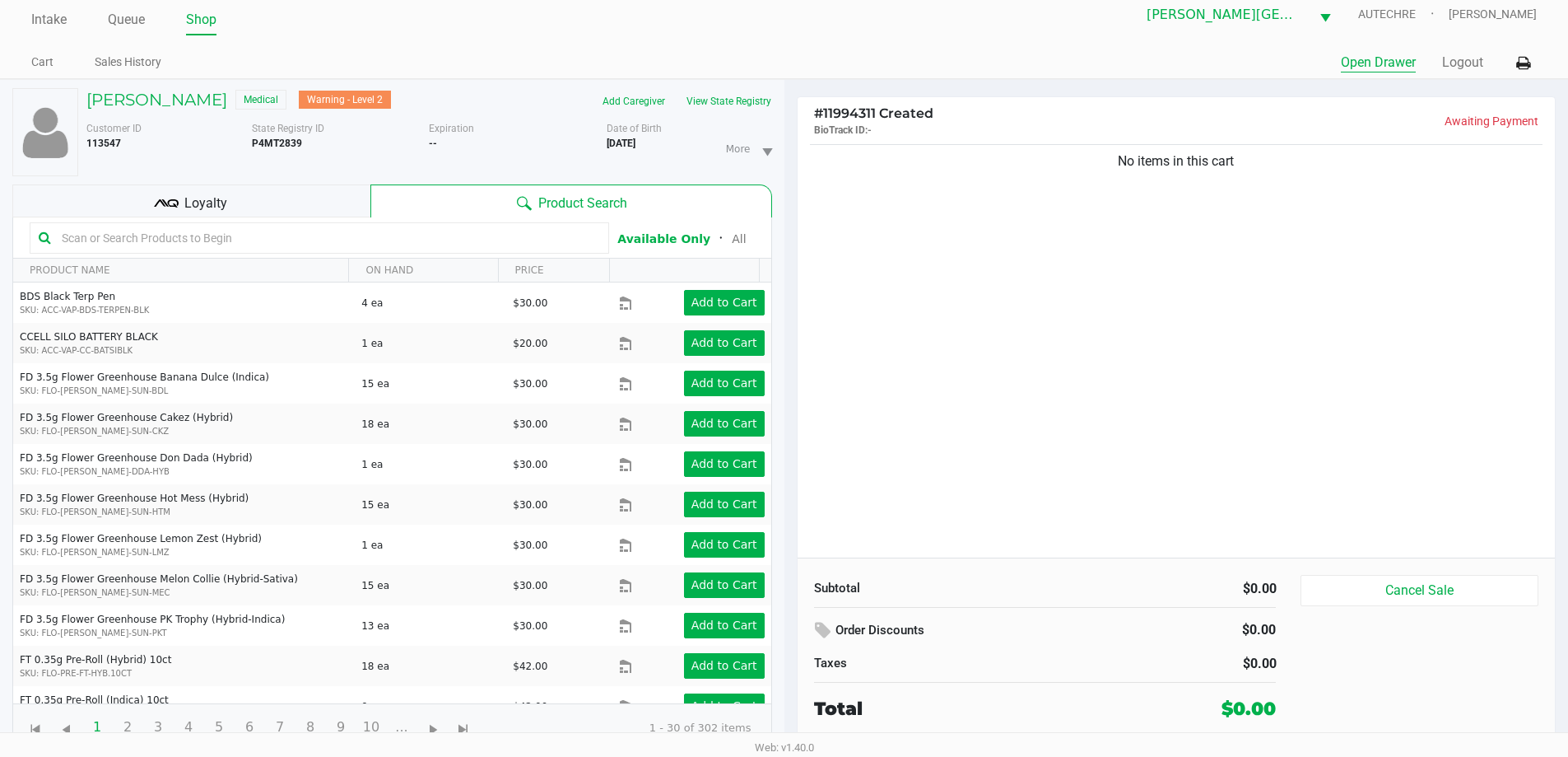
scroll to position [18, 0]
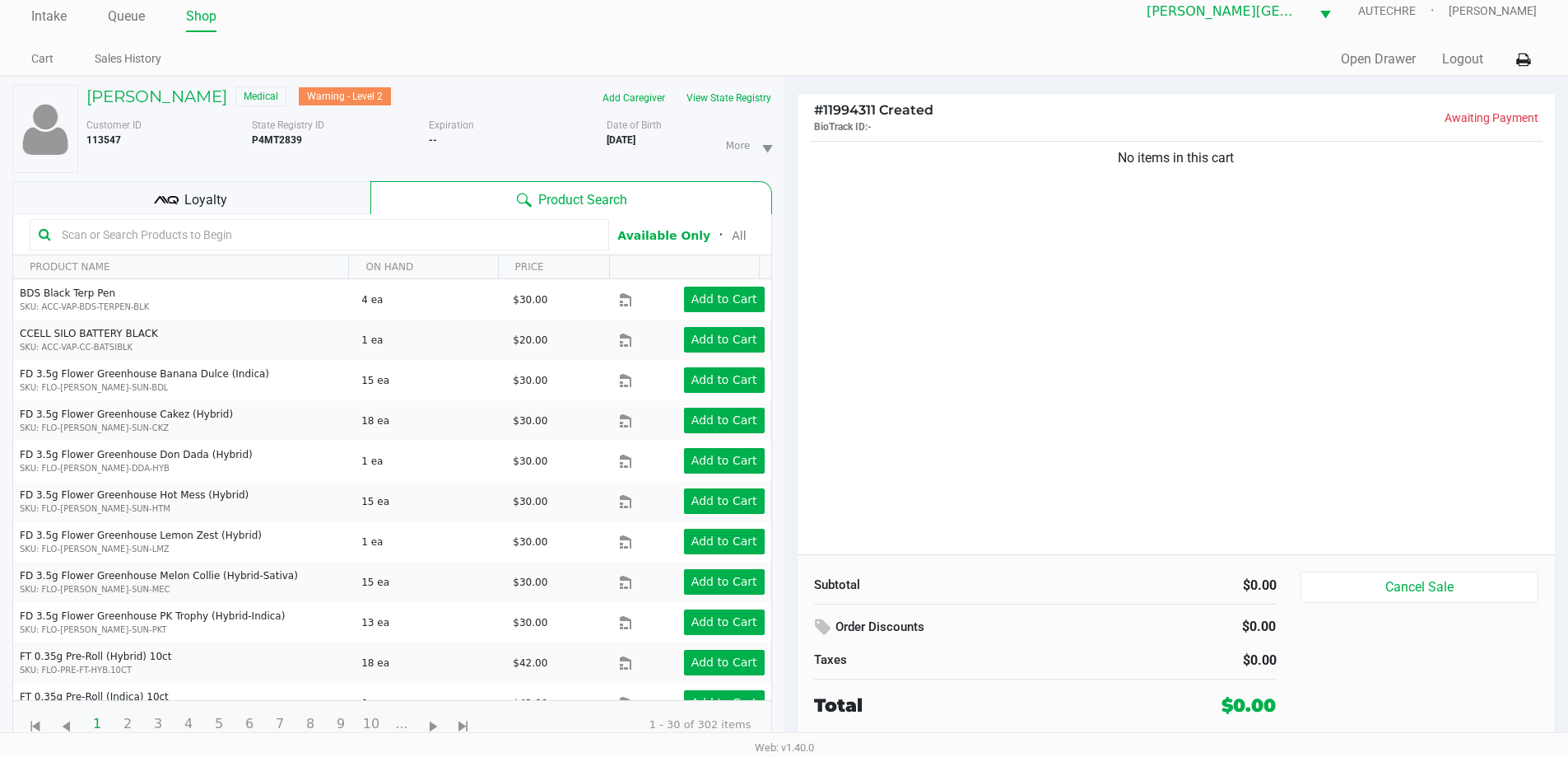
click at [794, 401] on div "No items in this cart" at bounding box center [1177, 346] width 758 height 417
click at [726, 103] on button "View State Registry" at bounding box center [724, 98] width 96 height 26
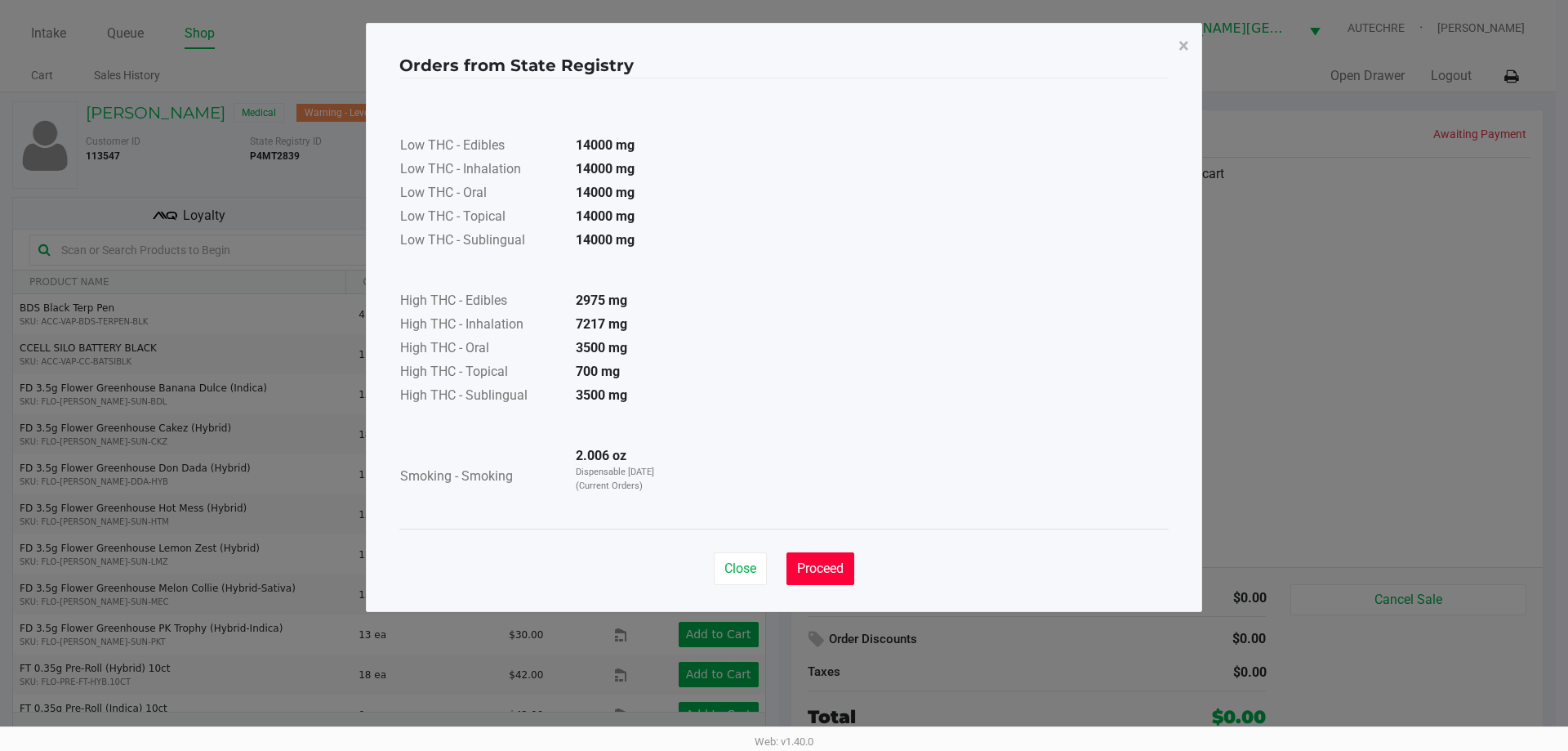
click at [788, 565] on span "Proceed" at bounding box center [821, 568] width 47 height 16
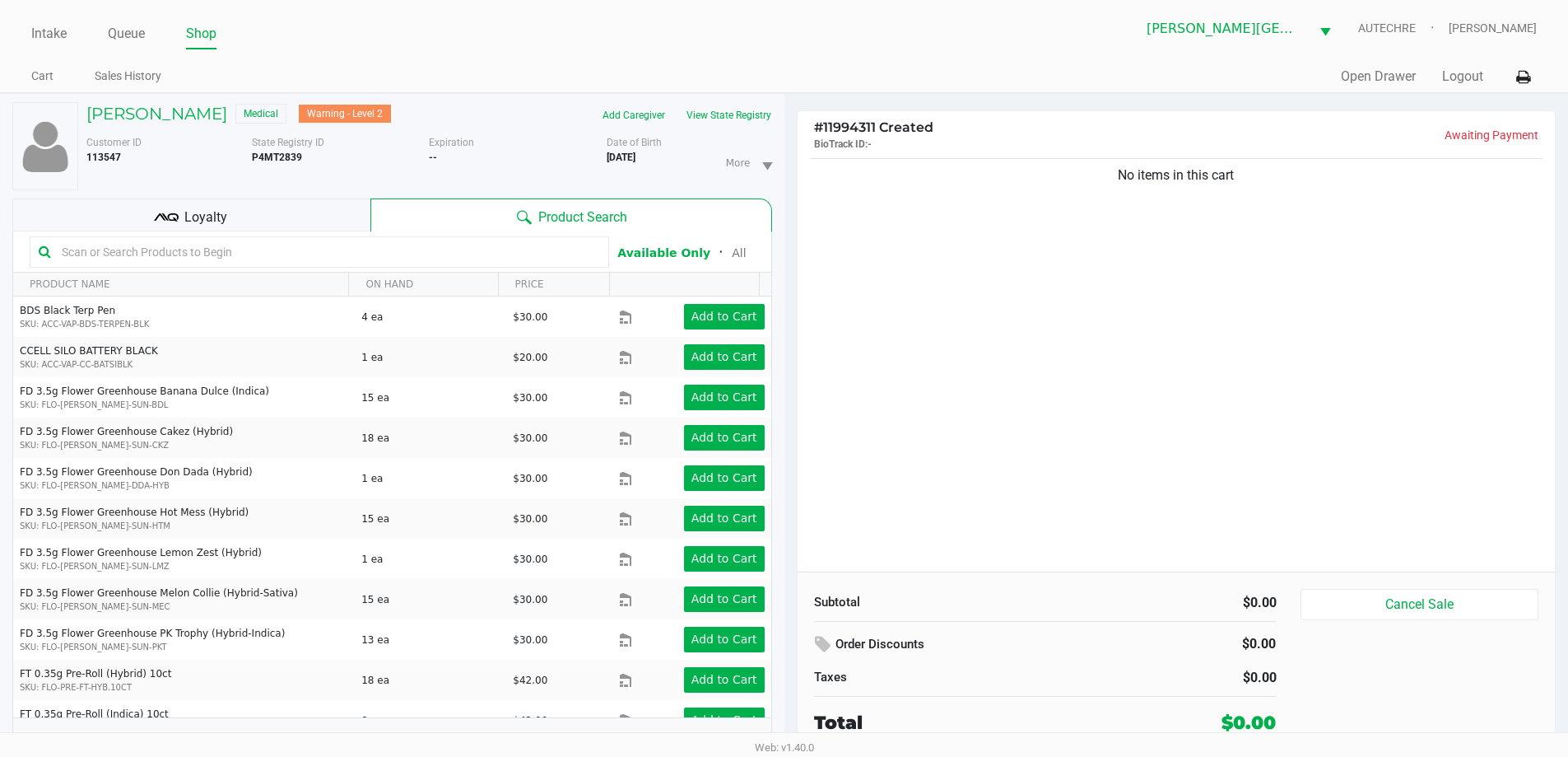
click at [794, 498] on app-state-registry "Orders from State Registry × Low THC - Edibles 14000 mg Low THC - Inhalation 14…" at bounding box center [784, 279] width 776 height 559
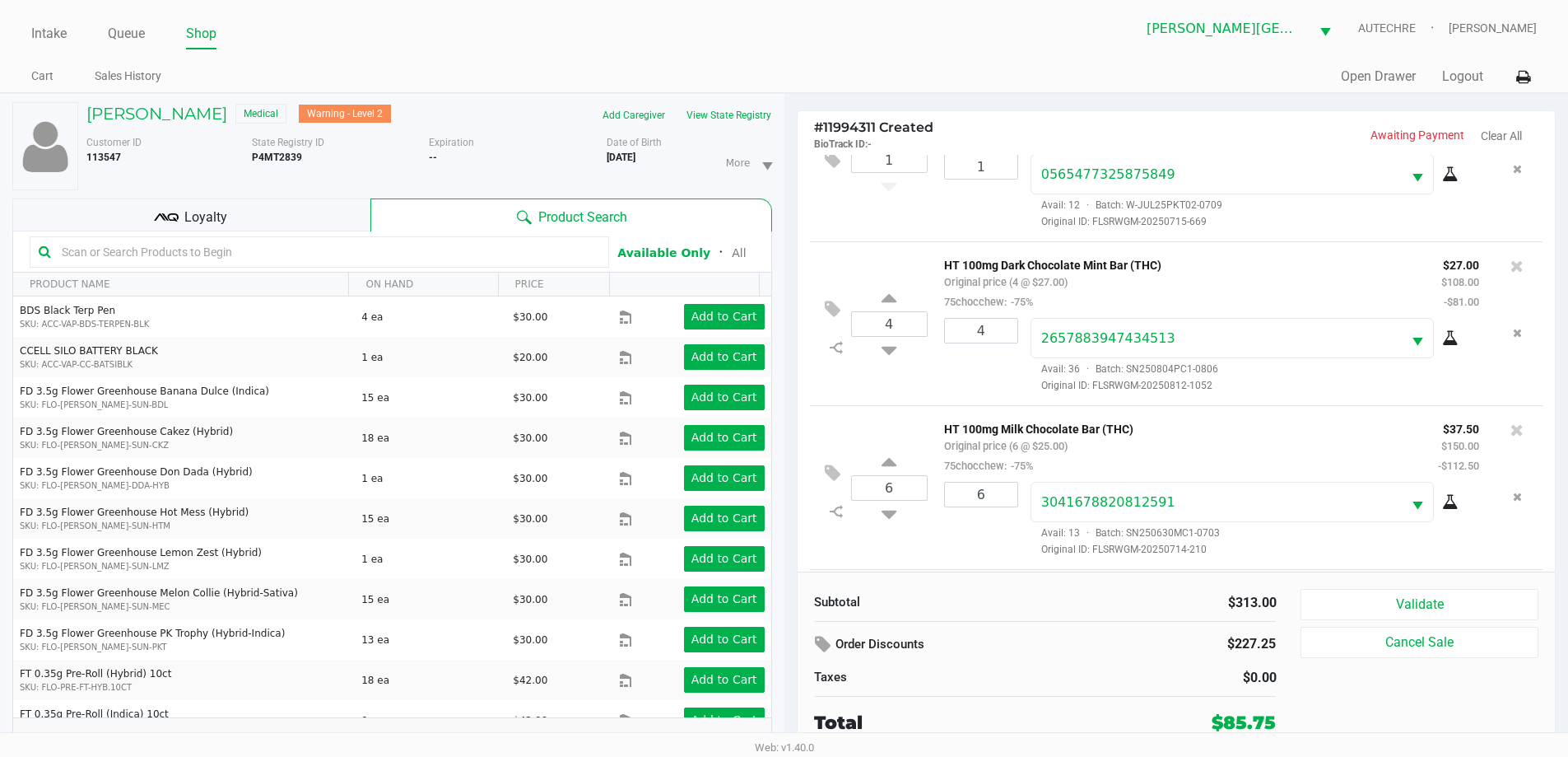
scroll to position [242, 0]
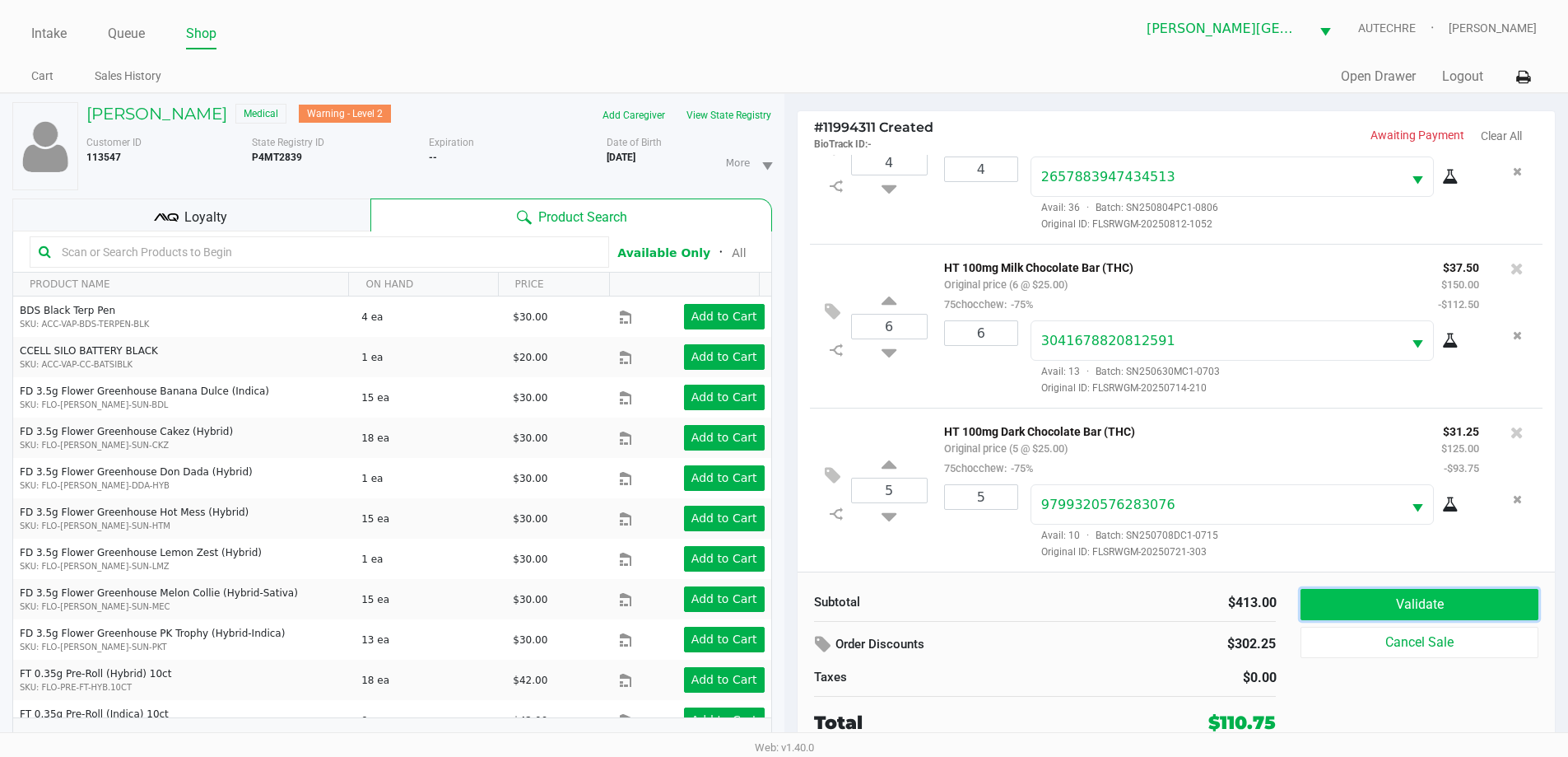
click at [794, 608] on button "Validate" at bounding box center [1419, 604] width 237 height 31
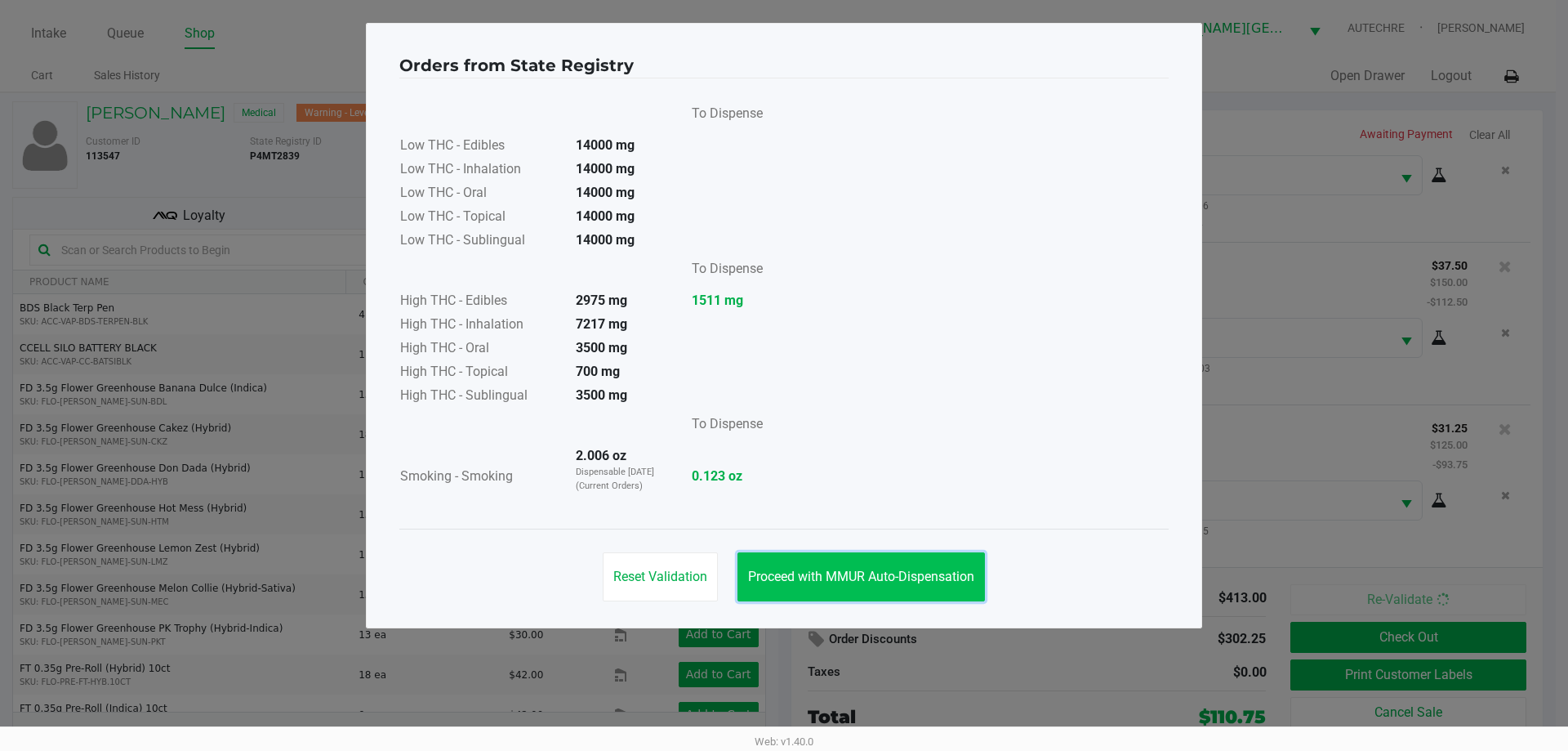
click at [788, 580] on span "Proceed with MMUR Auto-Dispensation" at bounding box center [861, 576] width 226 height 16
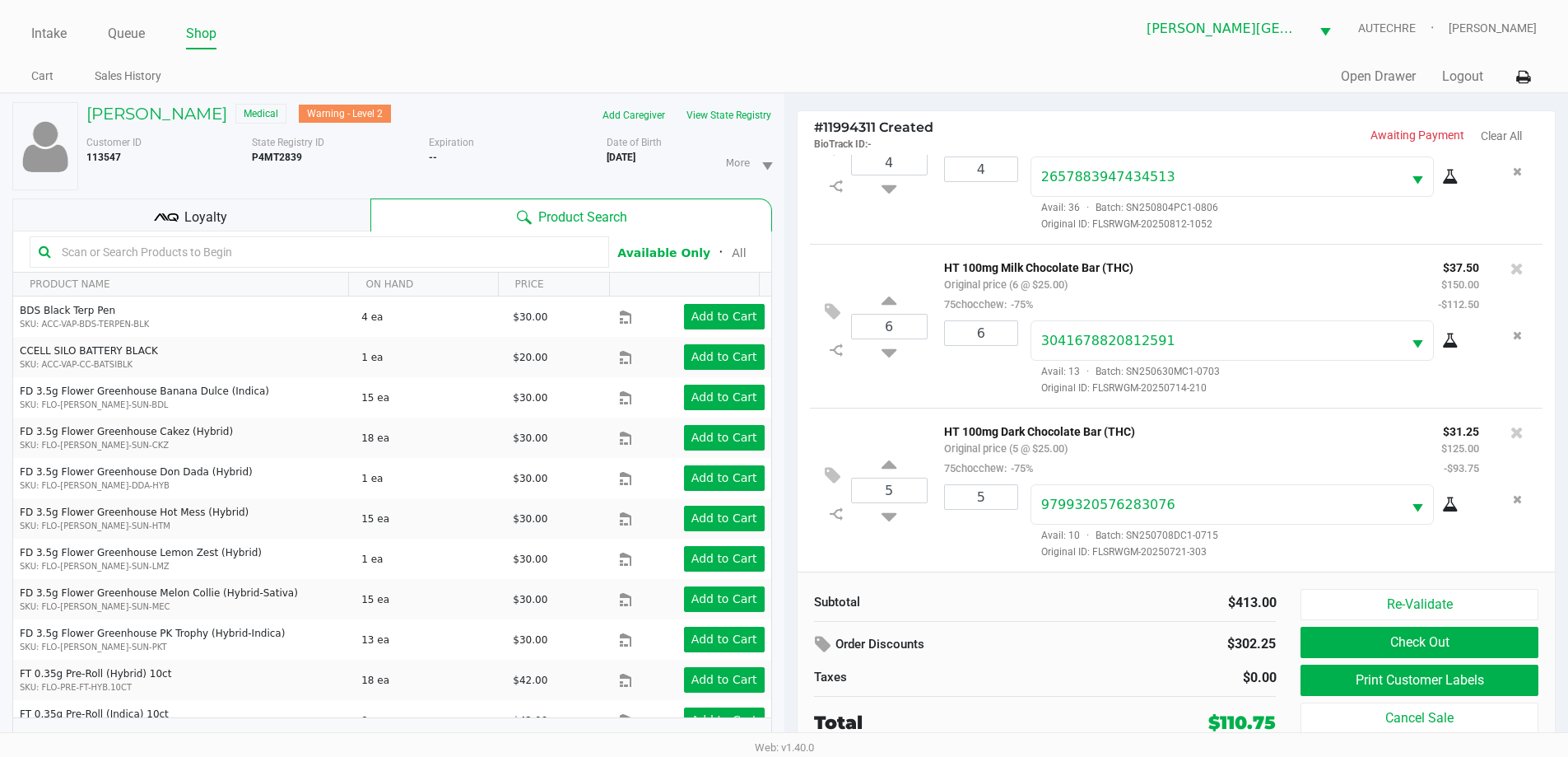
click at [214, 225] on span "Loyalty" at bounding box center [206, 217] width 43 height 20
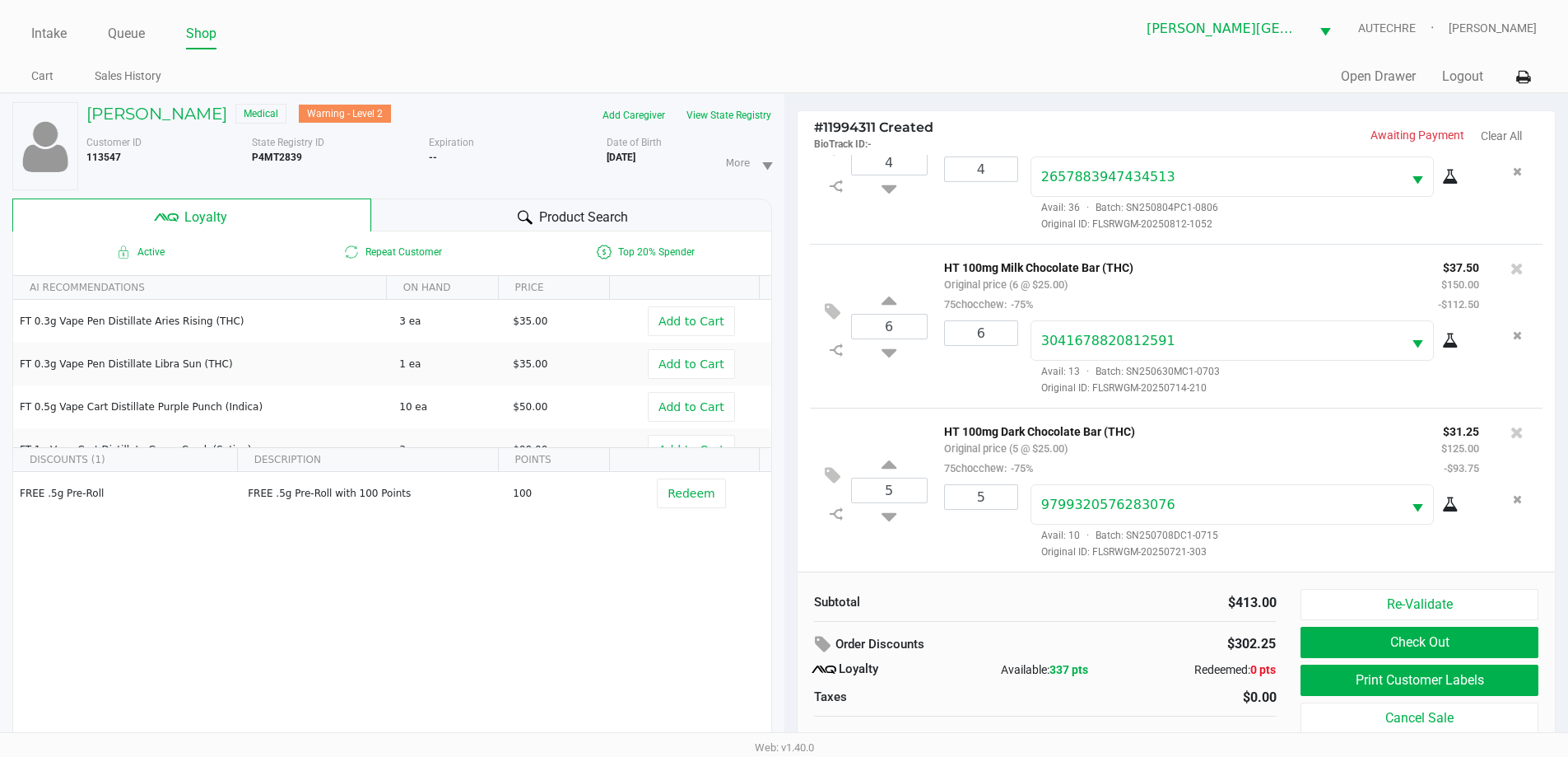
click at [550, 219] on span "Product Search" at bounding box center [583, 217] width 89 height 20
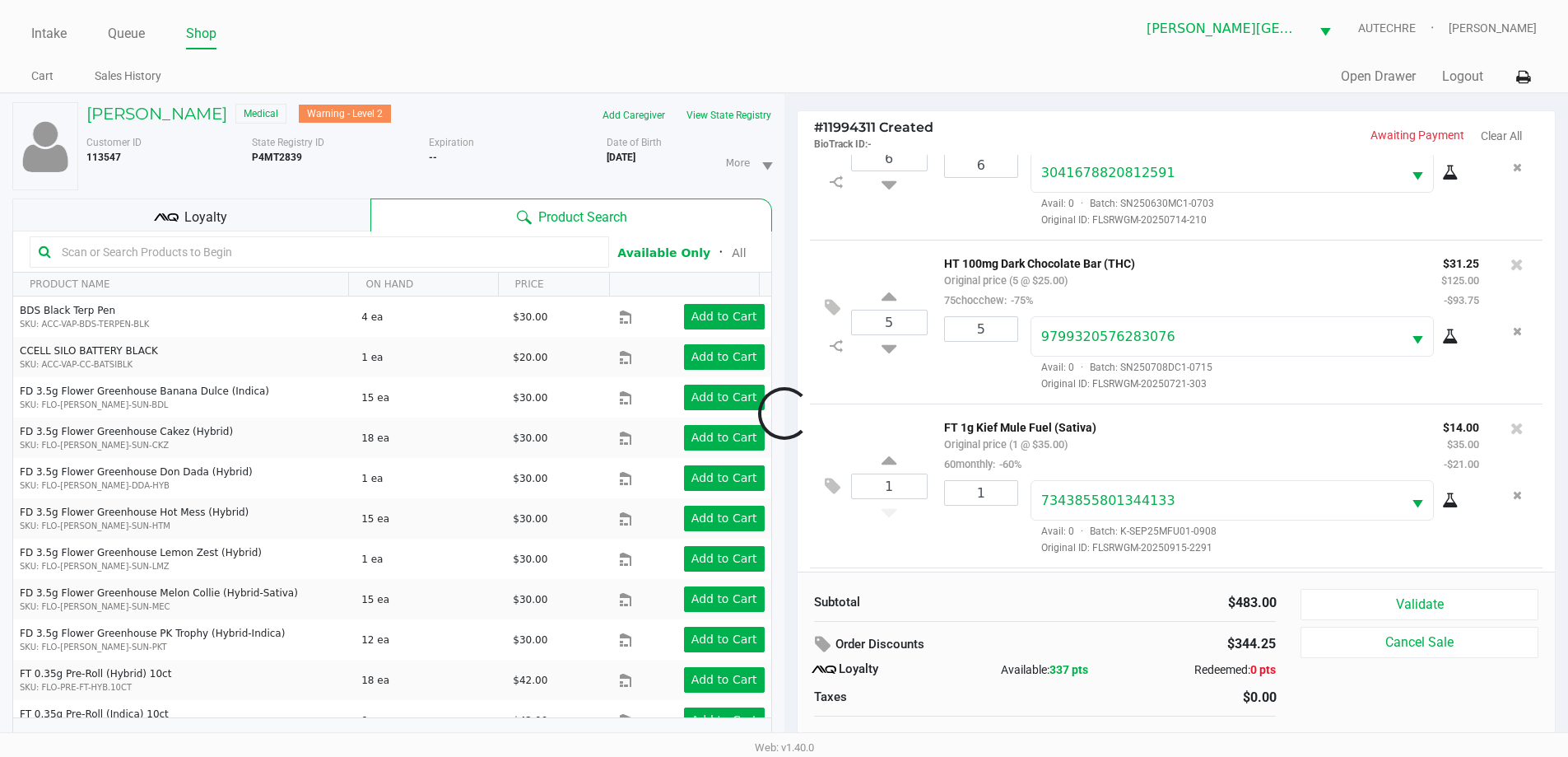
scroll to position [571, 0]
click at [794, 585] on div "Subtotal $483.00 Order Discounts $344.25 Loyalty Available: 337 pts Redeemed: 0…" at bounding box center [1177, 671] width 758 height 200
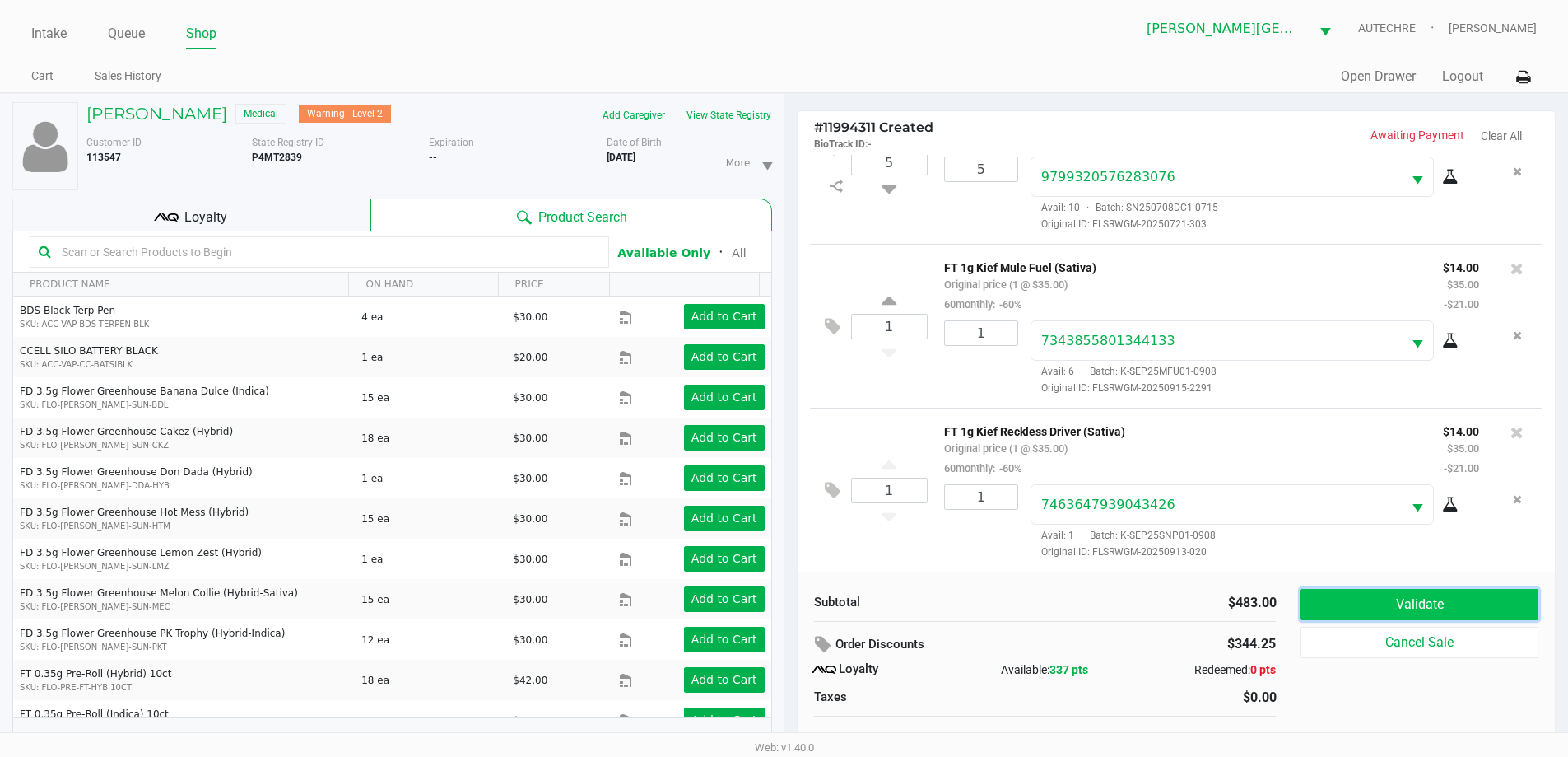
click at [794, 593] on button "Validate" at bounding box center [1419, 604] width 237 height 31
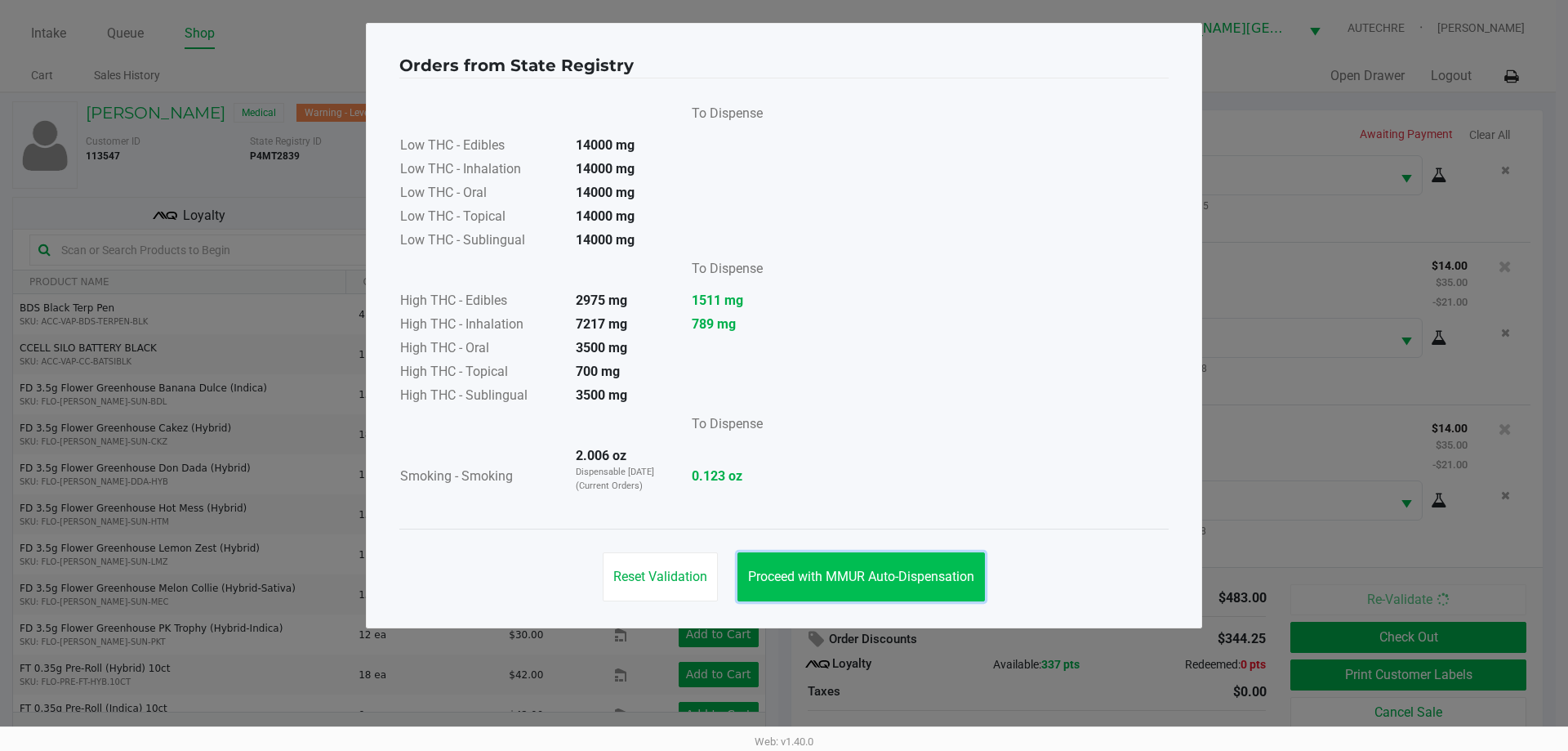
click at [788, 586] on button "Proceed with MMUR Auto-Dispensation" at bounding box center [861, 576] width 247 height 49
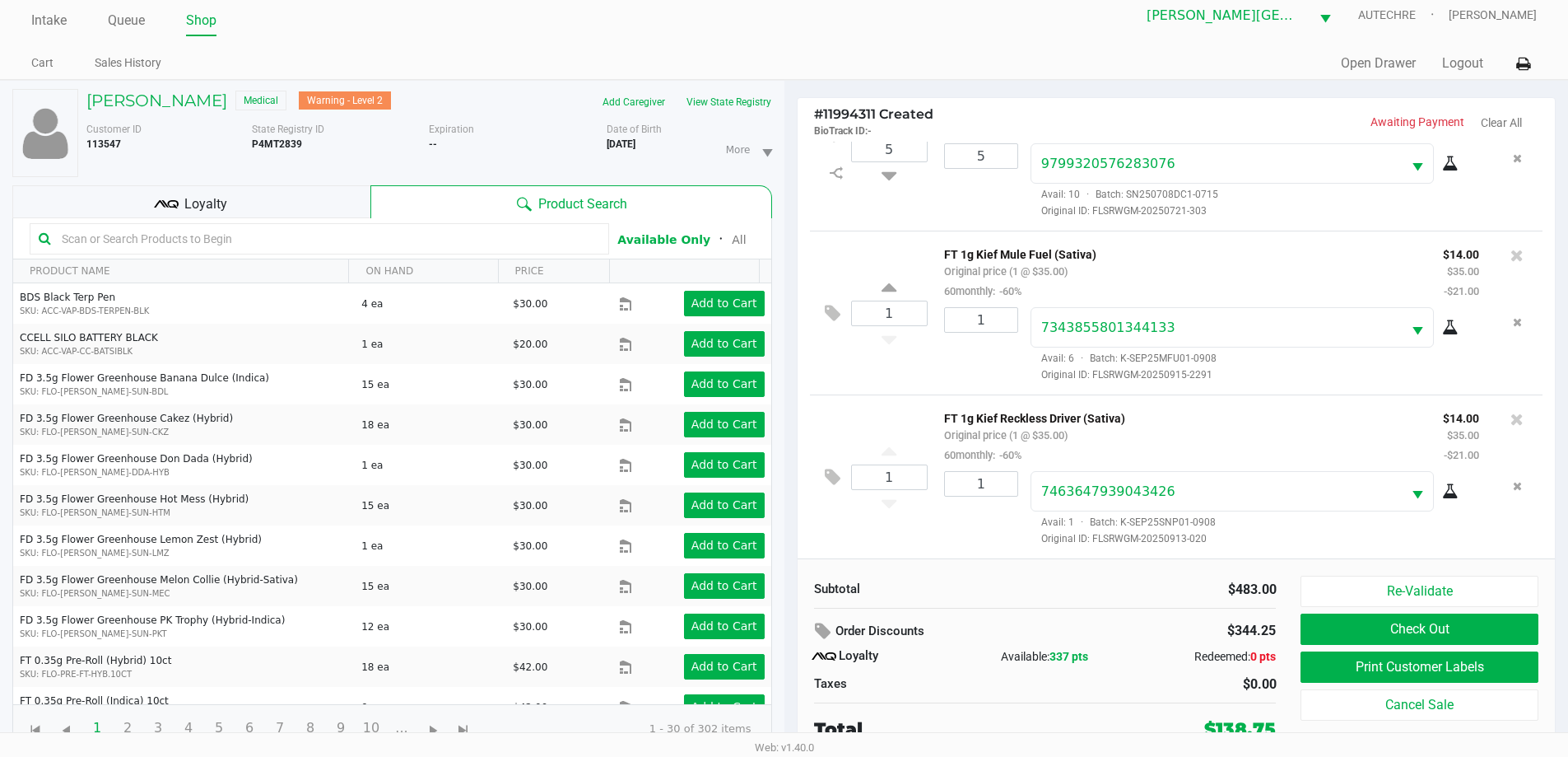
scroll to position [18, 0]
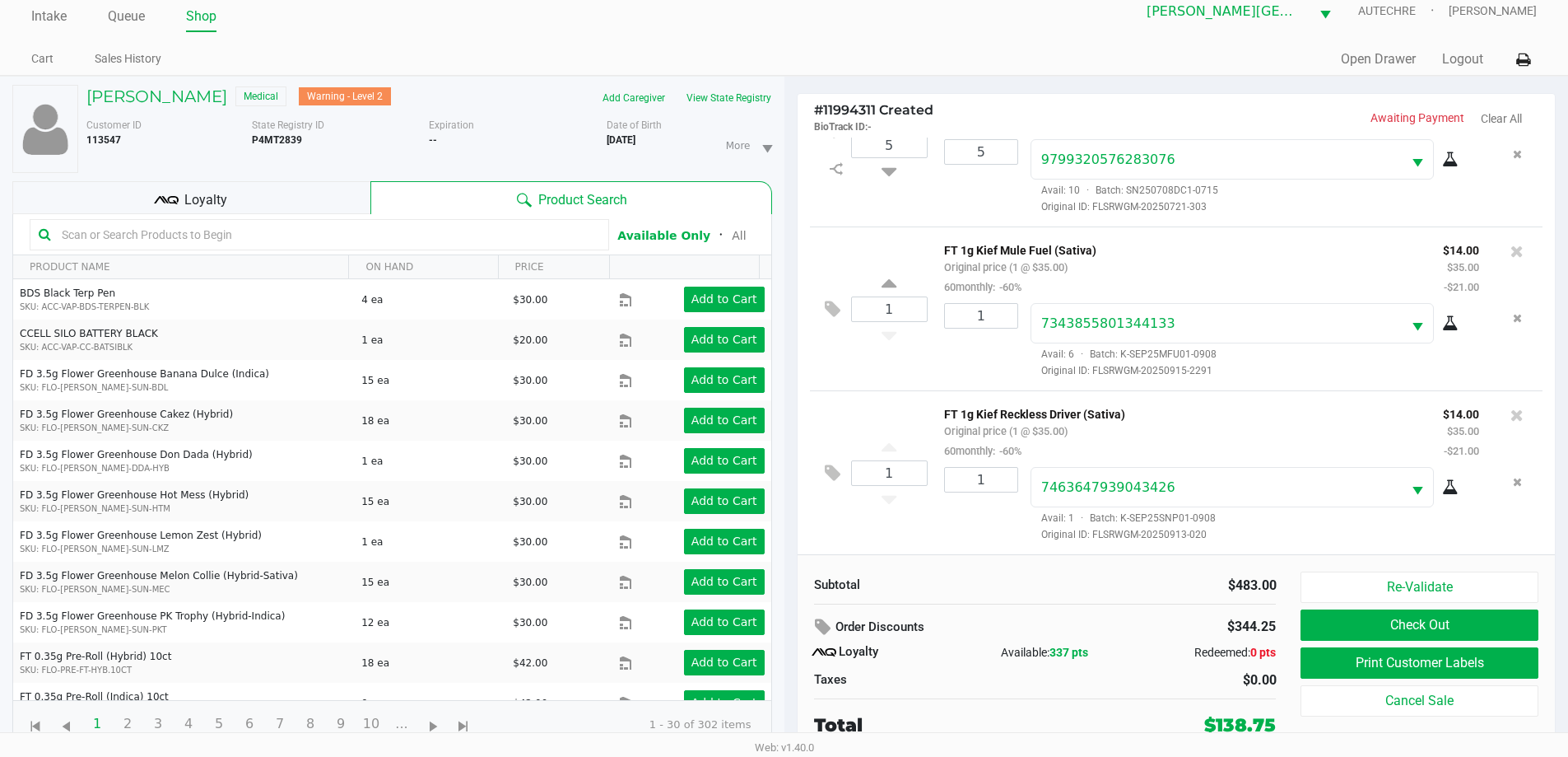
click at [326, 205] on div "Loyalty" at bounding box center [192, 198] width 358 height 33
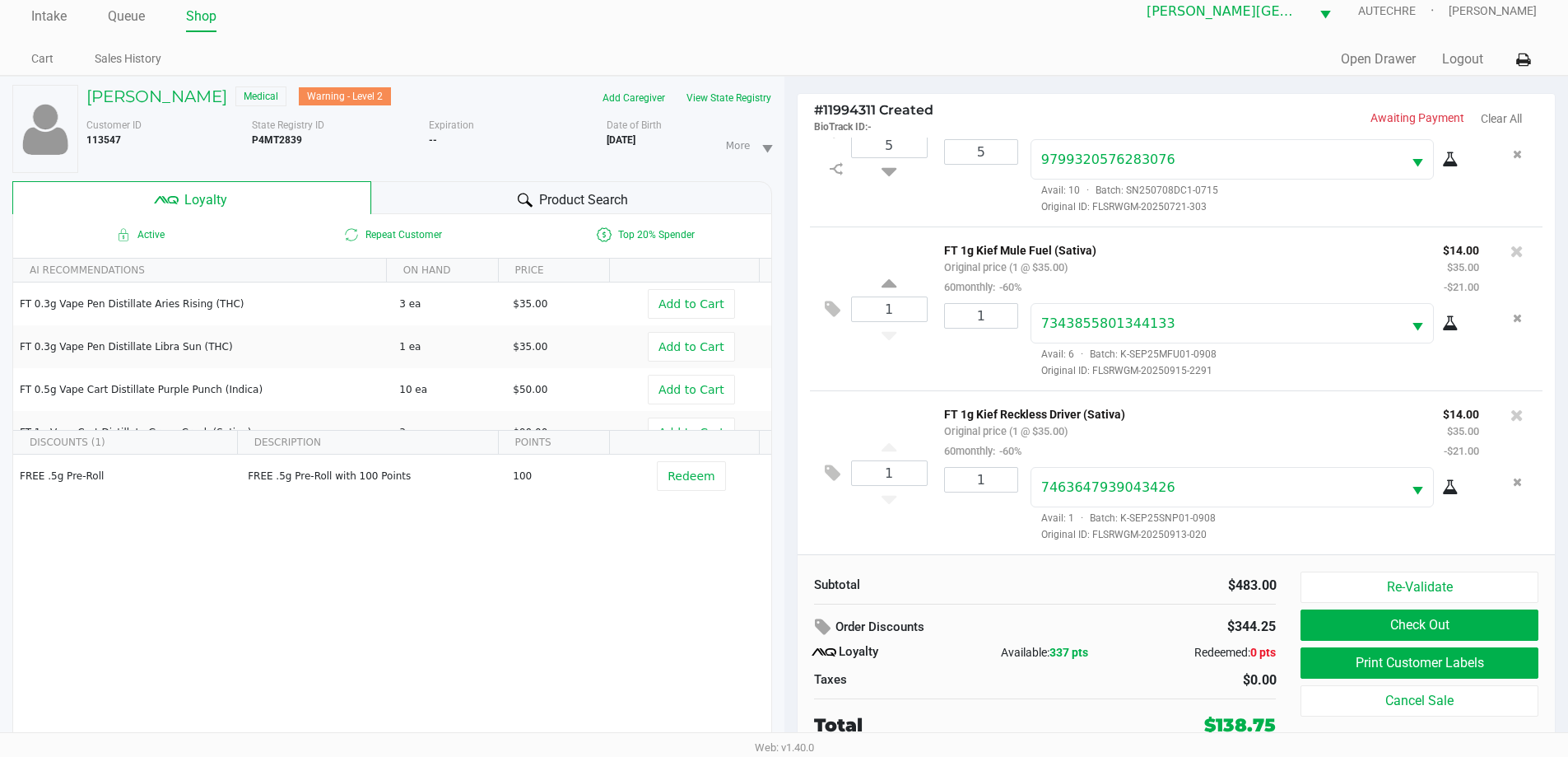
click at [648, 197] on div "Product Search" at bounding box center [572, 198] width 401 height 33
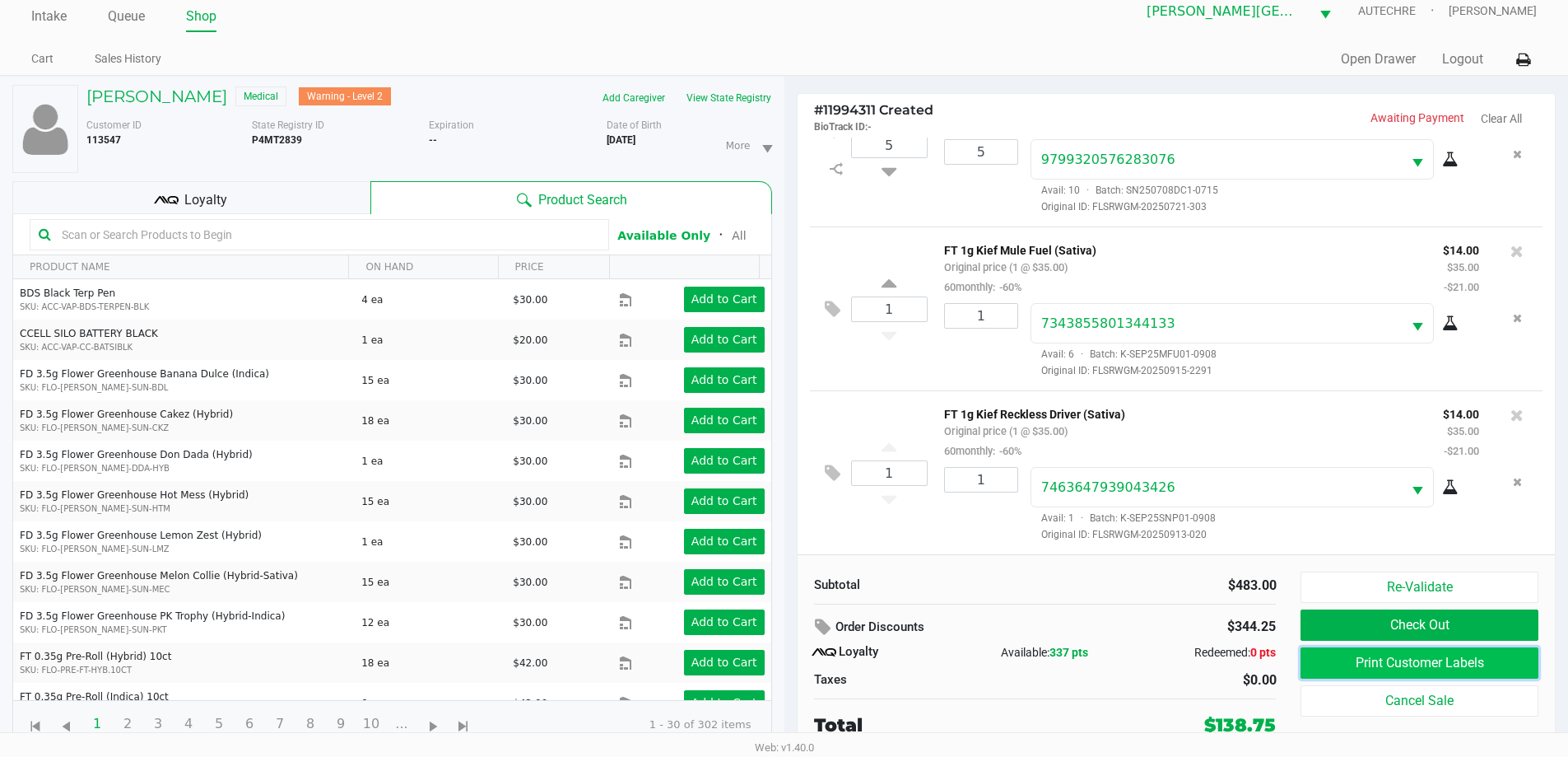
click at [794, 649] on button "Print Customer Labels" at bounding box center [1419, 663] width 237 height 31
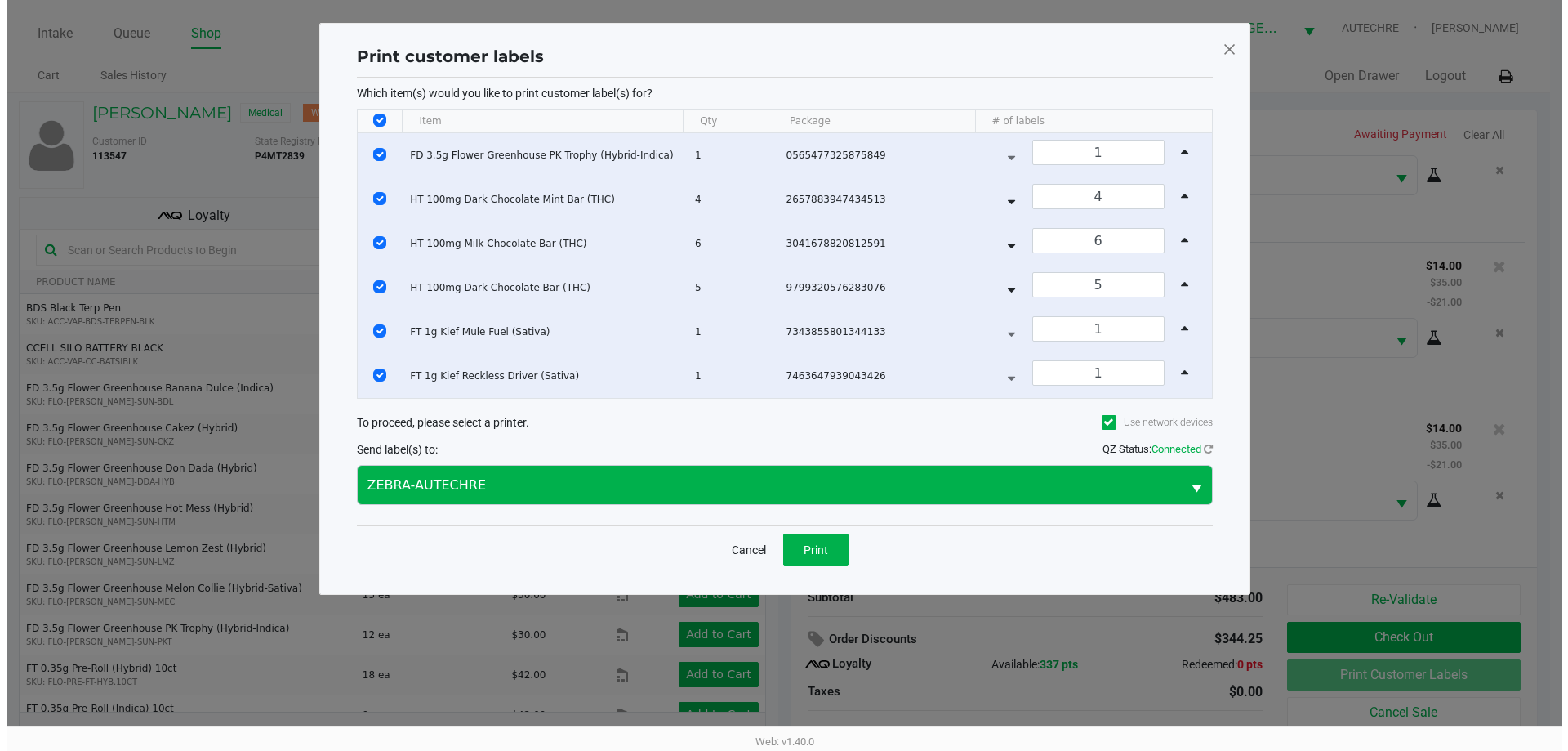
scroll to position [0, 0]
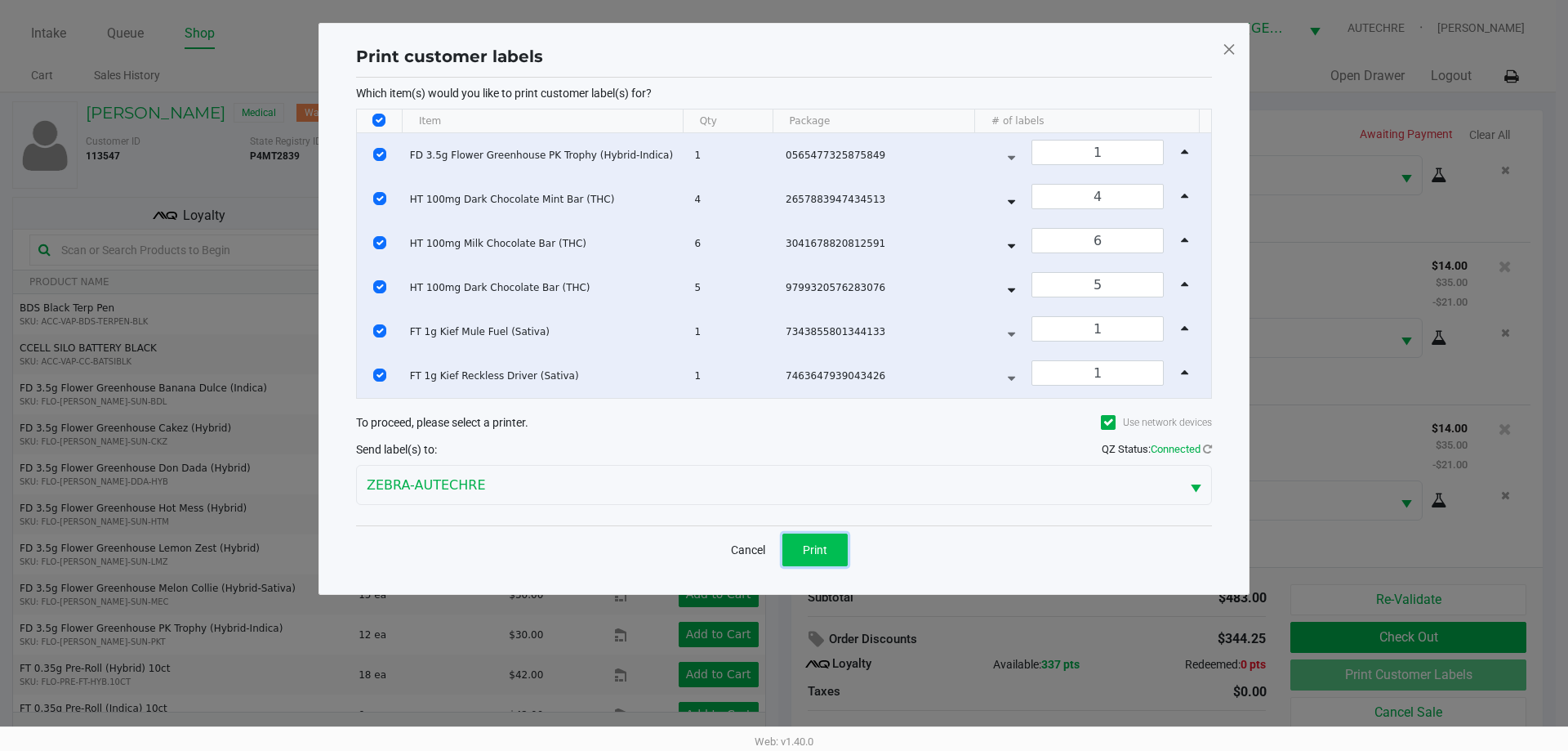
click at [788, 553] on span "Print" at bounding box center [814, 549] width 24 height 13
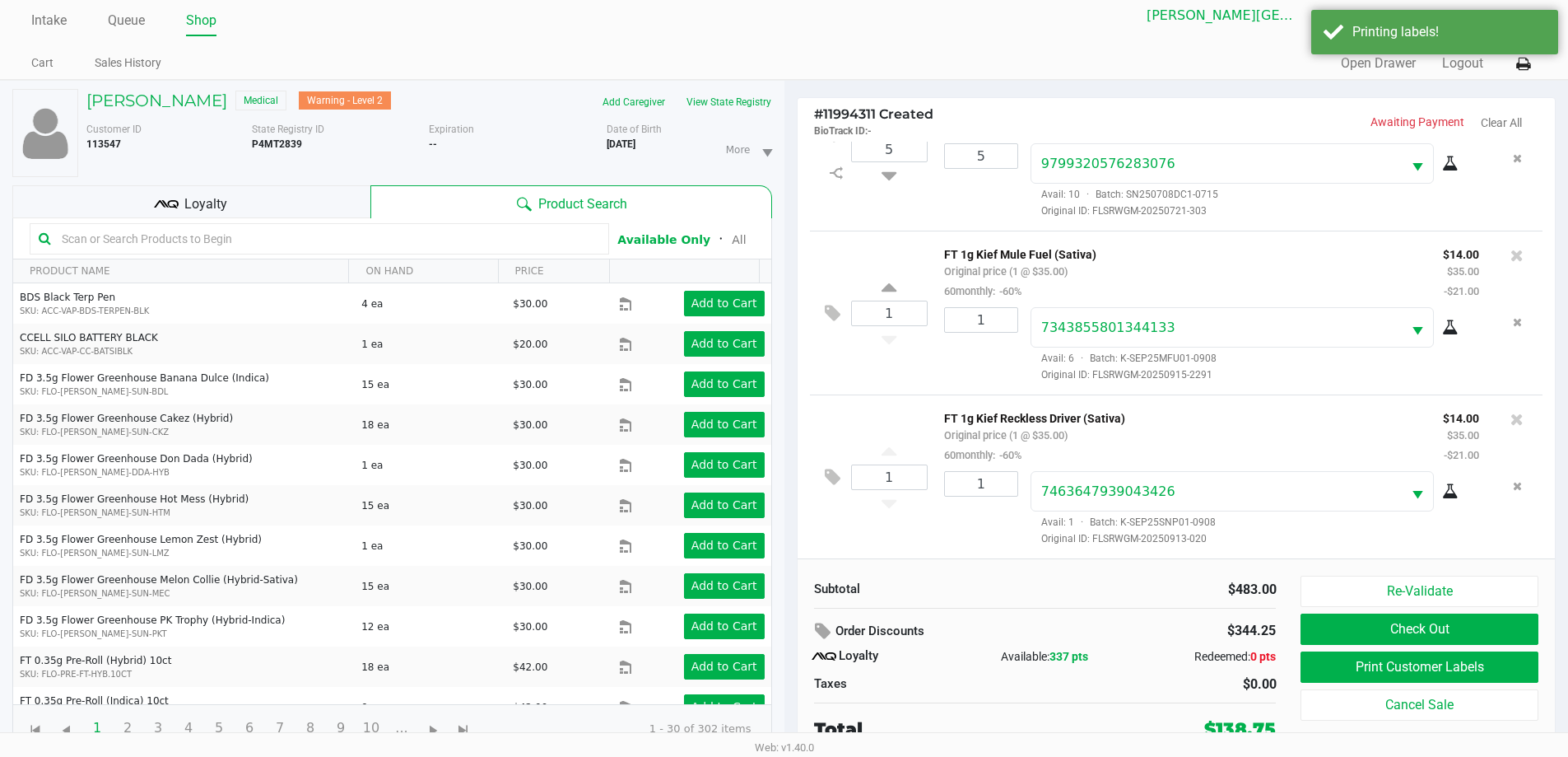
scroll to position [18, 0]
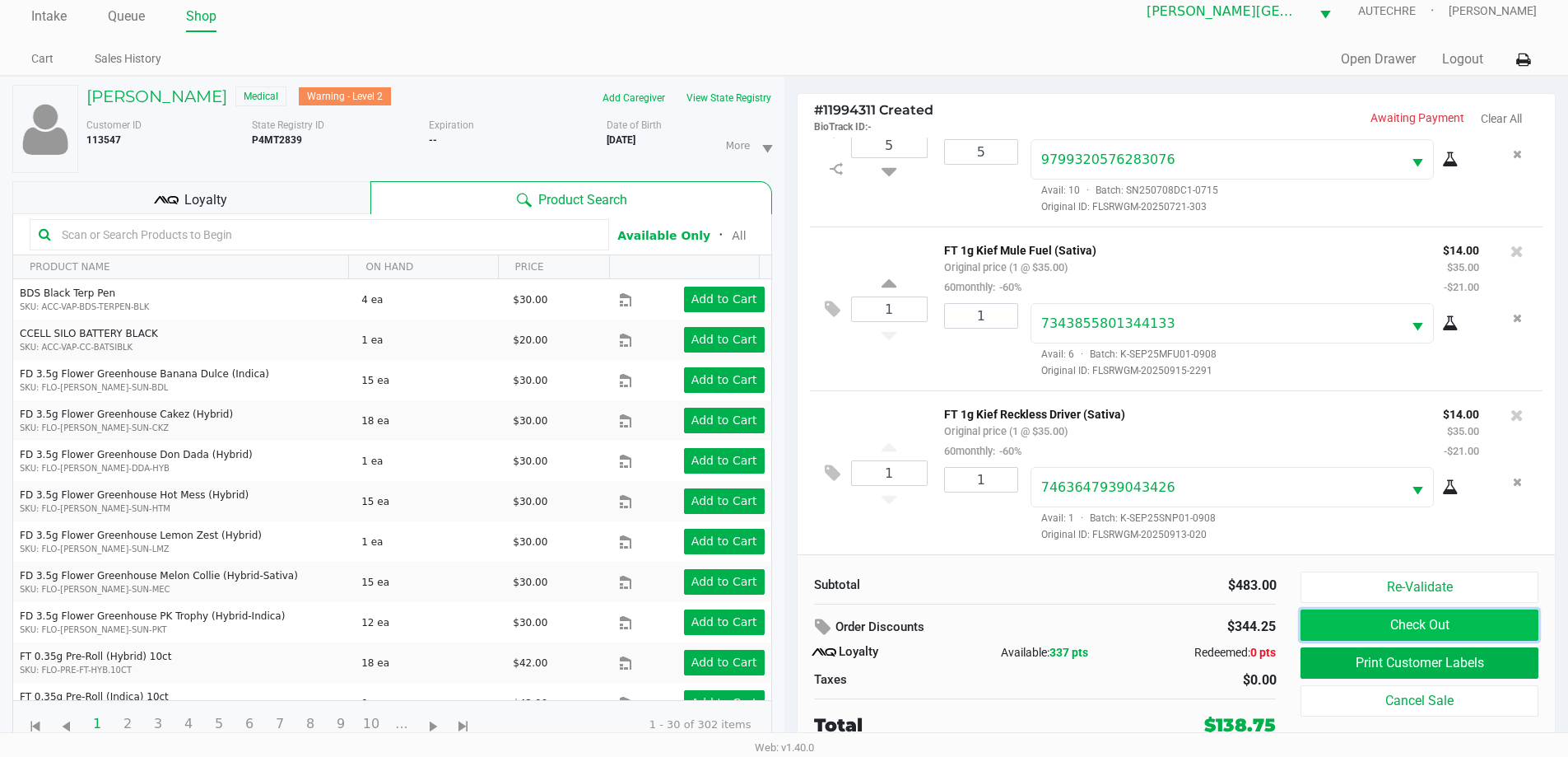
click at [794, 620] on button "Check Out" at bounding box center [1419, 625] width 237 height 31
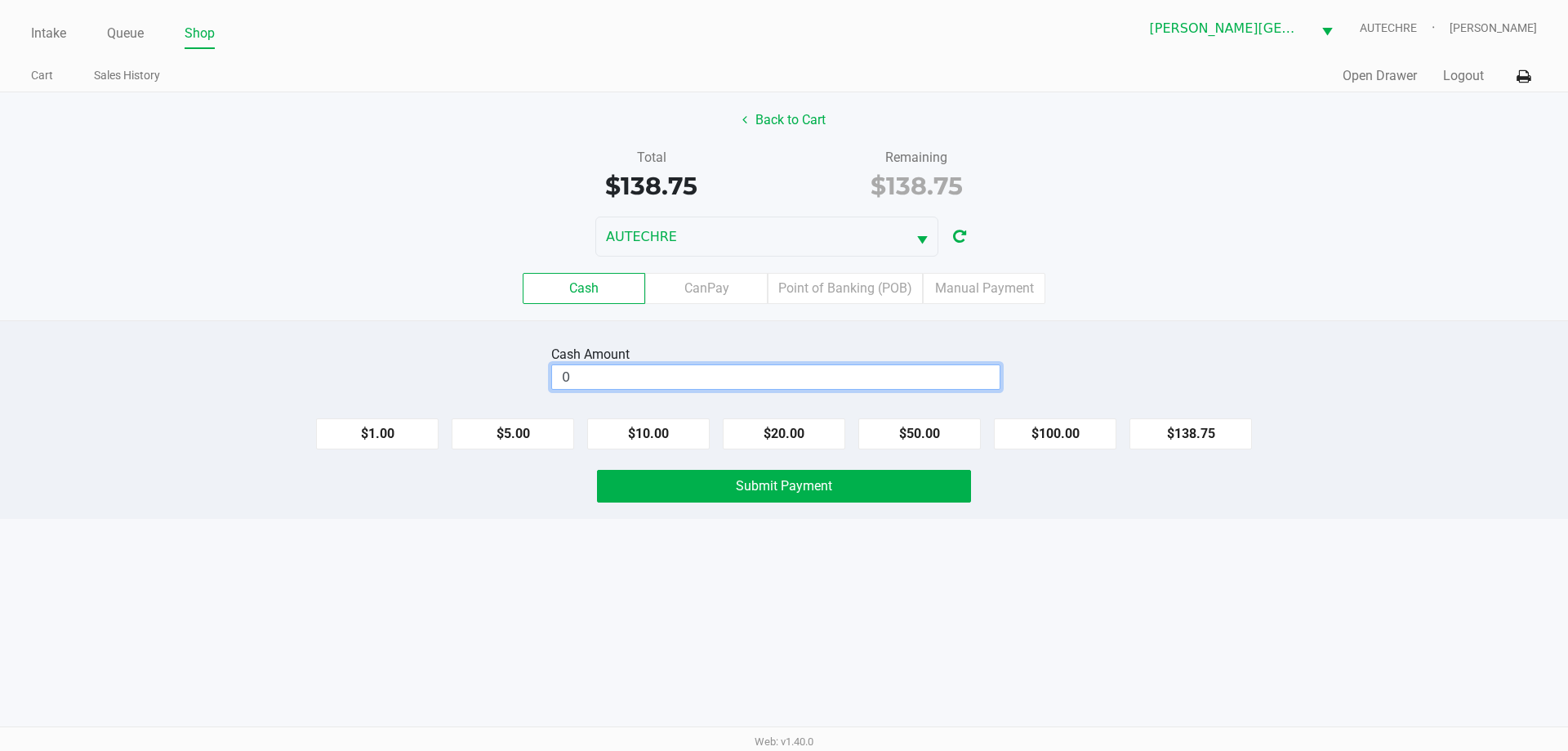
click at [647, 384] on input "0" at bounding box center [775, 376] width 447 height 23
type input "$200.00"
click at [586, 599] on div "Intake Queue Shop Bonita Springs WC AUTECHRE Gregory Duchesneau Cart Sales Hist…" at bounding box center [784, 376] width 1568 height 751
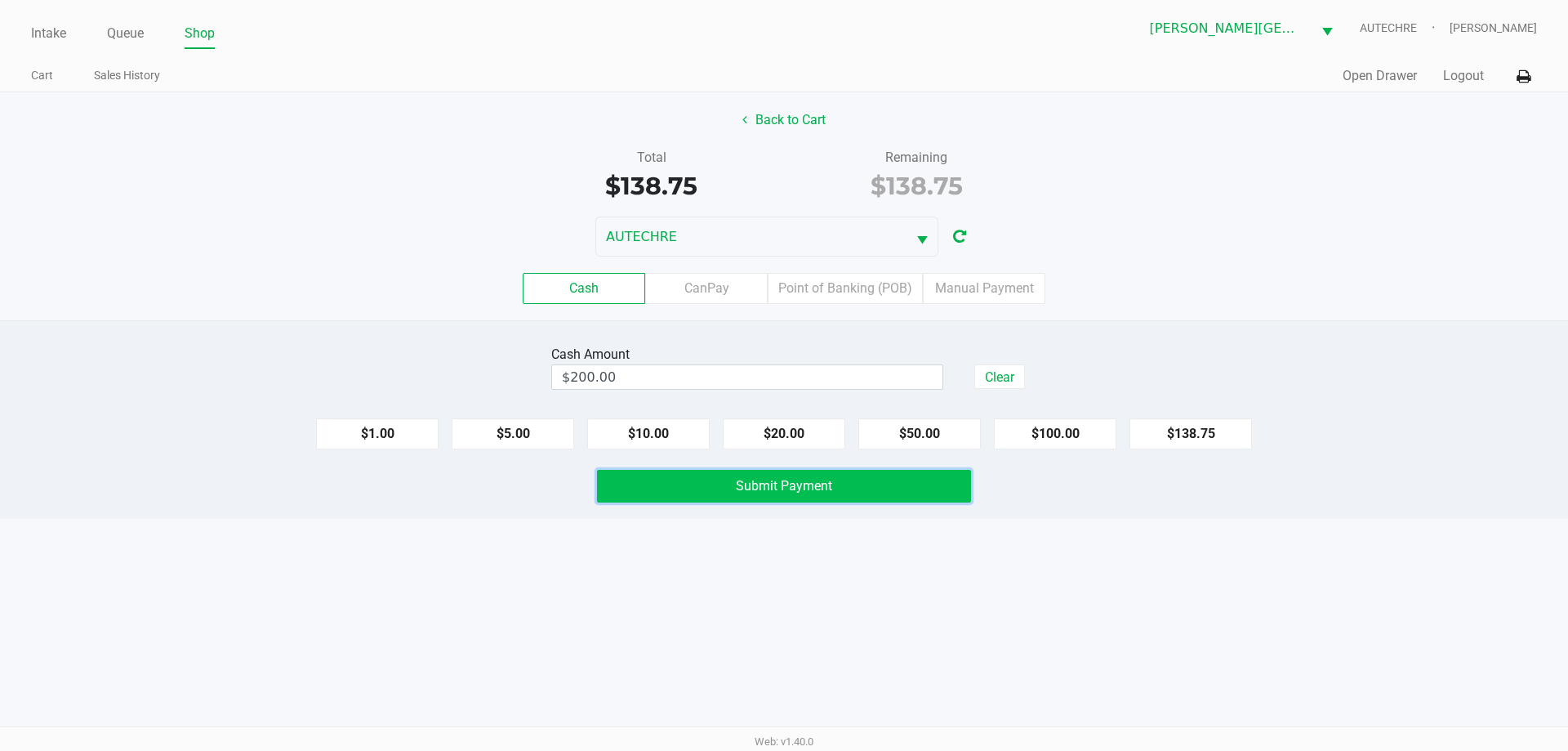
click at [647, 493] on button "Submit Payment" at bounding box center [784, 486] width 375 height 33
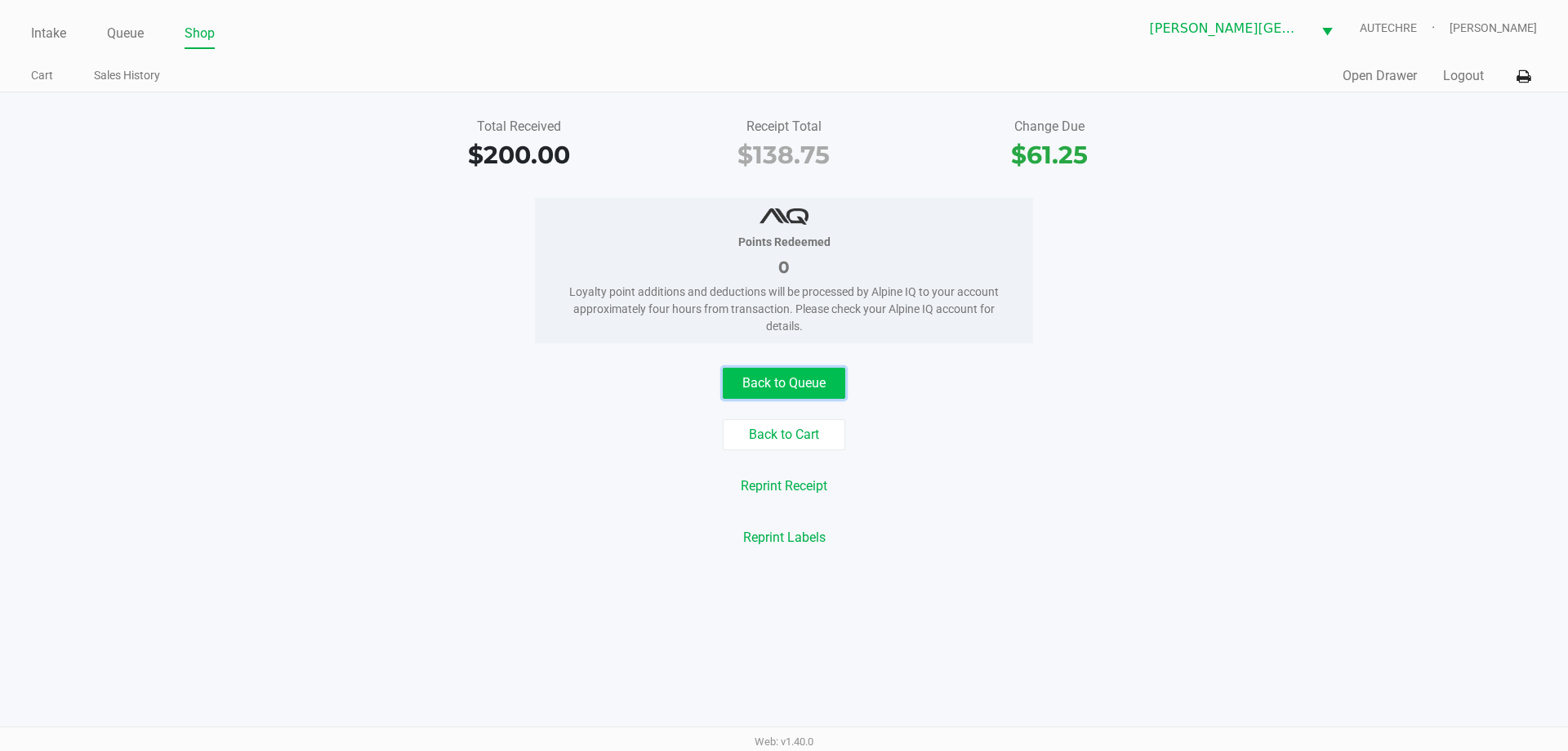
click at [755, 389] on button "Back to Queue" at bounding box center [784, 383] width 122 height 31
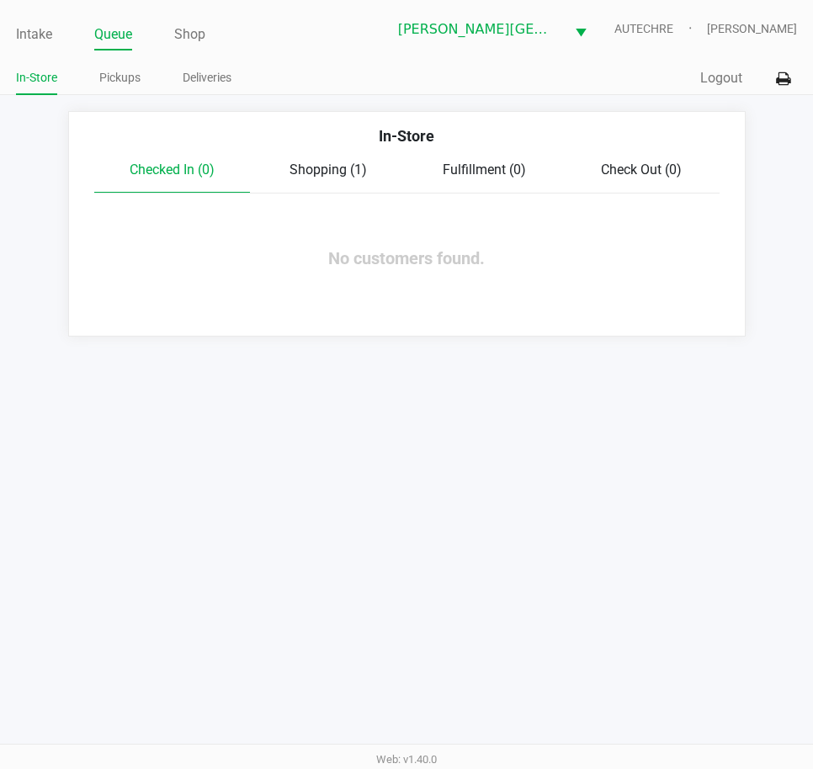
click at [342, 162] on span "Shopping (1)" at bounding box center [328, 170] width 77 height 16
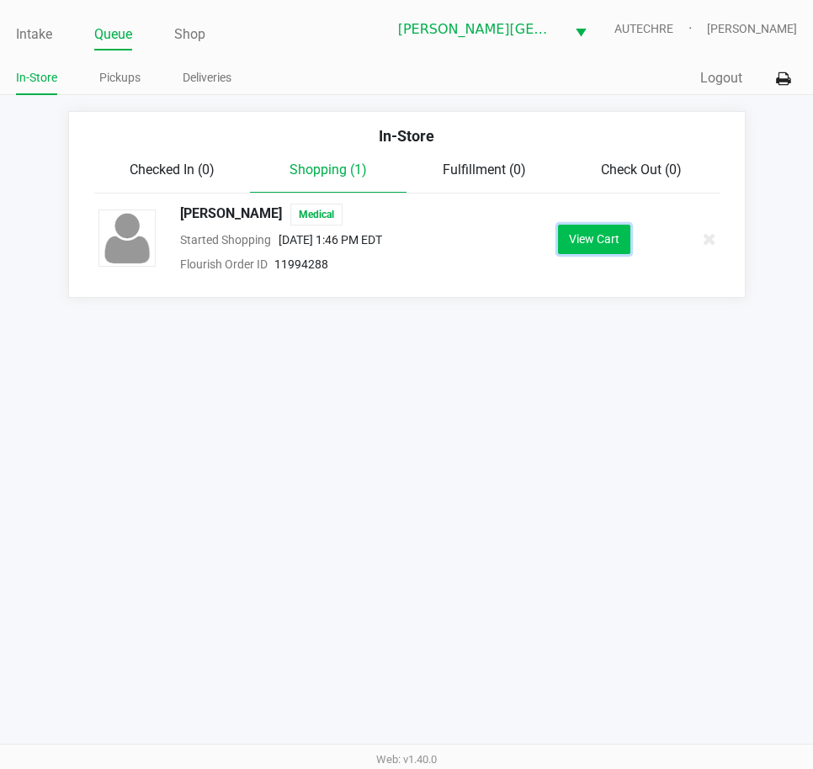
click at [594, 249] on button "View Cart" at bounding box center [594, 239] width 72 height 29
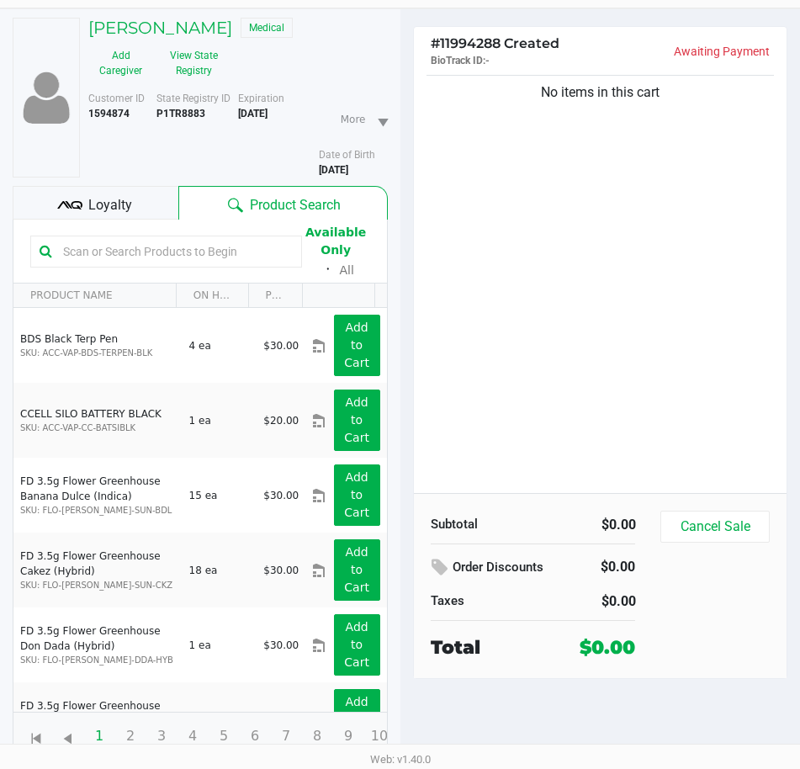
scroll to position [88, 0]
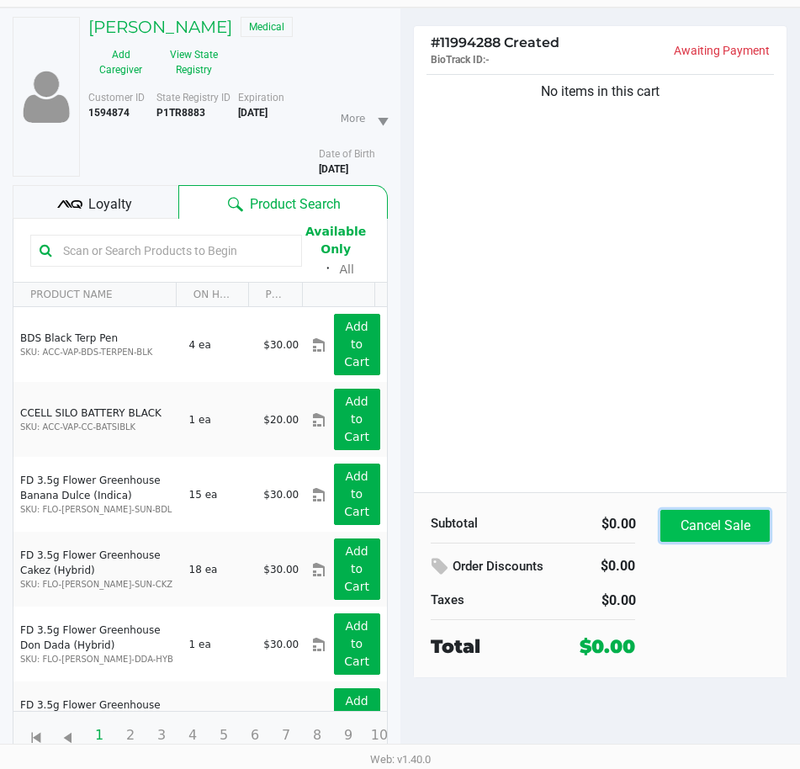
click at [711, 525] on button "Cancel Sale" at bounding box center [715, 526] width 109 height 32
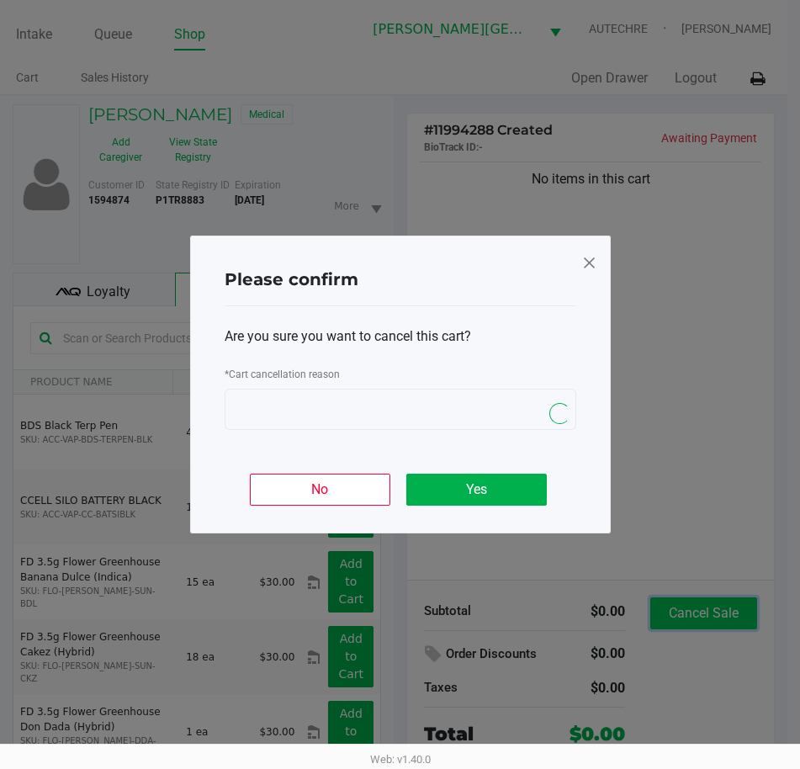
scroll to position [0, 0]
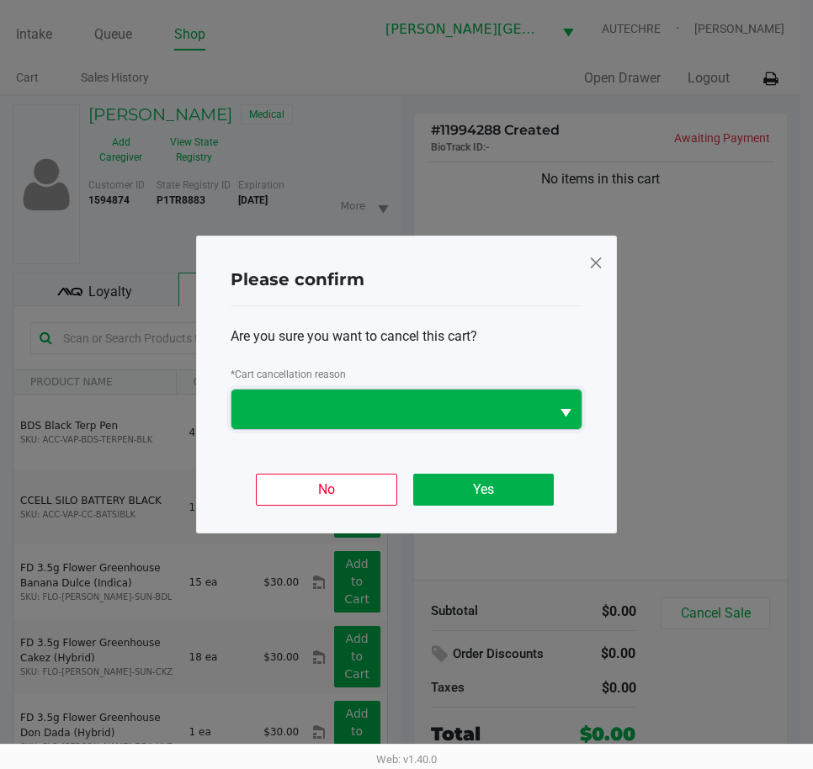
click at [307, 396] on span at bounding box center [390, 410] width 318 height 40
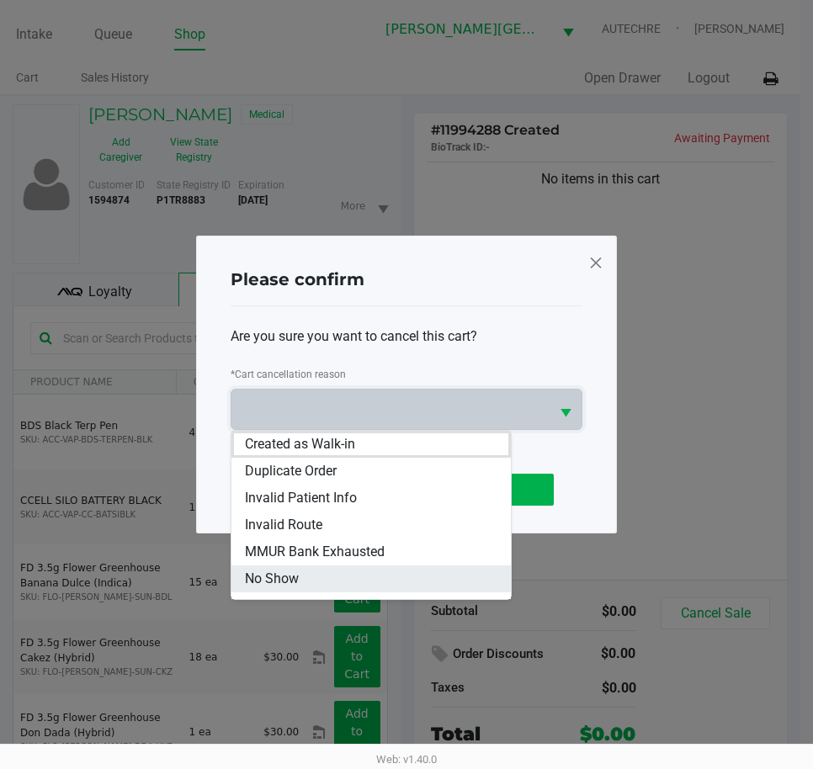
click at [323, 572] on li "No Show" at bounding box center [370, 579] width 279 height 27
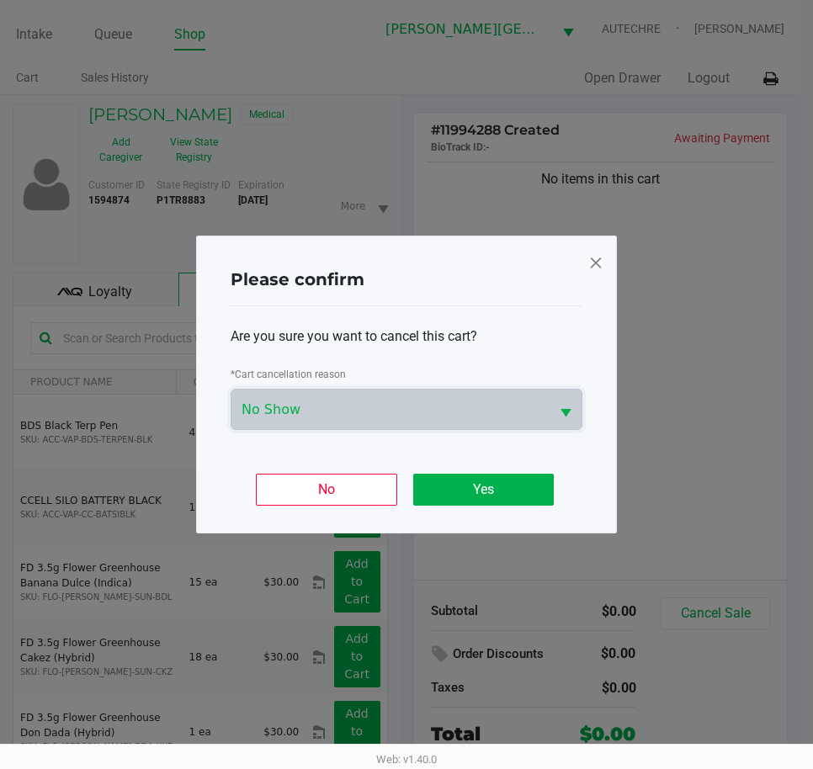
click at [465, 516] on div "Please confirm Are you sure you want to cancel this cart? * Cart cancellation r…" at bounding box center [406, 385] width 421 height 298
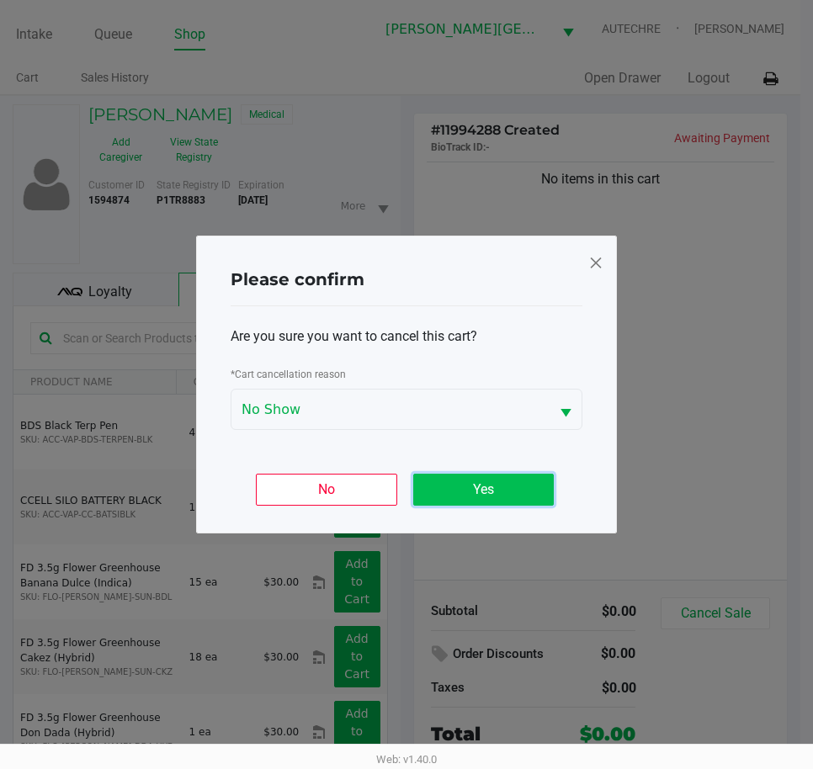
click at [473, 488] on button "Yes" at bounding box center [483, 490] width 141 height 32
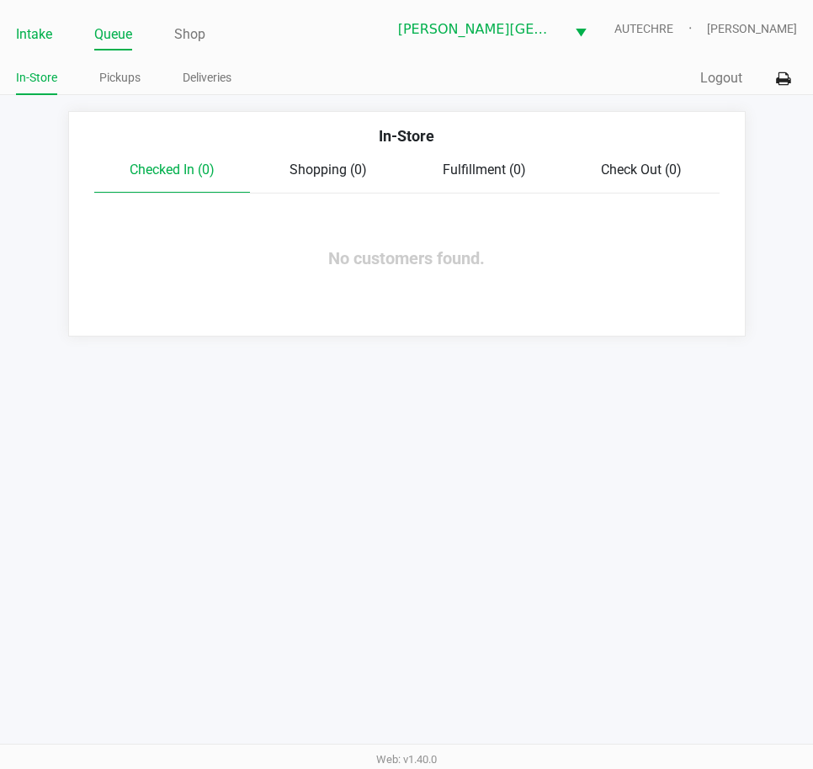
click at [37, 35] on link "Intake" at bounding box center [34, 35] width 36 height 24
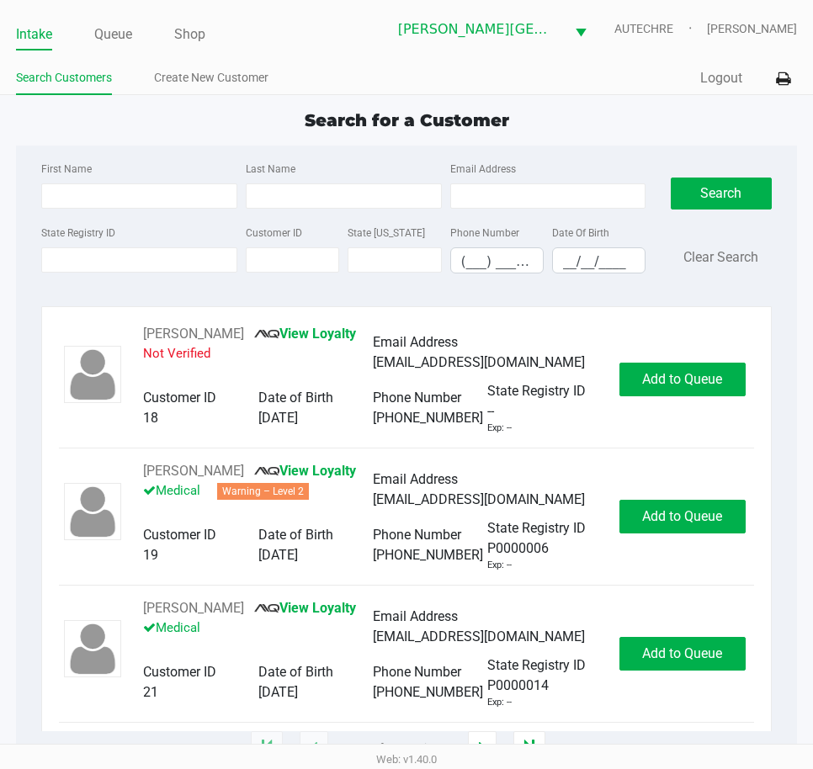
click at [159, 136] on div "Search for a Customer First Name Last Name Email Address State Registry ID Cust…" at bounding box center [406, 428] width 780 height 641
drag, startPoint x: 550, startPoint y: 114, endPoint x: 284, endPoint y: 116, distance: 266.8
click at [284, 116] on div "Search for a Customer" at bounding box center [406, 120] width 806 height 25
click at [351, 132] on div "Search for a Customer" at bounding box center [406, 120] width 806 height 25
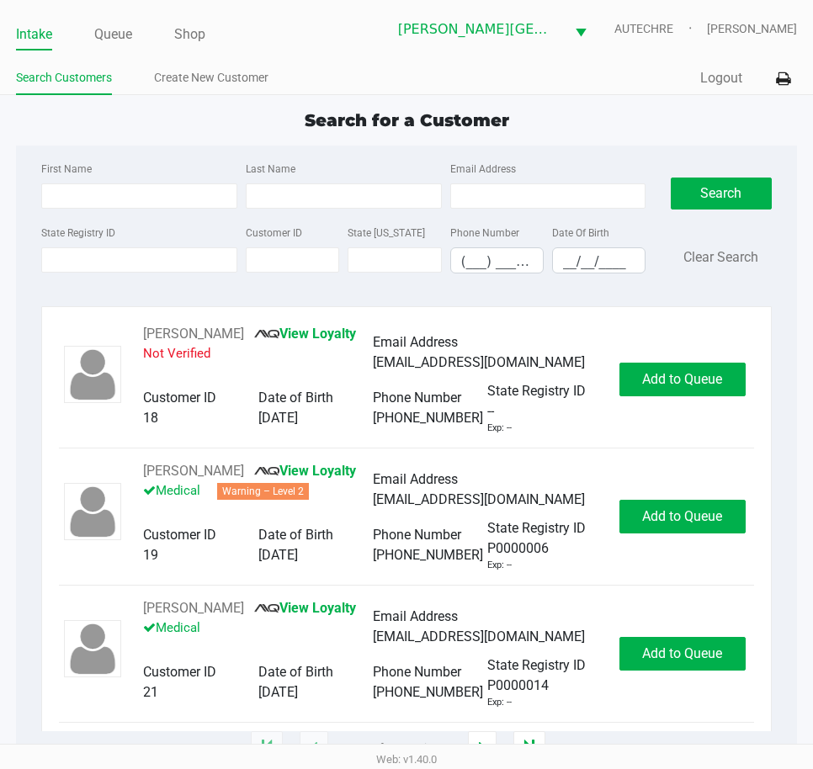
click at [477, 117] on span "Search for a Customer" at bounding box center [407, 120] width 205 height 20
click at [334, 115] on span "Search for a Customer" at bounding box center [407, 120] width 205 height 20
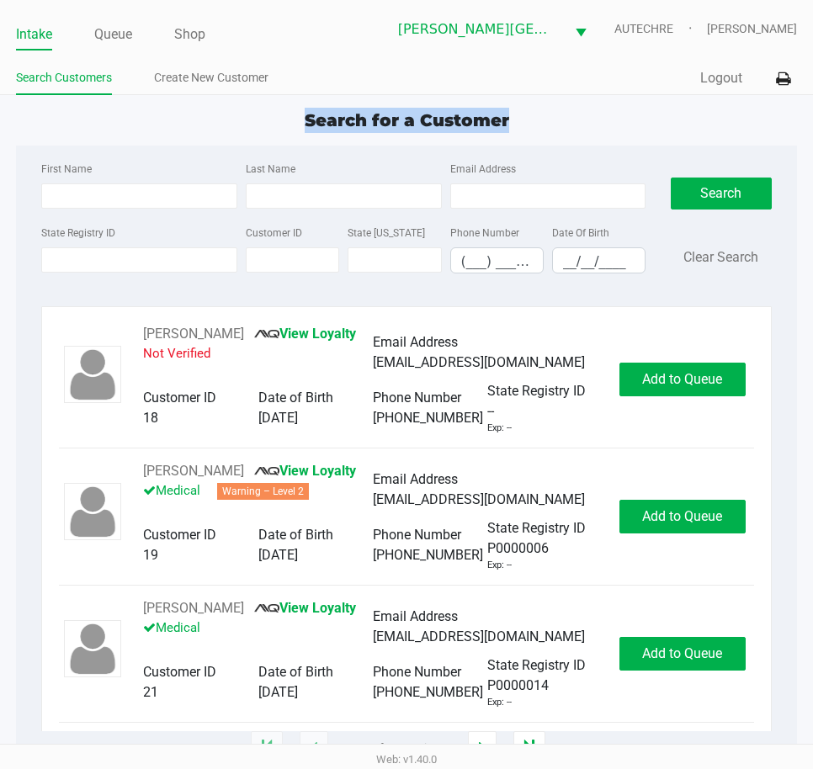
click at [441, 119] on span "Search for a Customer" at bounding box center [407, 120] width 205 height 20
click at [123, 40] on link "Queue" at bounding box center [113, 35] width 38 height 24
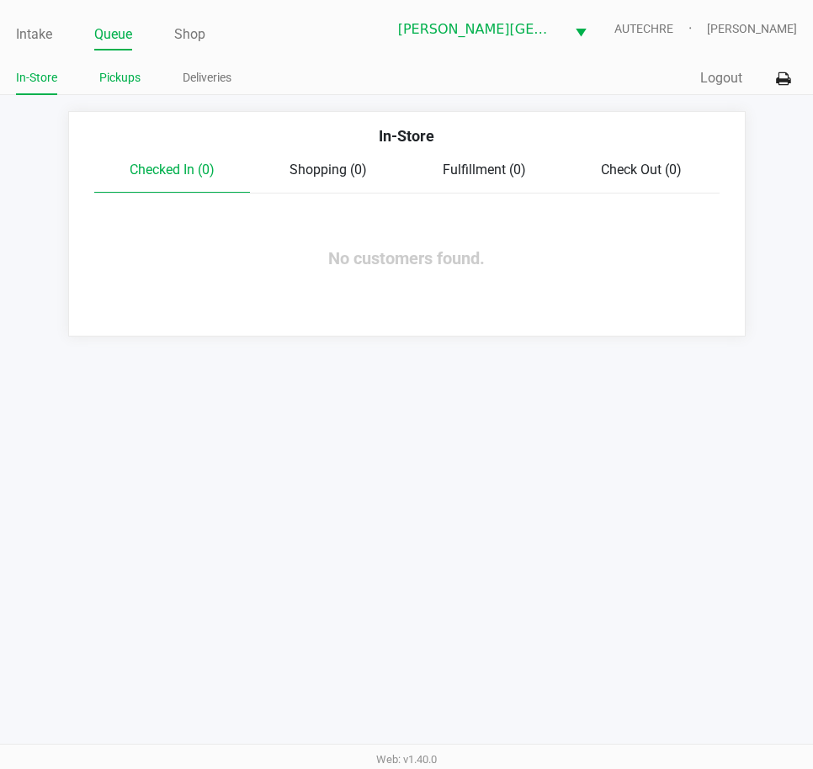
click at [109, 77] on link "Pickups" at bounding box center [119, 77] width 41 height 21
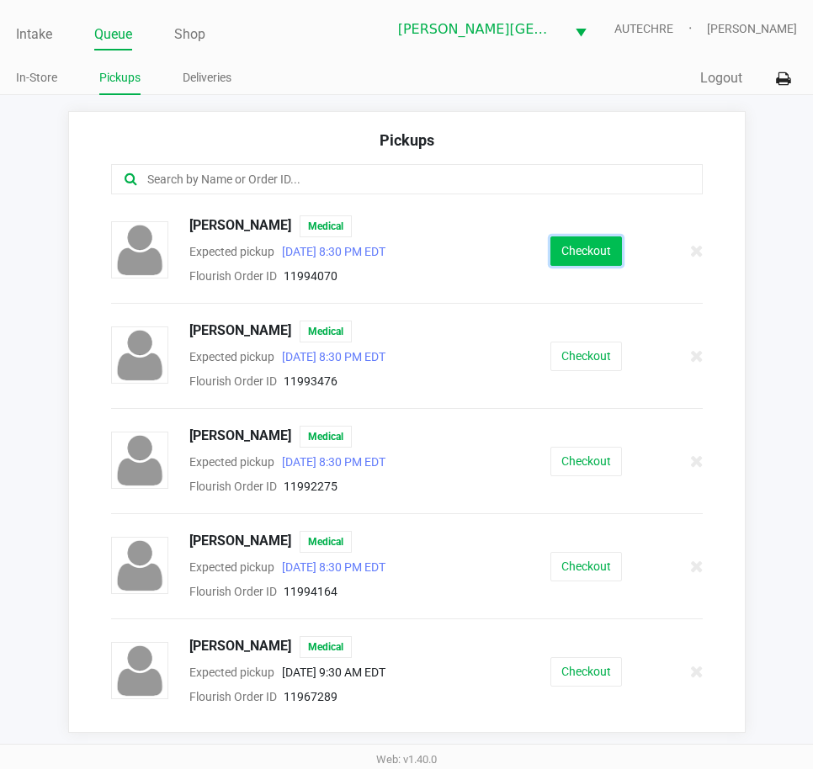
click at [555, 251] on button "Checkout" at bounding box center [586, 251] width 72 height 29
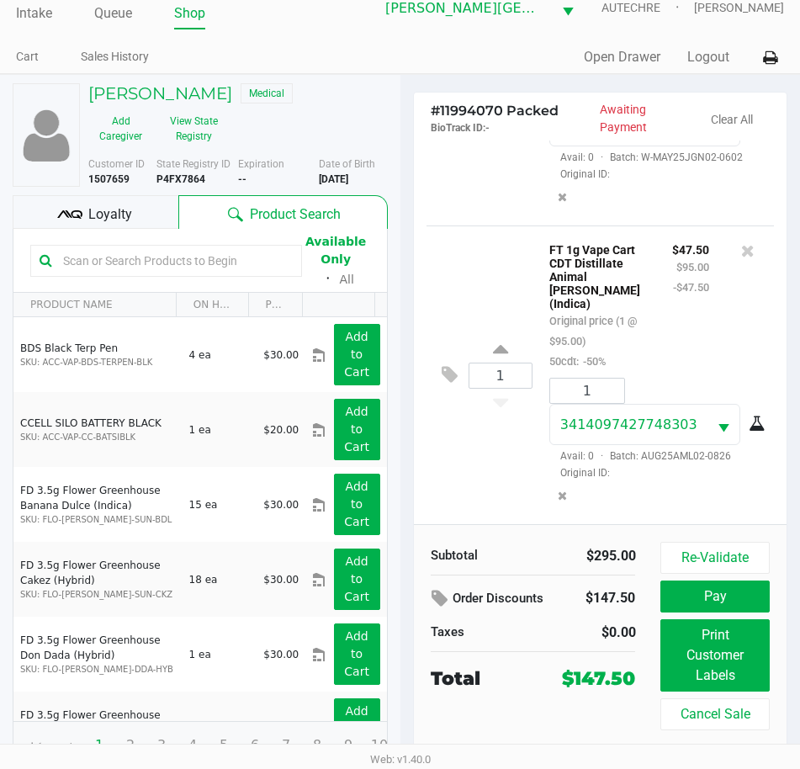
scroll to position [31, 0]
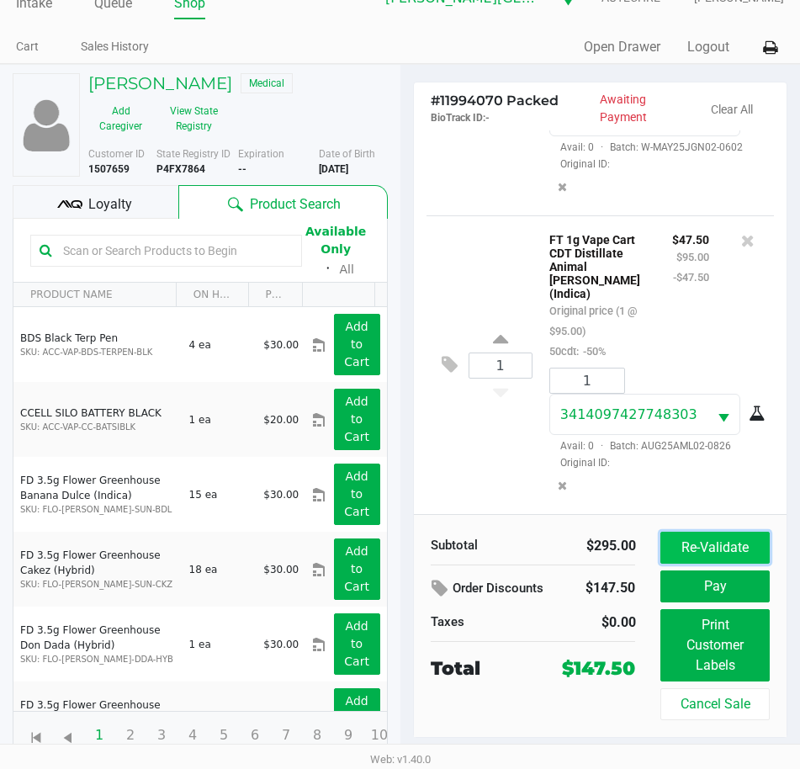
click at [714, 549] on button "Re-Validate" at bounding box center [715, 548] width 109 height 32
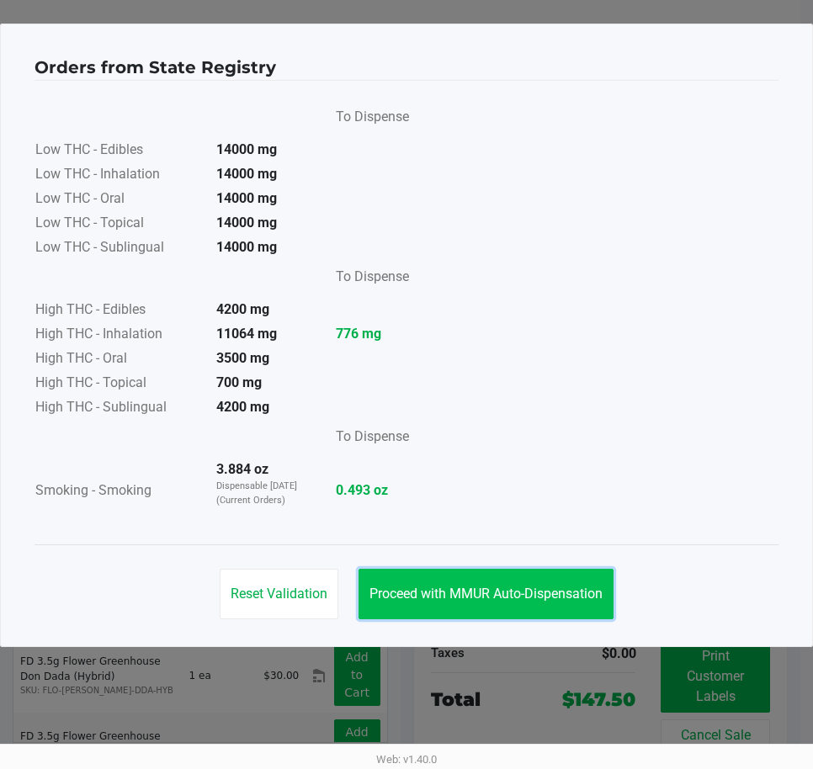
click at [481, 607] on button "Proceed with MMUR Auto-Dispensation" at bounding box center [486, 594] width 255 height 51
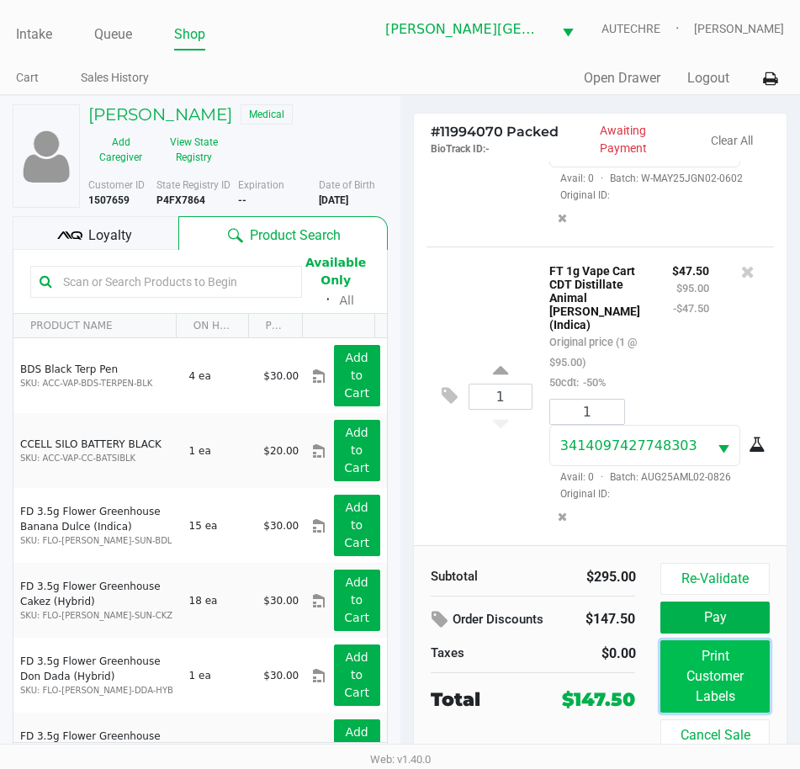
click at [703, 672] on button "Print Customer Labels" at bounding box center [715, 677] width 109 height 72
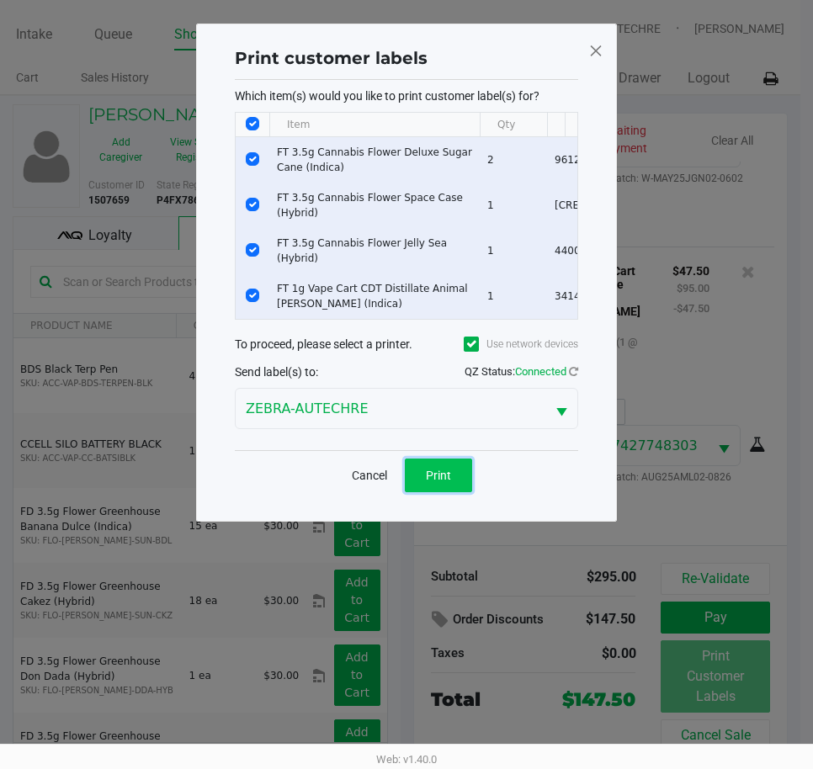
click at [460, 487] on button "Print" at bounding box center [438, 476] width 67 height 34
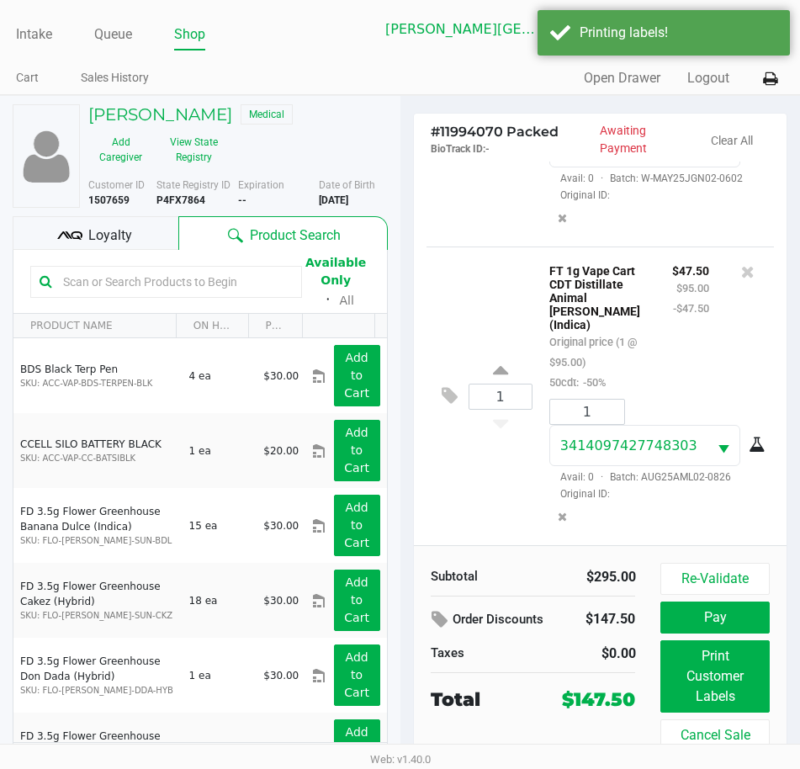
click at [114, 235] on span "Loyalty" at bounding box center [110, 236] width 44 height 20
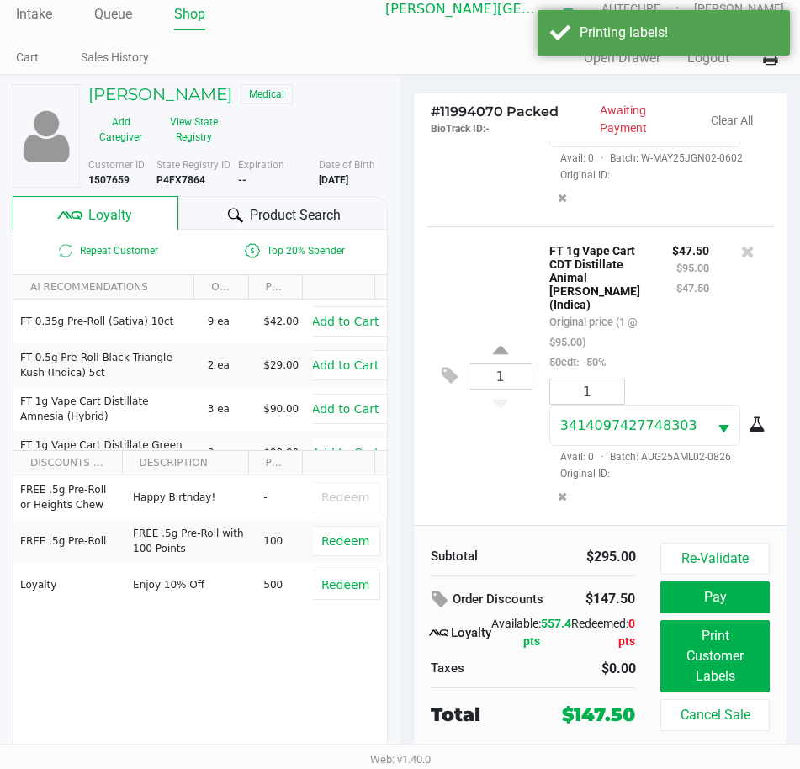
scroll to position [31, 0]
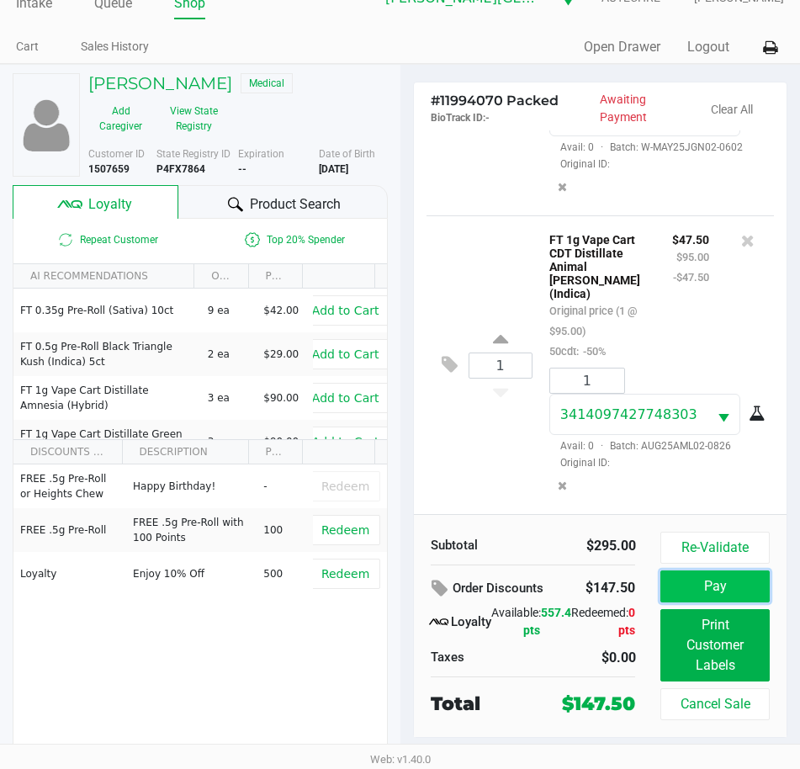
click at [738, 600] on button "Pay" at bounding box center [715, 587] width 109 height 32
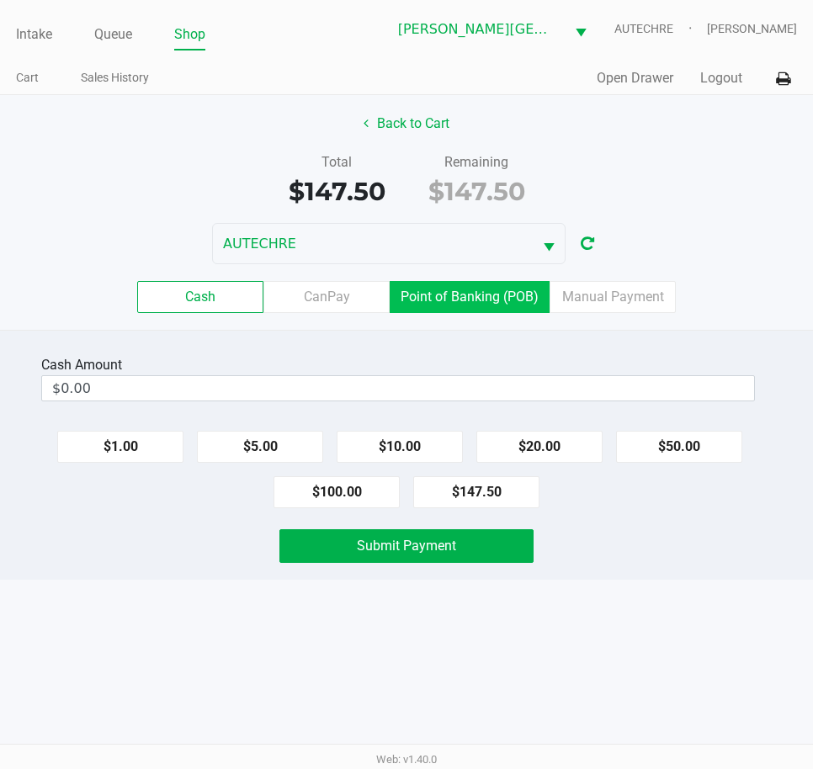
click at [422, 303] on label "Point of Banking (POB)" at bounding box center [470, 297] width 160 height 32
click at [0, 0] on 7 "Point of Banking (POB)" at bounding box center [0, 0] width 0 height 0
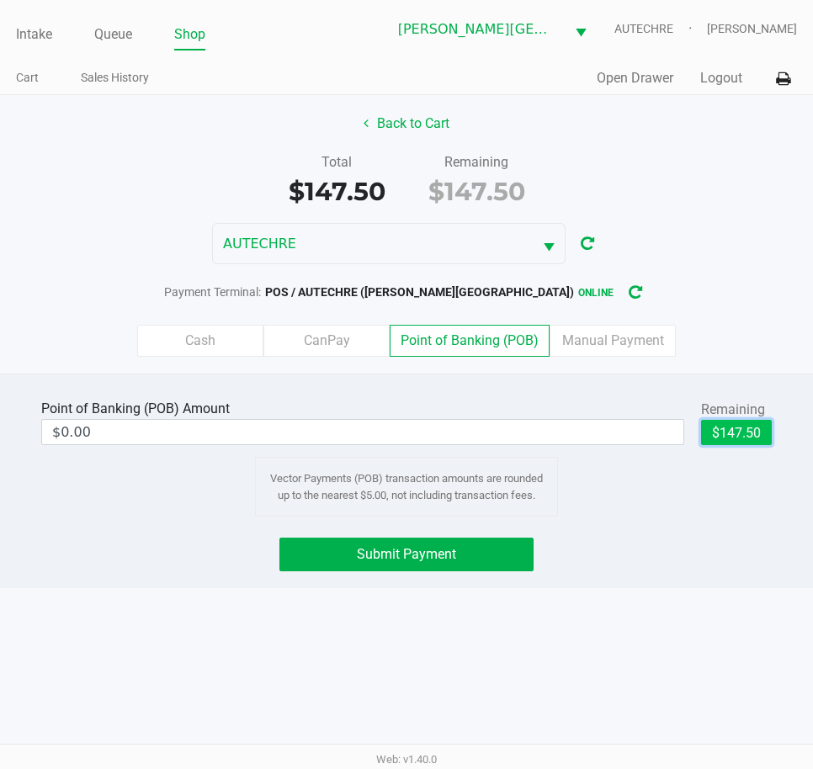
click at [722, 428] on button "$147.50" at bounding box center [736, 432] width 71 height 25
type input "$147.50"
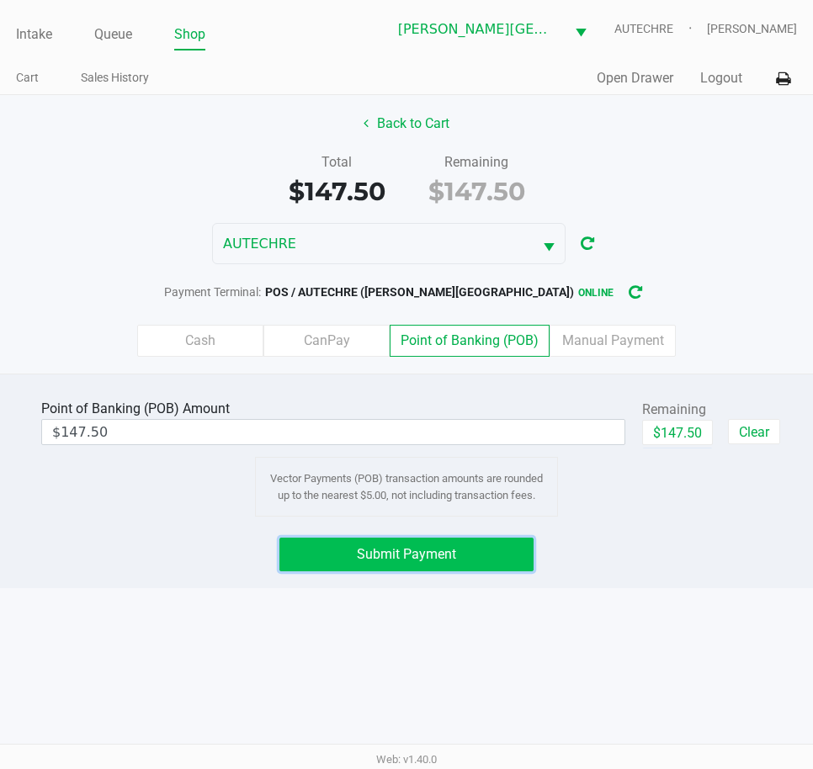
click at [374, 559] on span "Submit Payment" at bounding box center [406, 554] width 99 height 16
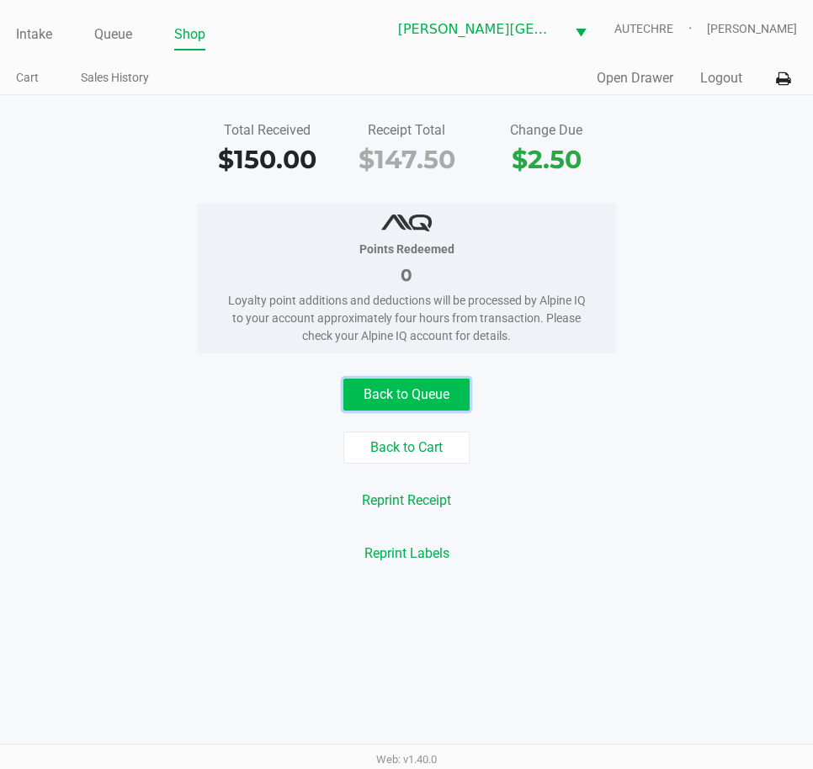
click at [434, 386] on button "Back to Queue" at bounding box center [406, 395] width 126 height 32
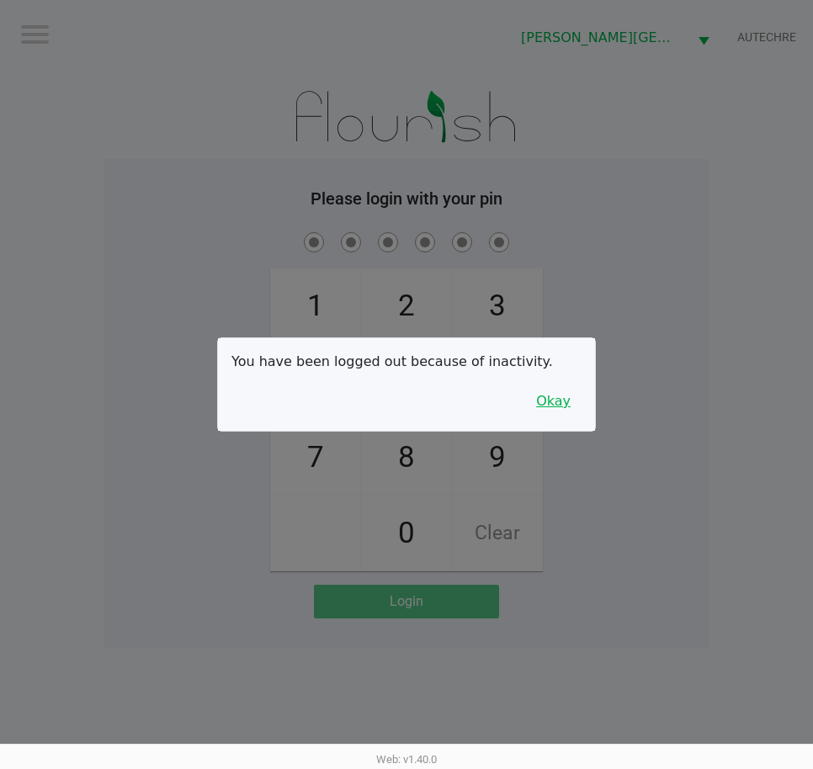
click at [554, 405] on button "Okay" at bounding box center [553, 402] width 56 height 32
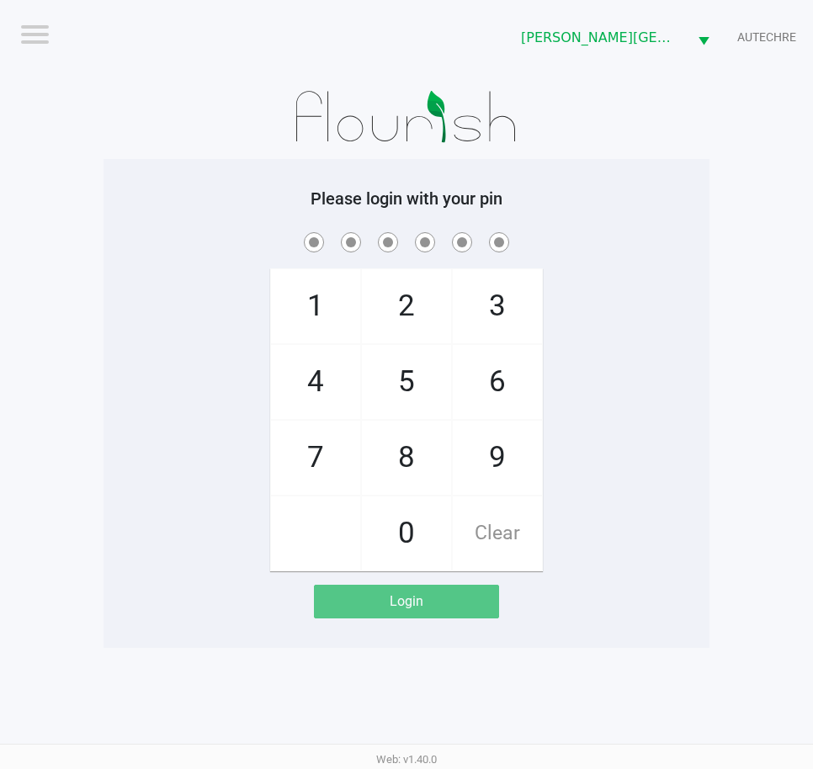
click at [165, 182] on div "Please login with your pin 1 4 7 2 5 8 0 3 6 9 Clear Login" at bounding box center [407, 403] width 606 height 489
checkbox input "true"
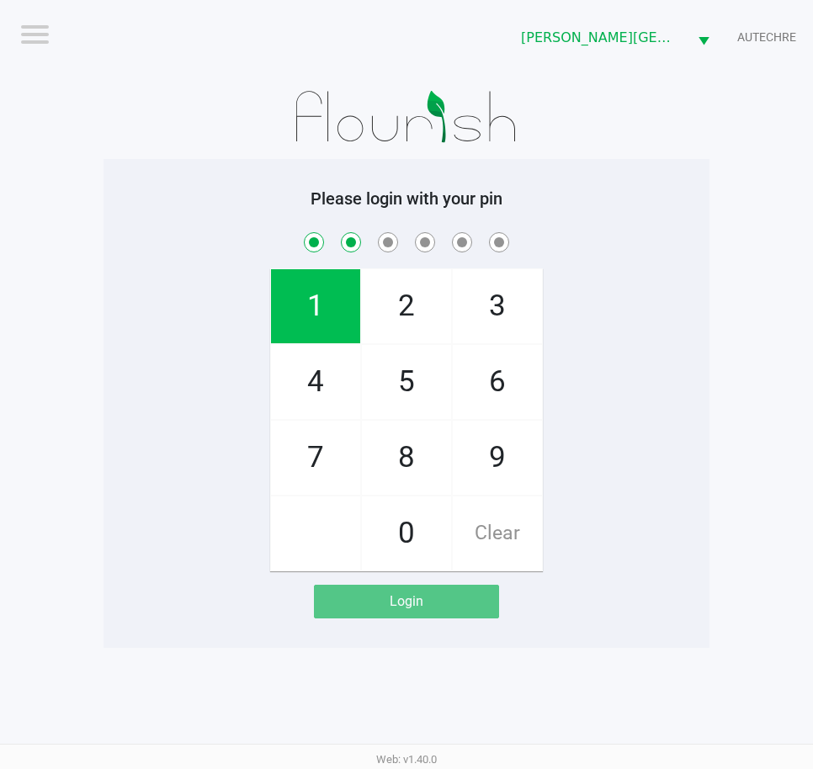
checkbox input "true"
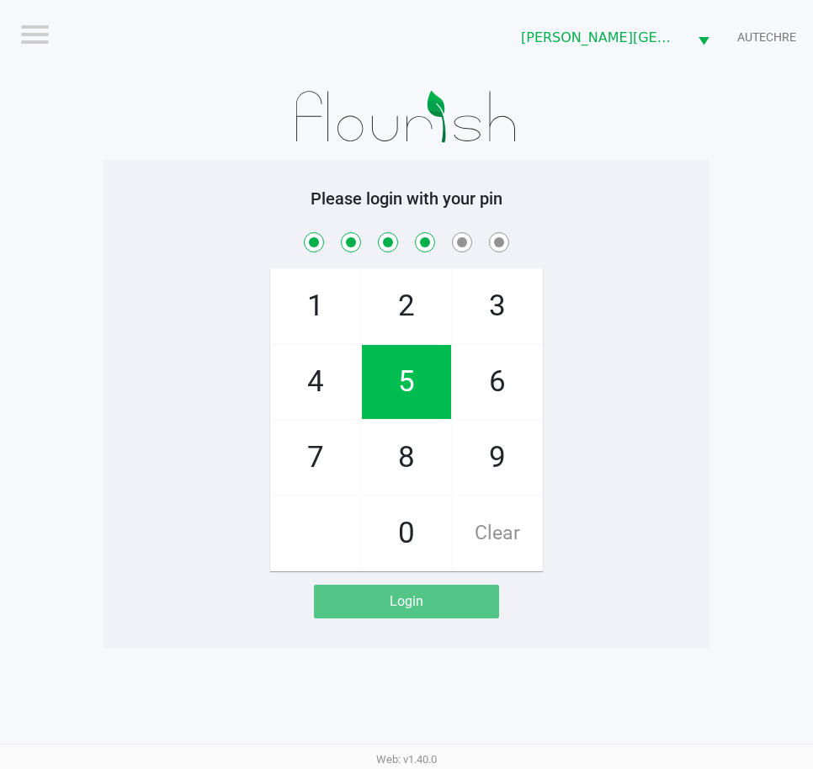
checkbox input "true"
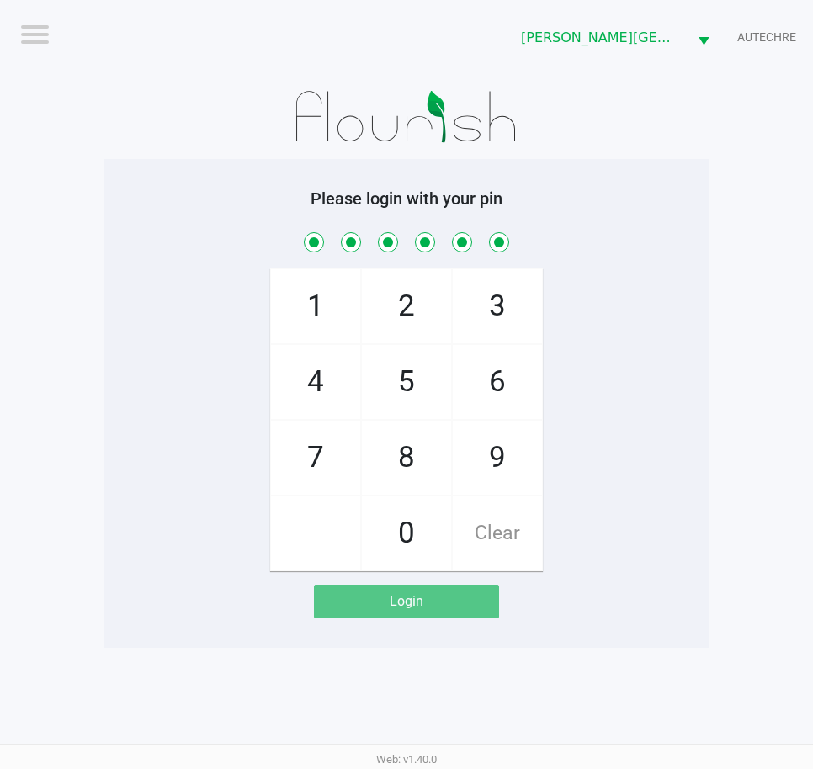
checkbox input "true"
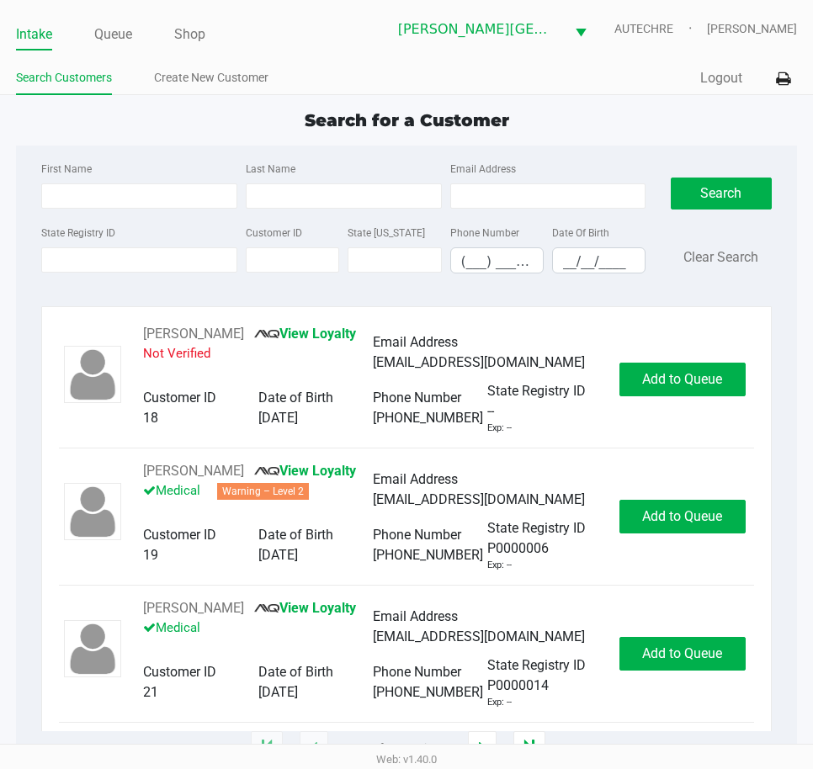
drag, startPoint x: 111, startPoint y: 25, endPoint x: -555, endPoint y: -102, distance: 677.8
drag, startPoint x: -555, startPoint y: -102, endPoint x: 238, endPoint y: 105, distance: 819.5
click at [232, 119] on div "Search for a Customer" at bounding box center [406, 120] width 806 height 25
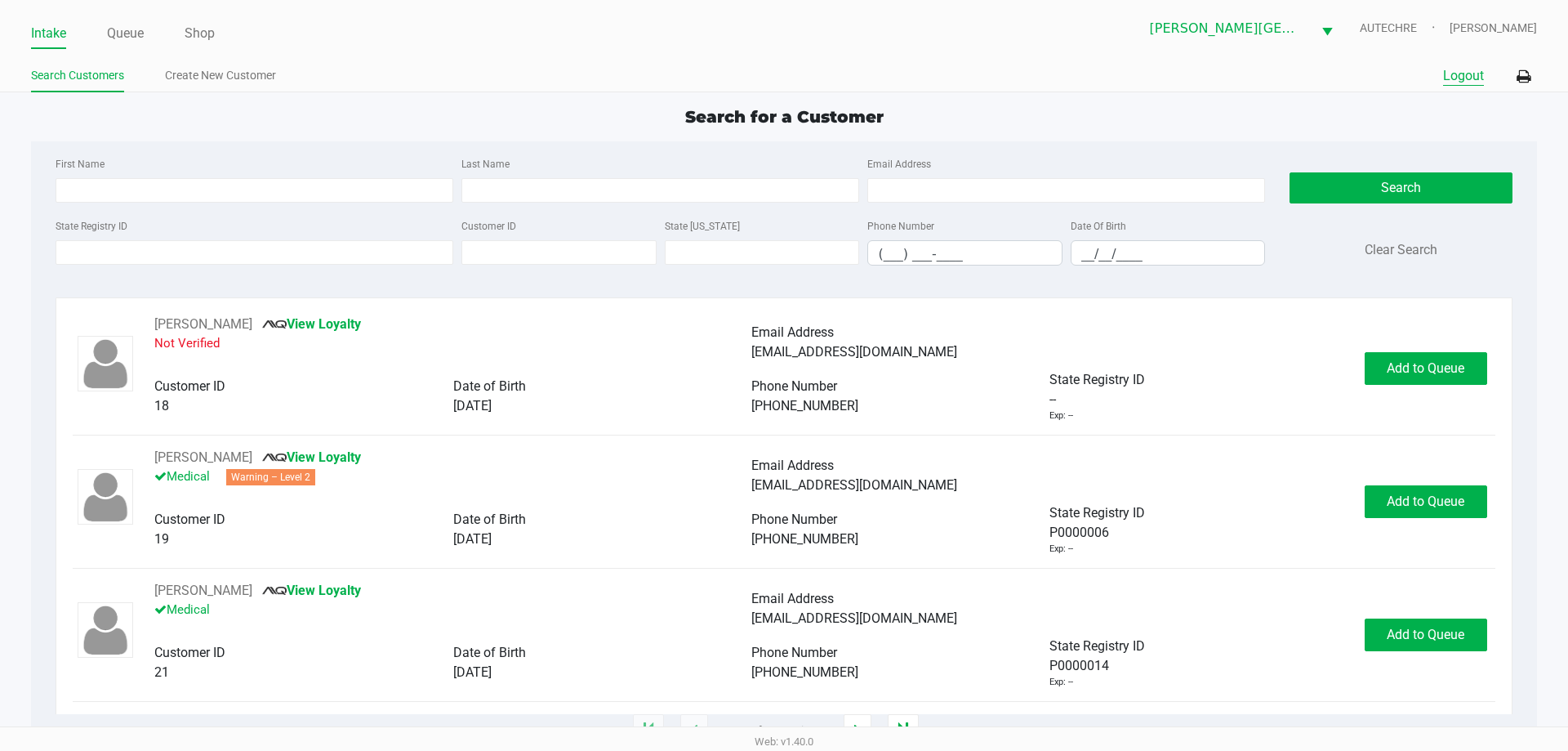
click at [788, 75] on button "Logout" at bounding box center [1463, 76] width 41 height 19
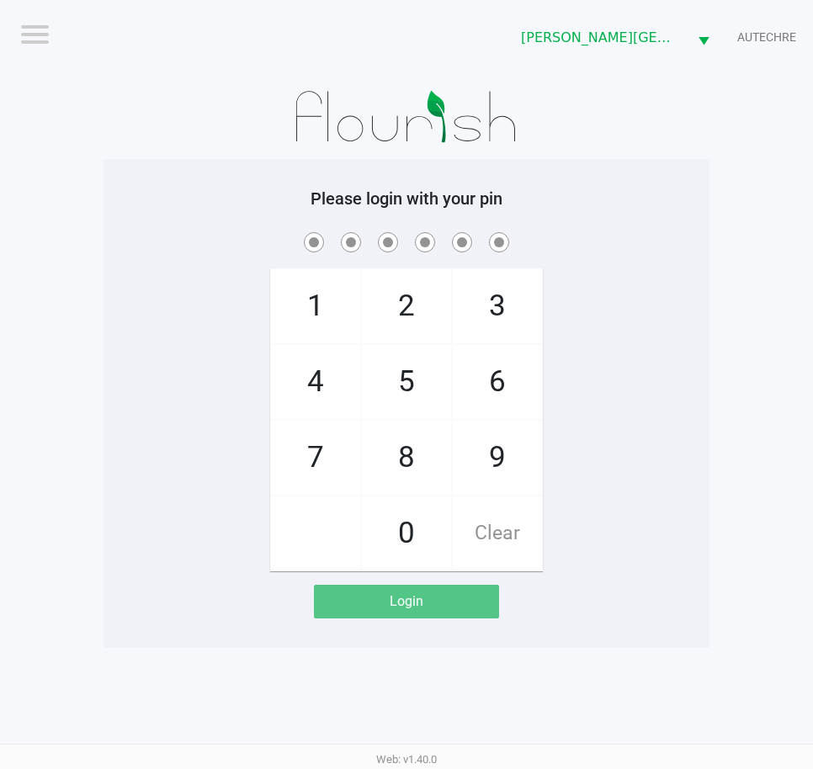
click at [139, 225] on div "Please login with your pin 1 4 7 2 5 8 0 3 6 9 Clear Login" at bounding box center [407, 404] width 606 height 430
click at [92, 335] on app-pos-login-wrapper "Logout Bonita Springs WC AUTECHRE Please login with your pin 1 4 7 2 5 8 0 3 6 …" at bounding box center [406, 324] width 813 height 648
click at [201, 302] on div "1 4 7 2 5 8 0 3 6 9 Clear" at bounding box center [407, 400] width 606 height 343
click at [146, 439] on div "1 4 7 2 5 8 0 3 6 9 Clear" at bounding box center [407, 400] width 606 height 343
checkbox input "true"
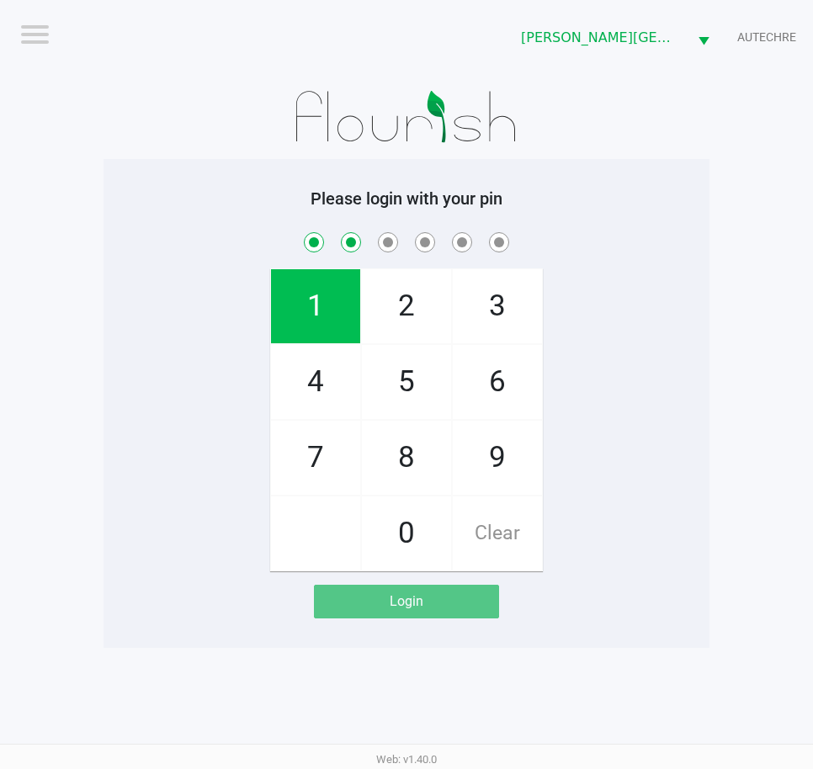
checkbox input "true"
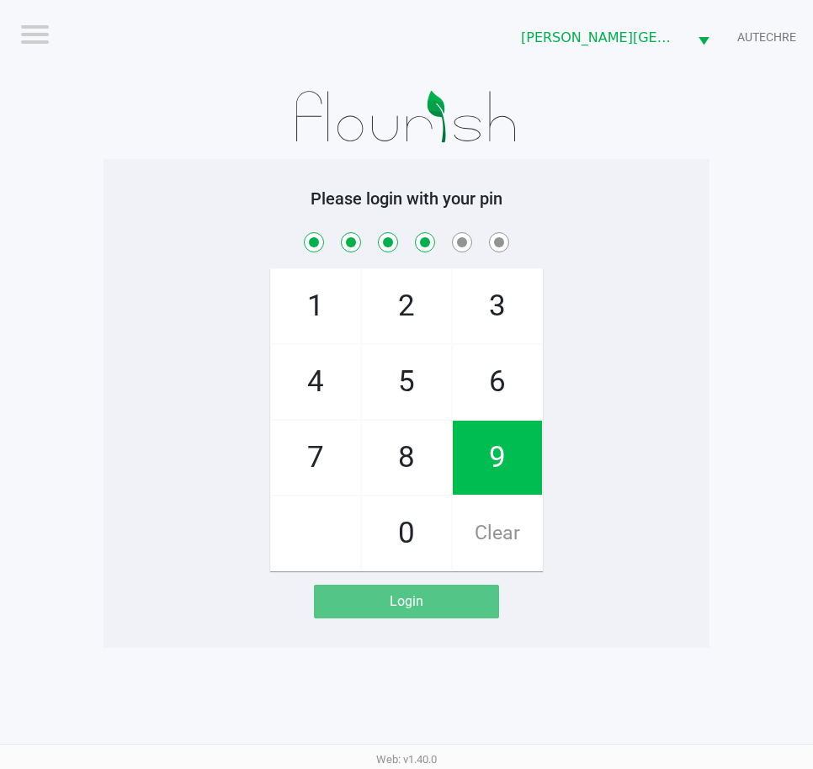
checkbox input "true"
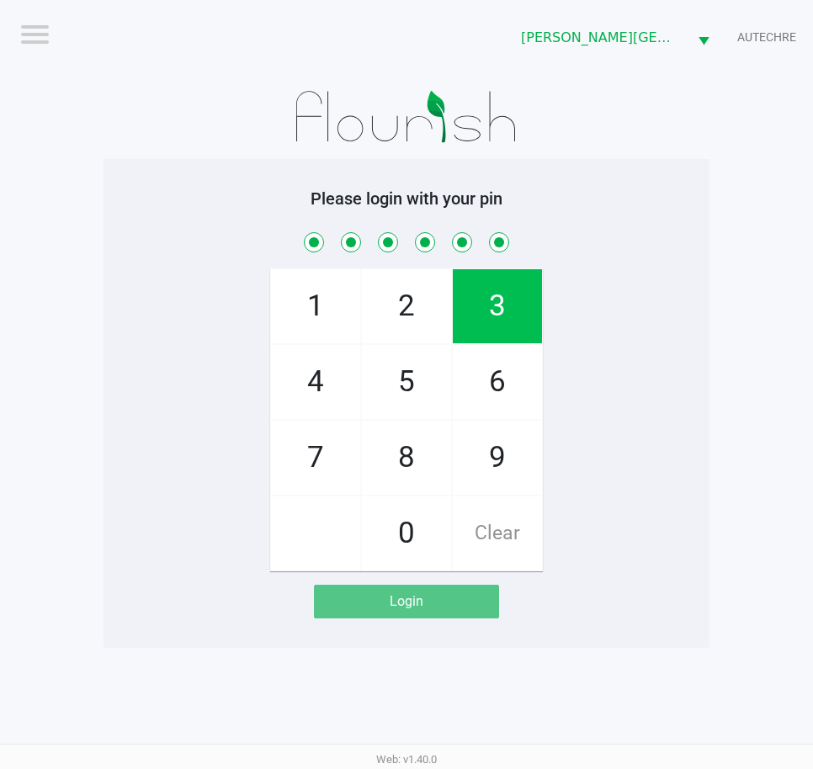
checkbox input "true"
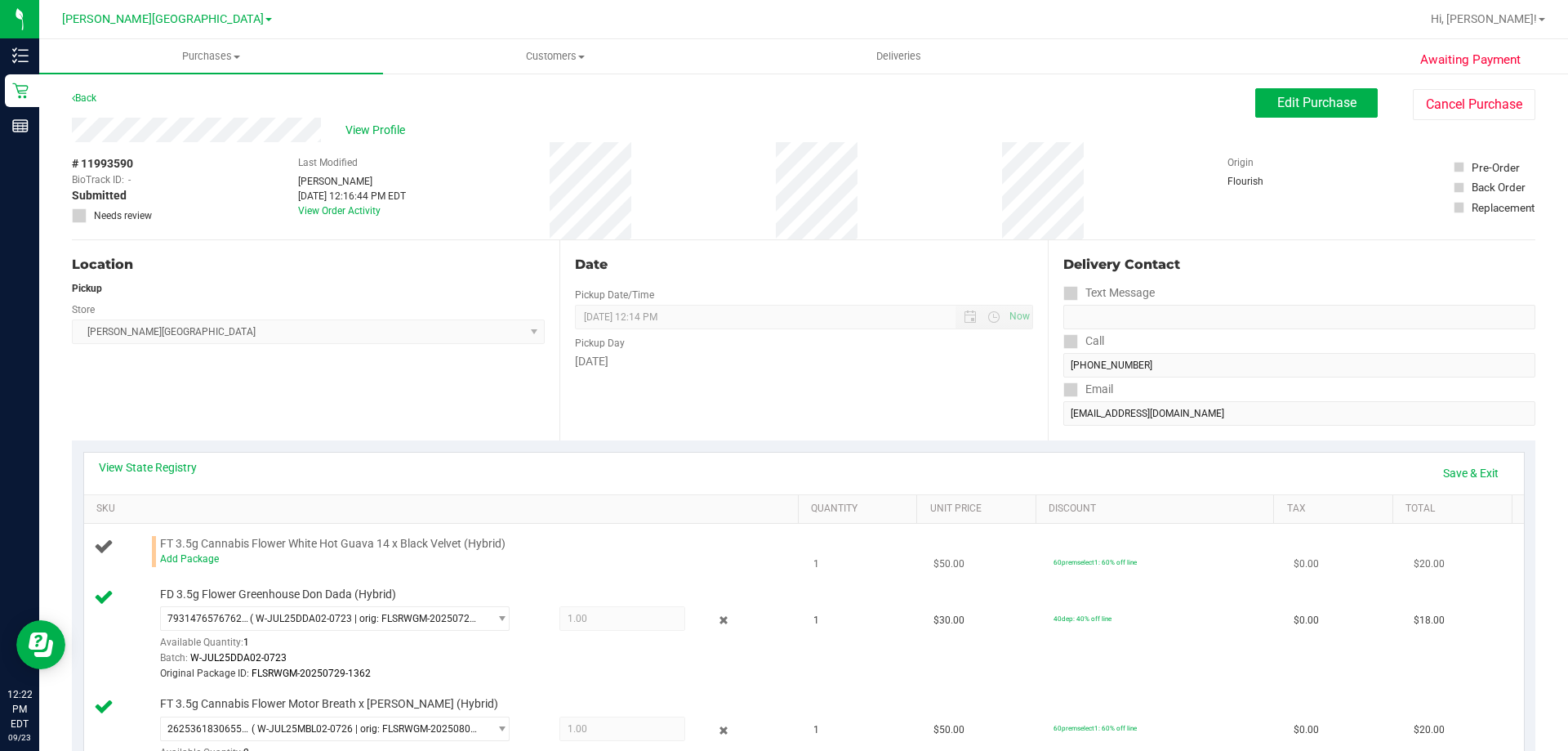
click at [197, 542] on span "FT 3.5g Cannabis Flower White Hot Guava 14 x Black Velvet (Hybrid)" at bounding box center [333, 543] width 345 height 16
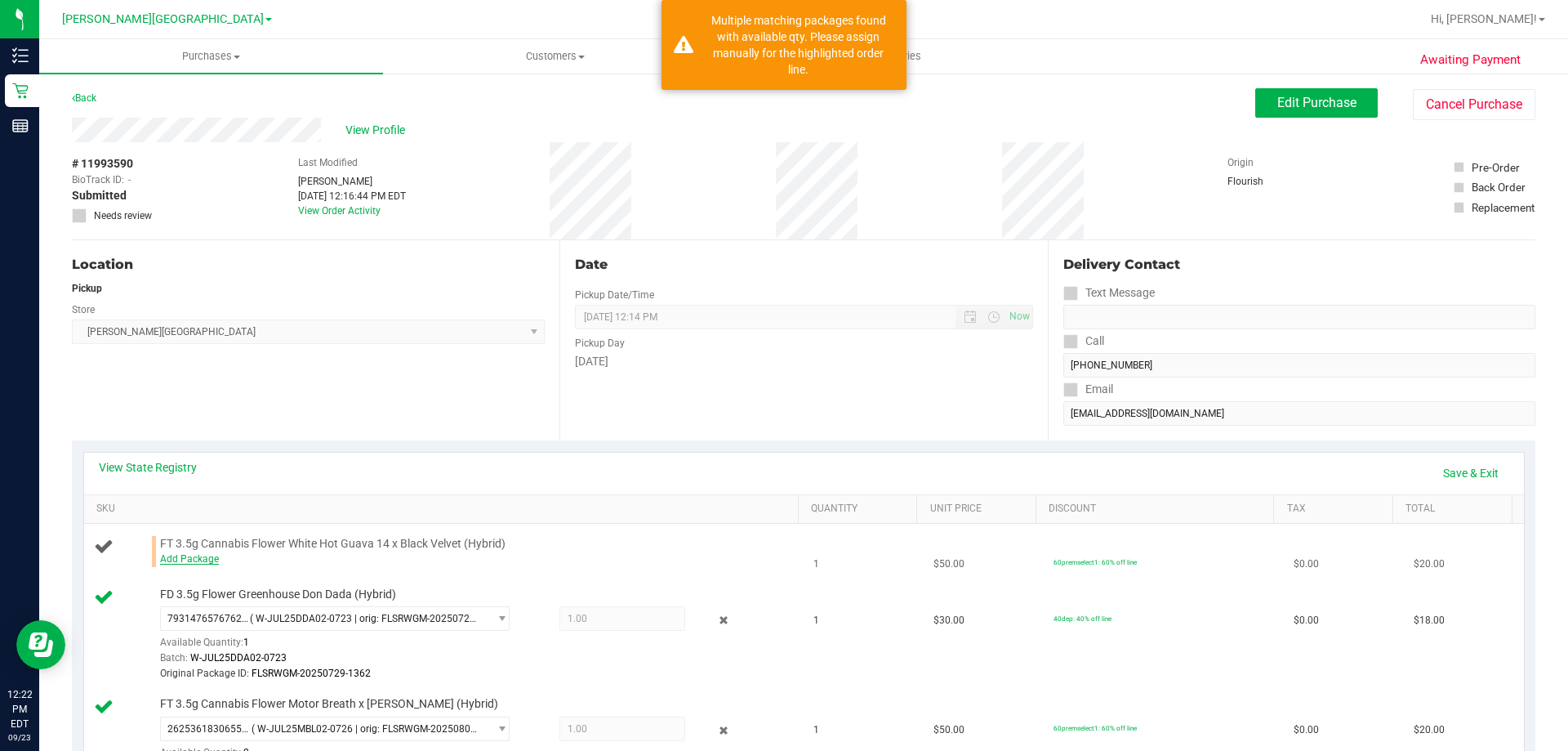
click at [189, 560] on link "Add Package" at bounding box center [189, 559] width 59 height 12
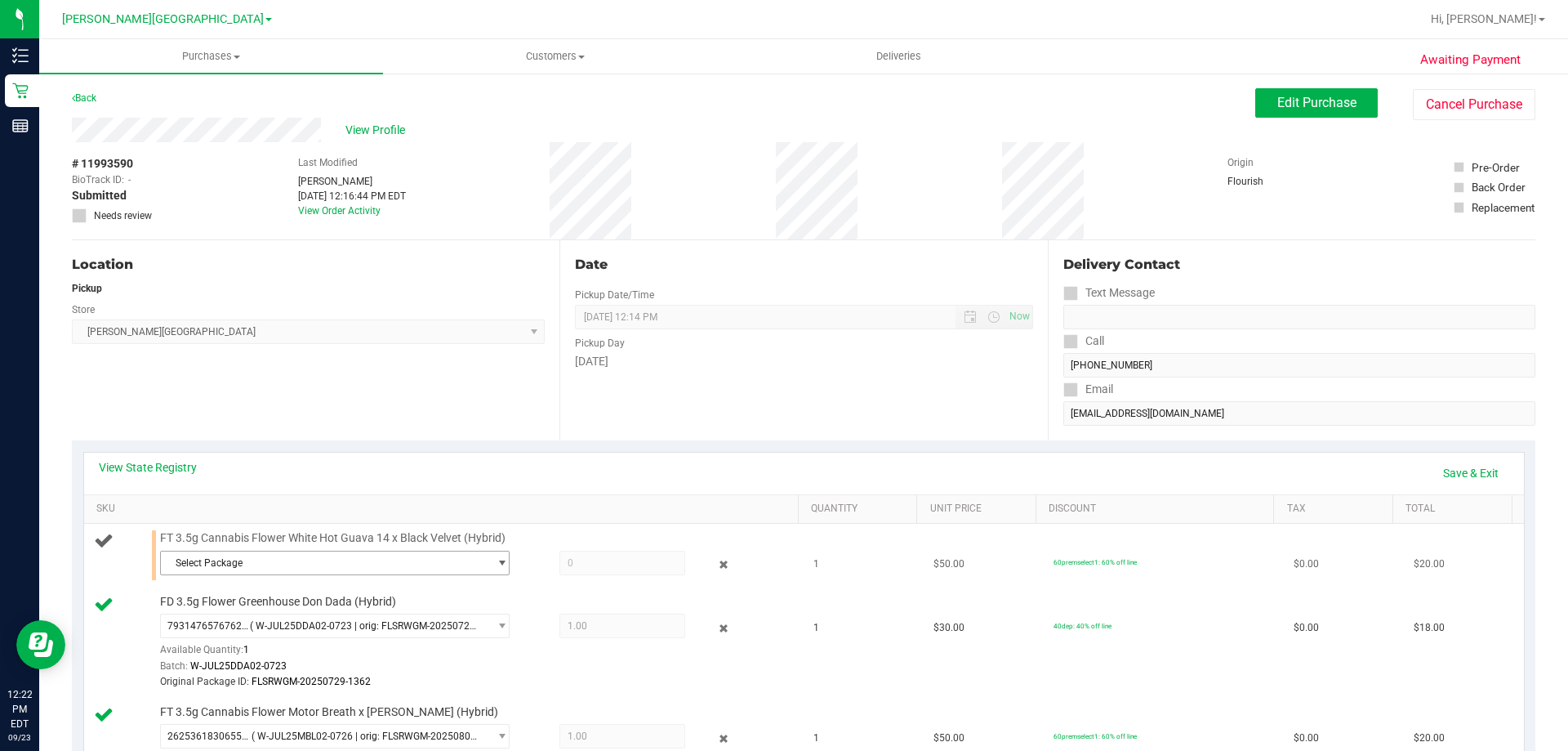
click at [235, 565] on span "Select Package" at bounding box center [325, 563] width 328 height 23
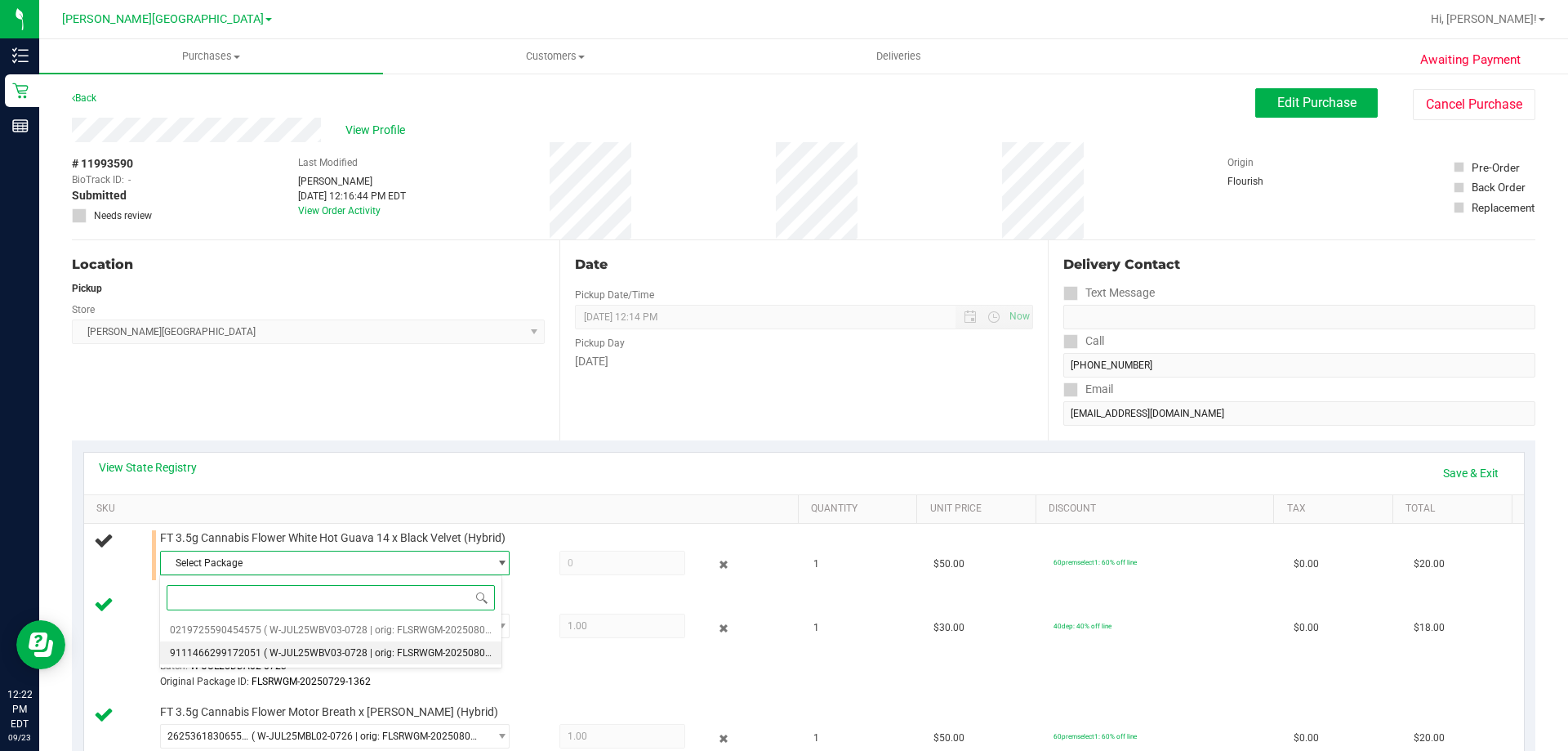
click at [329, 660] on li "9111466299172051 ( W-JUL25WBV03-0728 | orig: FLSRWGM-20250804-128 )" at bounding box center [331, 653] width 342 height 23
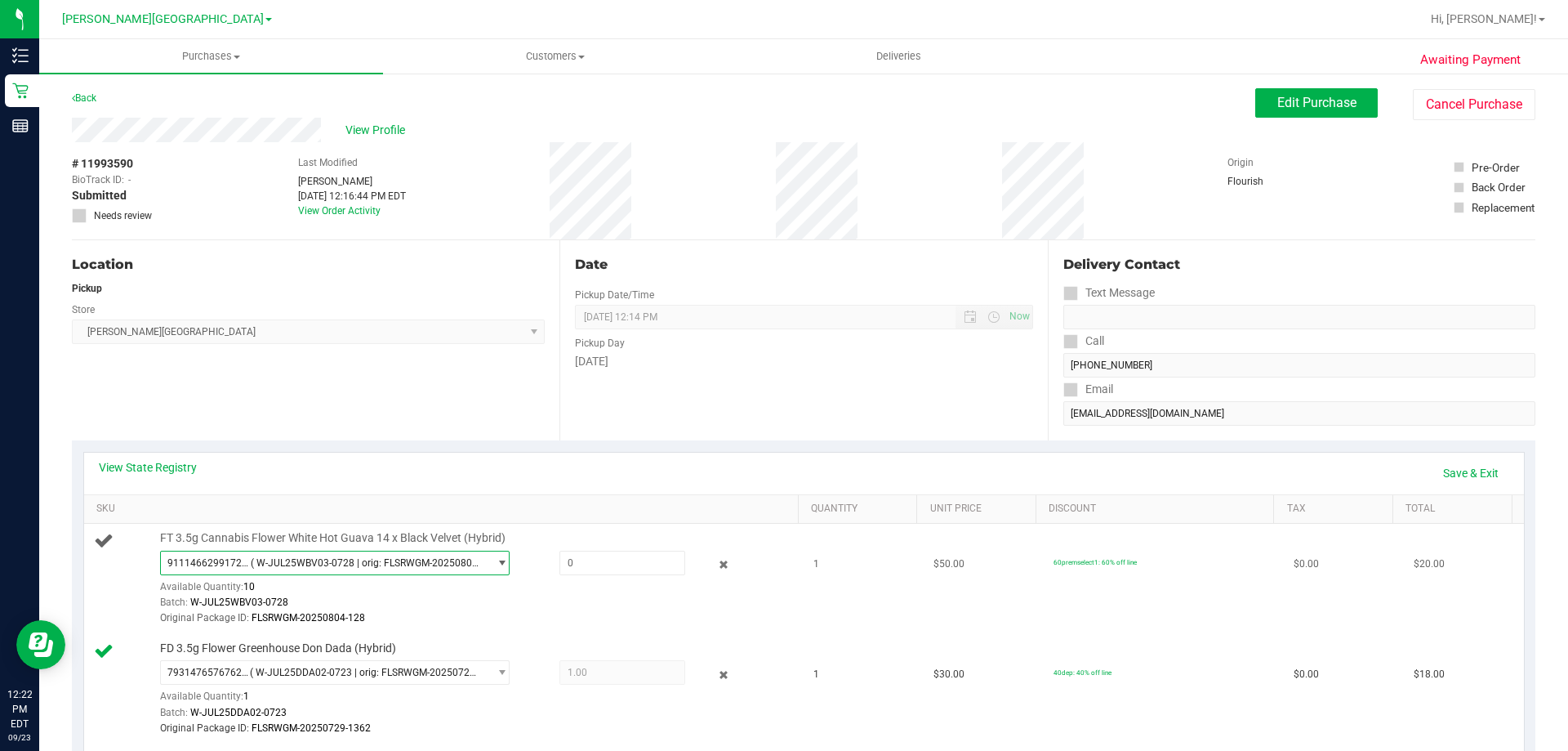
click at [304, 565] on span "( W-JUL25WBV03-0728 | orig: FLSRWGM-20250804-128 )" at bounding box center [365, 563] width 230 height 12
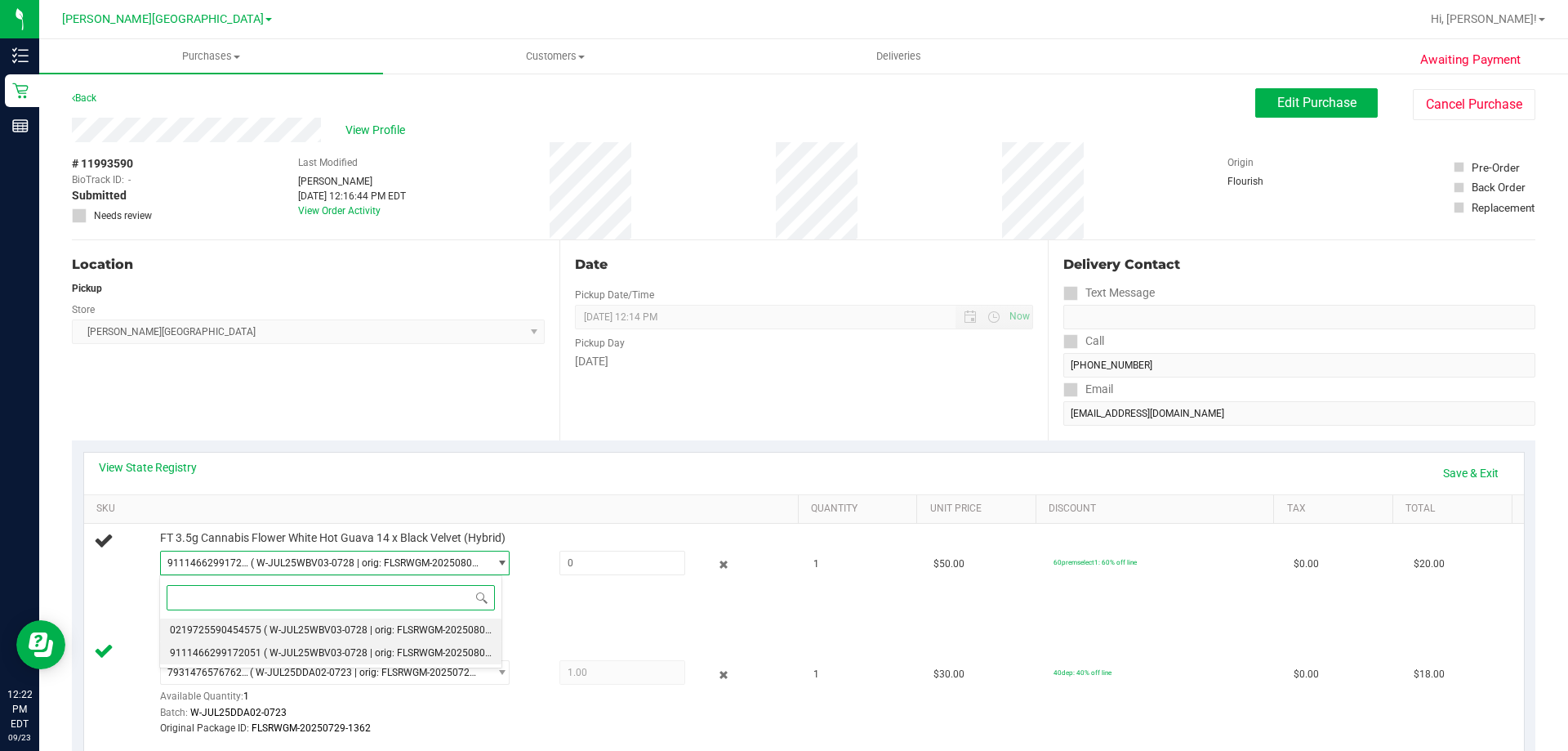
click at [307, 628] on span "( W-JUL25WBV03-0728 | orig: FLSRWGM-20250804-247 )" at bounding box center [390, 630] width 252 height 12
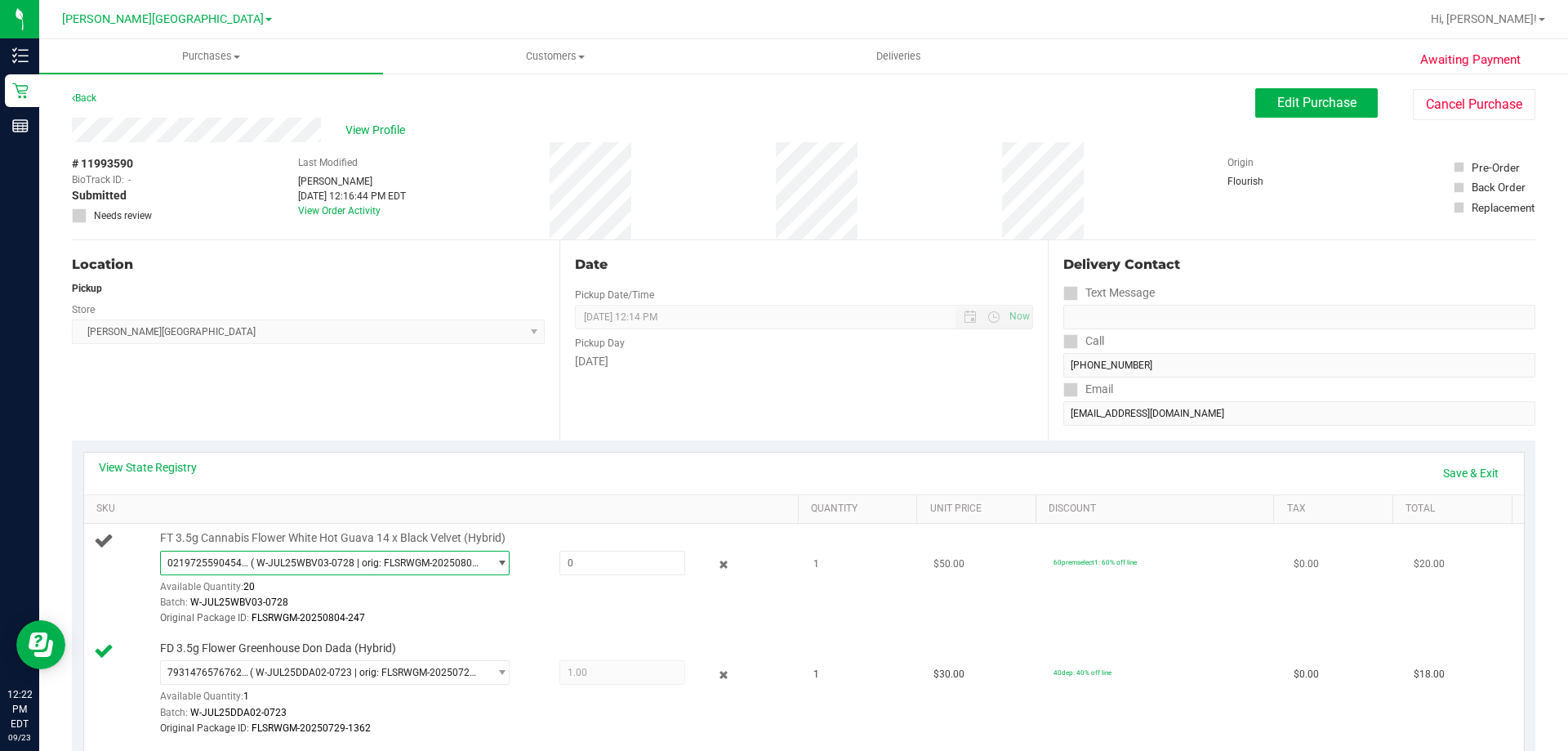
click at [301, 569] on span "0219725590454575 ( W-JUL25WBV03-0728 | orig: FLSRWGM-20250804-247 )" at bounding box center [325, 563] width 328 height 23
drag, startPoint x: 611, startPoint y: 610, endPoint x: 526, endPoint y: 580, distance: 90.1
click at [611, 611] on div "Original Package ID: FLSRWGM-20250804-247" at bounding box center [475, 618] width 631 height 16
click at [715, 565] on icon at bounding box center [724, 564] width 17 height 18
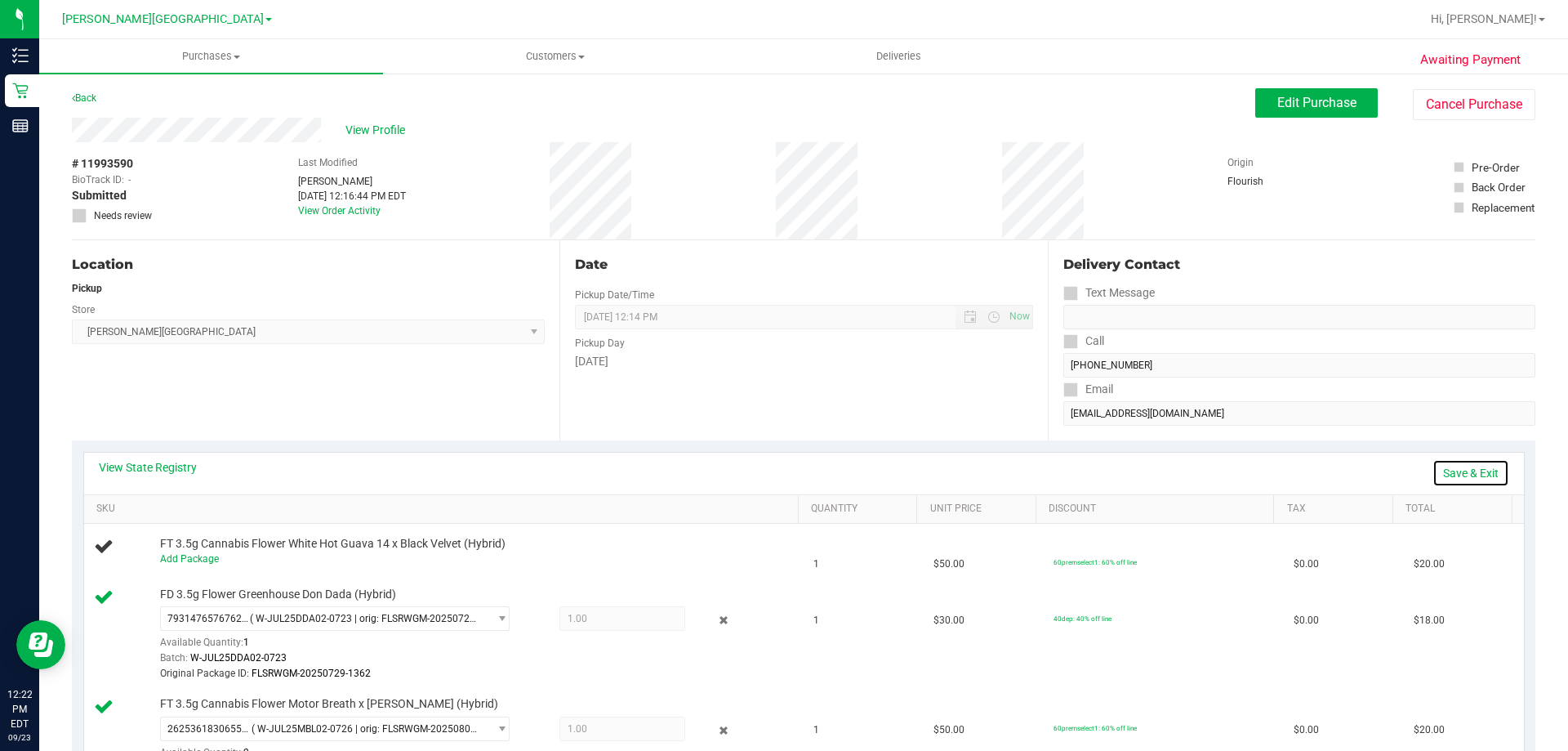
click at [1447, 462] on link "Save & Exit" at bounding box center [1470, 473] width 77 height 28
drag, startPoint x: 210, startPoint y: 53, endPoint x: 221, endPoint y: 78, distance: 27.3
click at [211, 54] on span "Purchases" at bounding box center [211, 56] width 343 height 15
click at [227, 114] on li "Fulfillment" at bounding box center [211, 118] width 343 height 19
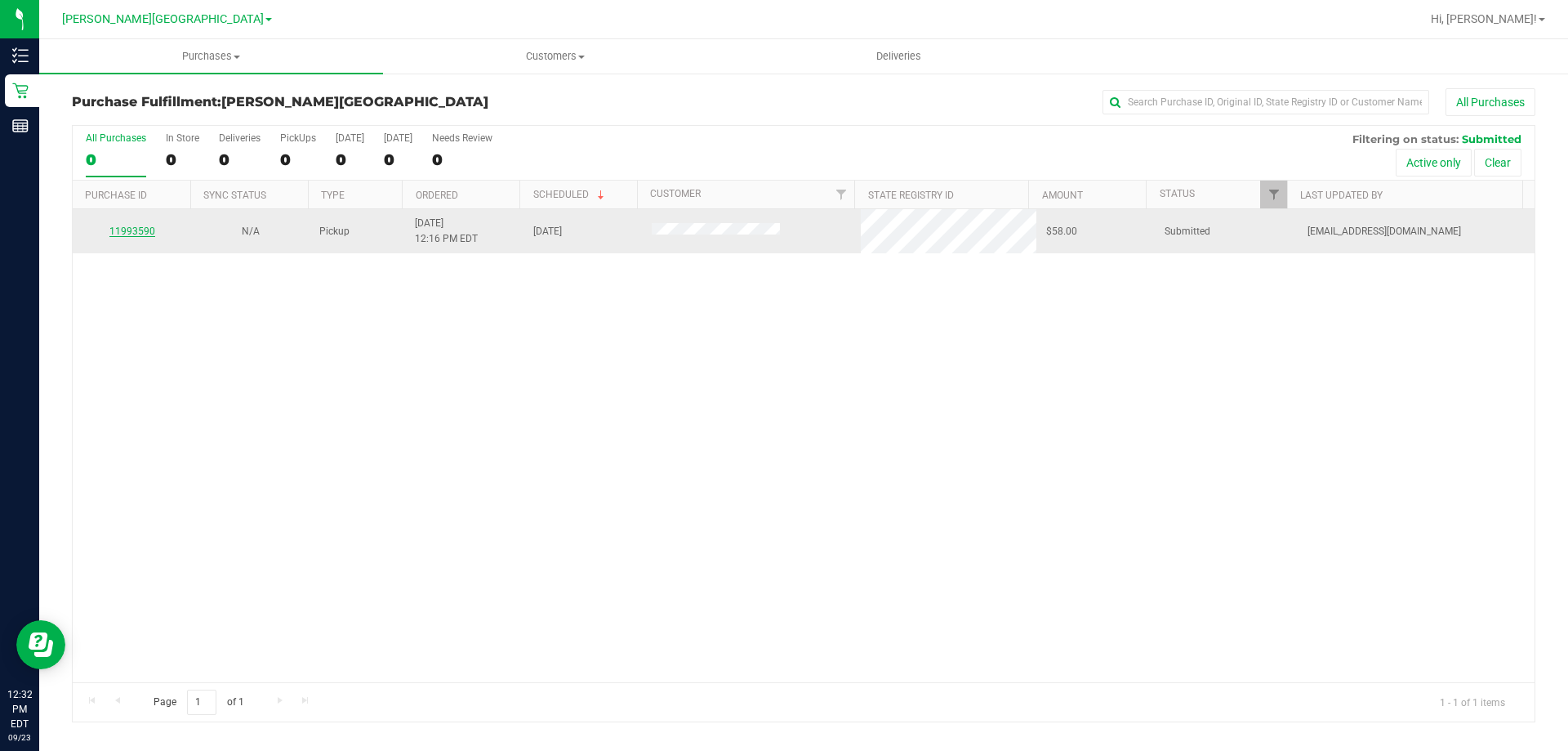
click at [121, 230] on link "11993590" at bounding box center [132, 231] width 46 height 12
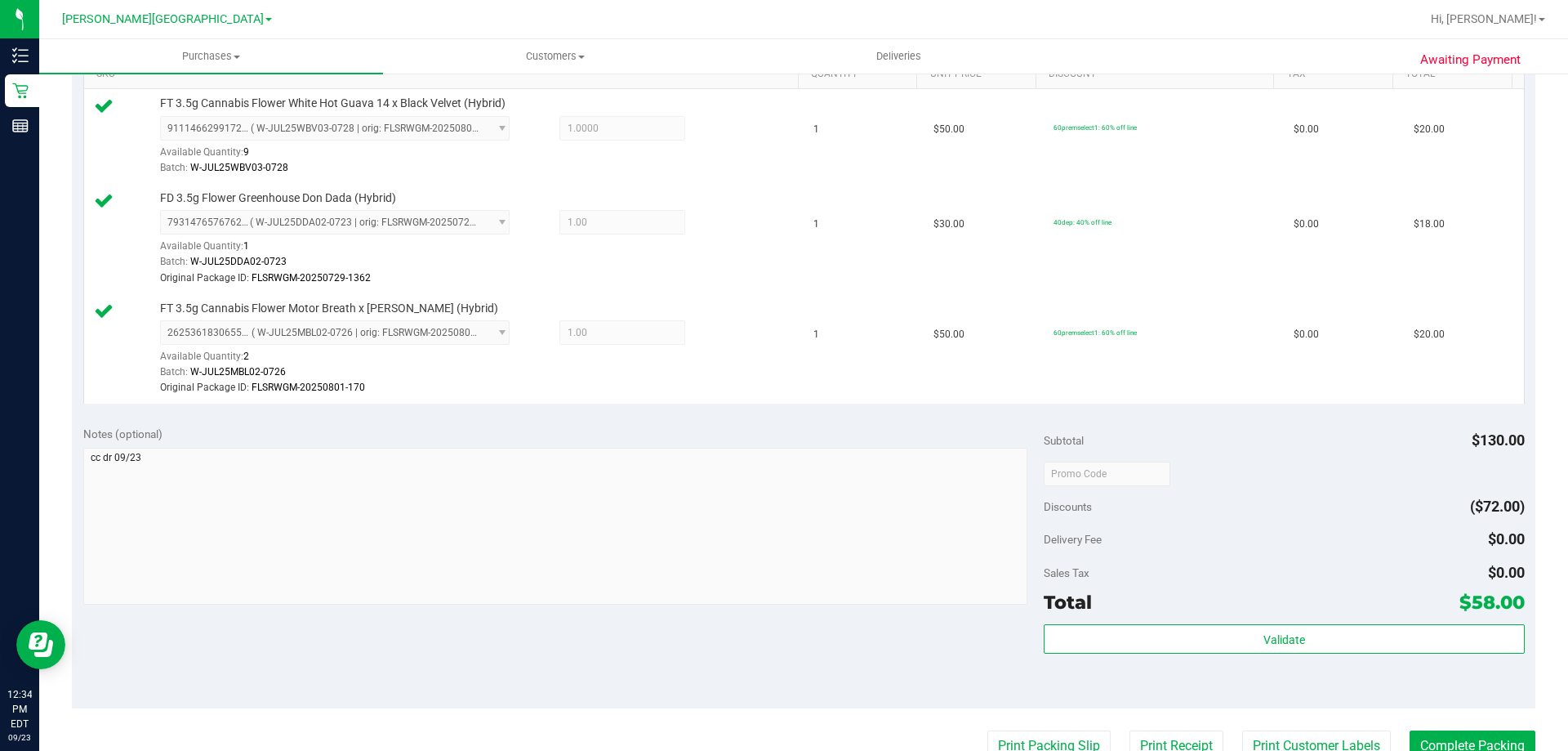
scroll to position [490, 0]
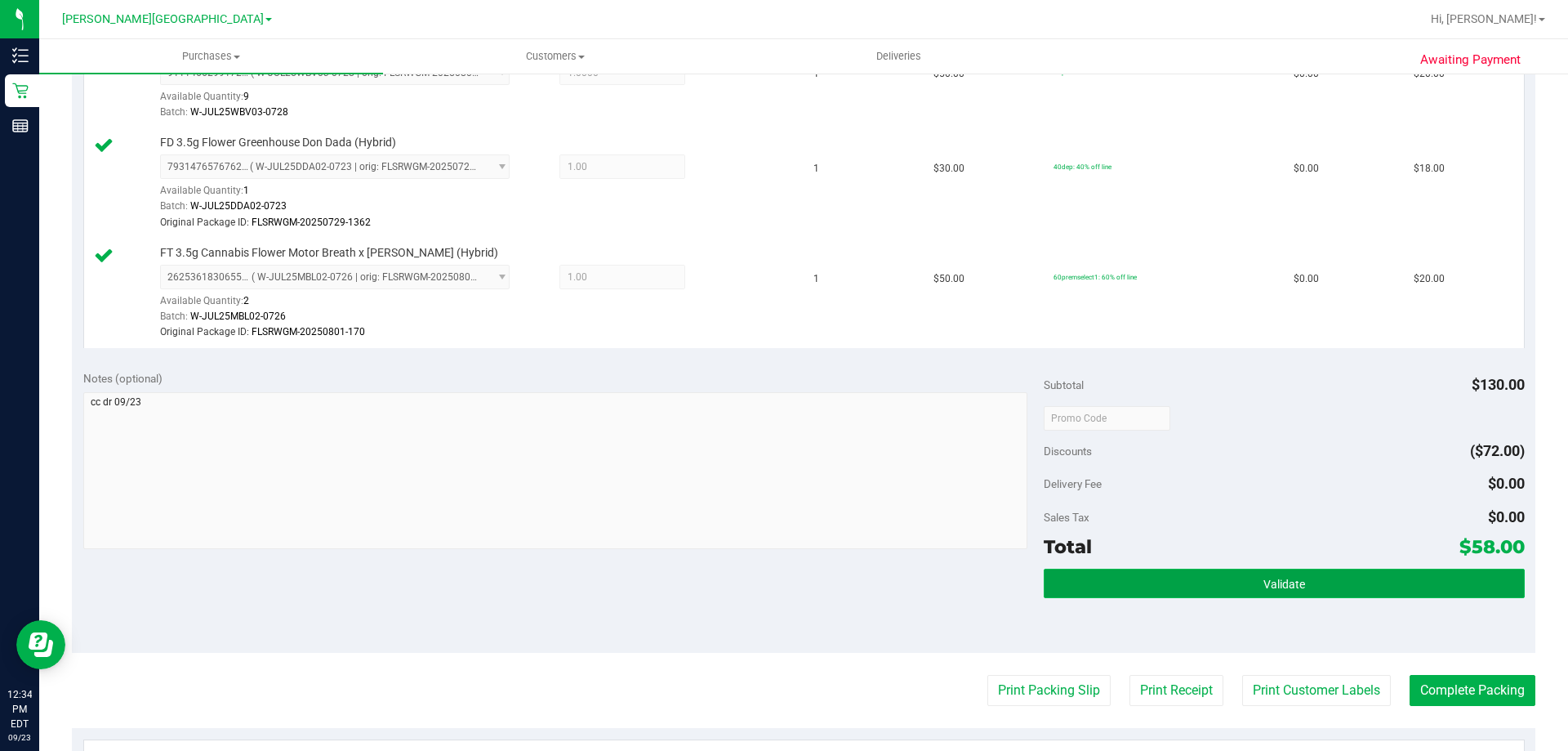
click at [1338, 579] on button "Validate" at bounding box center [1284, 583] width 480 height 29
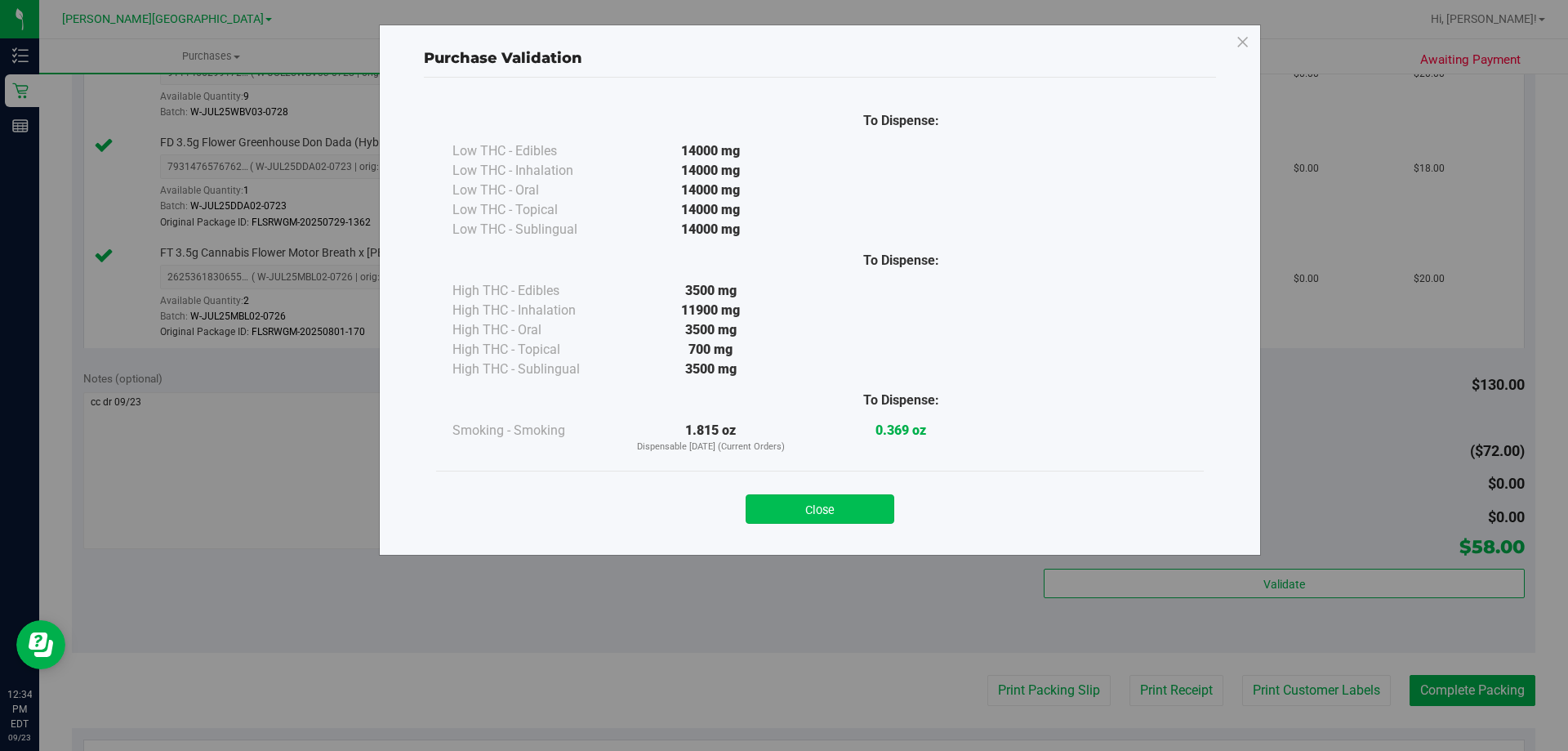
click at [861, 515] on button "Close" at bounding box center [819, 508] width 148 height 29
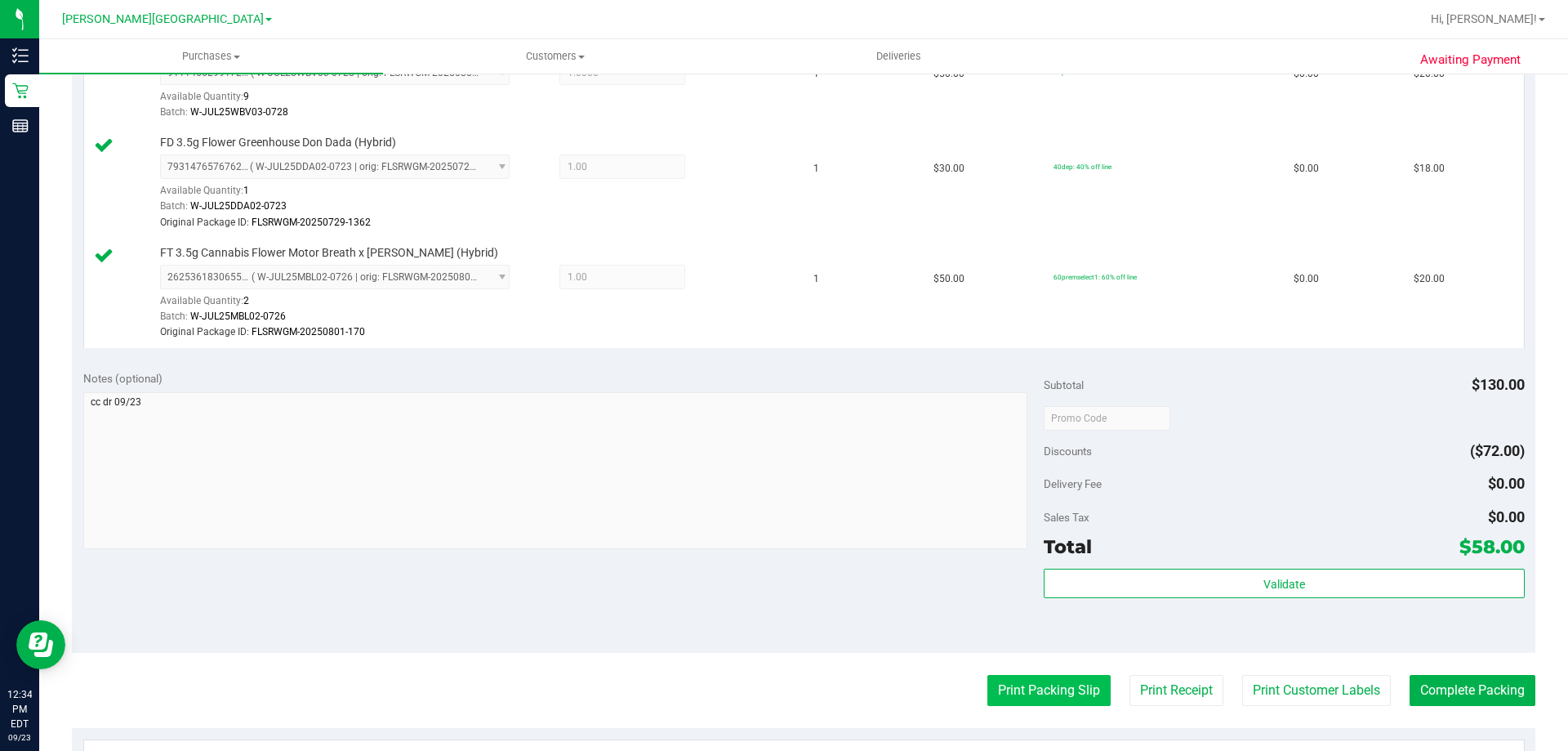
click at [1066, 678] on button "Print Packing Slip" at bounding box center [1049, 690] width 123 height 31
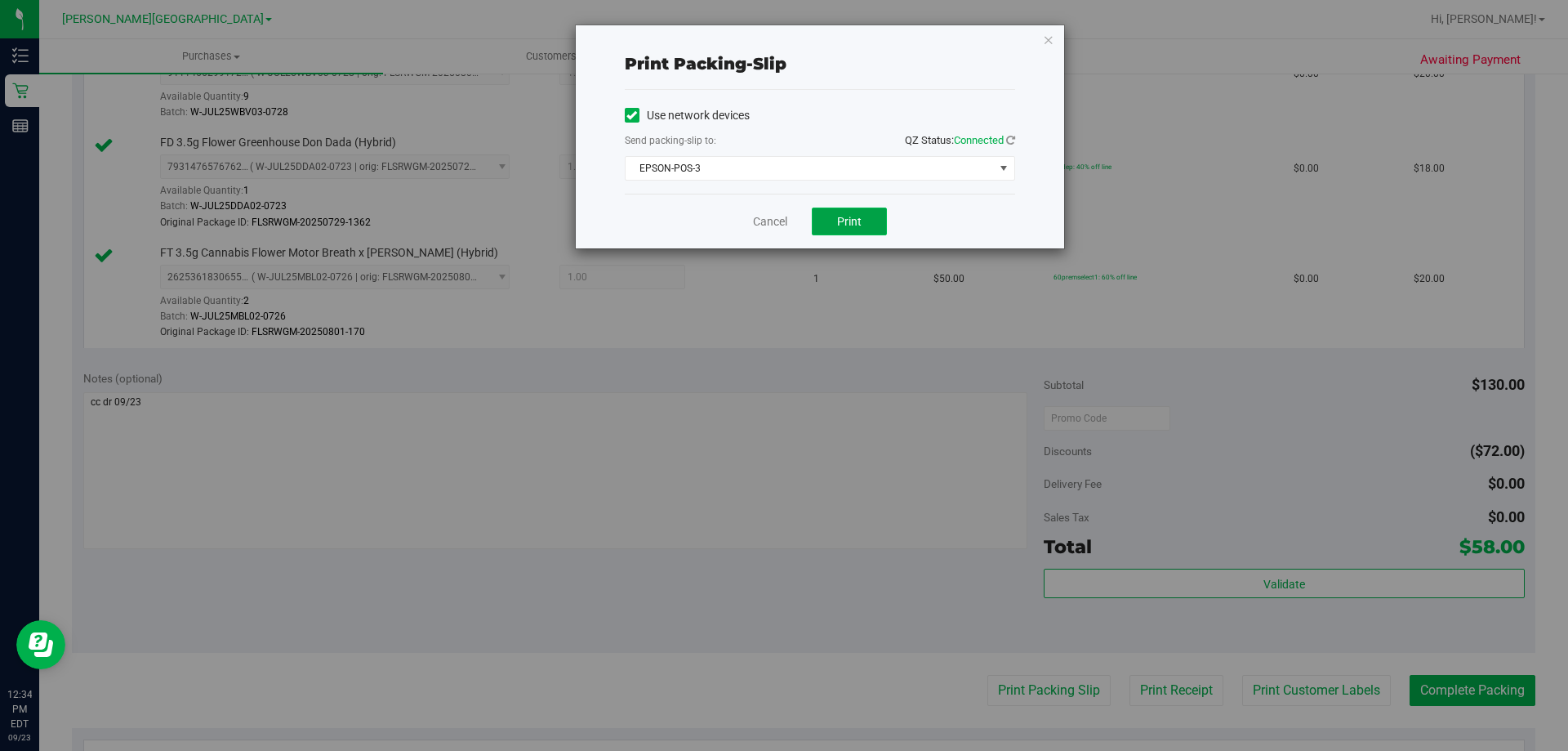
click at [851, 216] on span "Print" at bounding box center [849, 220] width 24 height 13
click at [786, 228] on link "Cancel" at bounding box center [769, 222] width 34 height 17
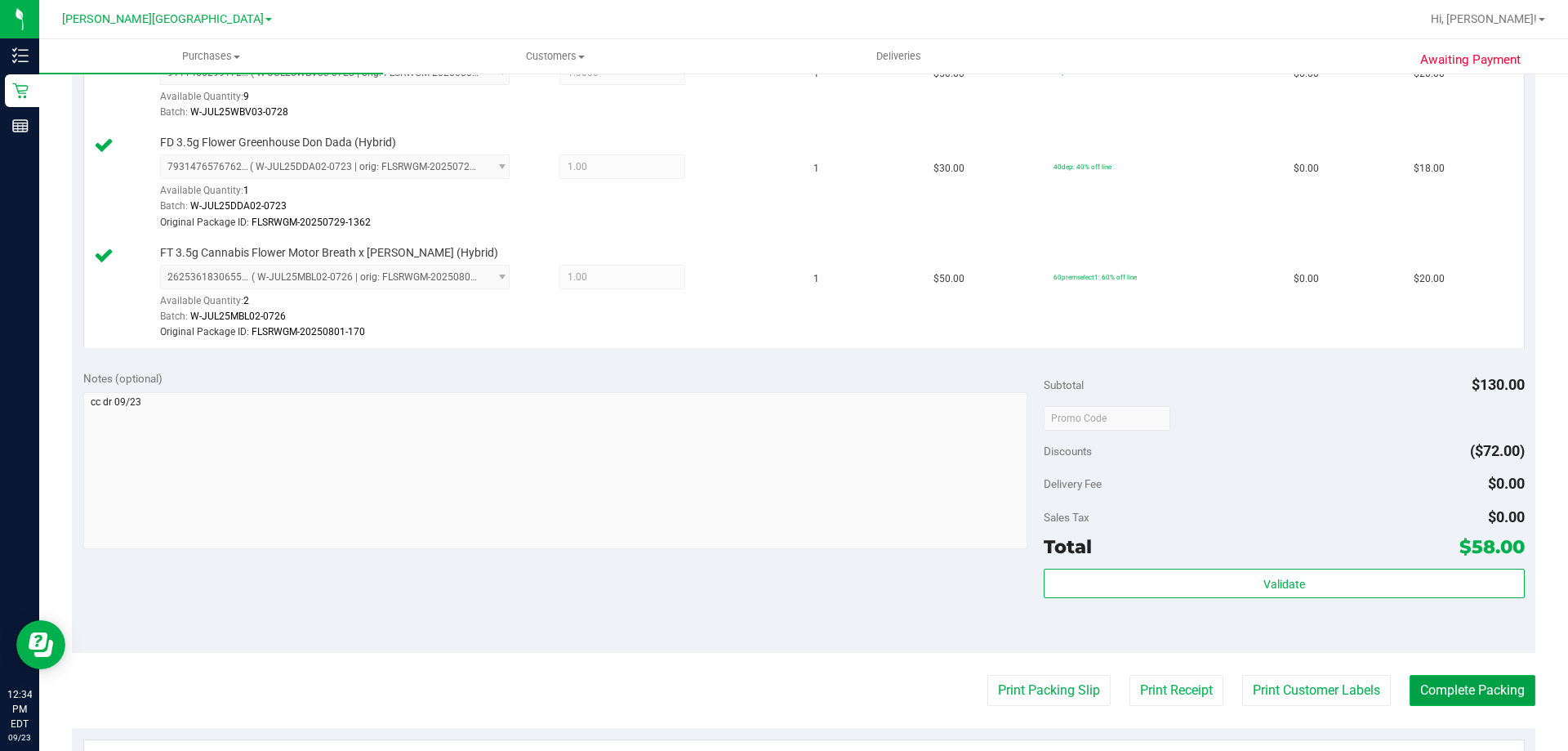
click at [1492, 689] on button "Complete Packing" at bounding box center [1473, 690] width 126 height 31
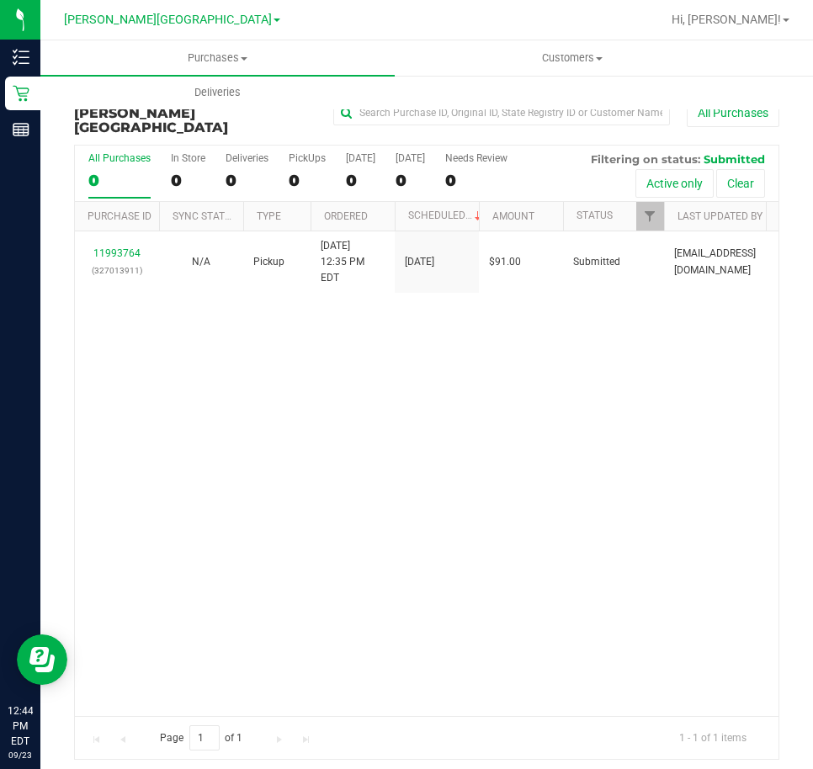
click at [262, 362] on div "11993764 (327013911) N/A Pickup [DATE] 12:35 PM EDT 9/23/2025 $91.00 Submitted …" at bounding box center [427, 473] width 704 height 485
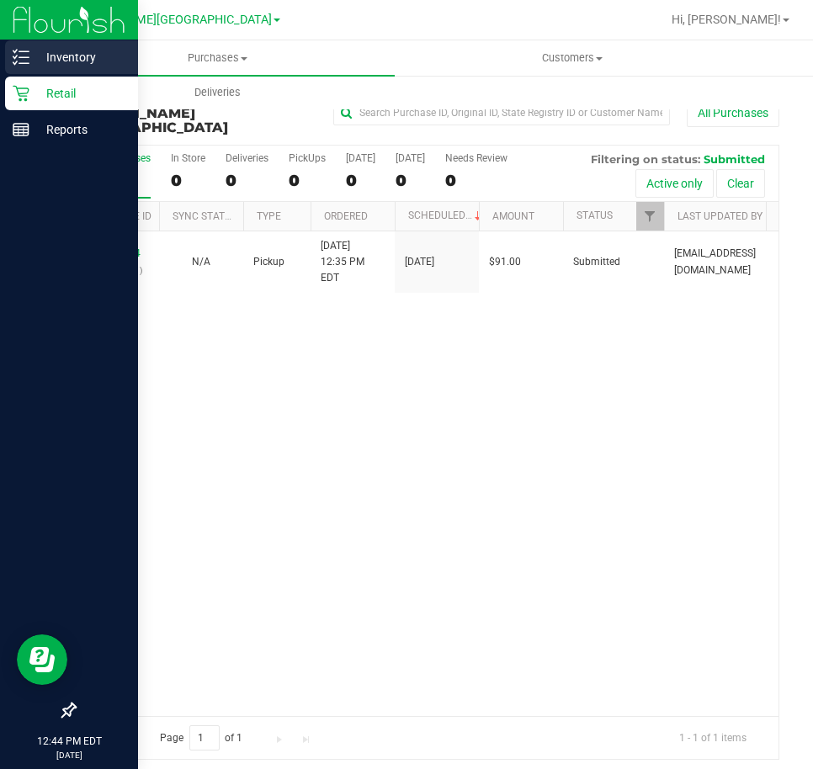
click at [71, 57] on p "Inventory" at bounding box center [79, 57] width 101 height 20
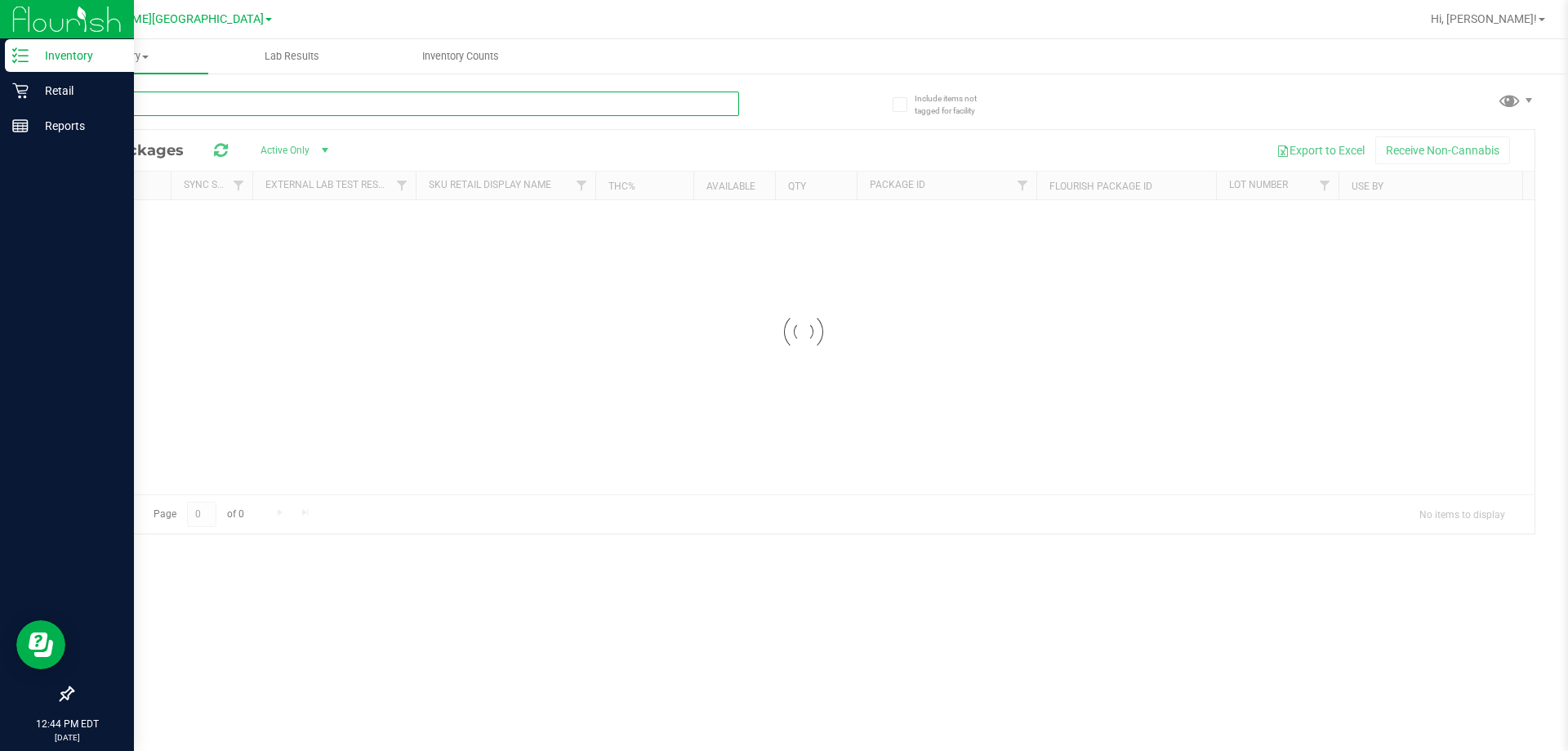
click at [255, 99] on input "text" at bounding box center [406, 103] width 668 height 24
type input "f"
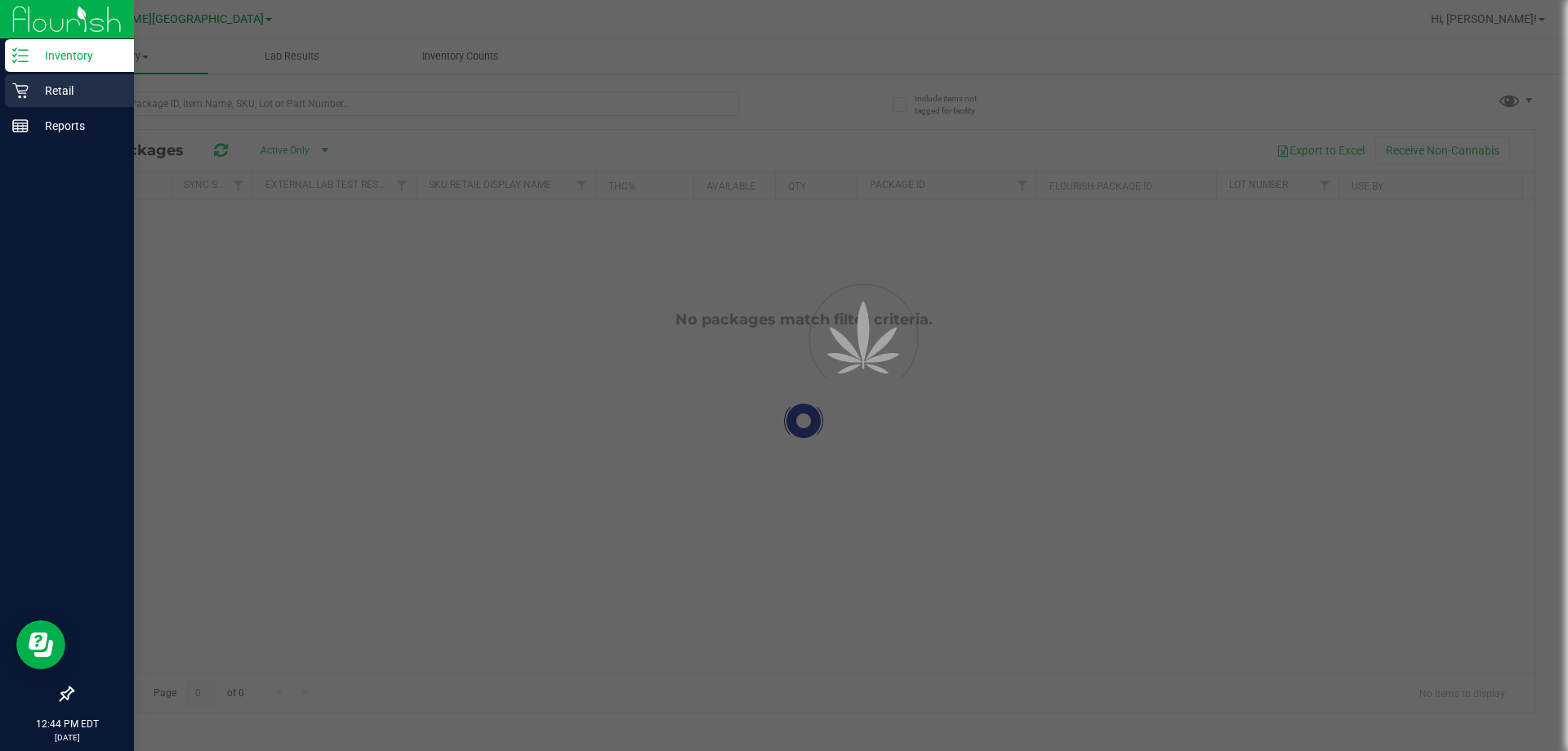
drag, startPoint x: 69, startPoint y: 85, endPoint x: 93, endPoint y: 93, distance: 25.3
click at [69, 85] on p "Retail" at bounding box center [77, 90] width 98 height 19
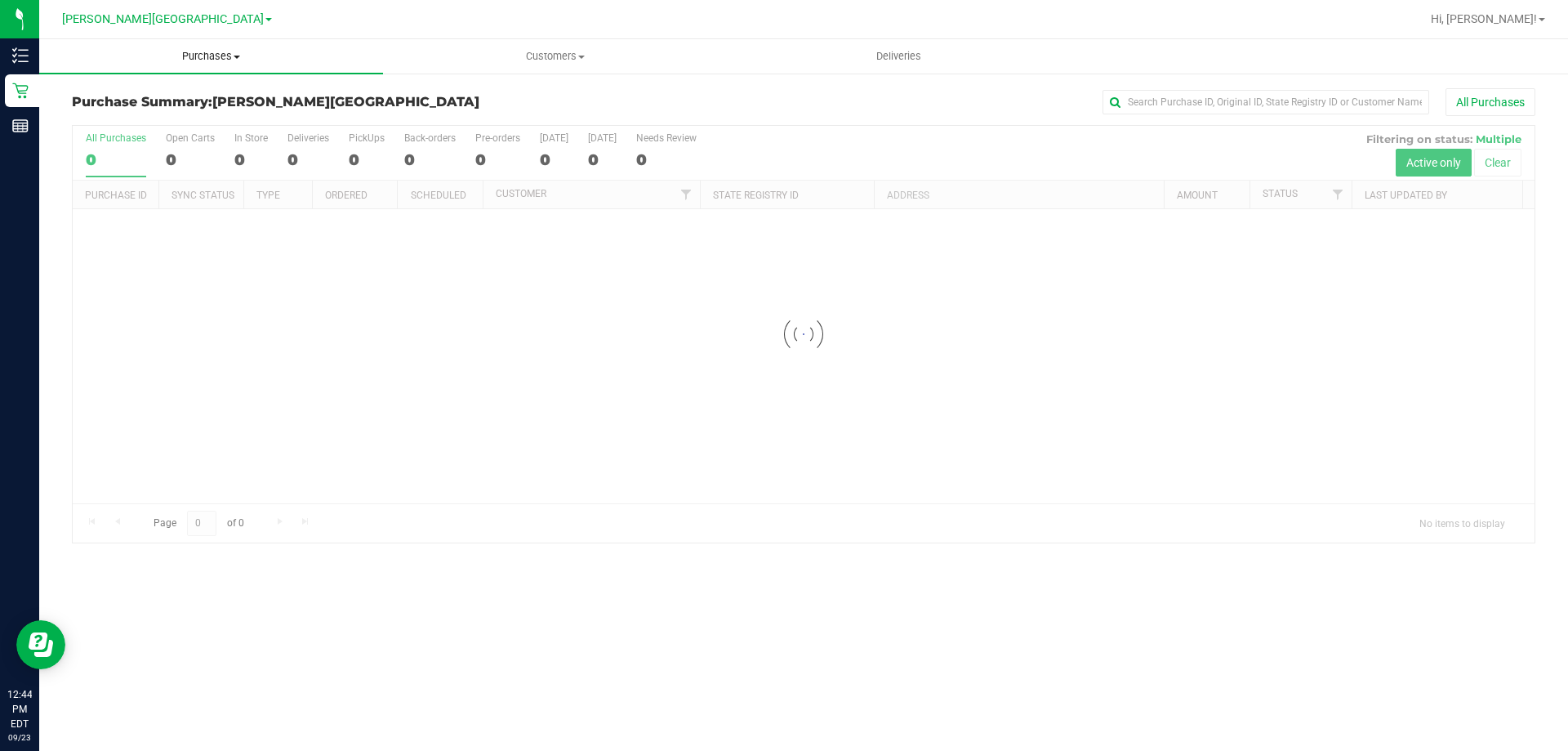
click at [212, 49] on uib-tab-heading "Purchases Summary of purchases Fulfillment All purchases" at bounding box center [211, 55] width 343 height 34
click at [212, 126] on li "Fulfillment" at bounding box center [211, 118] width 343 height 19
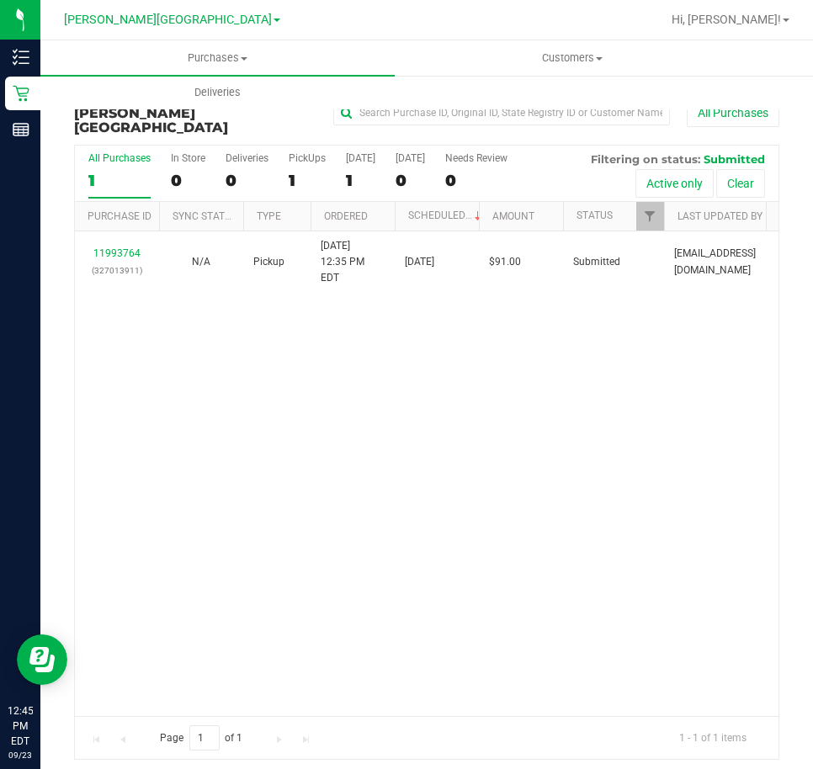
click at [292, 398] on div "11993764 (327013911) N/A Pickup [DATE] 12:35 PM EDT 9/23/2025 $91.00 Submitted …" at bounding box center [427, 473] width 704 height 485
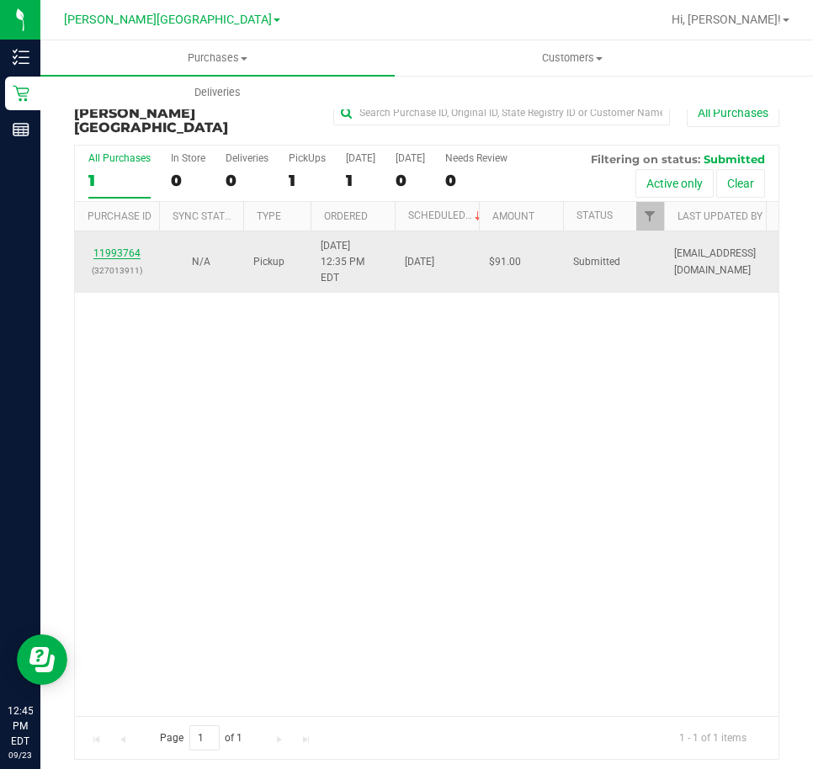
click at [135, 247] on link "11993764" at bounding box center [116, 253] width 47 height 12
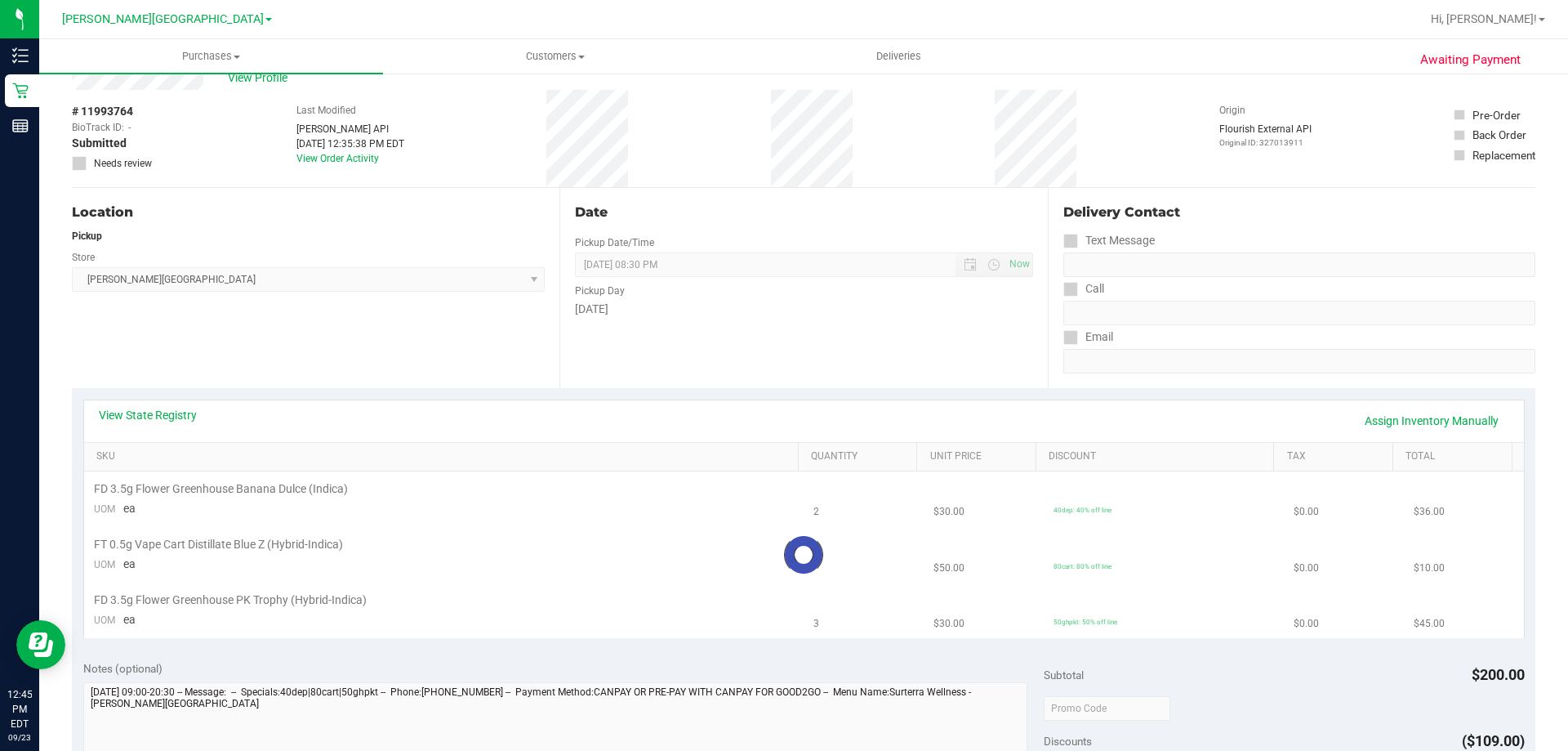
scroll to position [82, 0]
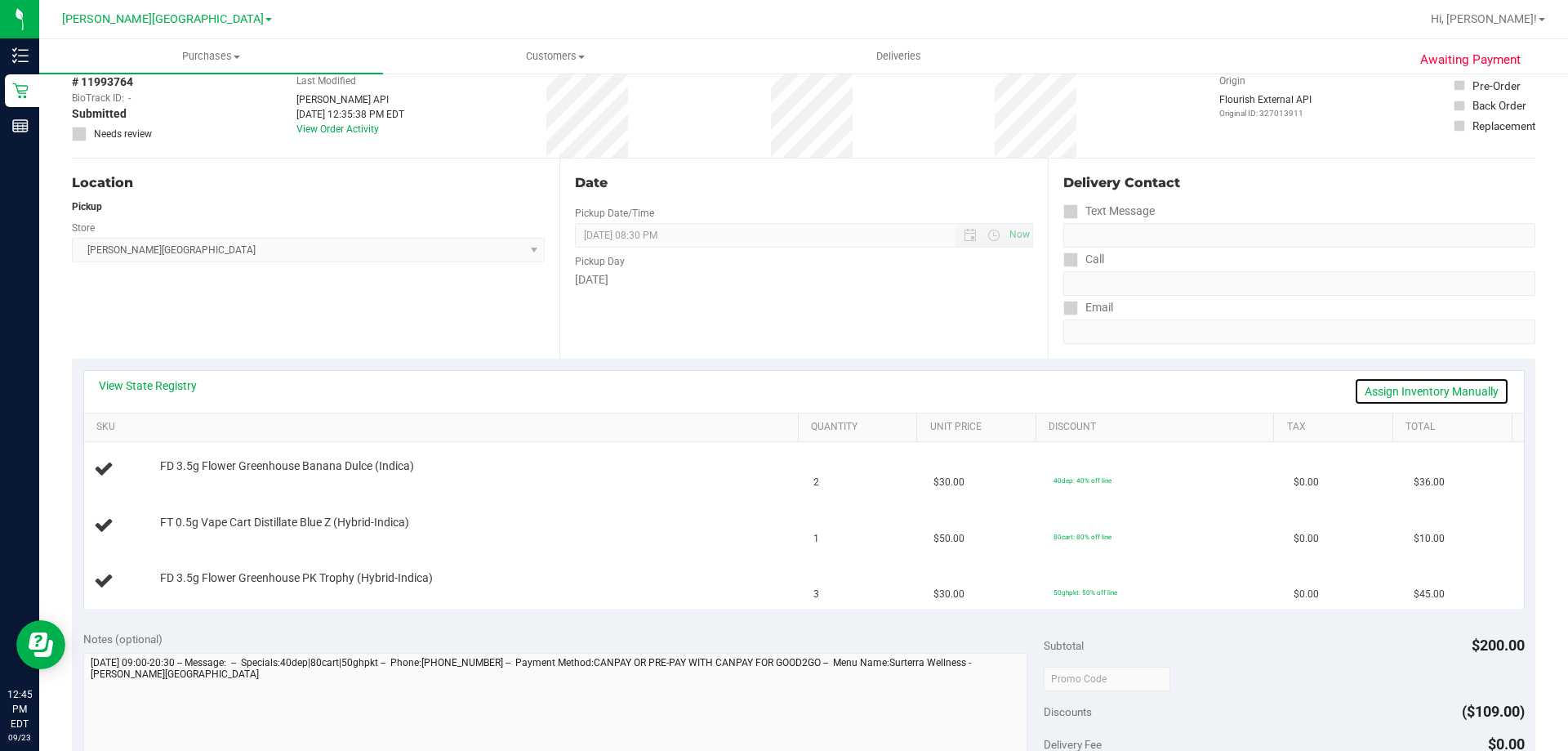
click at [1449, 390] on link "Assign Inventory Manually" at bounding box center [1432, 391] width 155 height 28
click at [1449, 390] on link "Save & Exit" at bounding box center [1470, 391] width 77 height 28
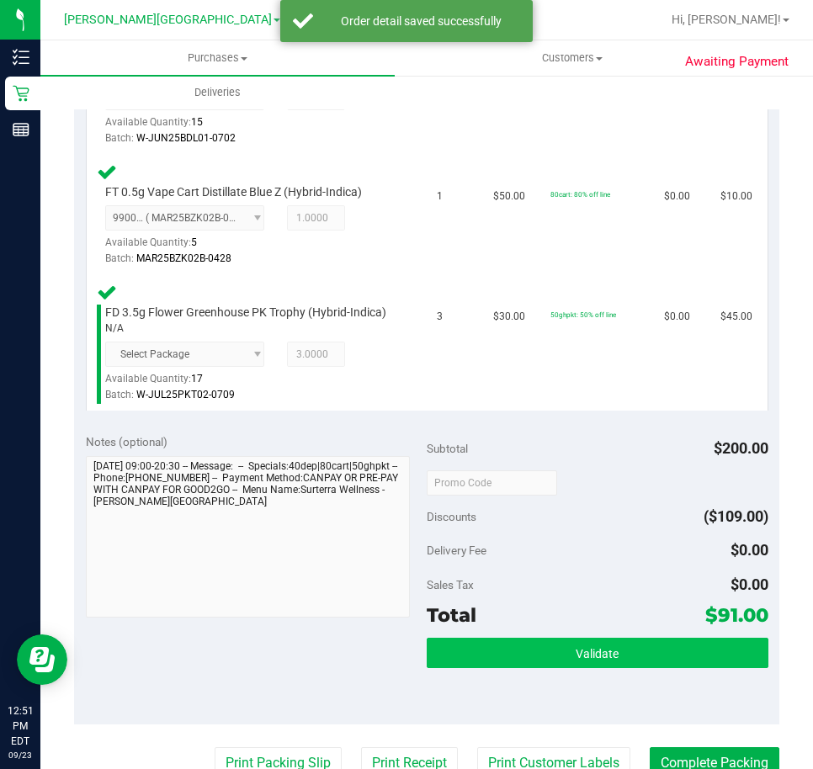
scroll to position [589, 0]
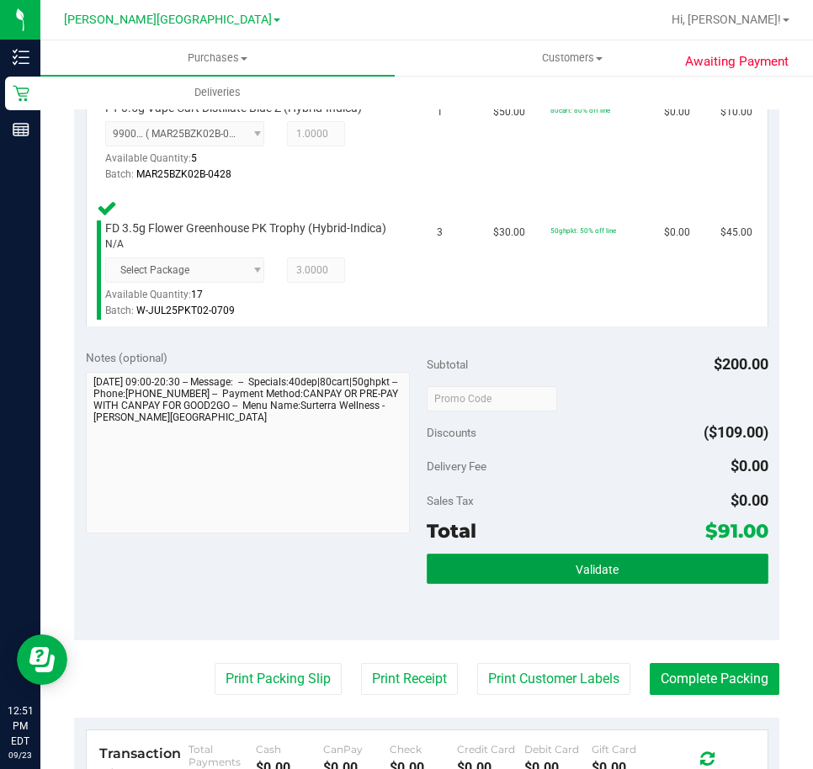
click at [614, 584] on button "Validate" at bounding box center [598, 569] width 342 height 30
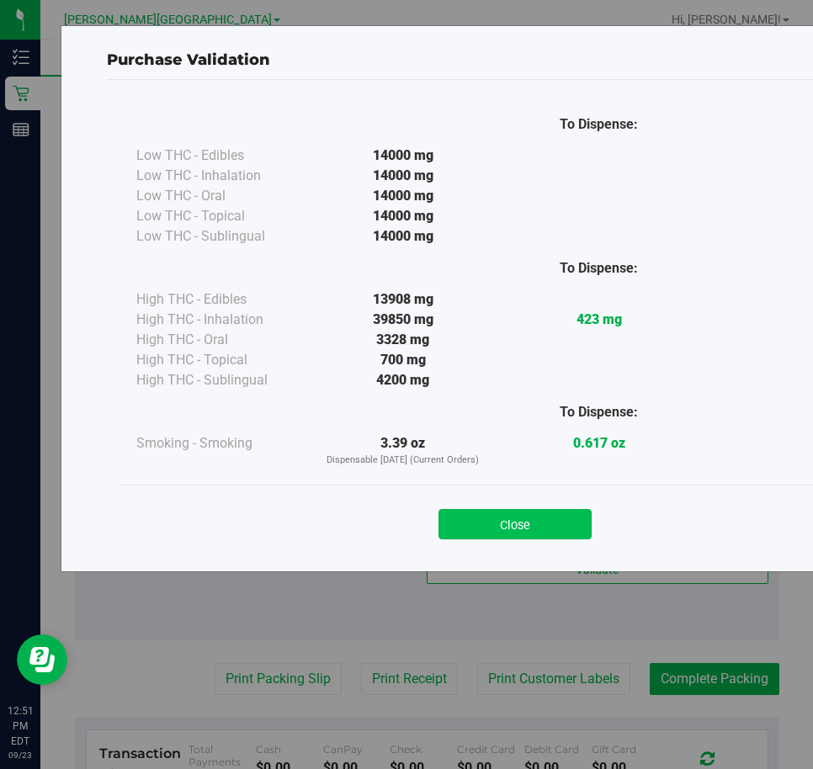
click at [558, 524] on button "Close" at bounding box center [515, 524] width 153 height 30
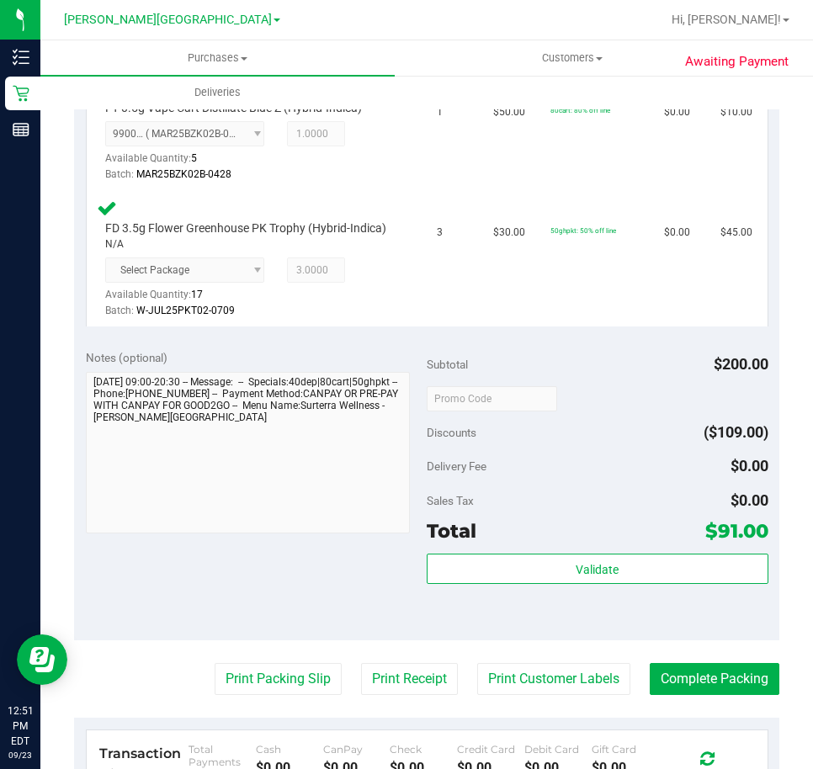
click at [302, 678] on purchase-details "Back Edit Purchase Cancel Purchase View Profile # 11993764 BioTrack ID: - Submi…" at bounding box center [426, 290] width 705 height 1577
click at [301, 687] on button "Print Packing Slip" at bounding box center [278, 679] width 127 height 32
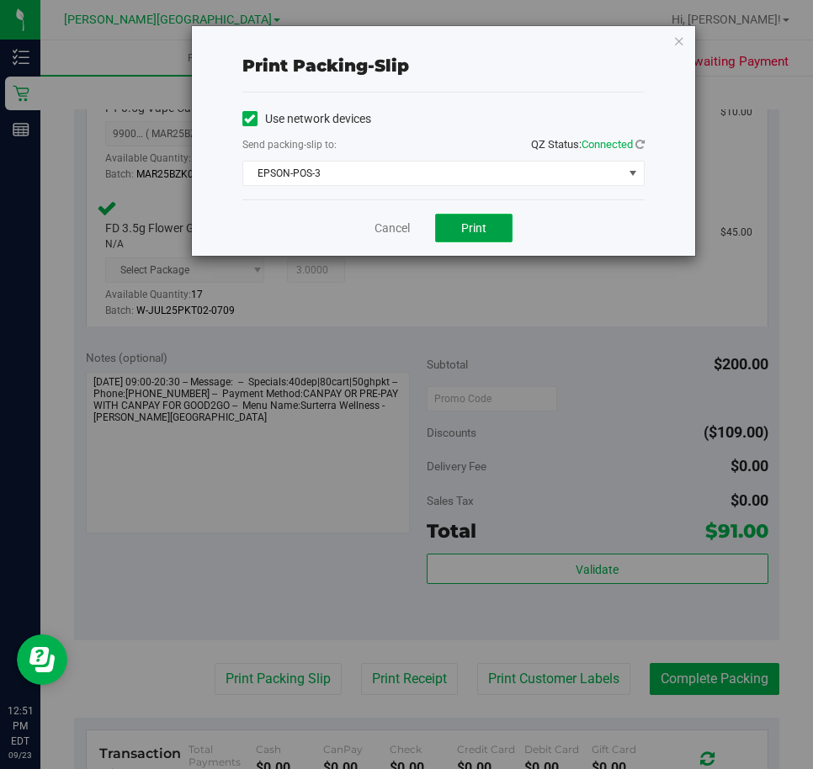
click at [476, 226] on span "Print" at bounding box center [473, 227] width 25 height 13
click at [405, 220] on link "Cancel" at bounding box center [392, 229] width 35 height 18
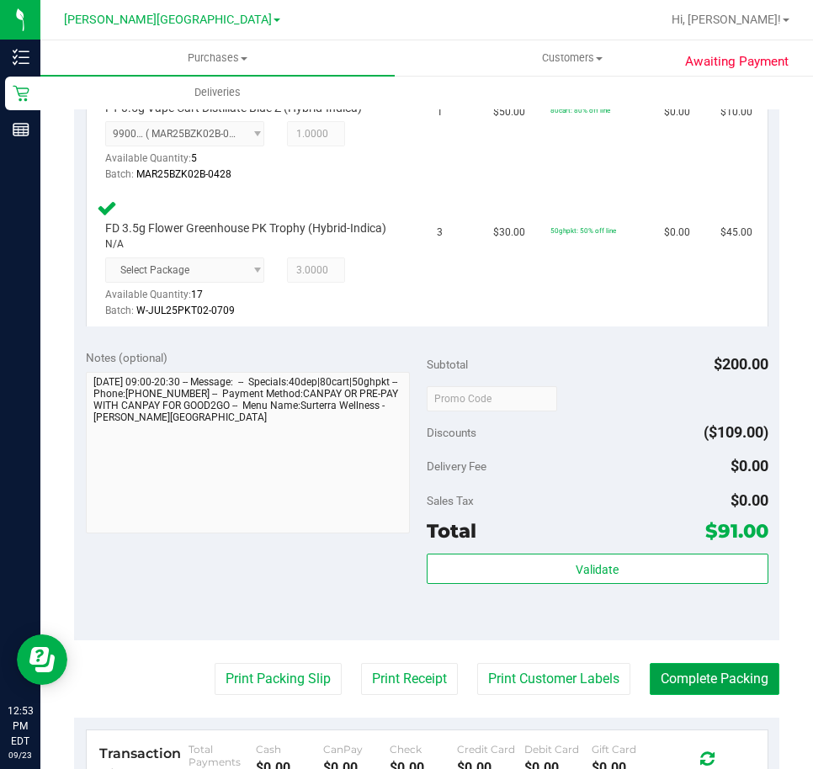
click at [677, 695] on button "Complete Packing" at bounding box center [715, 679] width 130 height 32
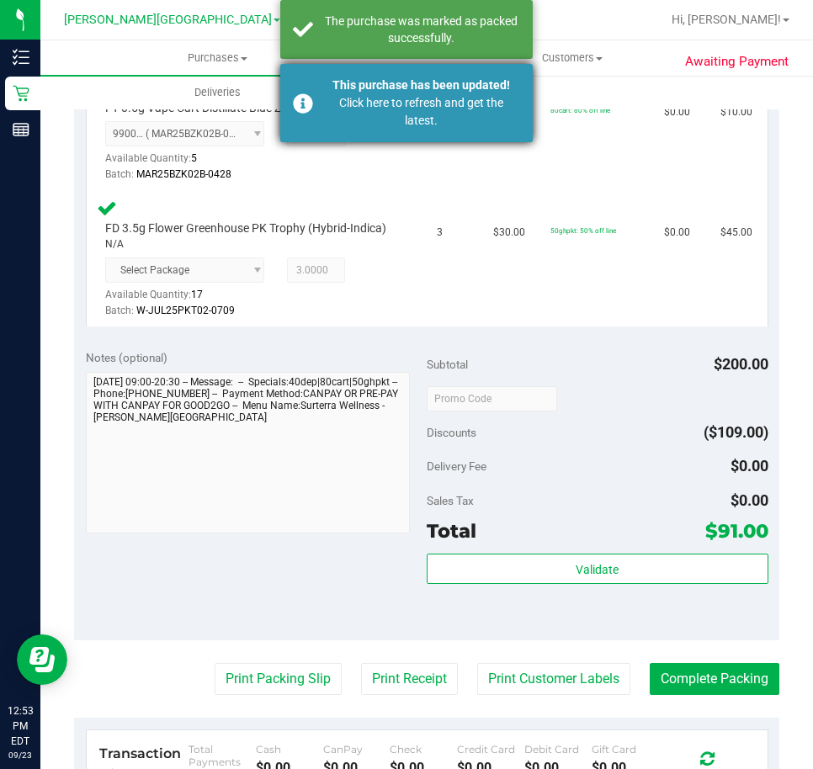
click at [430, 89] on div "This purchase has been updated!" at bounding box center [421, 86] width 198 height 18
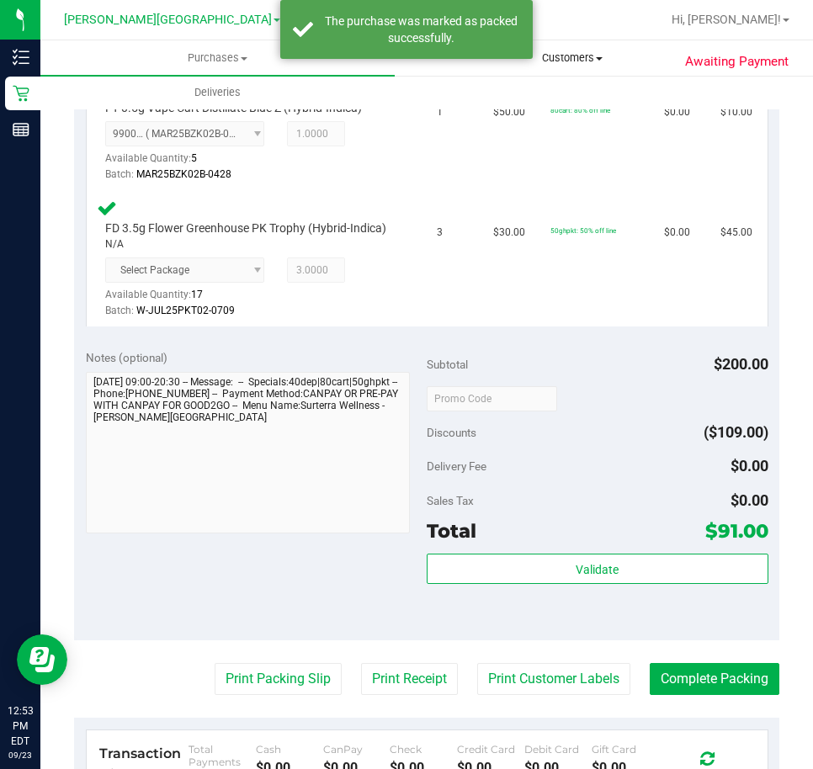
drag, startPoint x: 426, startPoint y: 38, endPoint x: 455, endPoint y: 72, distance: 44.8
click at [425, 38] on div "The purchase was marked as packed successfully." at bounding box center [421, 30] width 198 height 34
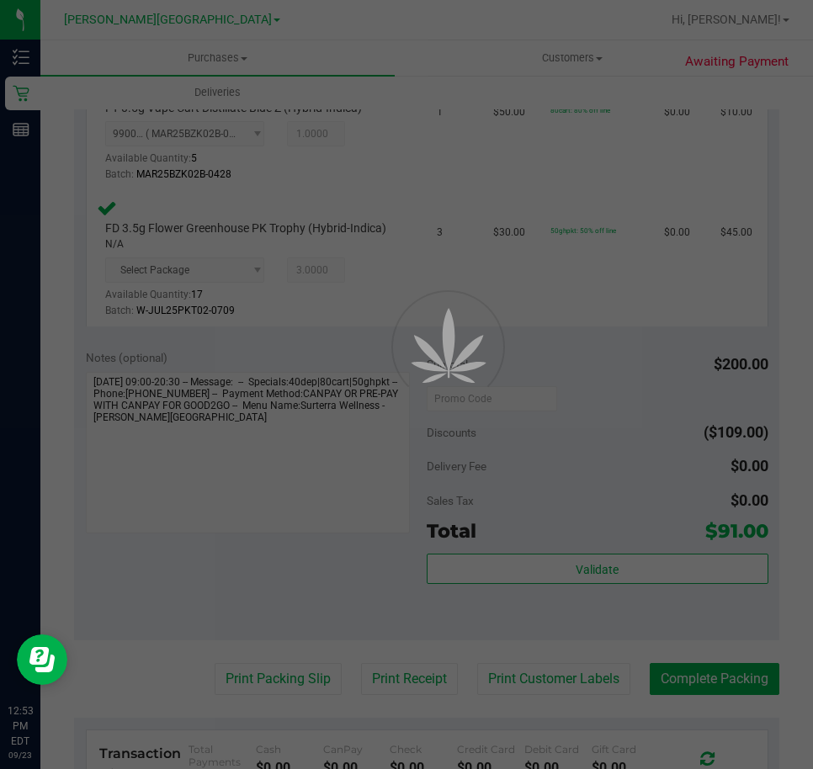
scroll to position [564, 0]
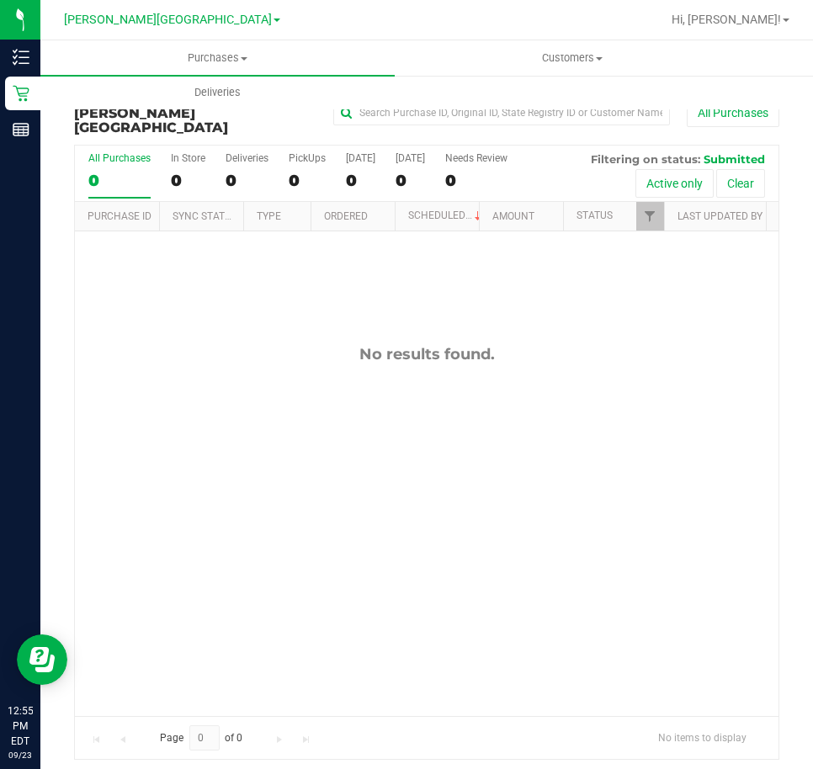
click at [665, 430] on div "No results found." at bounding box center [427, 530] width 704 height 598
drag, startPoint x: 721, startPoint y: 460, endPoint x: 772, endPoint y: 398, distance: 79.5
click at [721, 458] on div "No results found." at bounding box center [427, 530] width 704 height 598
click at [718, 370] on div "No results found." at bounding box center [427, 530] width 704 height 598
click at [368, 616] on div "No results found." at bounding box center [427, 530] width 704 height 598
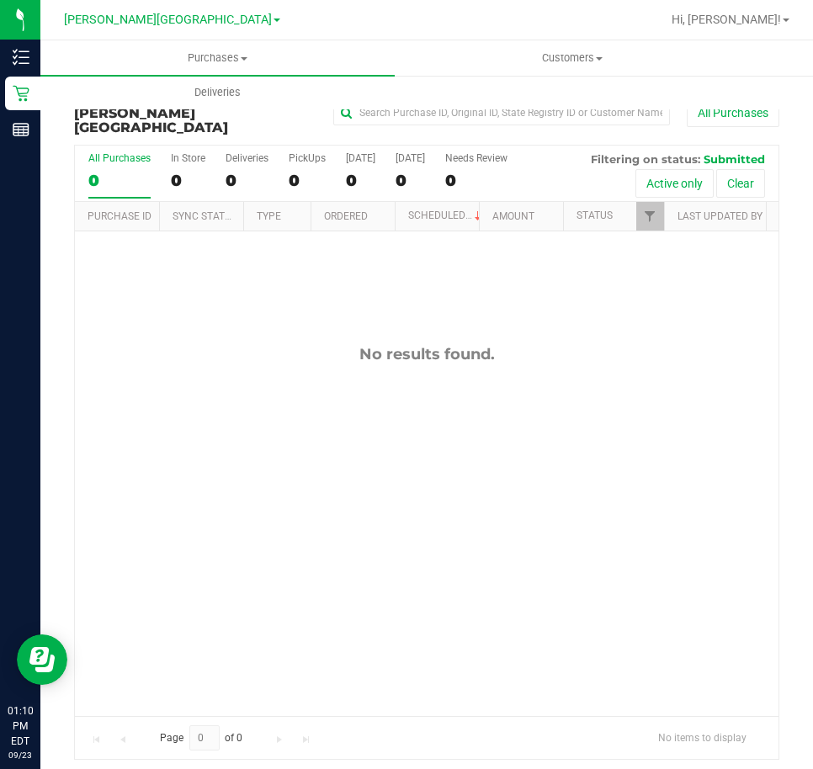
drag, startPoint x: 625, startPoint y: 483, endPoint x: 802, endPoint y: 525, distance: 182.5
click at [625, 483] on div "No results found." at bounding box center [427, 530] width 704 height 598
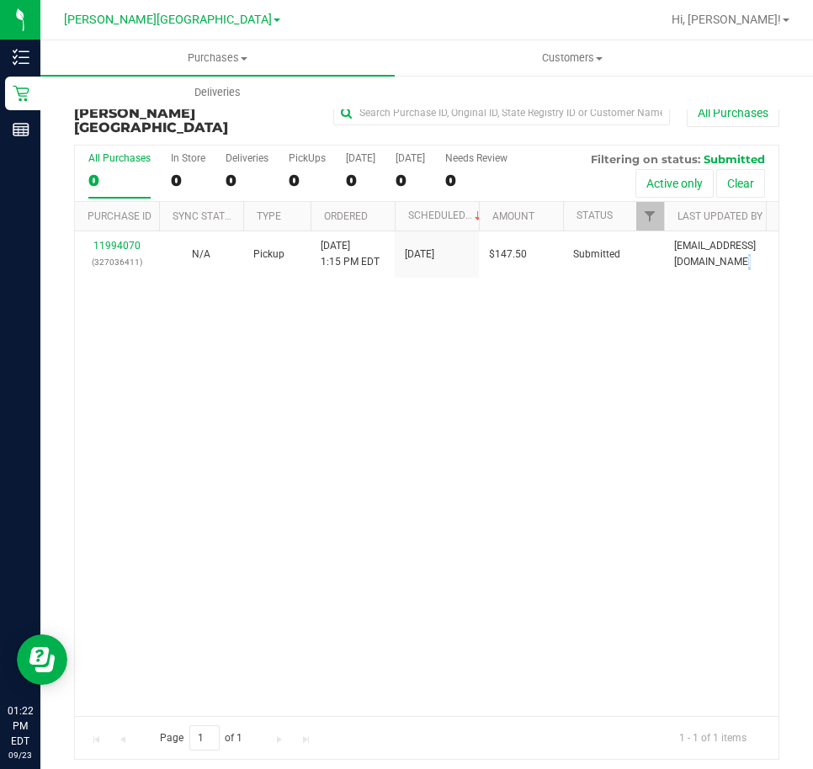
drag, startPoint x: 715, startPoint y: 373, endPoint x: 483, endPoint y: 481, distance: 255.3
click at [641, 380] on div "11994070 (327036411) N/A Pickup [DATE] 1:15 PM EDT 9/23/2025 $147.50 Submitted …" at bounding box center [427, 473] width 704 height 485
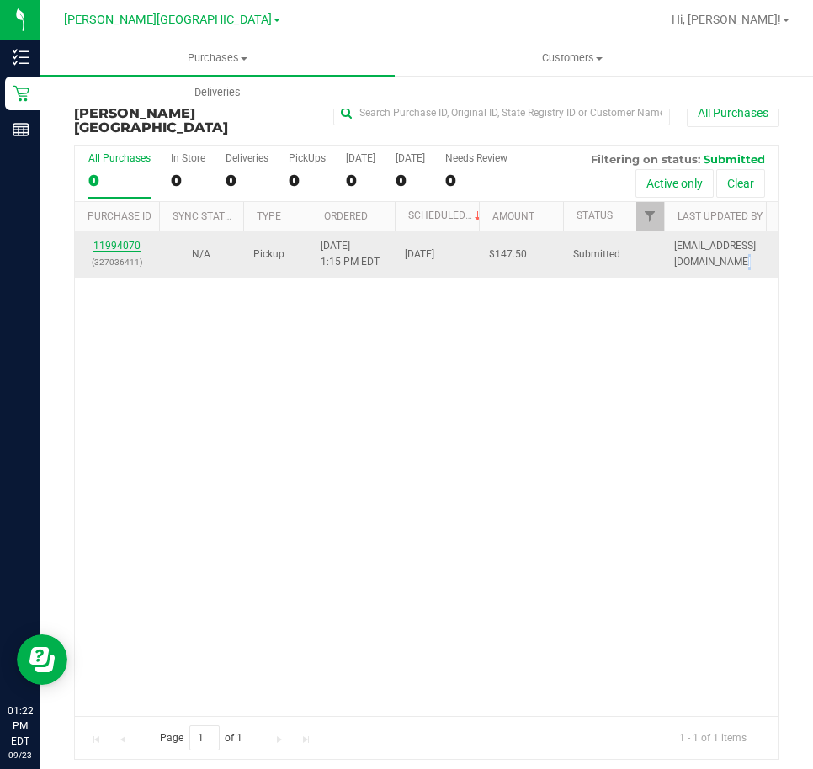
click at [119, 240] on link "11994070" at bounding box center [116, 246] width 47 height 12
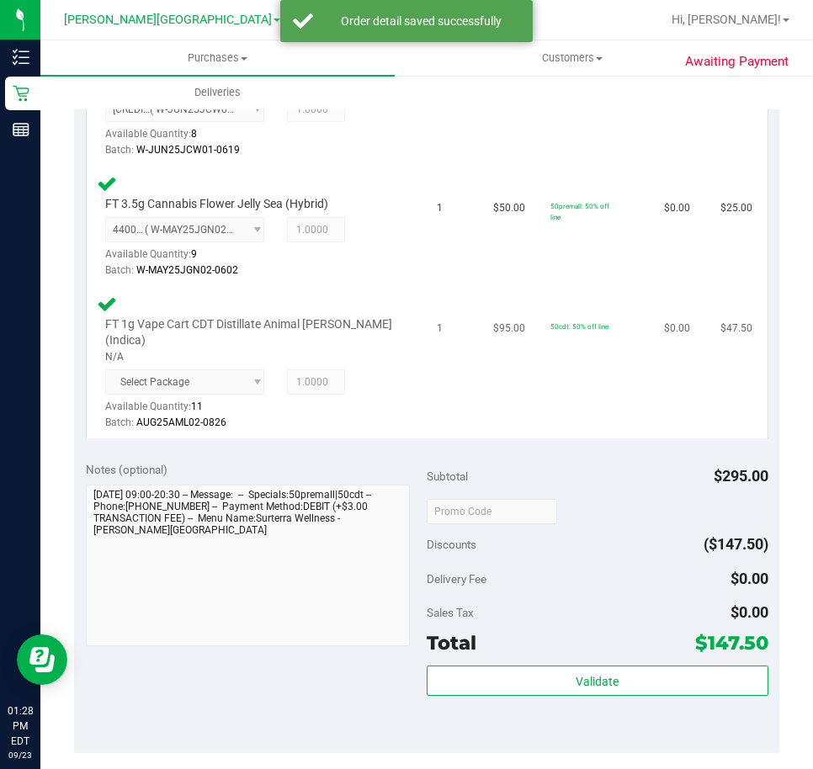
scroll to position [842, 0]
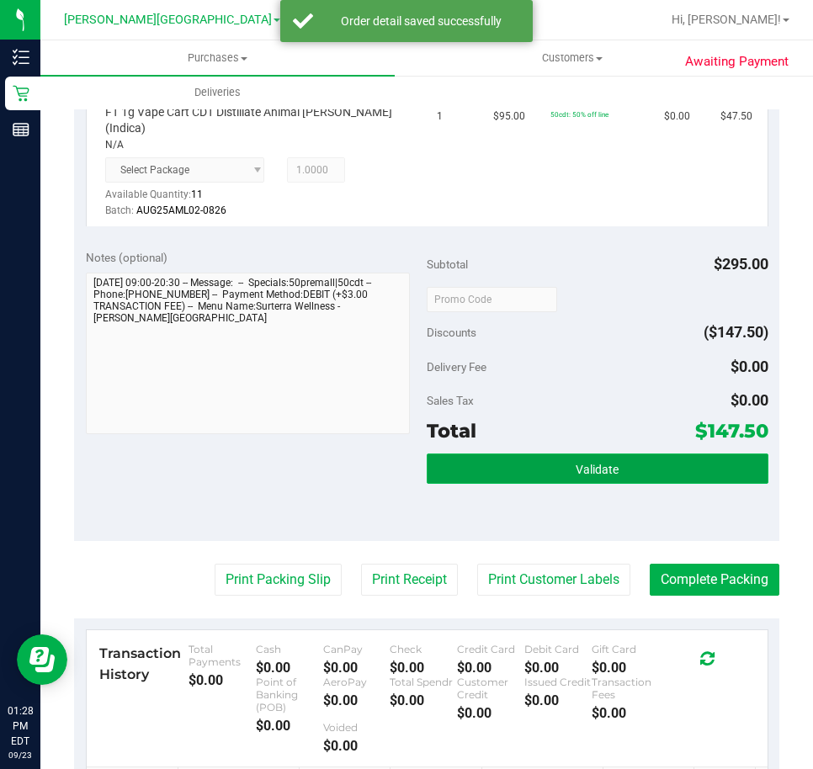
click at [632, 454] on button "Validate" at bounding box center [598, 469] width 342 height 30
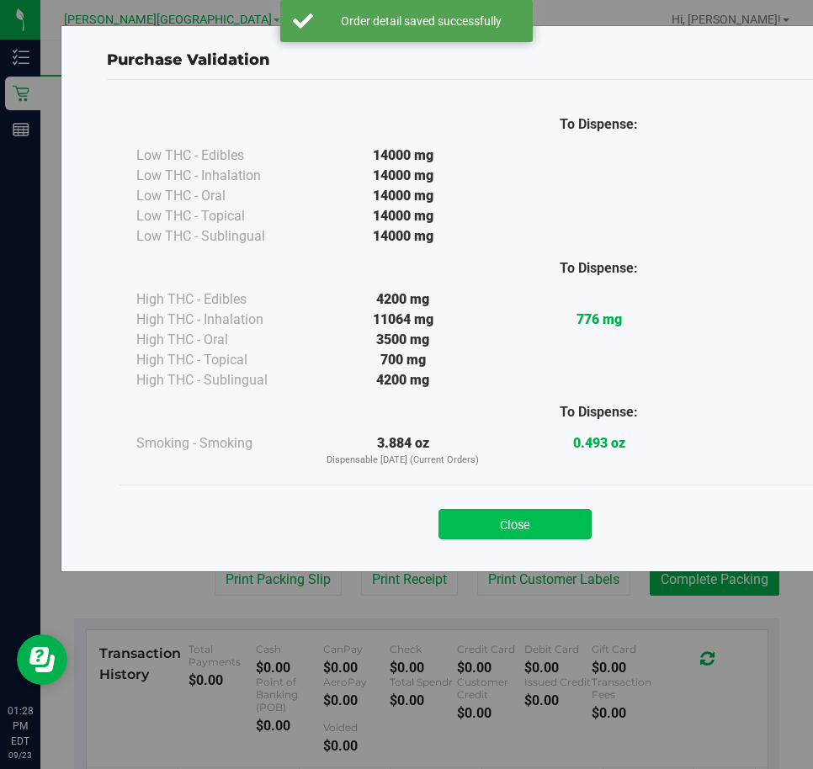
click at [502, 510] on button "Close" at bounding box center [515, 524] width 153 height 30
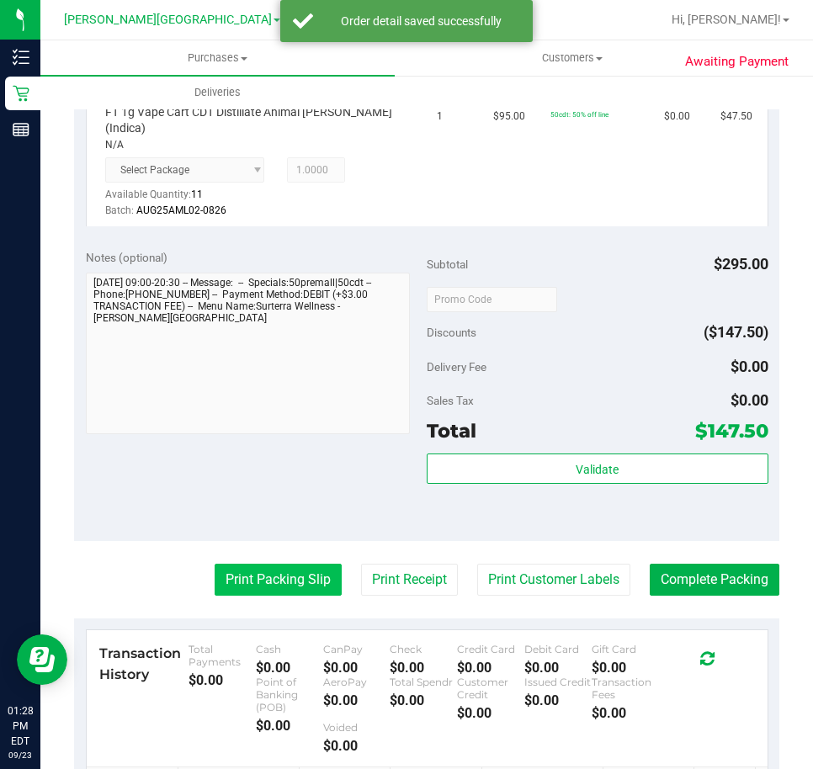
click at [296, 564] on button "Print Packing Slip" at bounding box center [278, 580] width 127 height 32
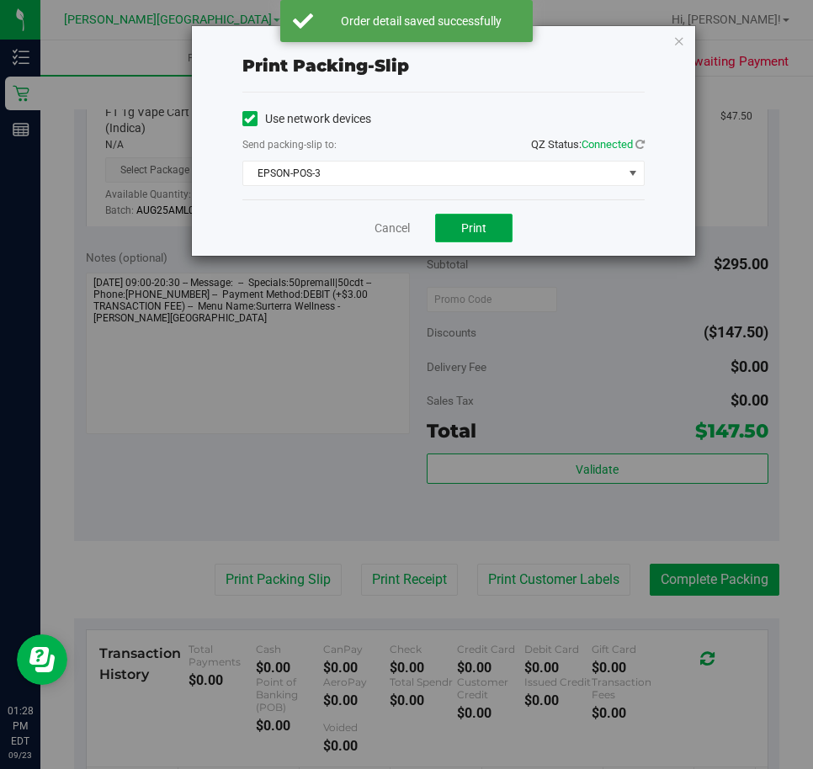
click at [462, 231] on span "Print" at bounding box center [473, 227] width 25 height 13
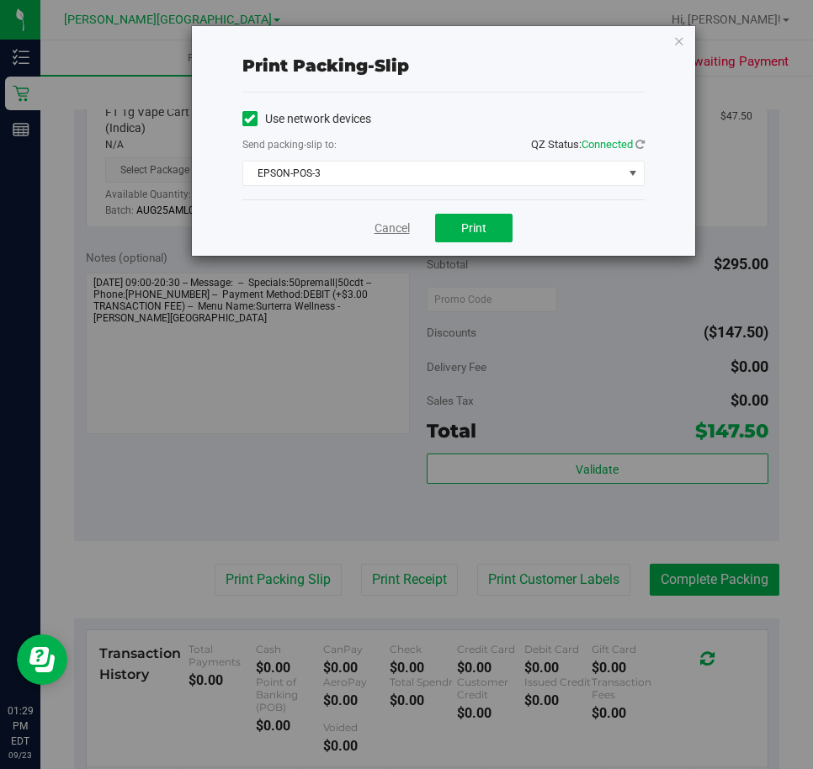
click at [380, 231] on link "Cancel" at bounding box center [392, 229] width 35 height 18
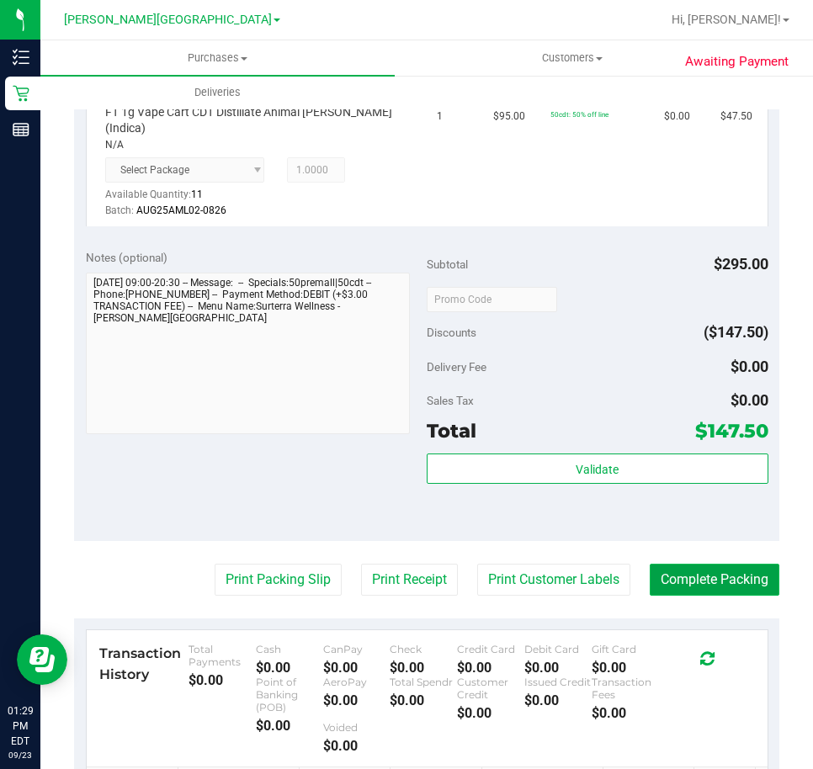
click at [754, 564] on button "Complete Packing" at bounding box center [715, 580] width 130 height 32
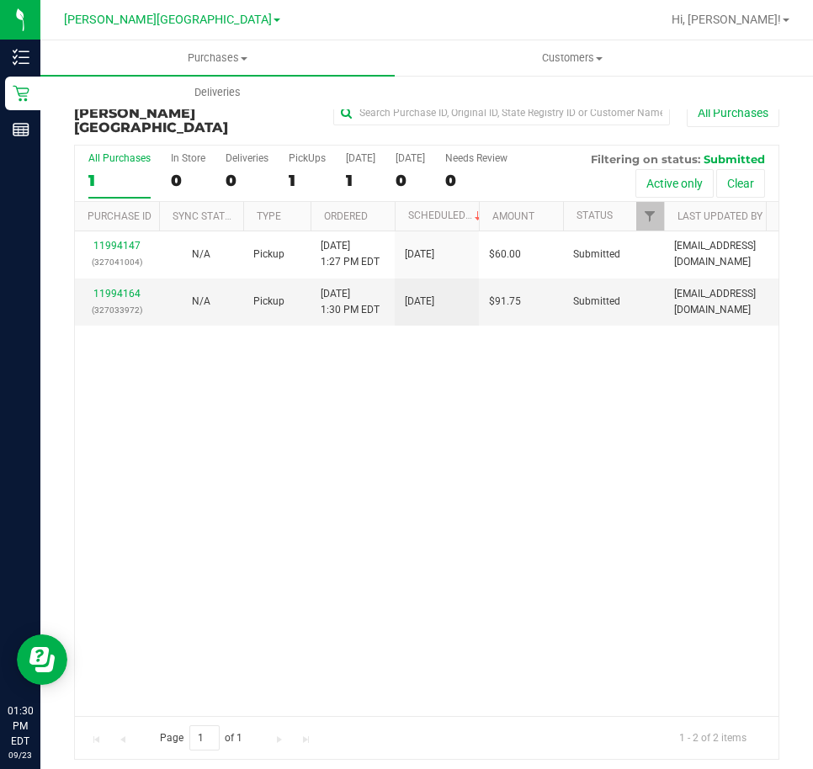
drag, startPoint x: 390, startPoint y: 415, endPoint x: 380, endPoint y: 401, distance: 17.0
click at [386, 410] on div "11994147 (327041004) N/A Pickup [DATE] 1:27 PM EDT 9/23/2025 $60.00 Submitted […" at bounding box center [427, 473] width 704 height 485
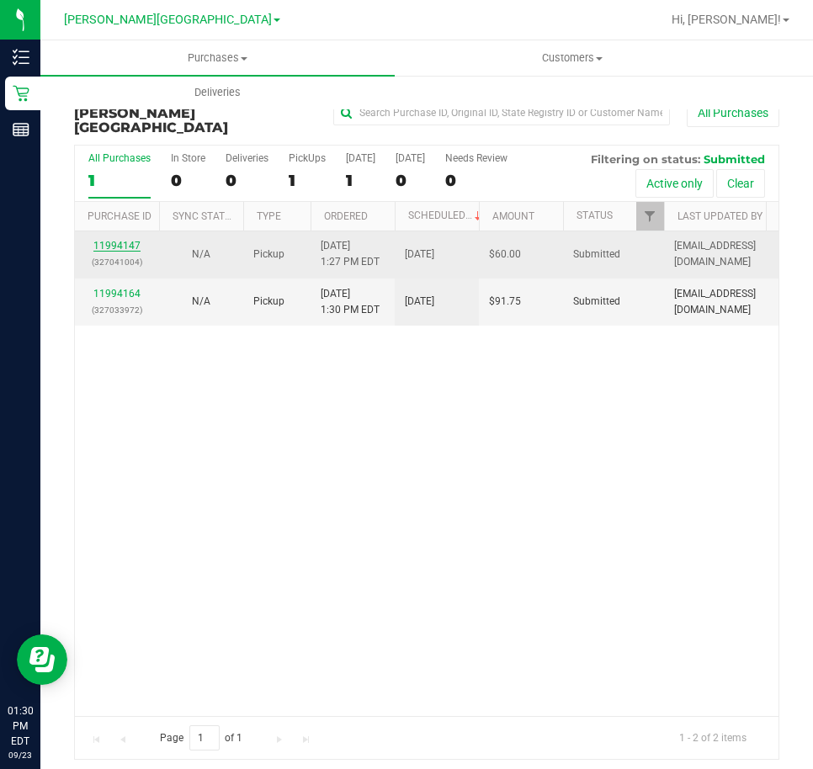
click at [106, 240] on link "11994147" at bounding box center [116, 246] width 47 height 12
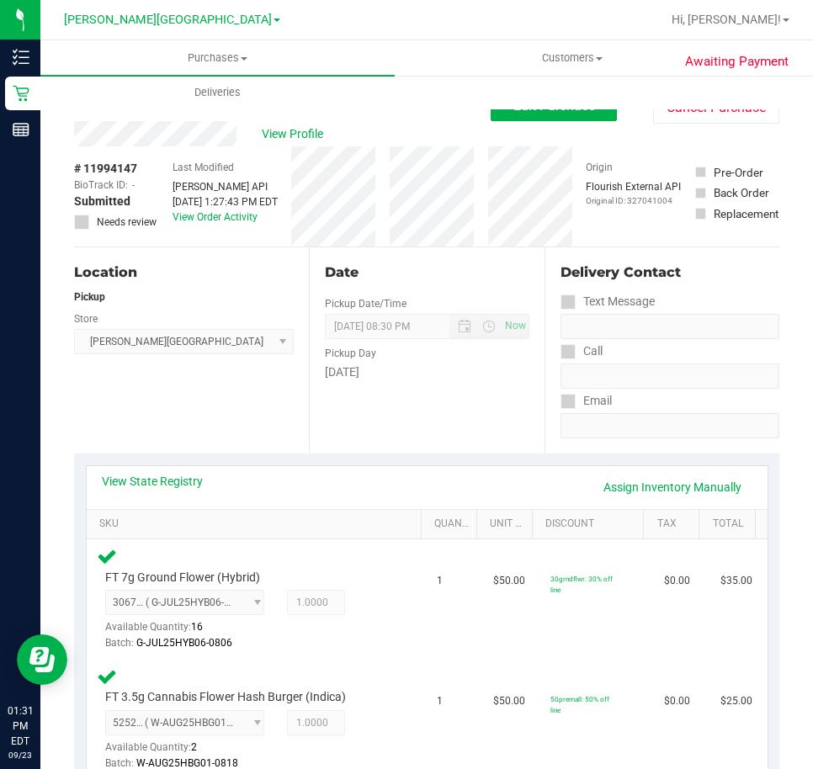
scroll to position [589, 0]
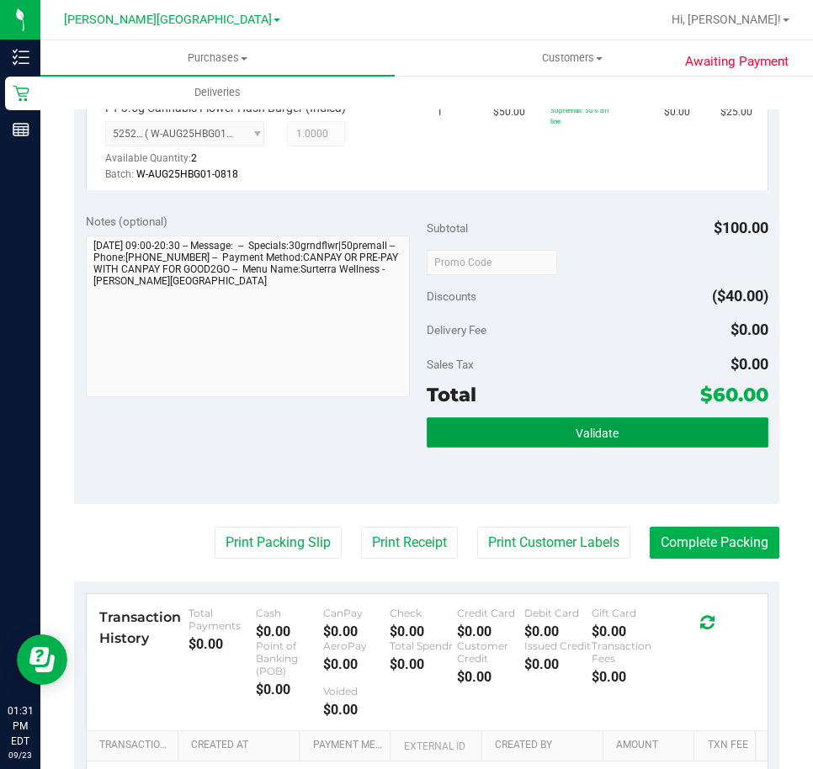
click at [566, 431] on button "Validate" at bounding box center [598, 432] width 342 height 30
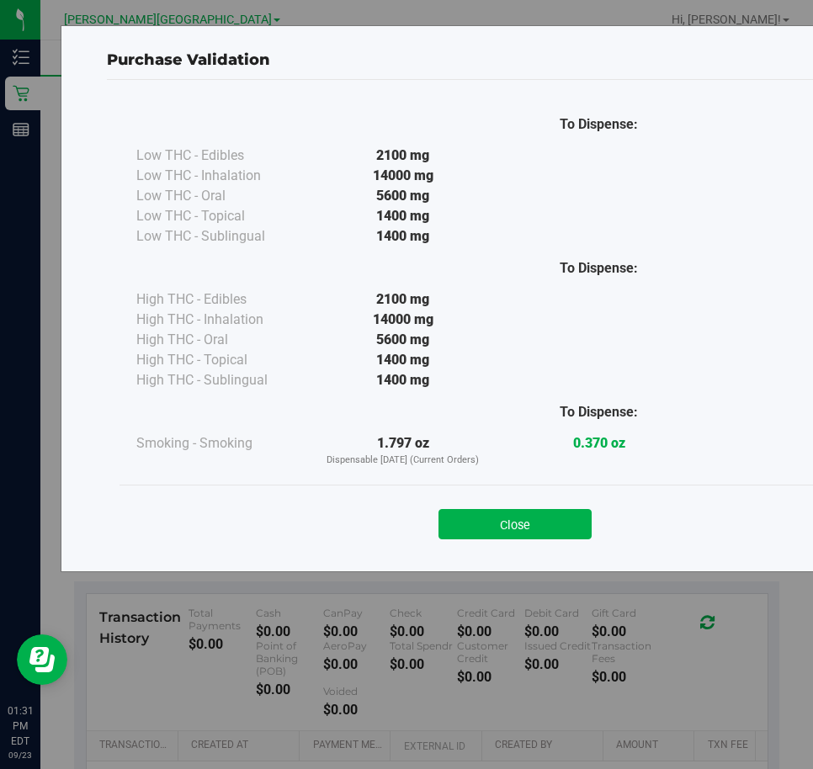
click at [508, 513] on button "Close" at bounding box center [515, 524] width 153 height 30
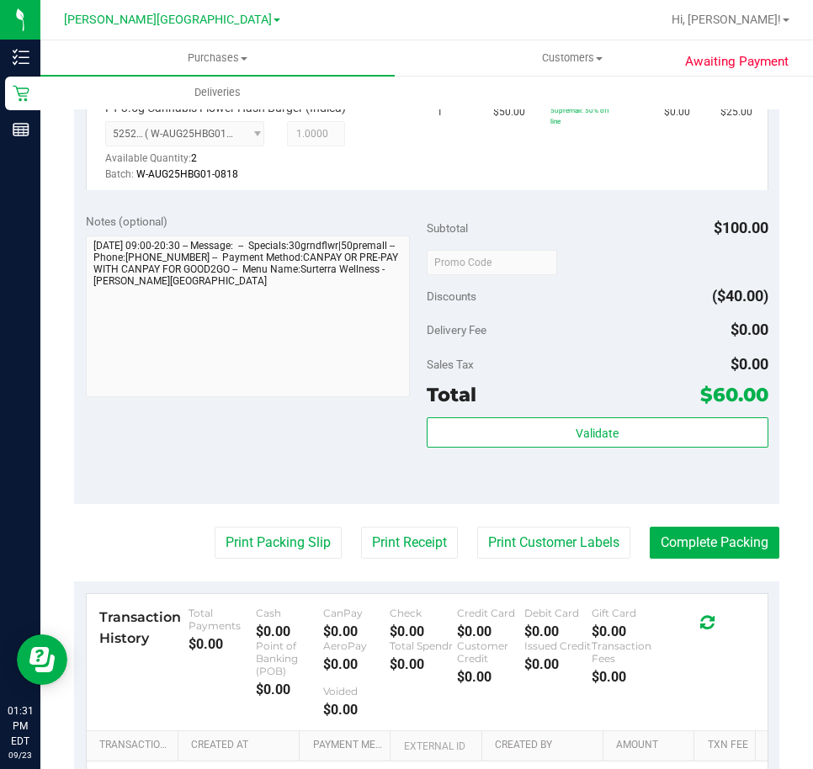
click at [162, 544] on div "Print Packing Slip Print Receipt Print Customer Labels Complete Packing" at bounding box center [426, 543] width 705 height 32
click at [274, 544] on button "Print Packing Slip" at bounding box center [278, 543] width 127 height 32
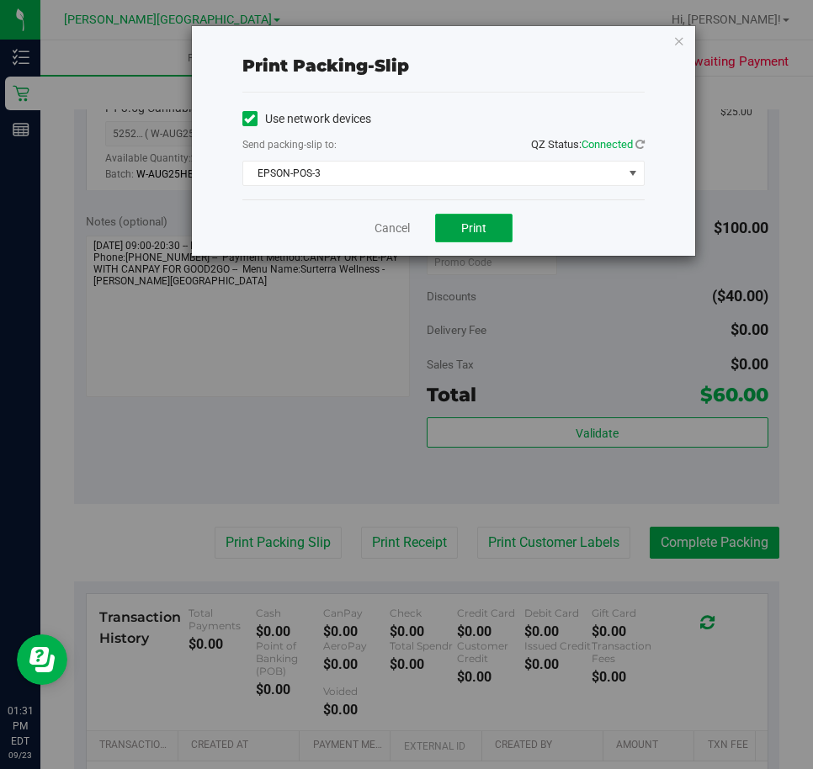
click at [459, 236] on button "Print" at bounding box center [473, 228] width 77 height 29
click at [404, 224] on link "Cancel" at bounding box center [392, 229] width 35 height 18
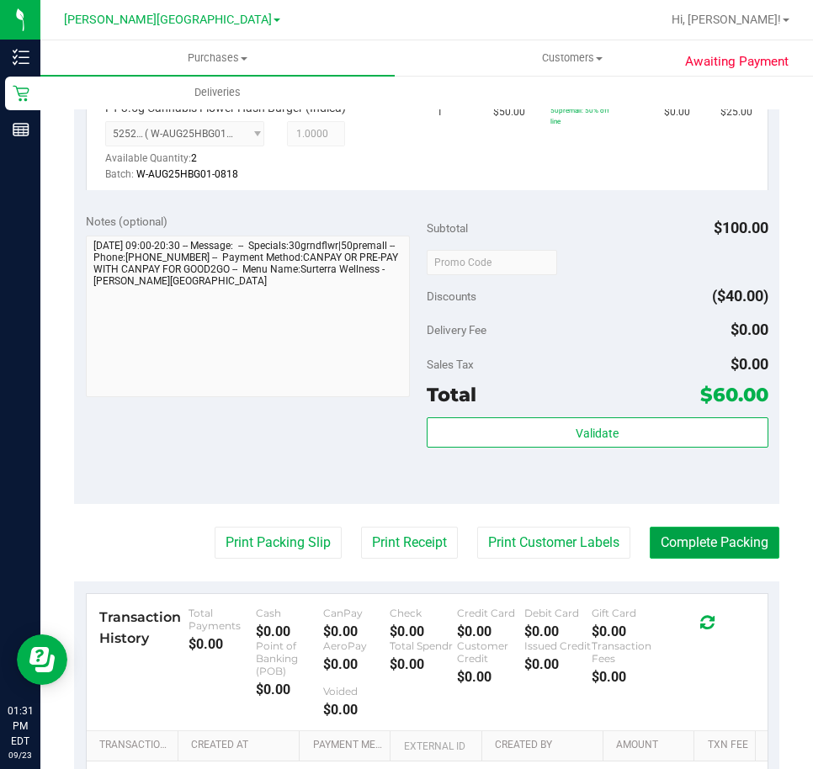
click at [715, 529] on button "Complete Packing" at bounding box center [715, 543] width 130 height 32
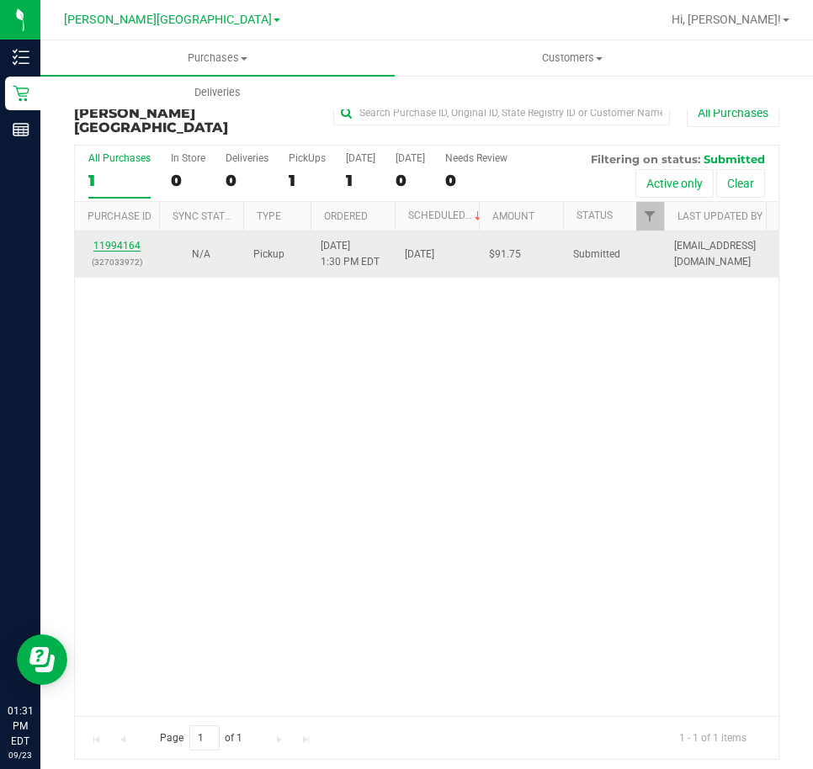
click at [130, 240] on link "11994164" at bounding box center [116, 246] width 47 height 12
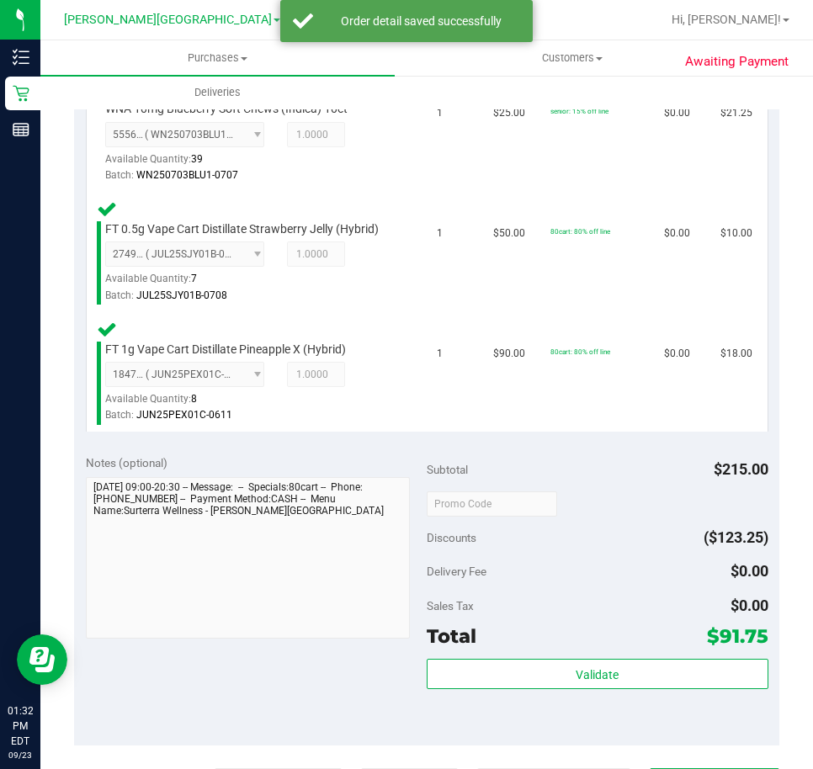
scroll to position [589, 0]
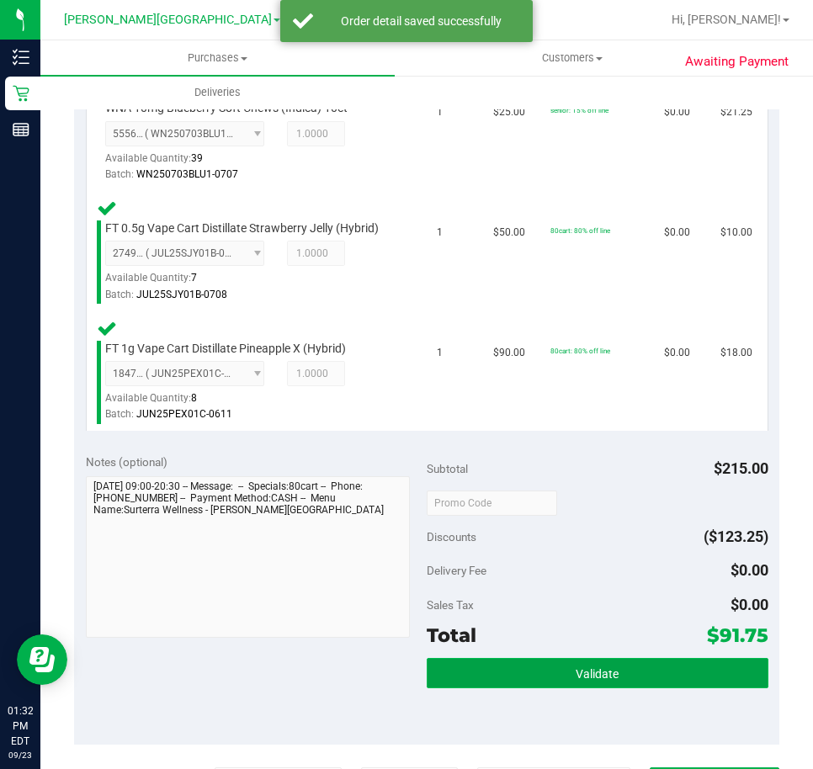
click at [577, 683] on button "Validate" at bounding box center [598, 673] width 342 height 30
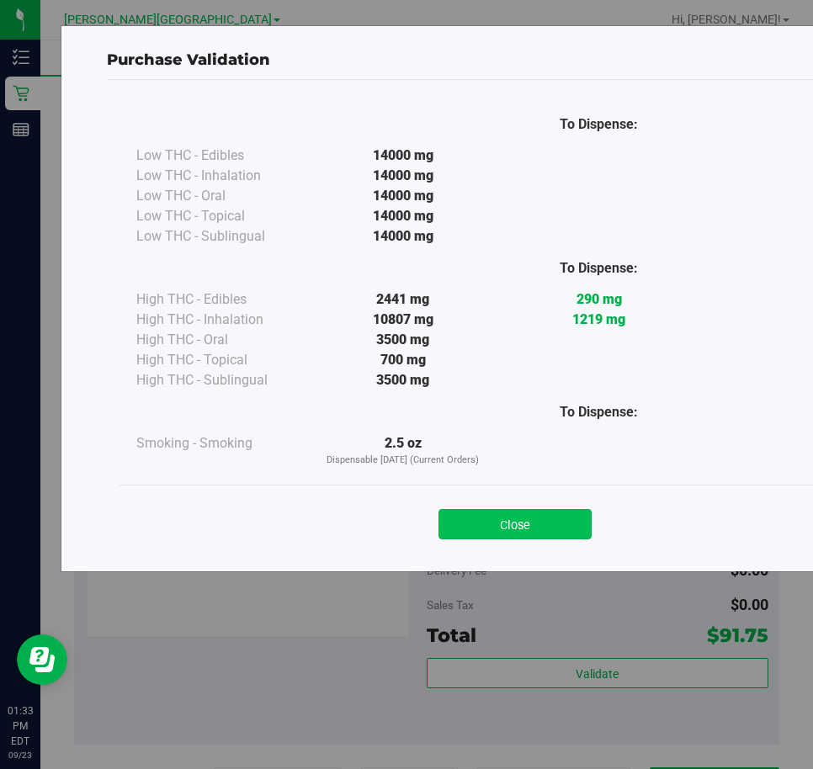
click at [544, 516] on button "Close" at bounding box center [515, 524] width 153 height 30
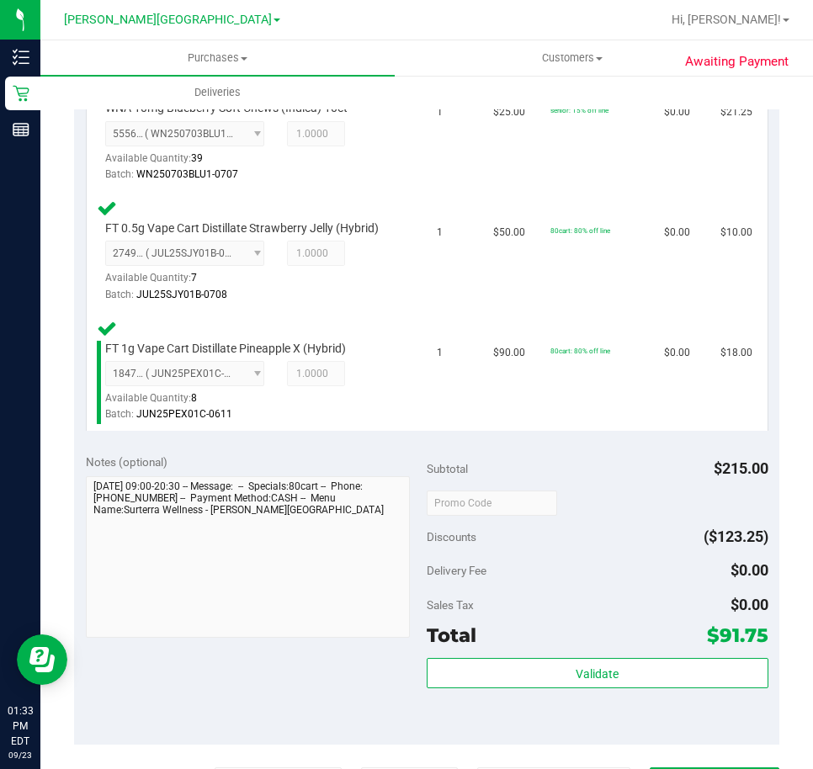
scroll to position [758, 0]
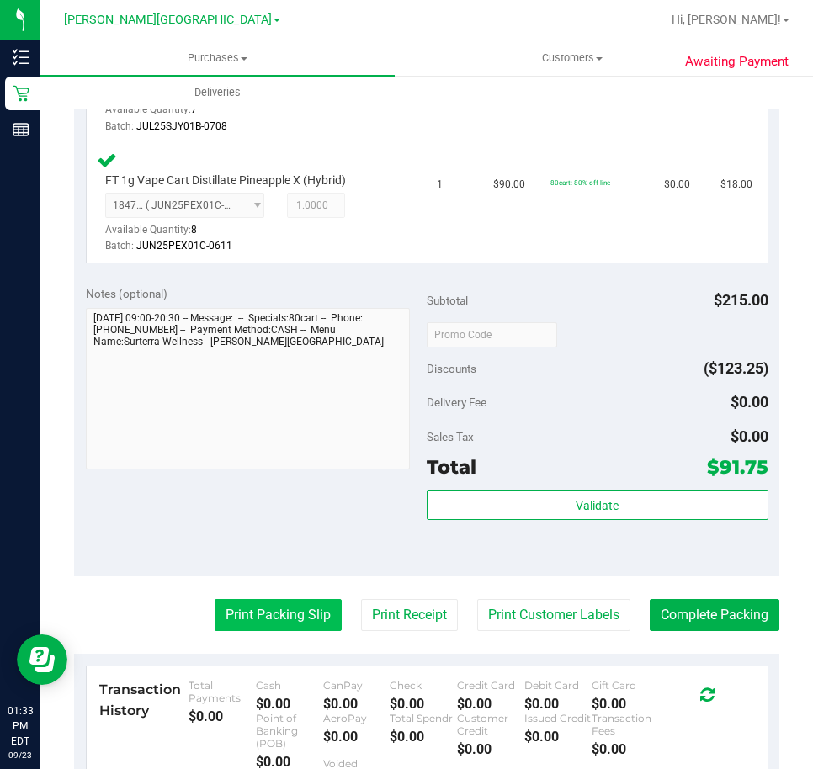
click at [262, 611] on button "Print Packing Slip" at bounding box center [278, 615] width 127 height 32
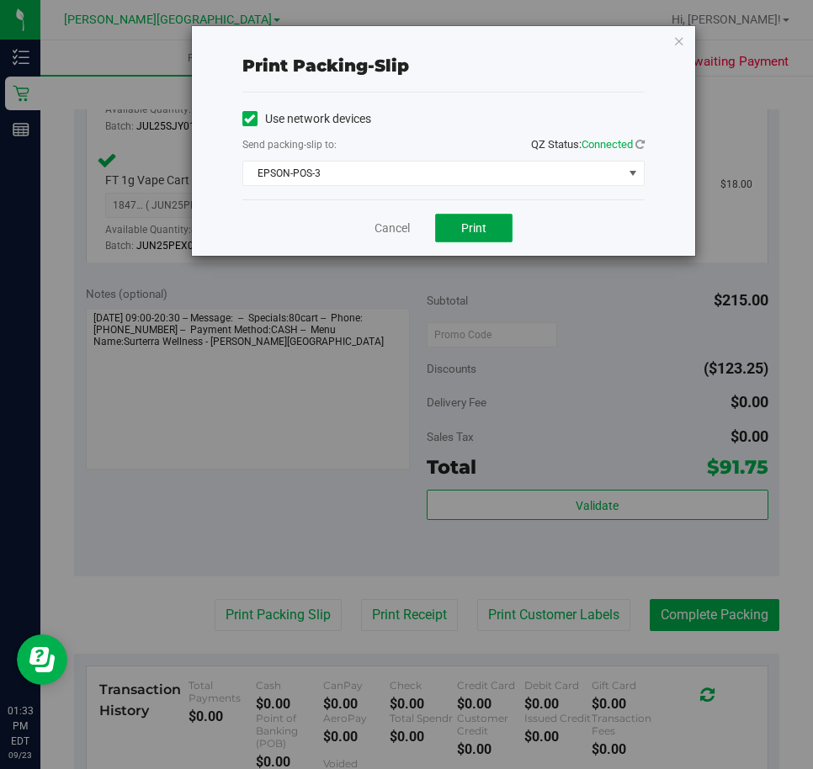
click at [495, 215] on button "Print" at bounding box center [473, 228] width 77 height 29
click at [386, 221] on link "Cancel" at bounding box center [392, 229] width 35 height 18
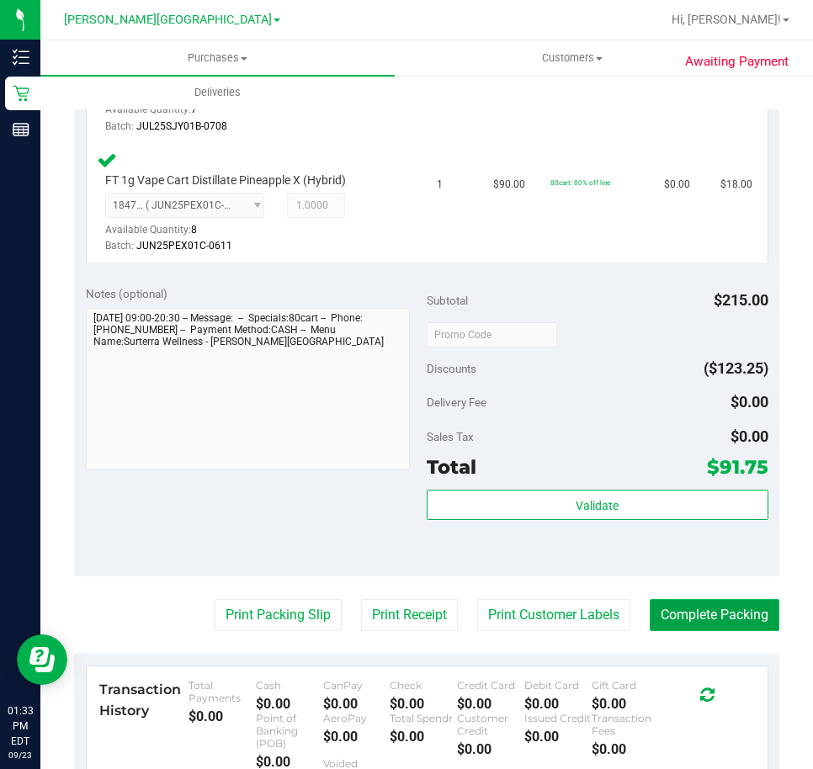
click at [715, 616] on button "Complete Packing" at bounding box center [715, 615] width 130 height 32
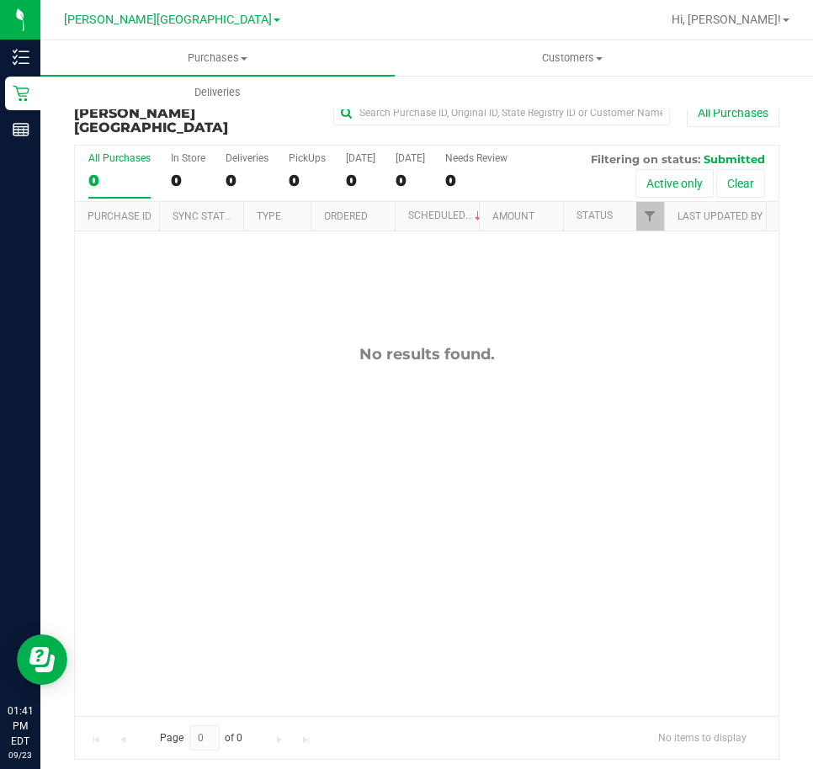
click at [702, 384] on div "No results found." at bounding box center [427, 530] width 704 height 598
click at [543, 401] on div "No results found." at bounding box center [427, 530] width 704 height 598
click at [567, 455] on div "No results found." at bounding box center [427, 530] width 704 height 598
click at [716, 439] on div "No results found." at bounding box center [427, 530] width 704 height 598
drag, startPoint x: 778, startPoint y: 289, endPoint x: 650, endPoint y: 386, distance: 160.9
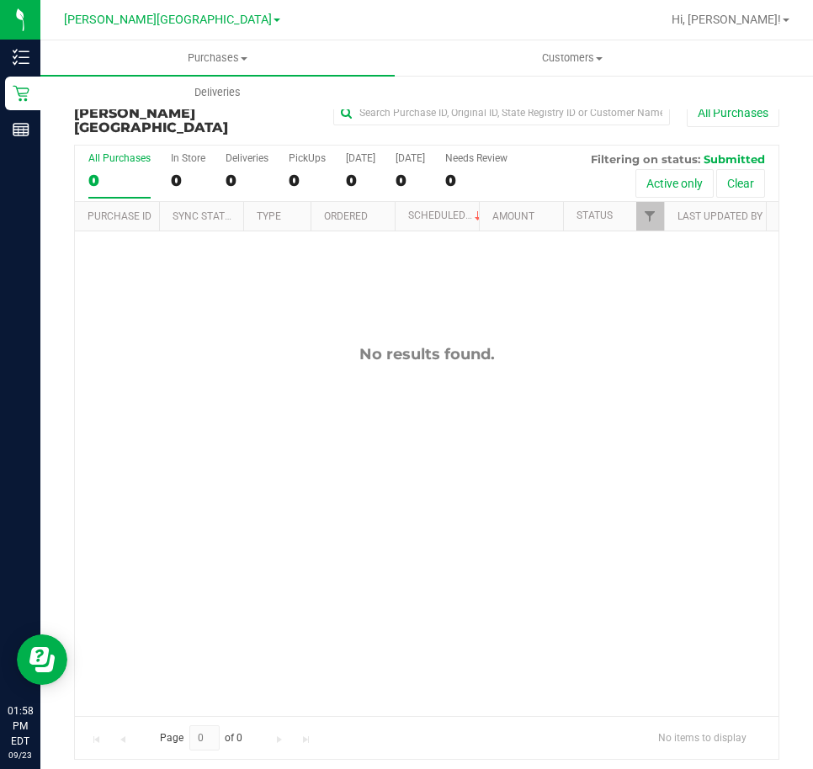
click at [649, 386] on div "No results found." at bounding box center [427, 530] width 704 height 598
drag, startPoint x: 362, startPoint y: 493, endPoint x: 235, endPoint y: 97, distance: 416.3
click at [363, 493] on div "No results found." at bounding box center [427, 530] width 704 height 598
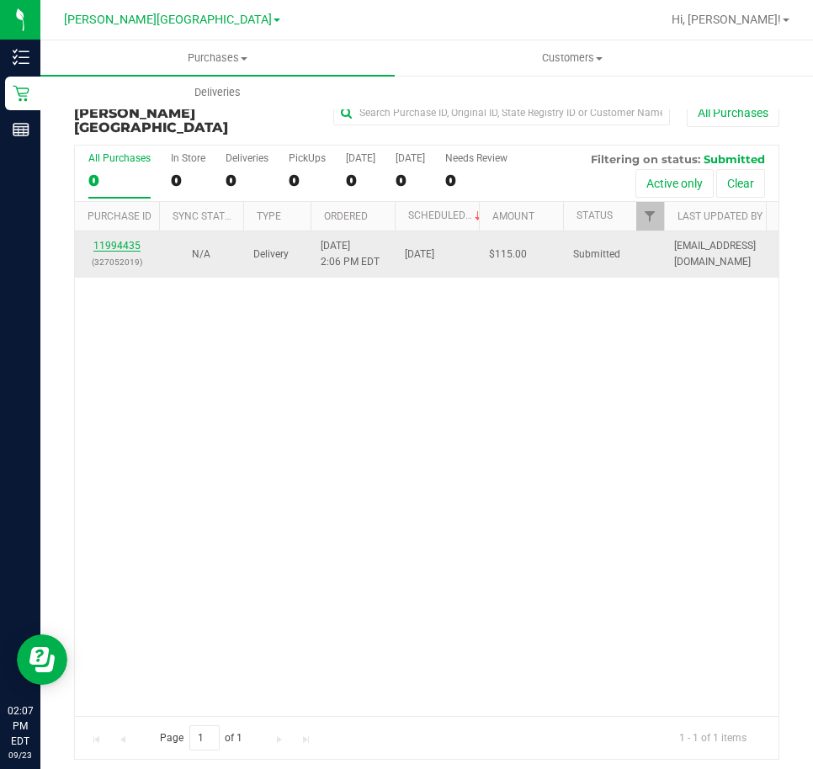
click at [114, 240] on link "11994435" at bounding box center [116, 246] width 47 height 12
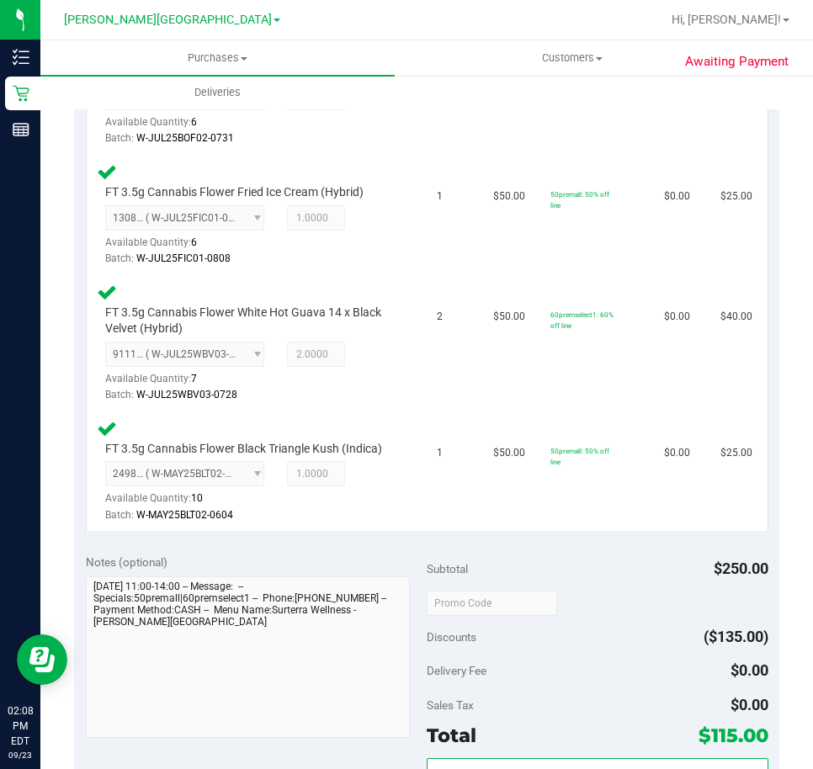
scroll to position [673, 0]
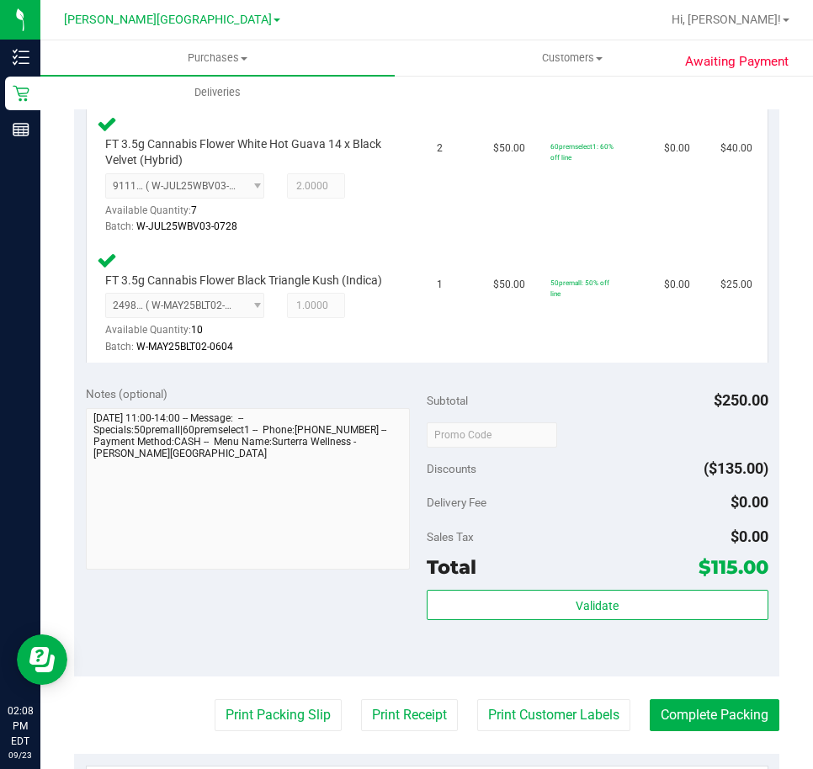
click at [598, 605] on div "Subtotal $250.00 Discounts ($135.00) Delivery Fee $0.00 Sales Tax $0.00 Total $…" at bounding box center [598, 526] width 342 height 280
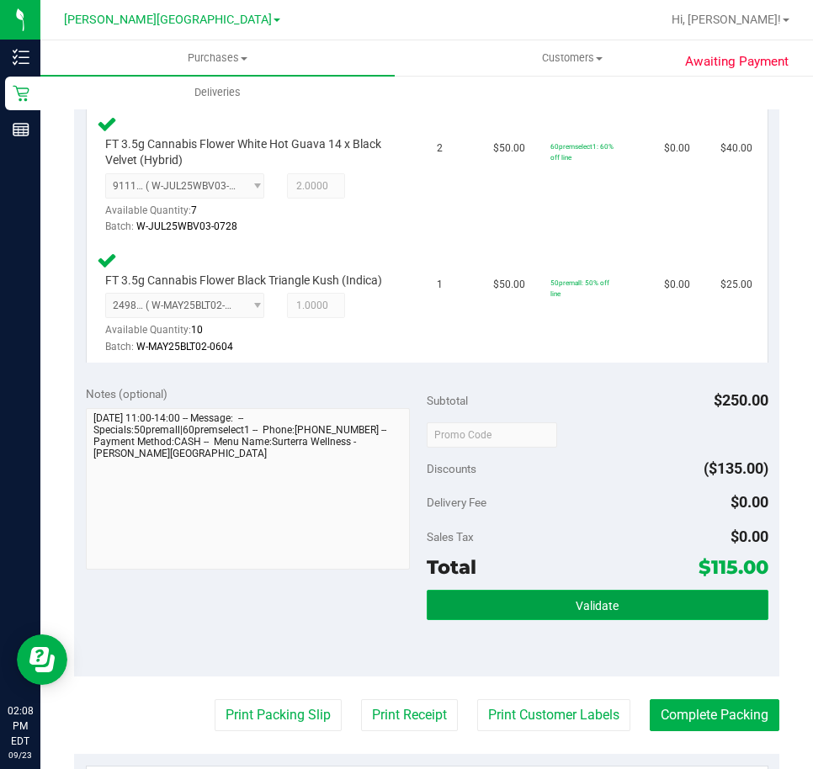
click at [587, 613] on span "Validate" at bounding box center [597, 605] width 43 height 13
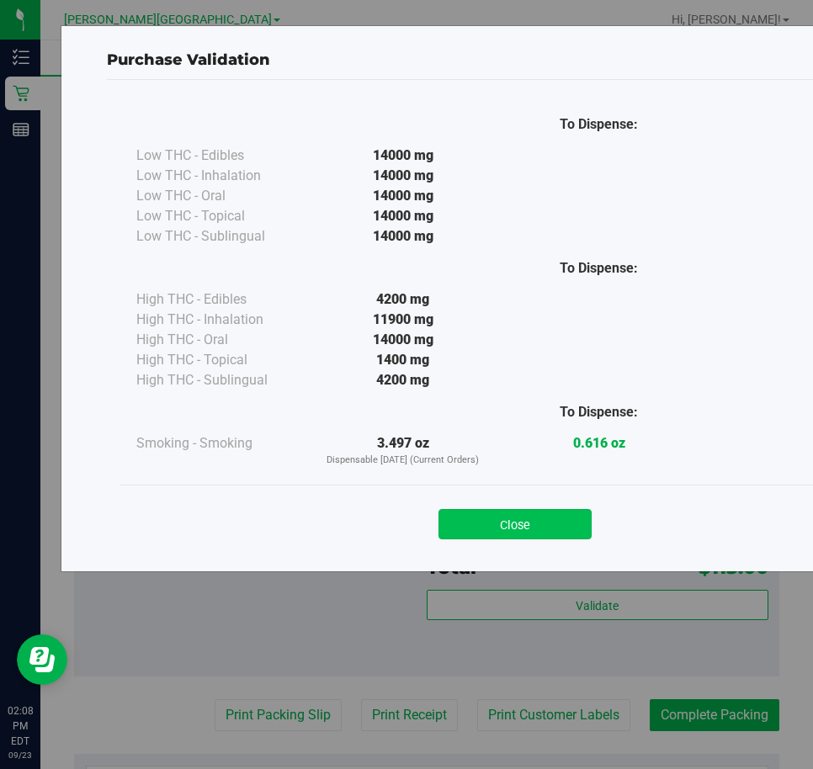
click at [467, 530] on button "Close" at bounding box center [515, 524] width 153 height 30
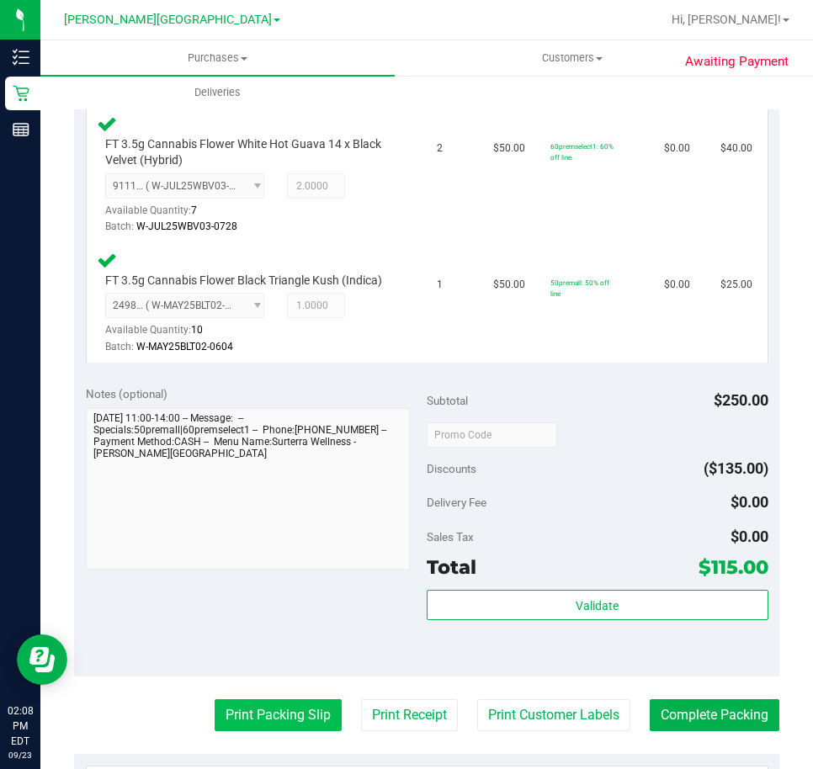
click at [258, 717] on button "Print Packing Slip" at bounding box center [278, 715] width 127 height 32
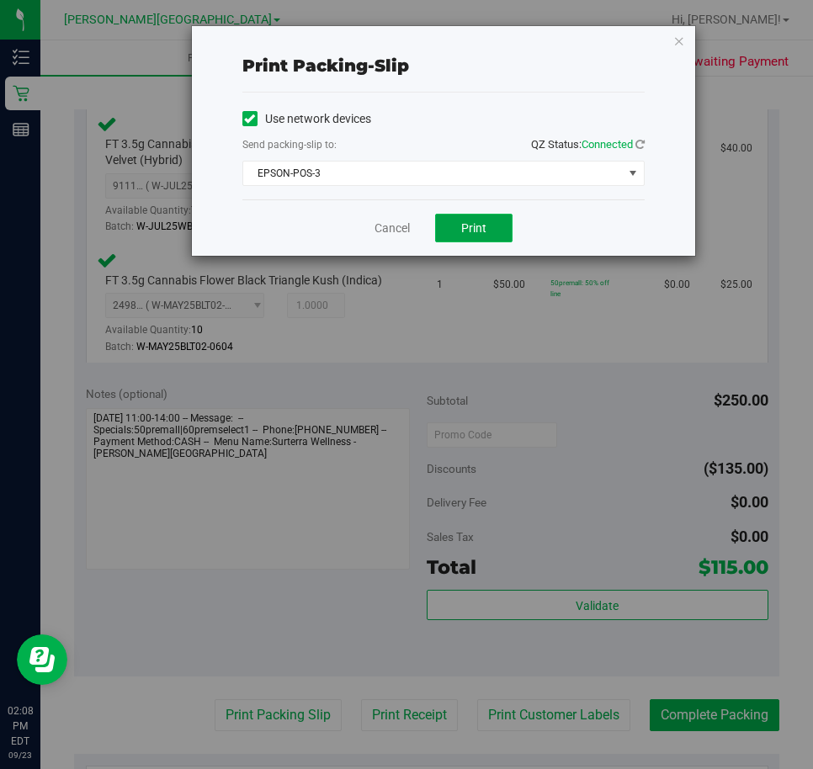
click at [471, 218] on button "Print" at bounding box center [473, 228] width 77 height 29
click at [385, 214] on div "Cancel Print" at bounding box center [443, 227] width 402 height 56
click at [385, 215] on div "Cancel Print" at bounding box center [443, 227] width 402 height 56
click at [385, 221] on link "Cancel" at bounding box center [392, 229] width 35 height 18
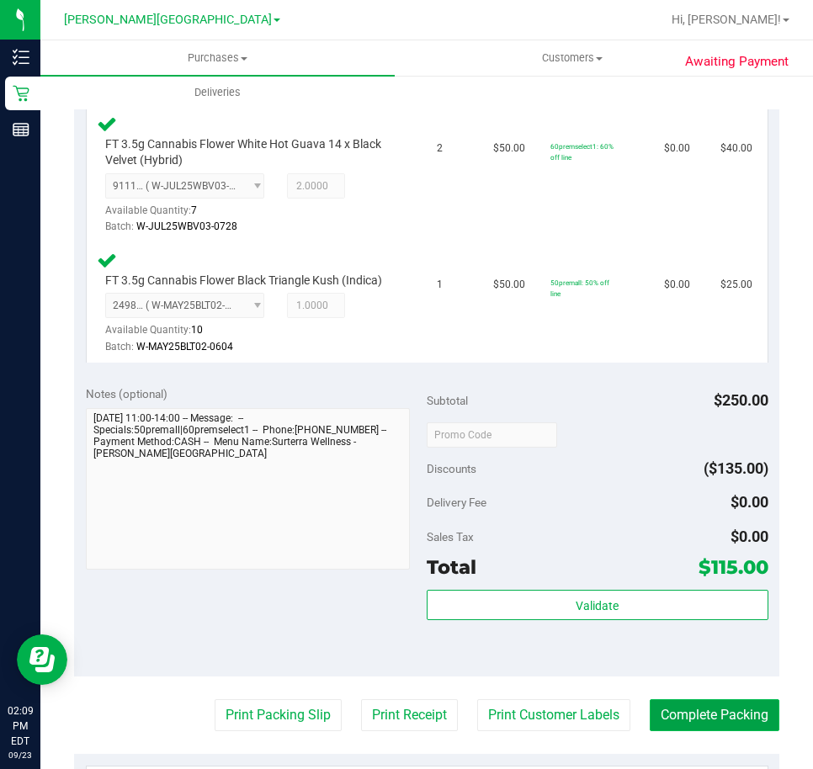
click at [715, 725] on button "Complete Packing" at bounding box center [715, 715] width 130 height 32
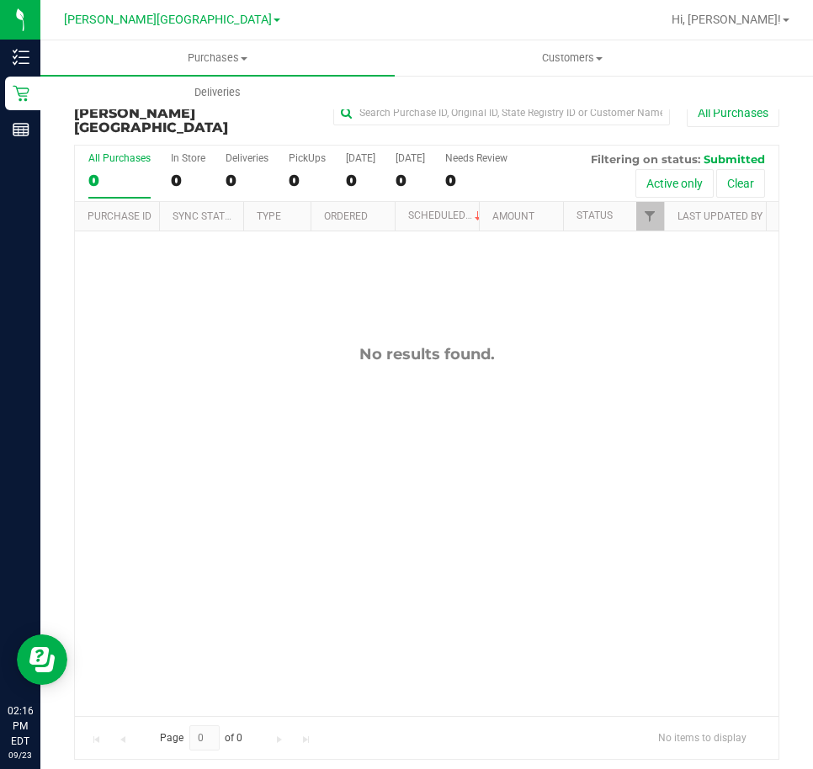
click at [673, 471] on div "No results found." at bounding box center [427, 530] width 704 height 598
click at [342, 465] on div "No results found." at bounding box center [427, 530] width 704 height 598
click at [666, 390] on div "No results found." at bounding box center [427, 530] width 704 height 598
drag, startPoint x: 433, startPoint y: 359, endPoint x: 359, endPoint y: 133, distance: 238.0
click at [442, 343] on div "No results found." at bounding box center [427, 530] width 704 height 598
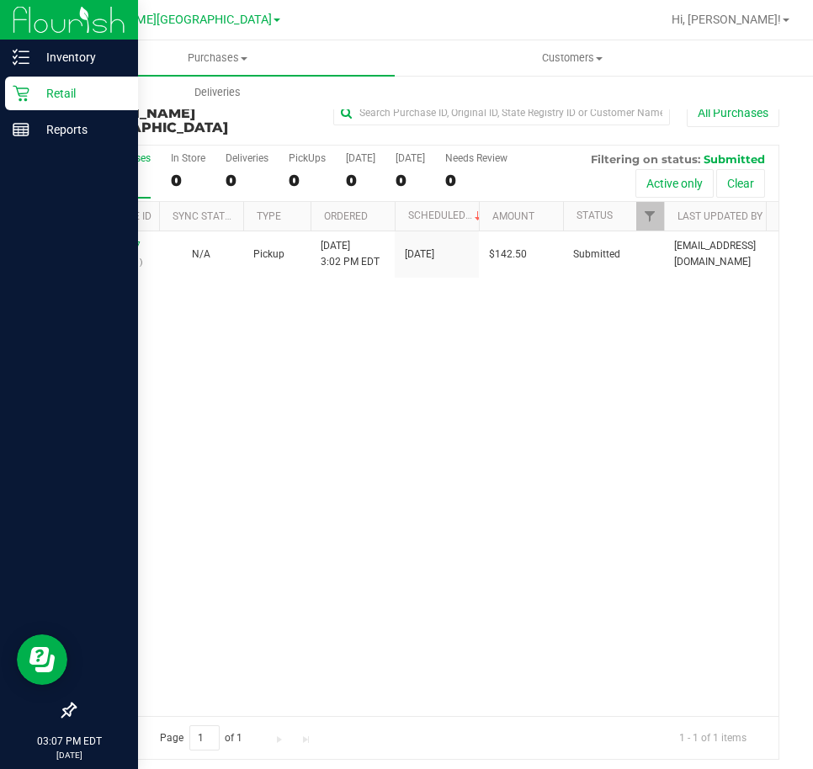
click at [33, 94] on p "Retail" at bounding box center [79, 93] width 101 height 20
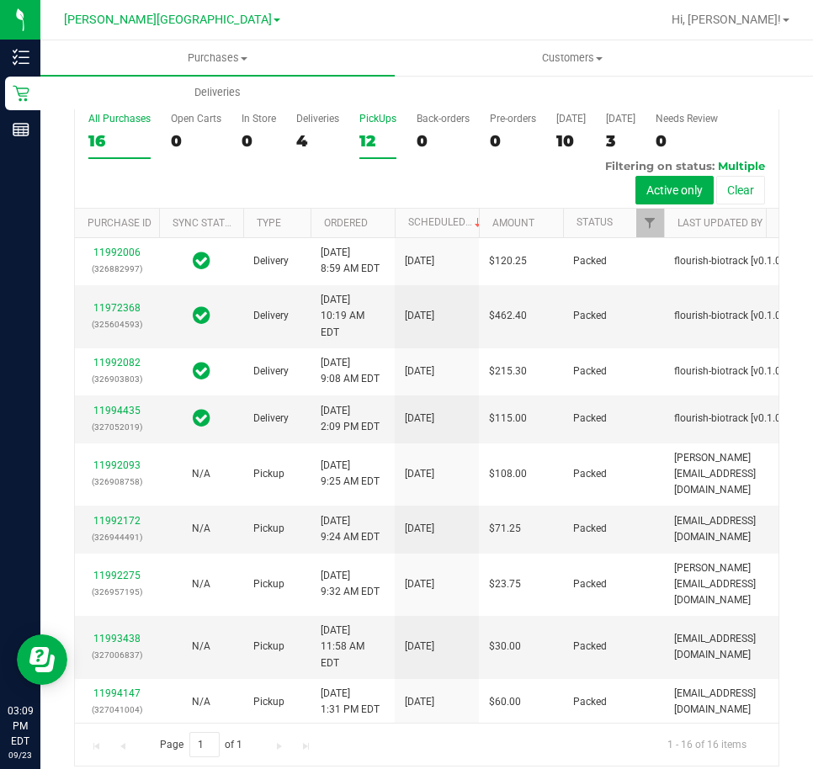
click at [364, 131] on div "12" at bounding box center [377, 140] width 37 height 19
click at [0, 0] on input "PickUps 12" at bounding box center [0, 0] width 0 height 0
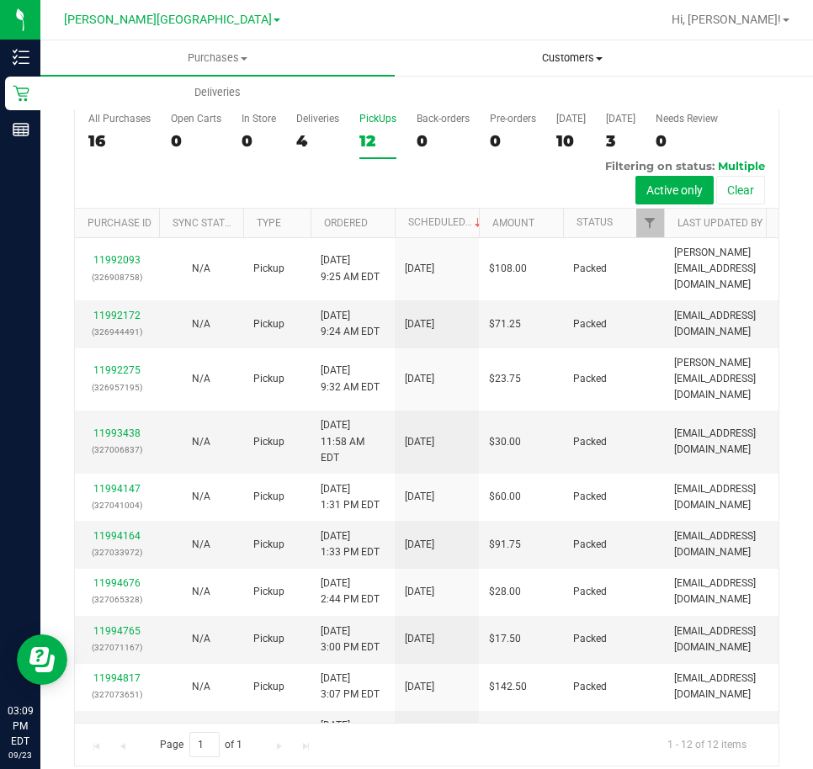
click at [707, 53] on span "Customers" at bounding box center [572, 58] width 353 height 15
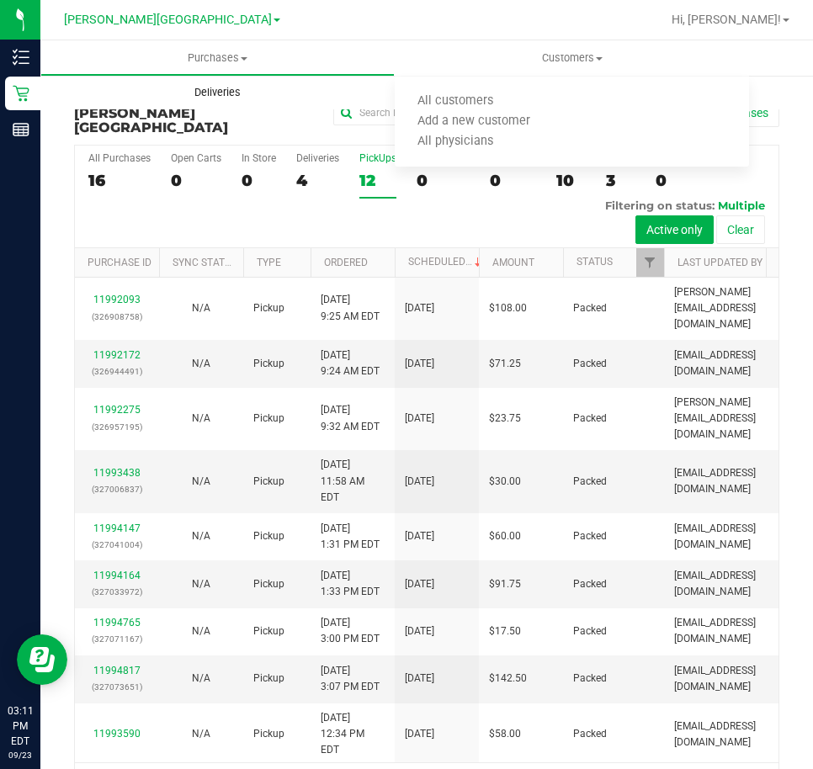
click at [367, 98] on uib-tab-heading "Deliveries" at bounding box center [217, 93] width 353 height 34
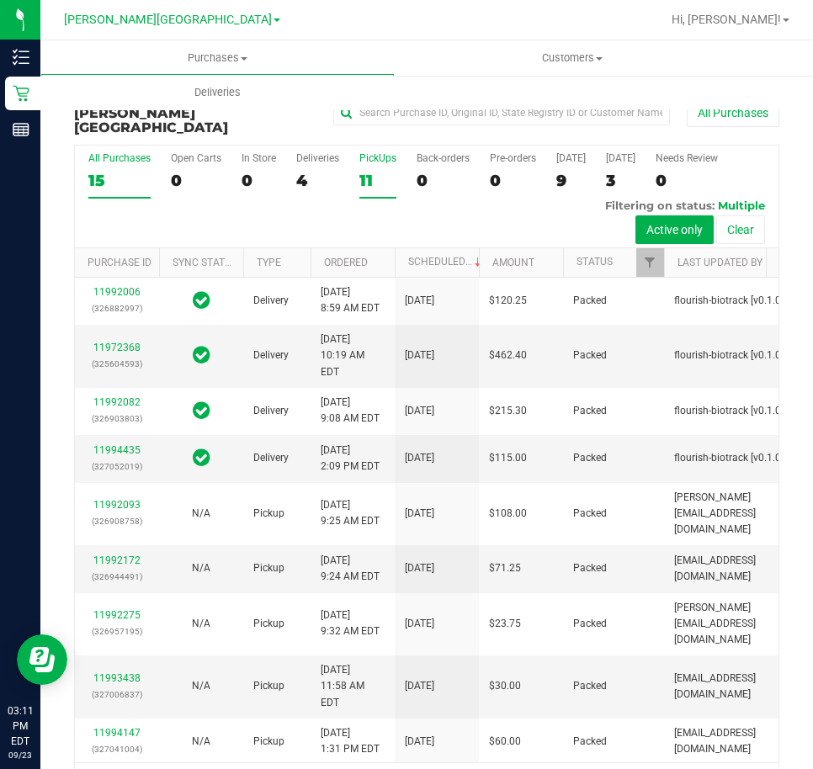
click at [363, 171] on div "11" at bounding box center [377, 180] width 37 height 19
click at [0, 0] on input "PickUps 11" at bounding box center [0, 0] width 0 height 0
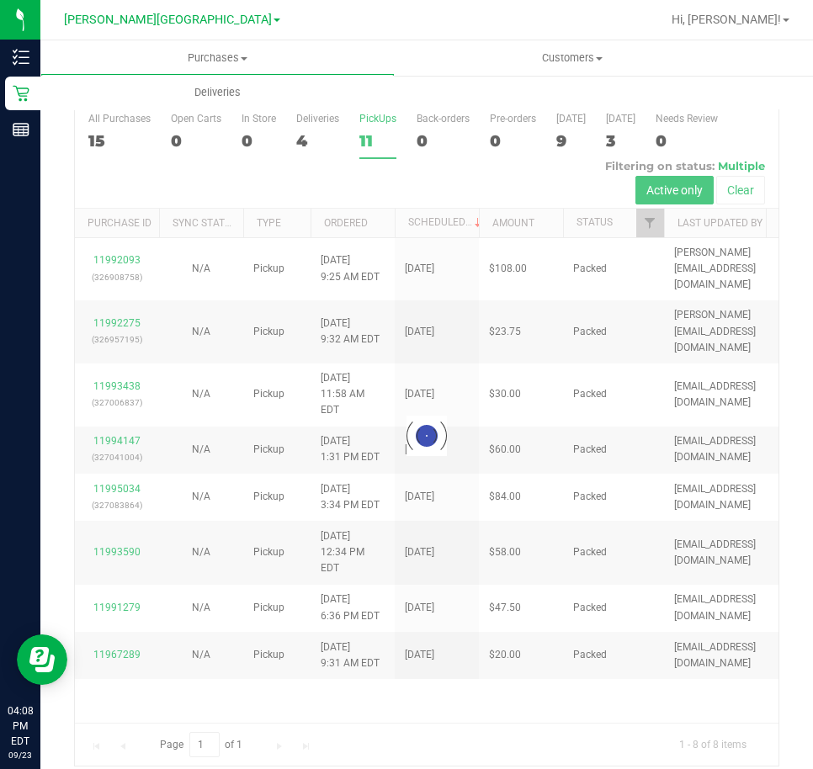
click at [370, 131] on div "11" at bounding box center [377, 140] width 37 height 19
click at [0, 0] on input "PickUps 11" at bounding box center [0, 0] width 0 height 0
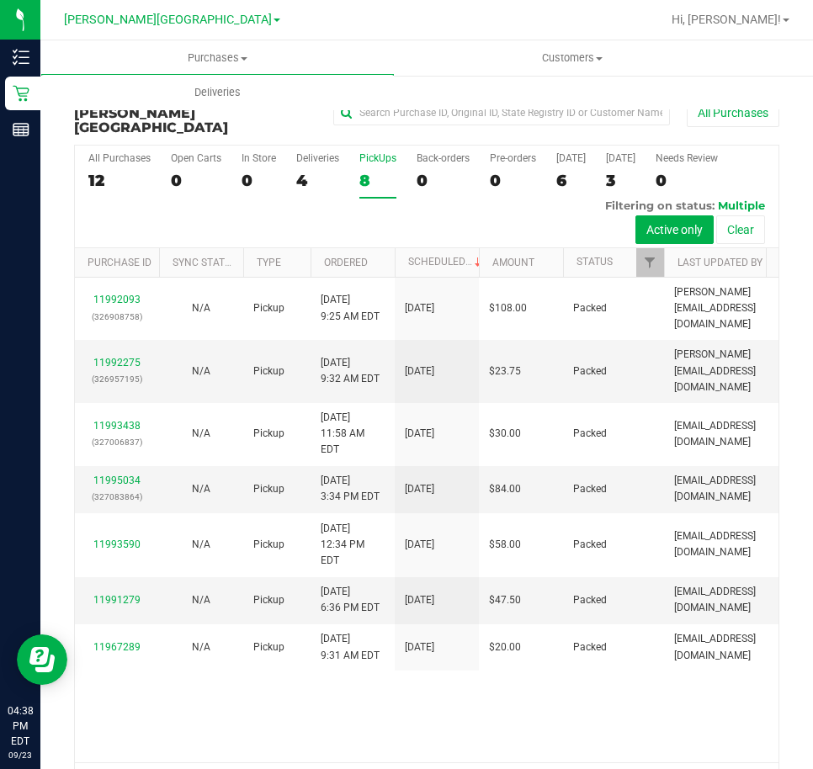
click at [359, 171] on div "8" at bounding box center [377, 180] width 37 height 19
click at [0, 0] on input "PickUps 8" at bounding box center [0, 0] width 0 height 0
click at [747, 23] on span "Hi, [PERSON_NAME]!" at bounding box center [726, 19] width 109 height 13
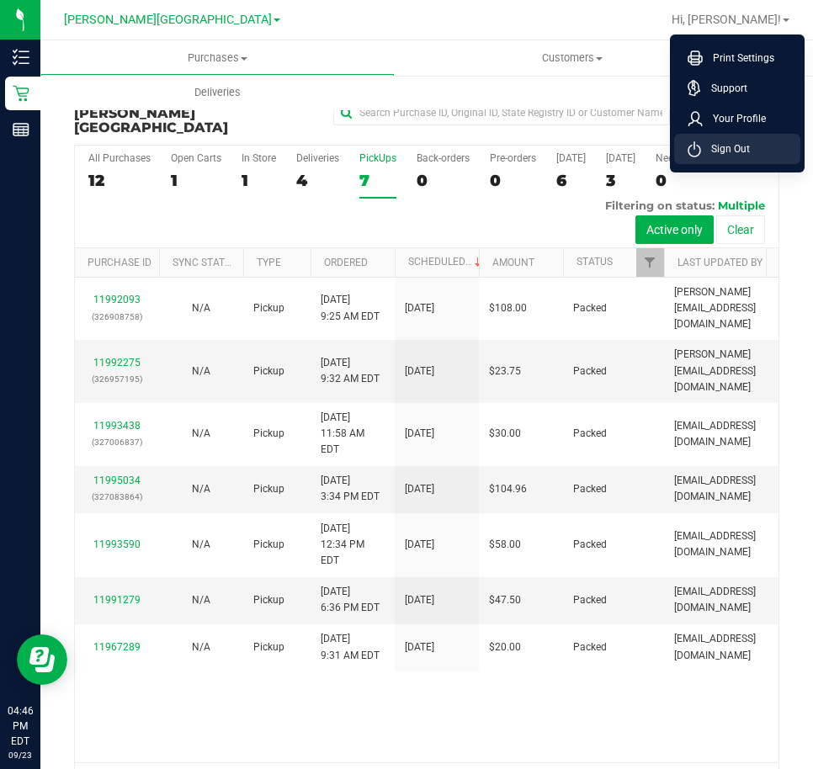
click at [721, 155] on span "Sign Out" at bounding box center [725, 149] width 49 height 17
